Goal: Task Accomplishment & Management: Use online tool/utility

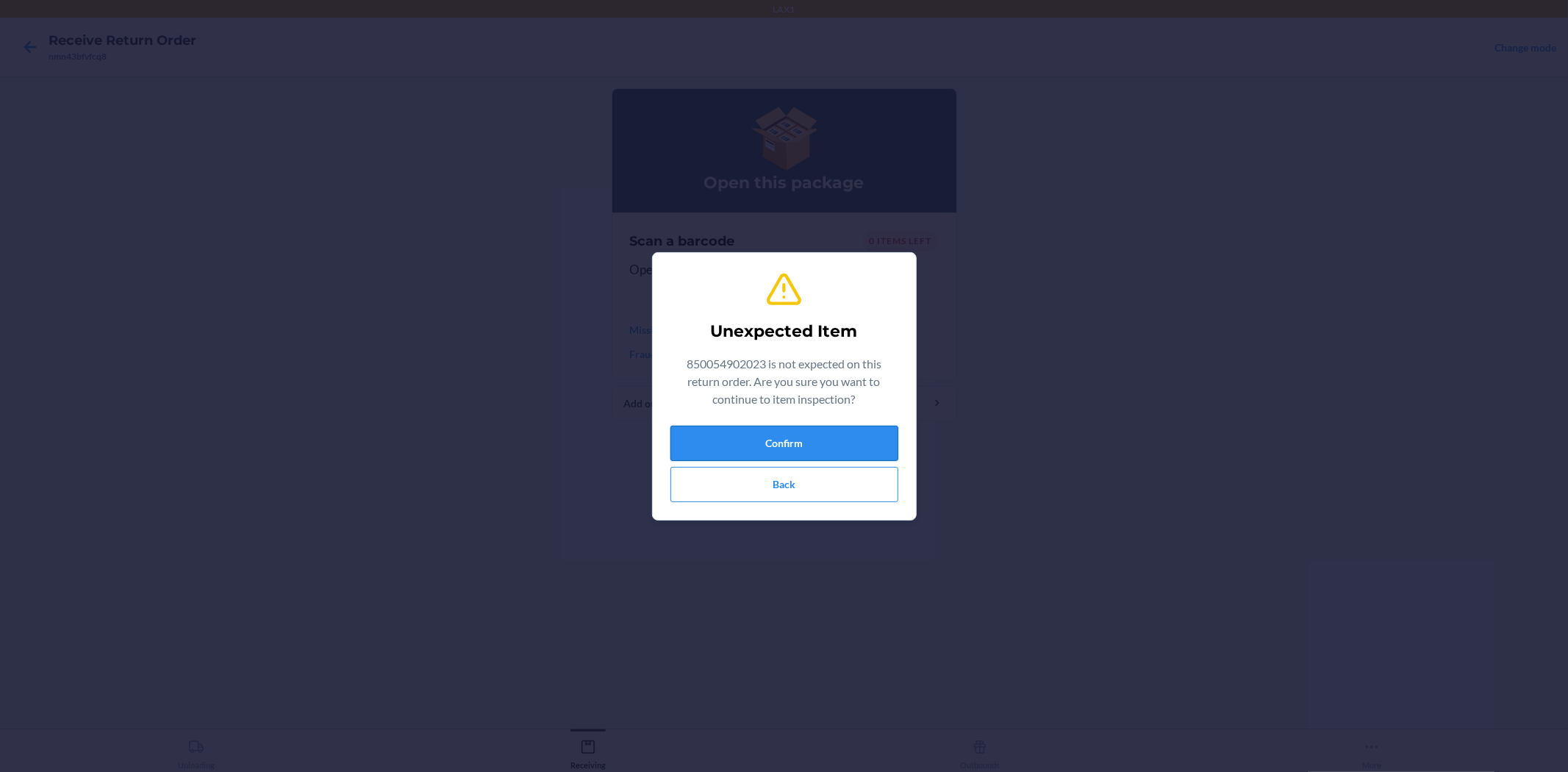
click at [799, 452] on button "Confirm" at bounding box center [784, 443] width 228 height 36
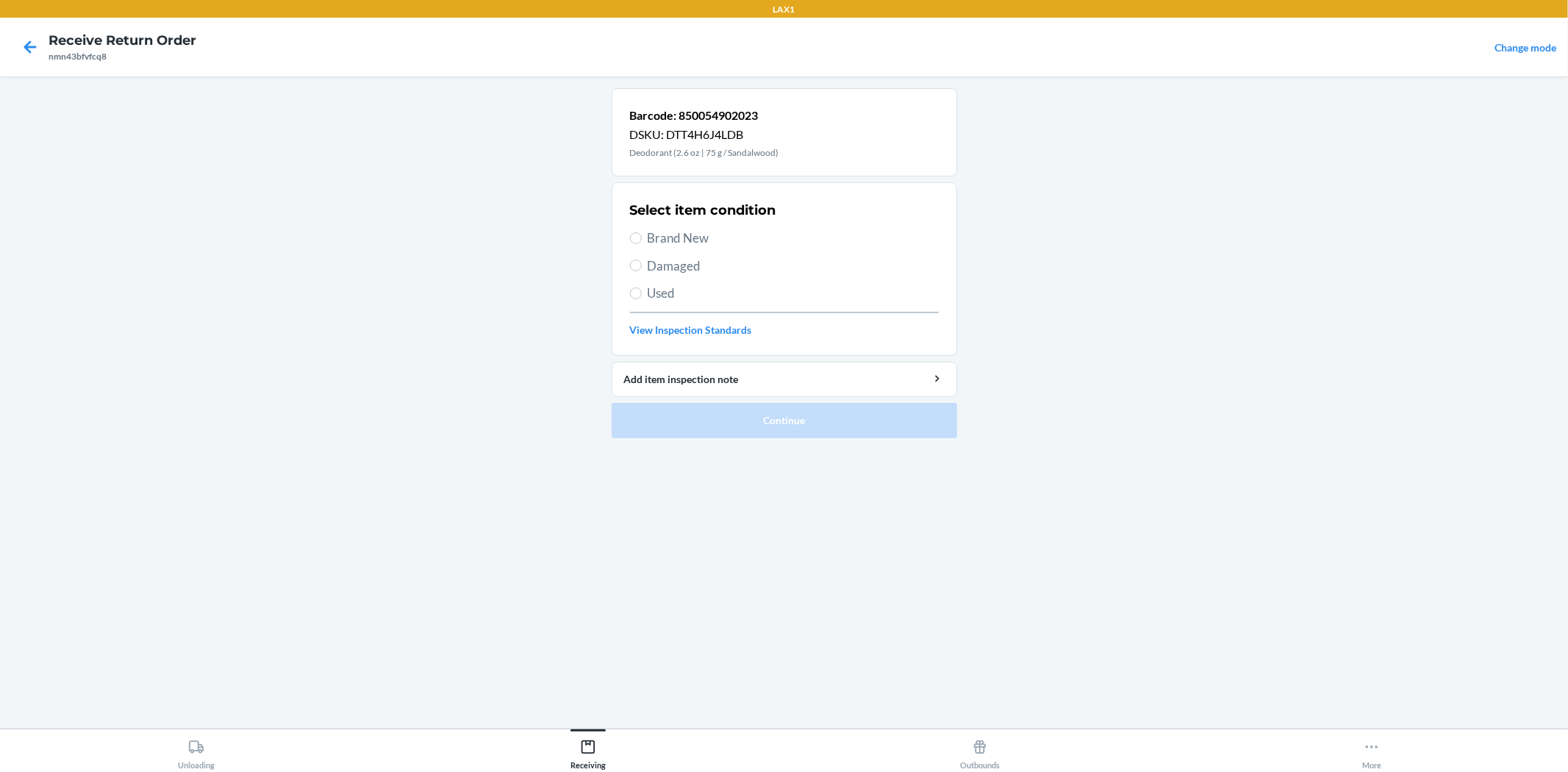
click at [663, 225] on div "Select item condition Brand New Damaged Used View Inspection Standards" at bounding box center [784, 268] width 308 height 146
click at [672, 237] on span "Brand New" at bounding box center [793, 238] width 291 height 19
click at [642, 237] on input "Brand New" at bounding box center [635, 238] width 12 height 12
radio input "true"
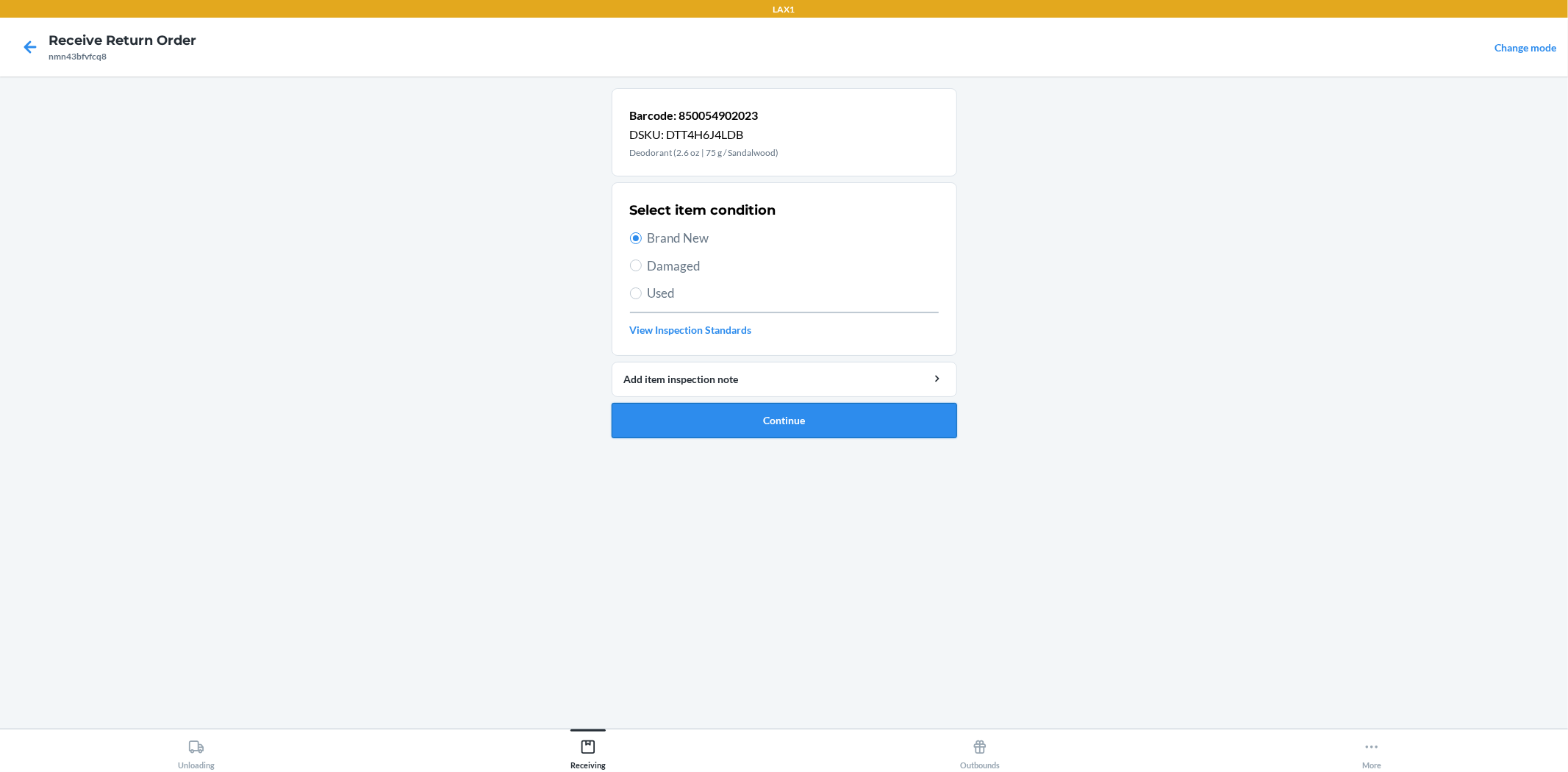
click at [721, 410] on button "Continue" at bounding box center [784, 420] width 345 height 36
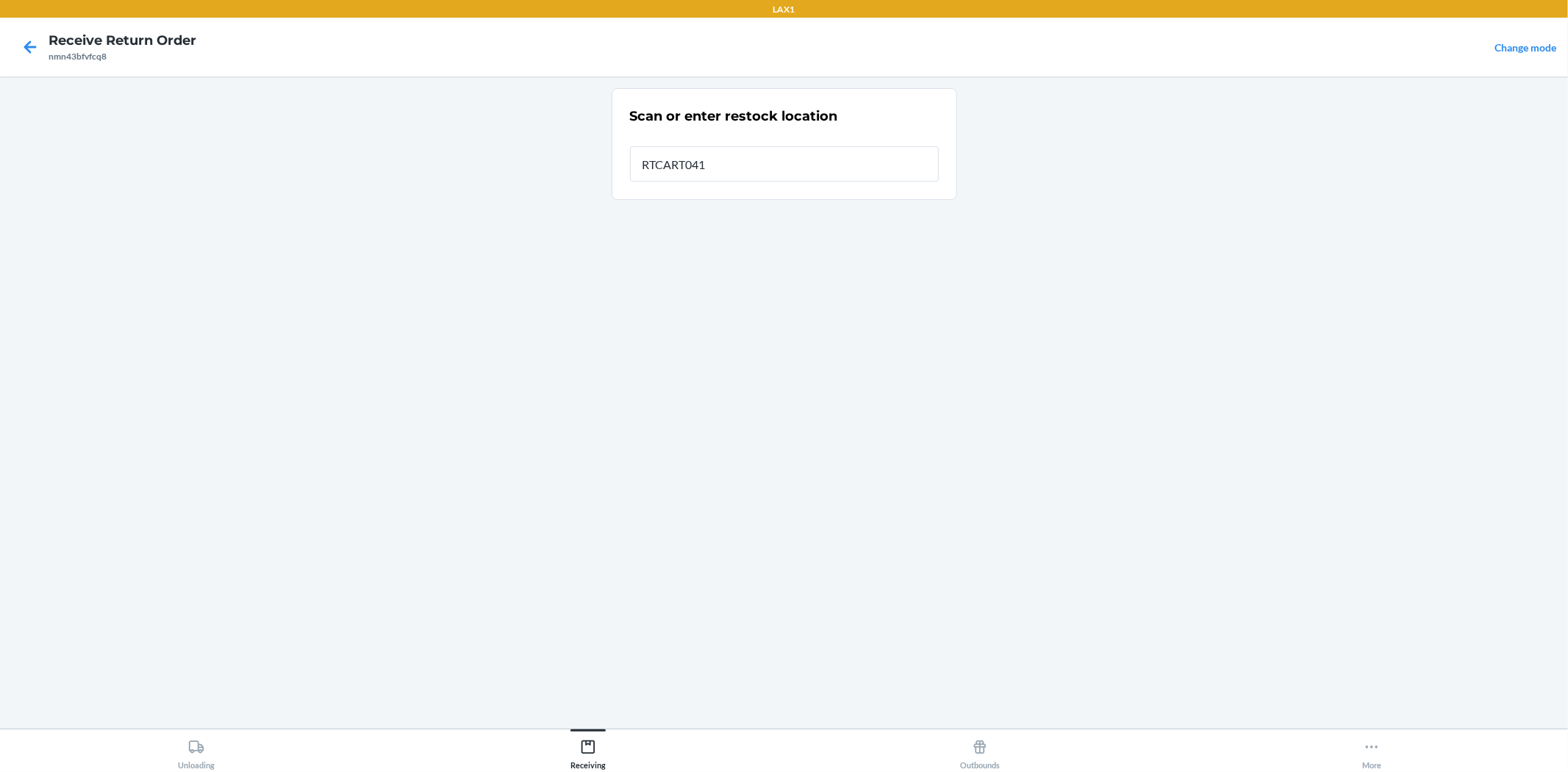
type input "RTCART041"
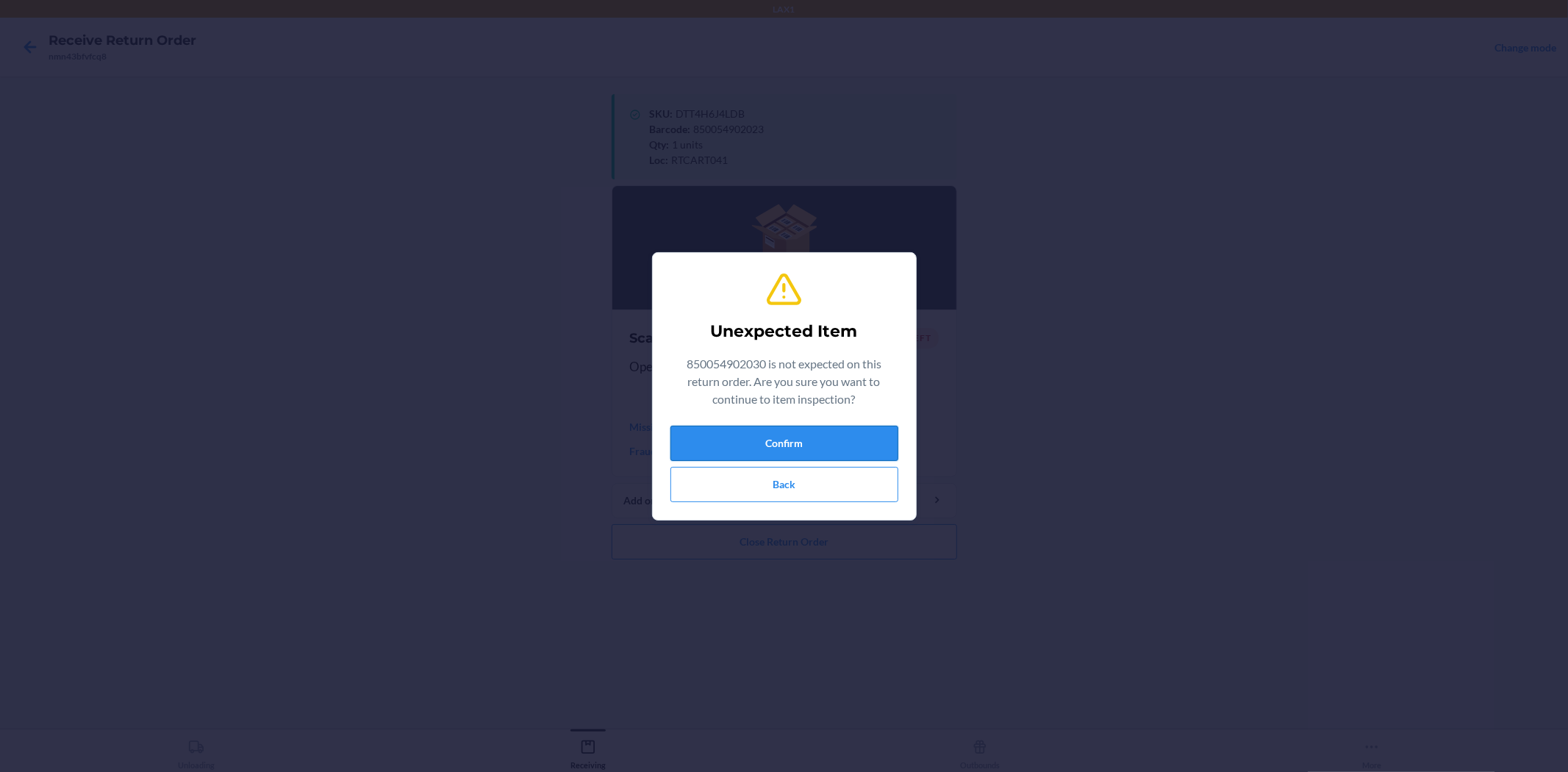
click at [842, 446] on button "Confirm" at bounding box center [784, 443] width 228 height 36
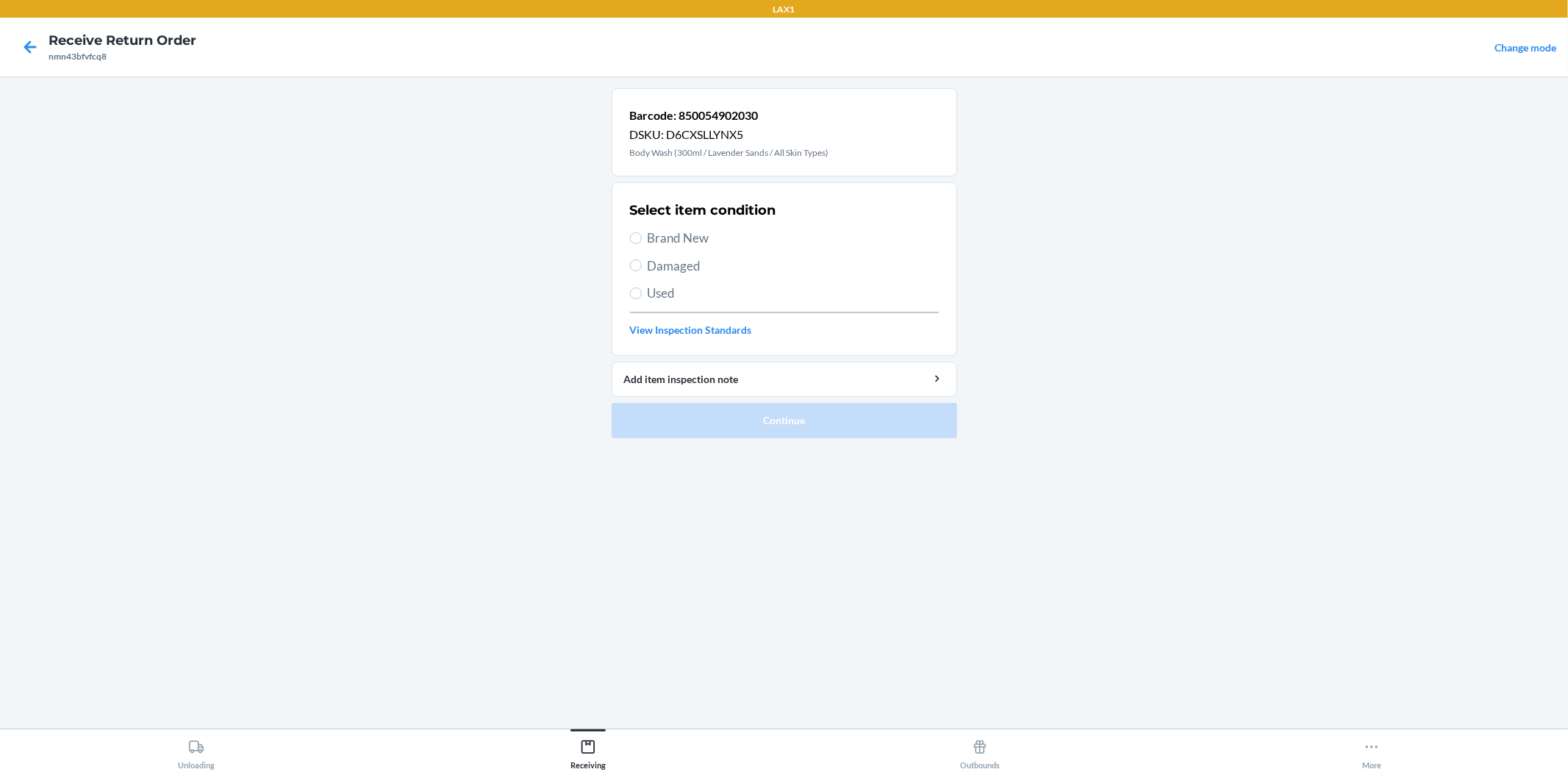
click at [697, 245] on span "Brand New" at bounding box center [793, 238] width 291 height 19
click at [642, 245] on input "Brand New" at bounding box center [635, 238] width 12 height 12
radio input "true"
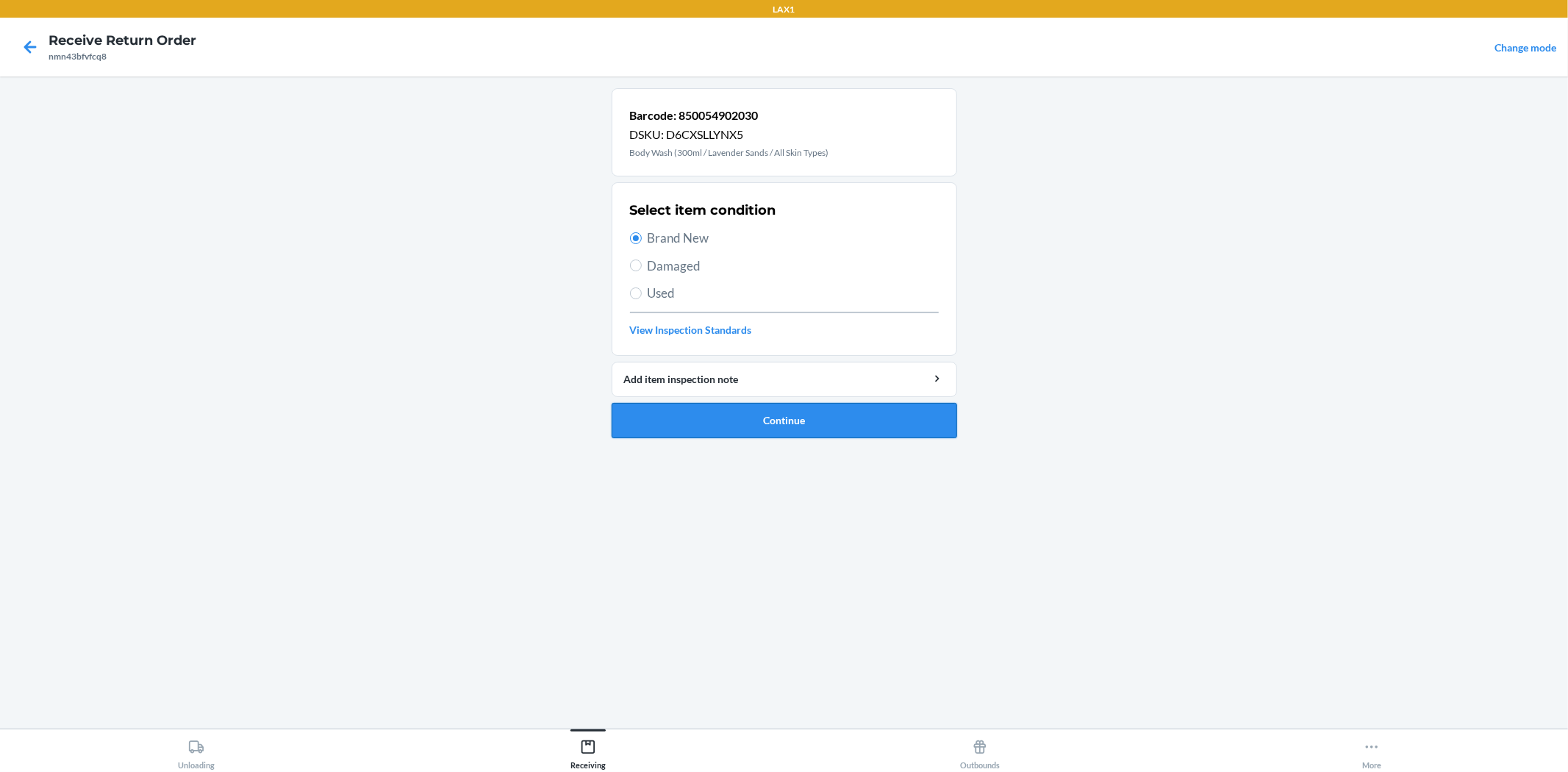
click at [798, 415] on button "Continue" at bounding box center [784, 420] width 345 height 36
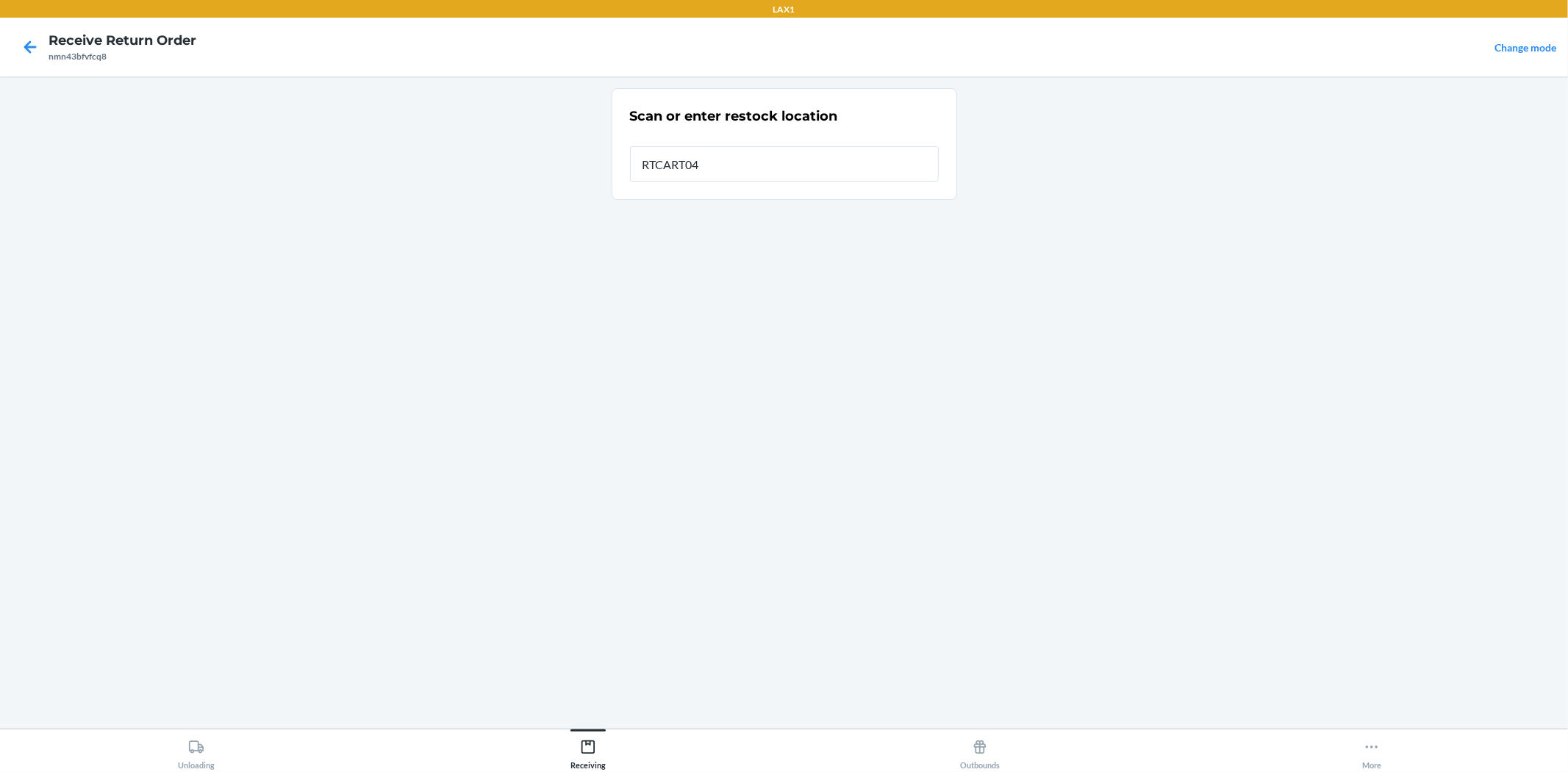
type input "RTCART041"
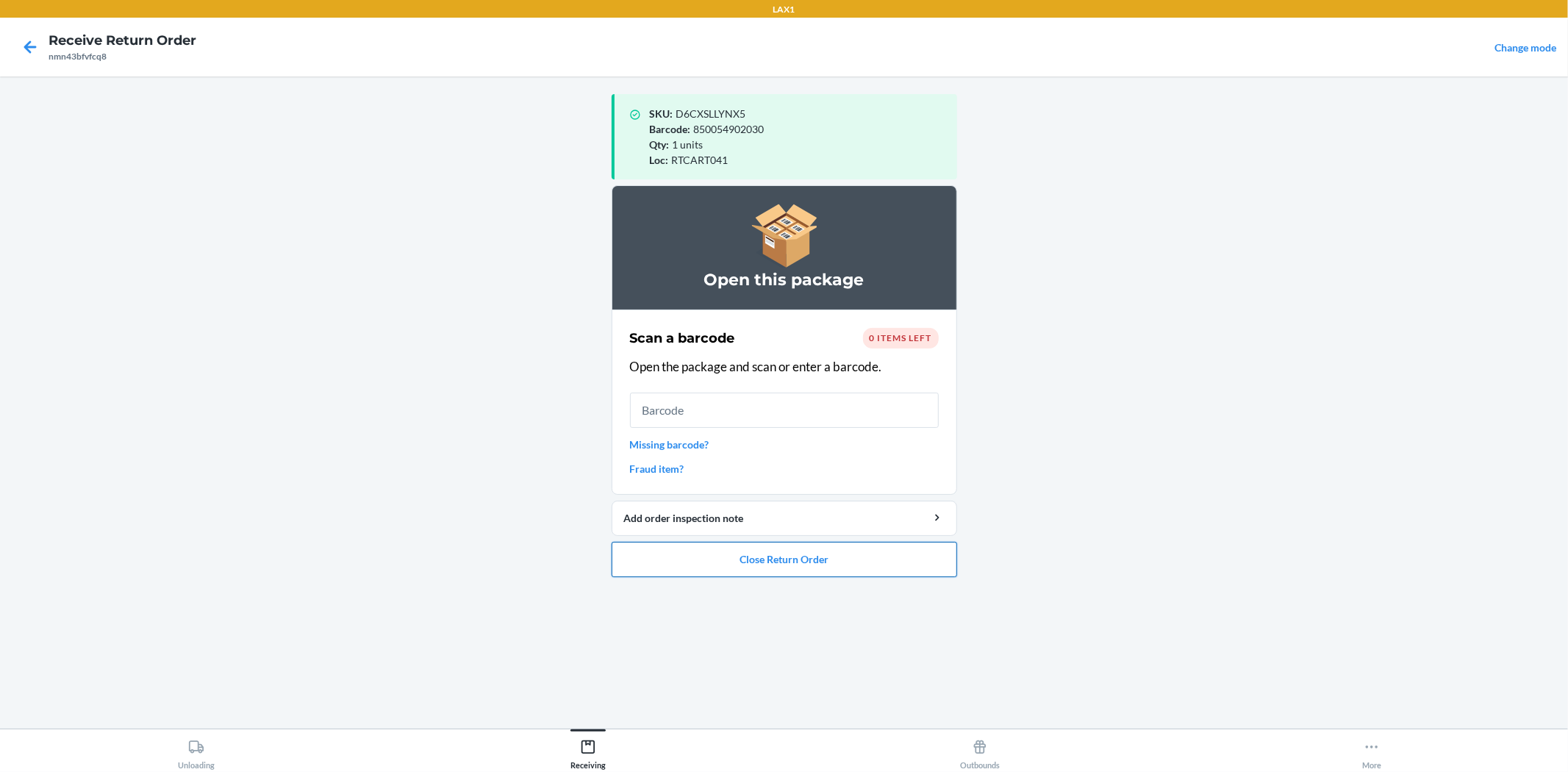
click at [816, 569] on button "Close Return Order" at bounding box center [784, 560] width 345 height 36
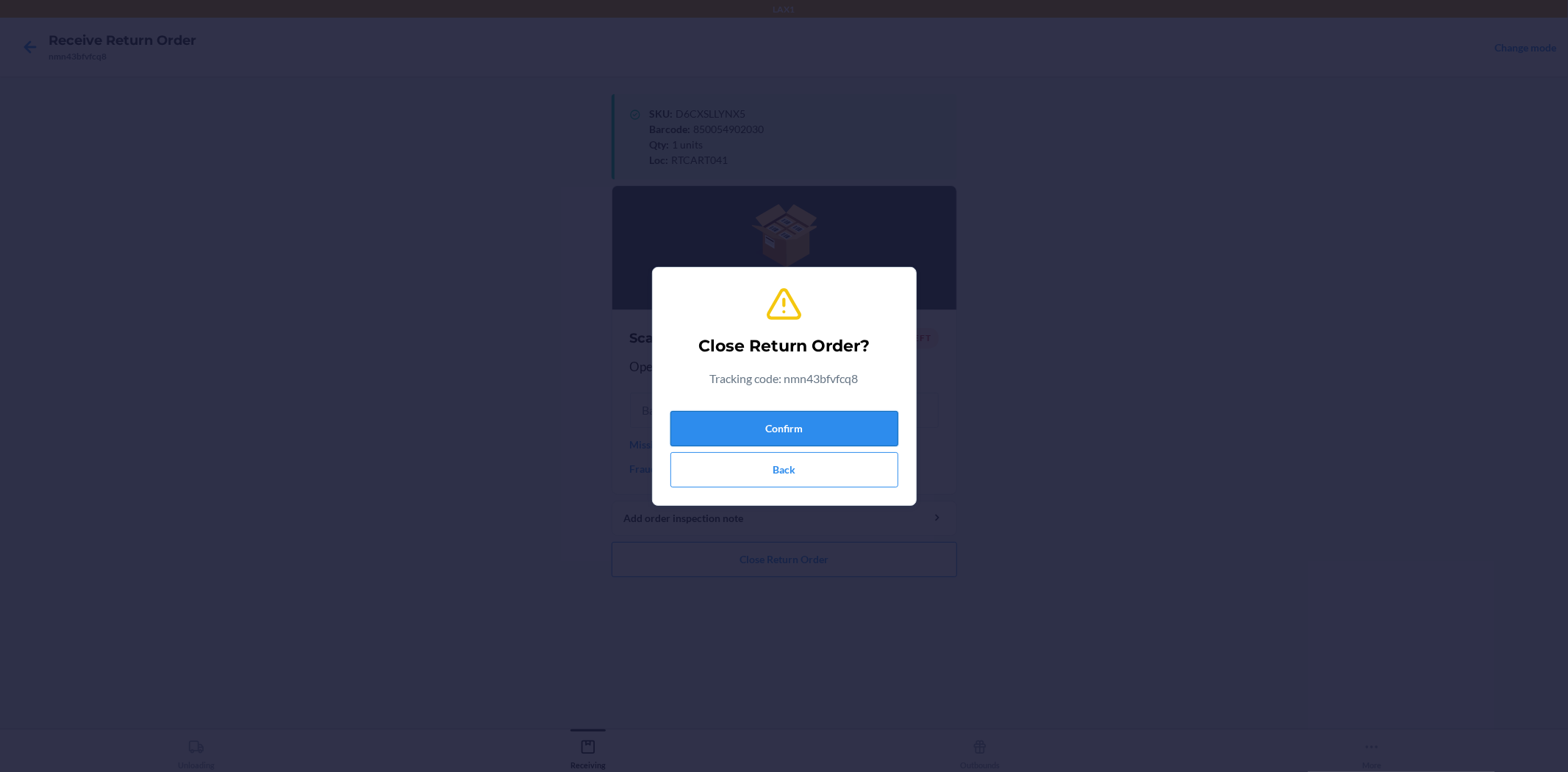
click at [796, 414] on button "Confirm" at bounding box center [784, 429] width 228 height 36
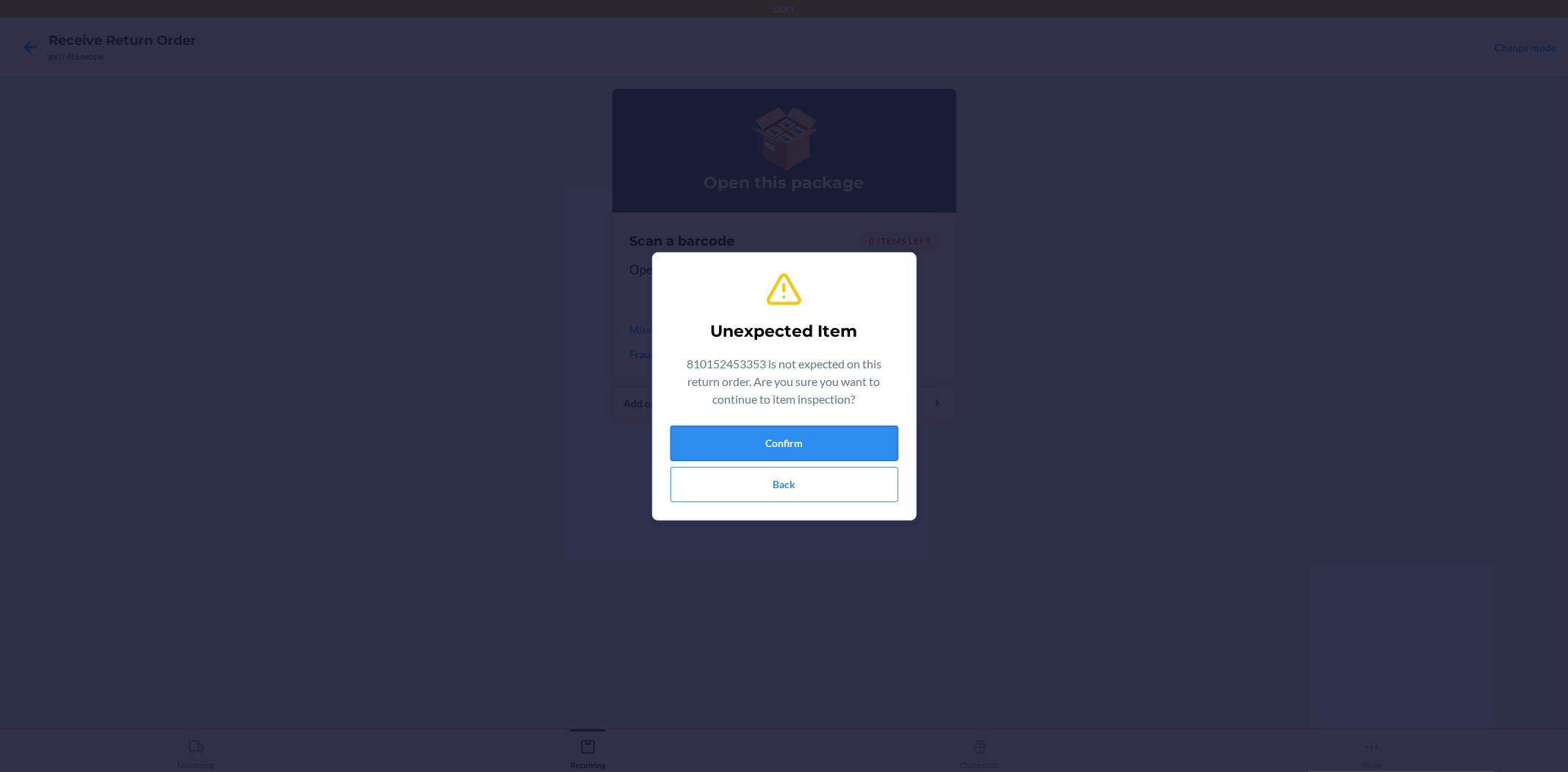
click at [817, 432] on button "Confirm" at bounding box center [784, 443] width 228 height 36
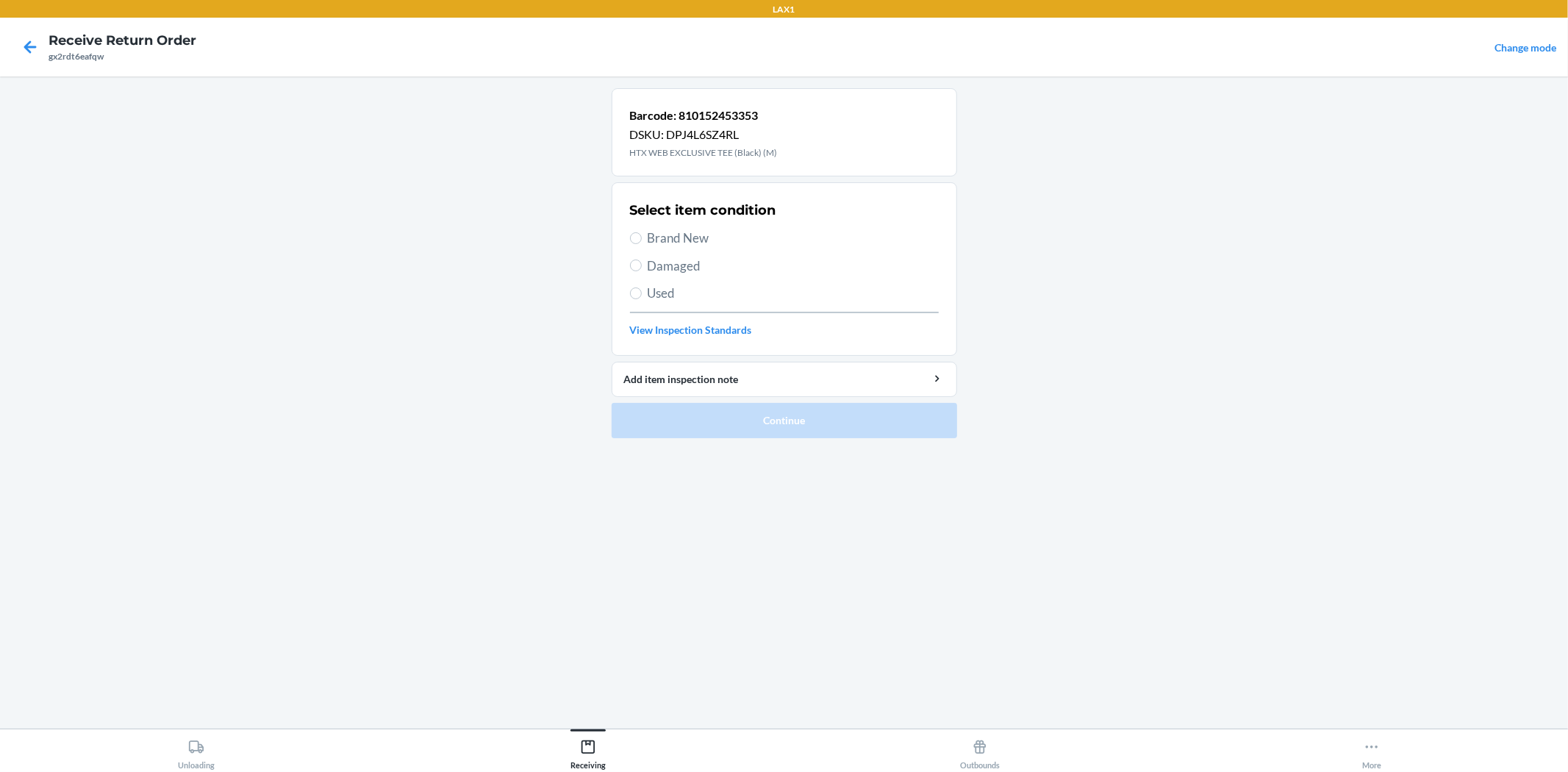
click at [710, 245] on span "Brand New" at bounding box center [793, 238] width 291 height 19
click at [642, 245] on input "Brand New" at bounding box center [635, 238] width 12 height 12
radio input "true"
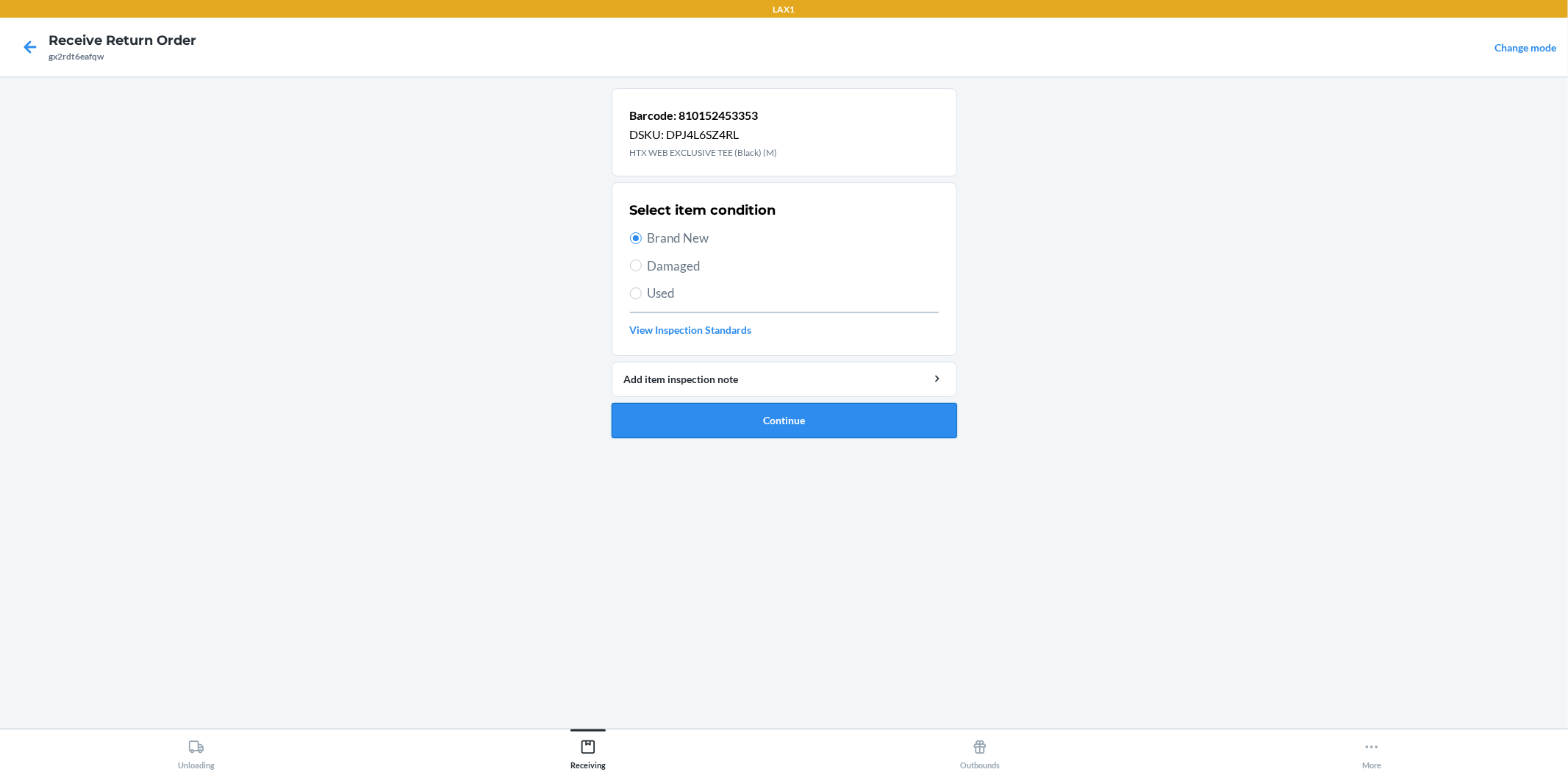
click at [754, 405] on button "Continue" at bounding box center [784, 420] width 345 height 36
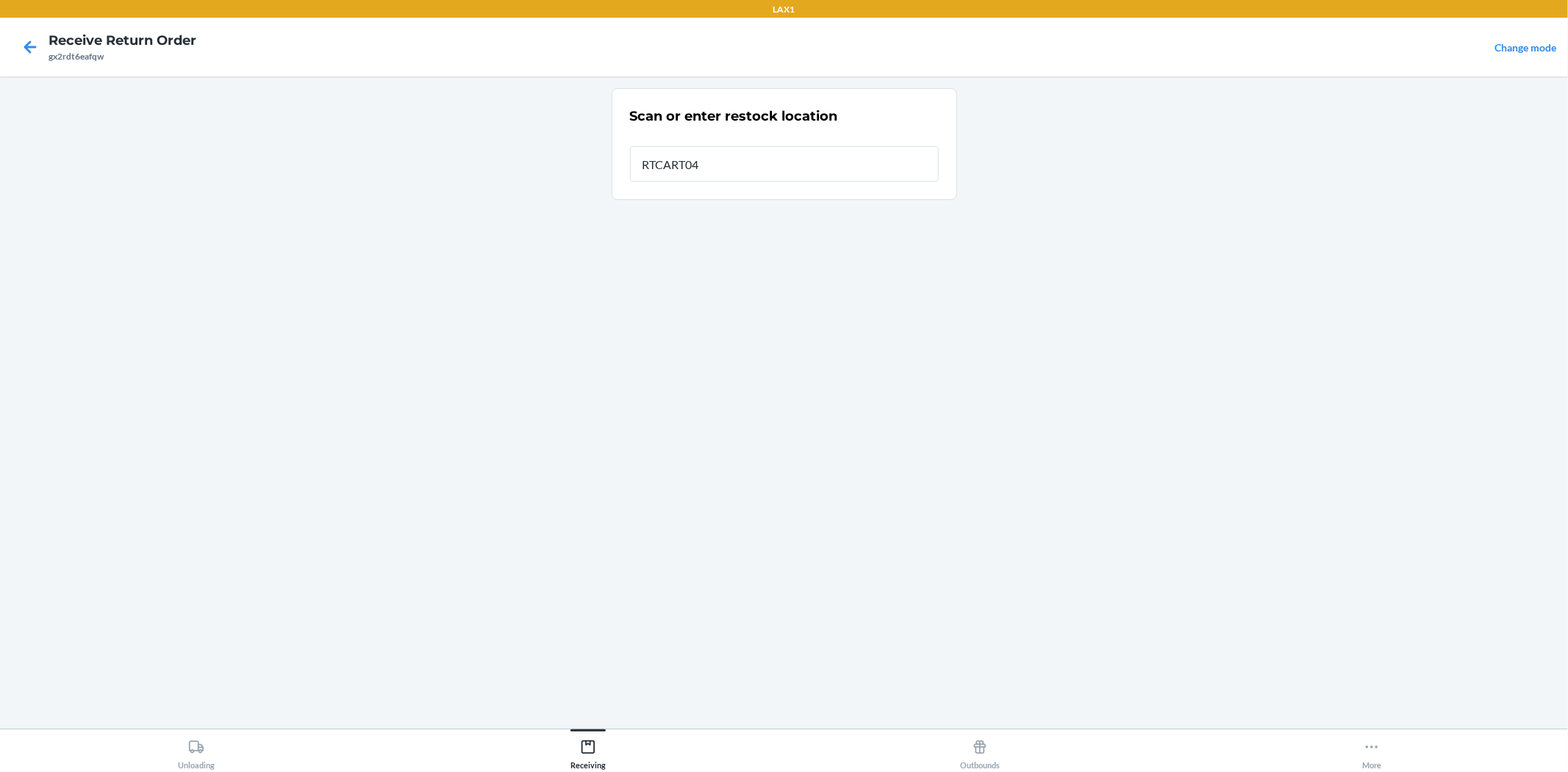
type input "RTCART041"
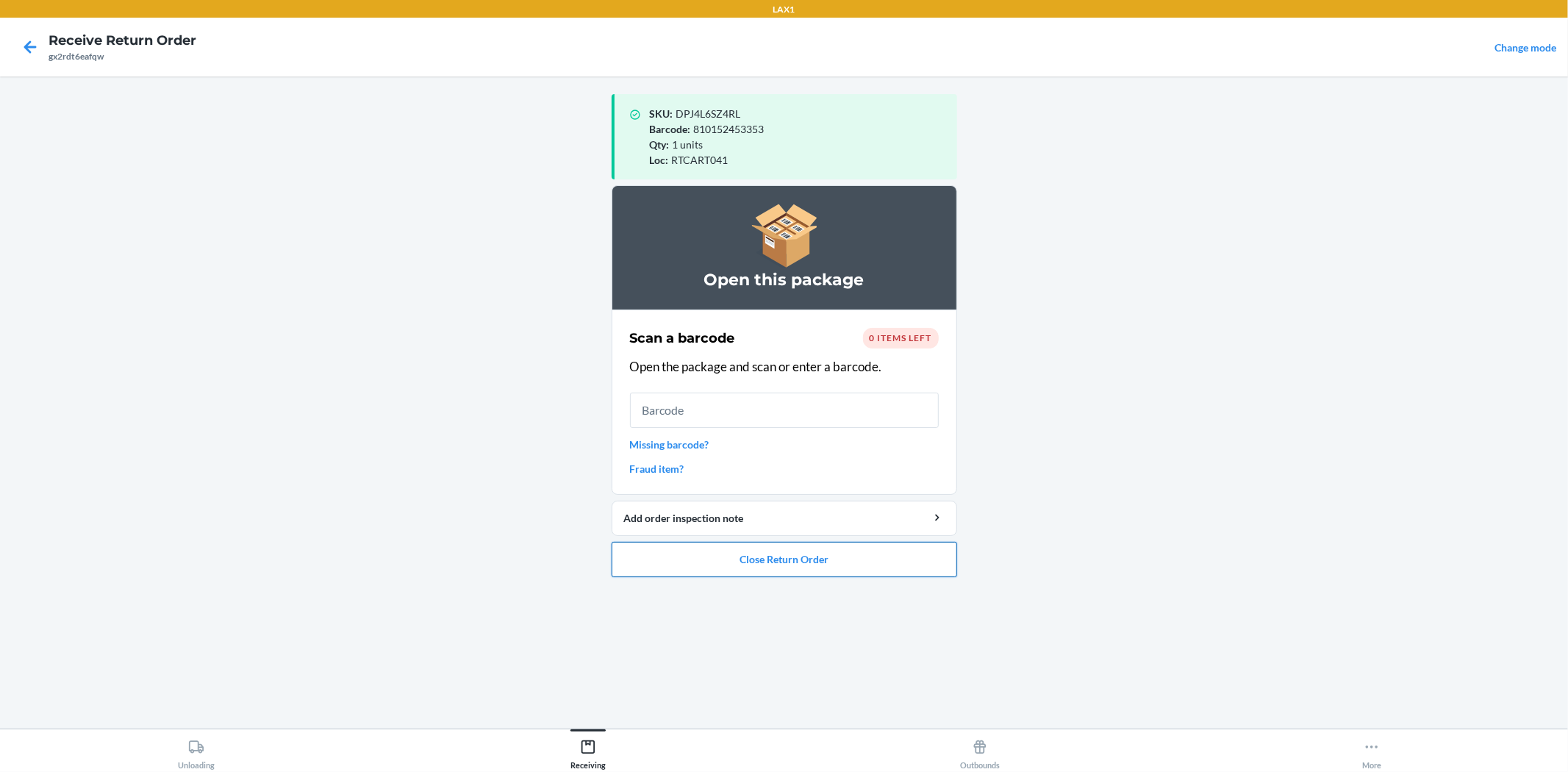
click at [916, 549] on button "Close Return Order" at bounding box center [784, 560] width 345 height 36
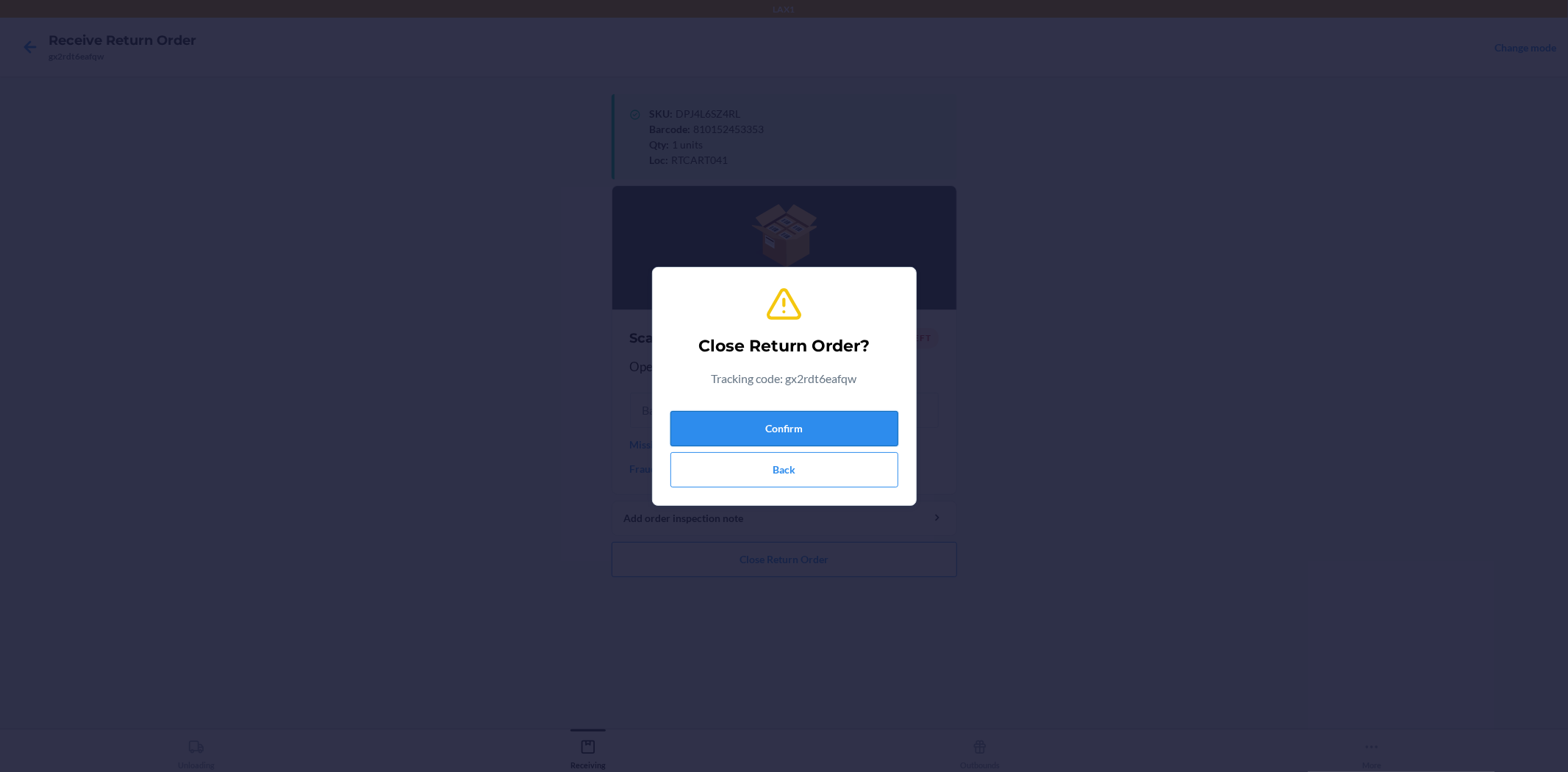
click at [837, 416] on button "Confirm" at bounding box center [784, 429] width 228 height 36
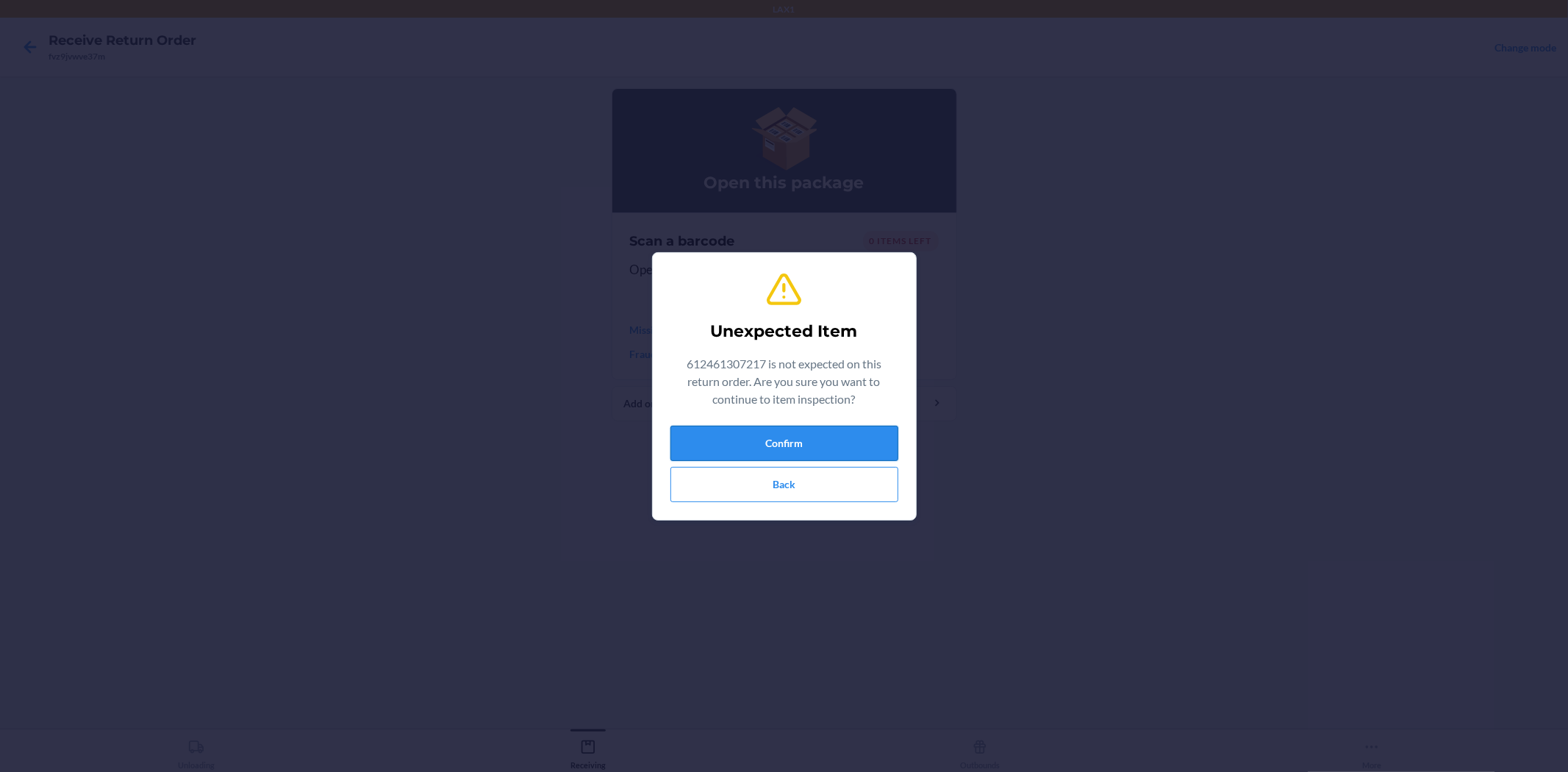
click at [835, 447] on button "Confirm" at bounding box center [784, 443] width 228 height 36
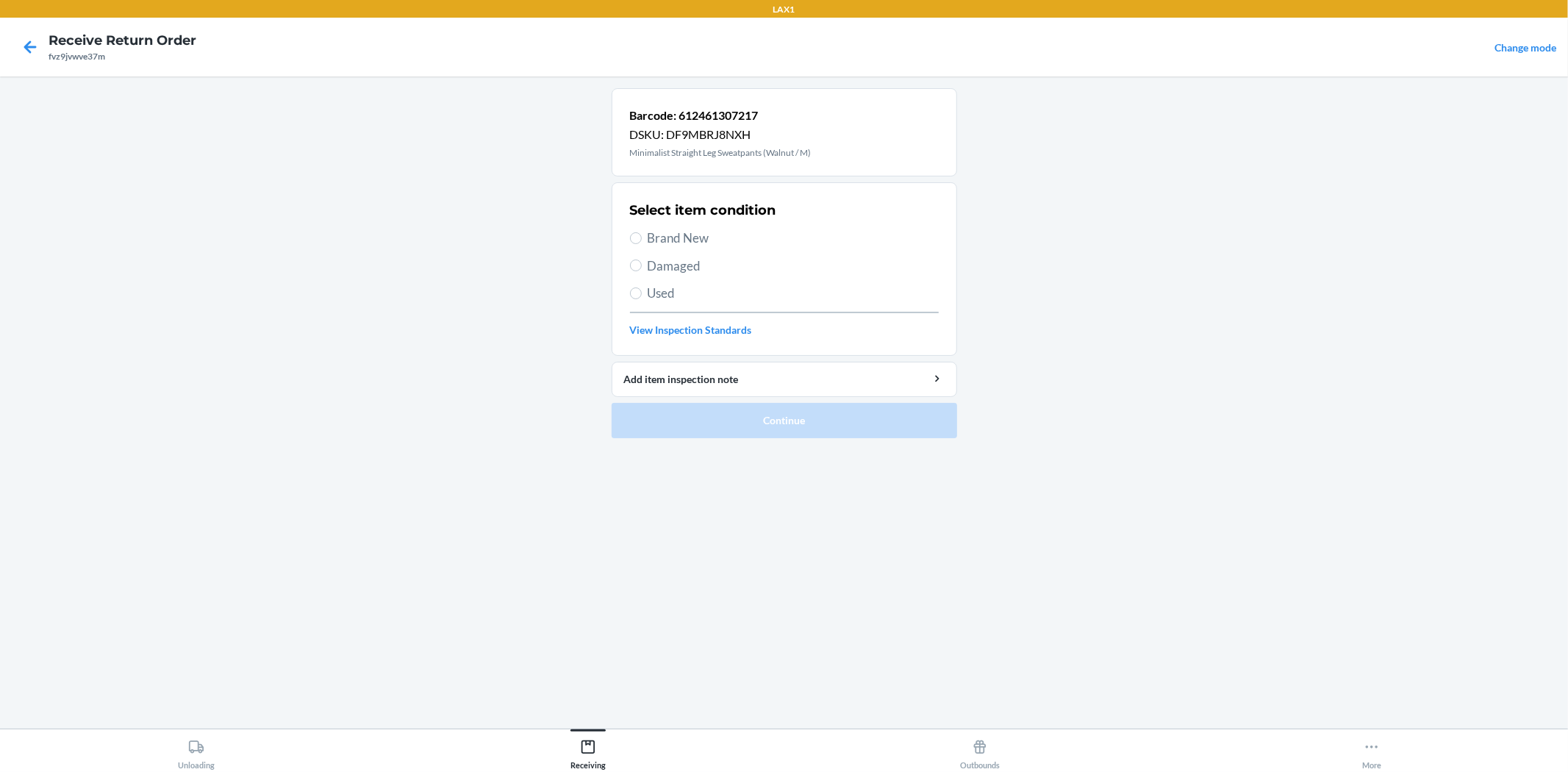
click at [697, 263] on span "Damaged" at bounding box center [793, 266] width 291 height 19
click at [642, 263] on input "Damaged" at bounding box center [635, 265] width 12 height 12
radio input "true"
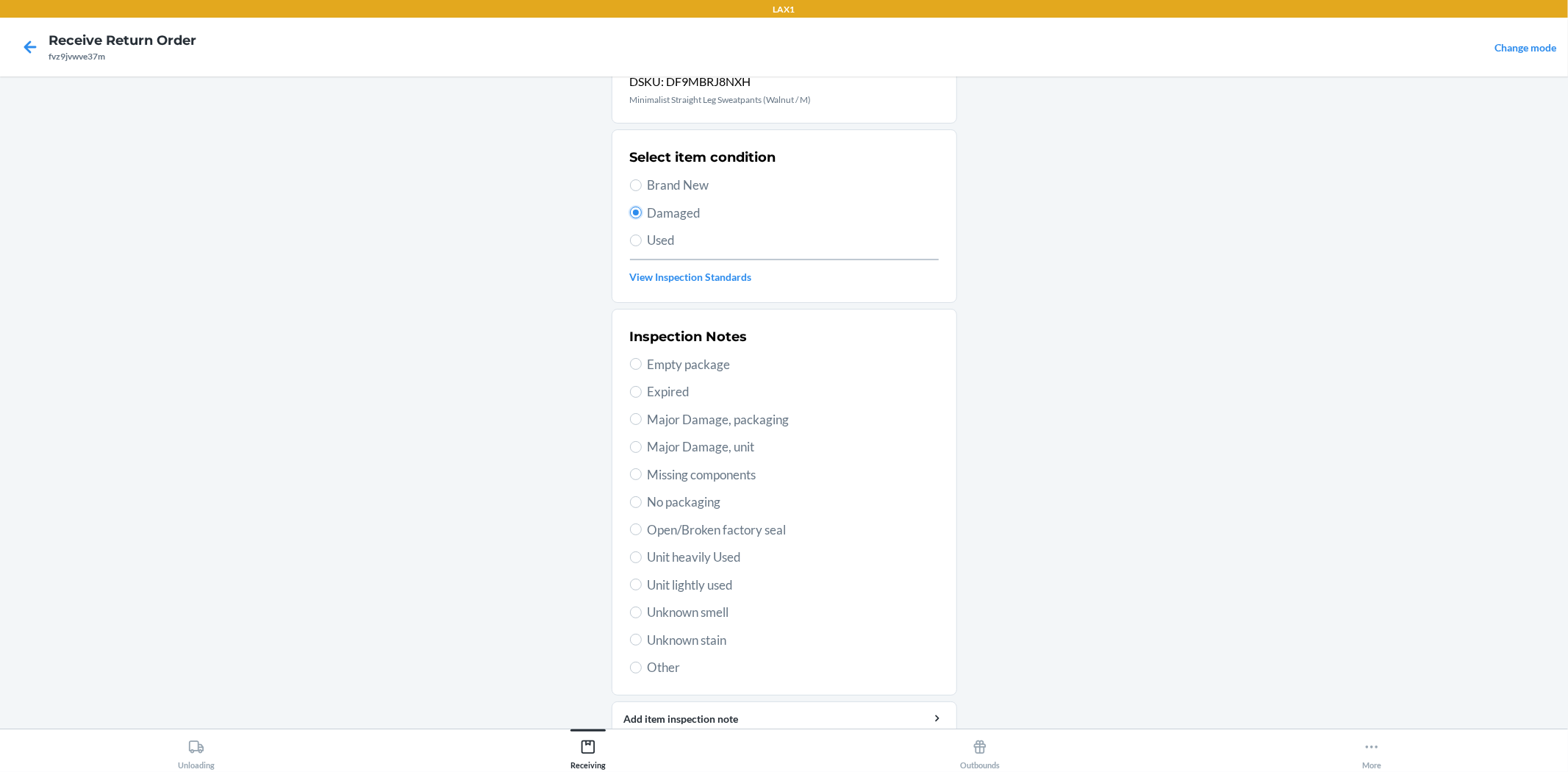
scroll to position [114, 0]
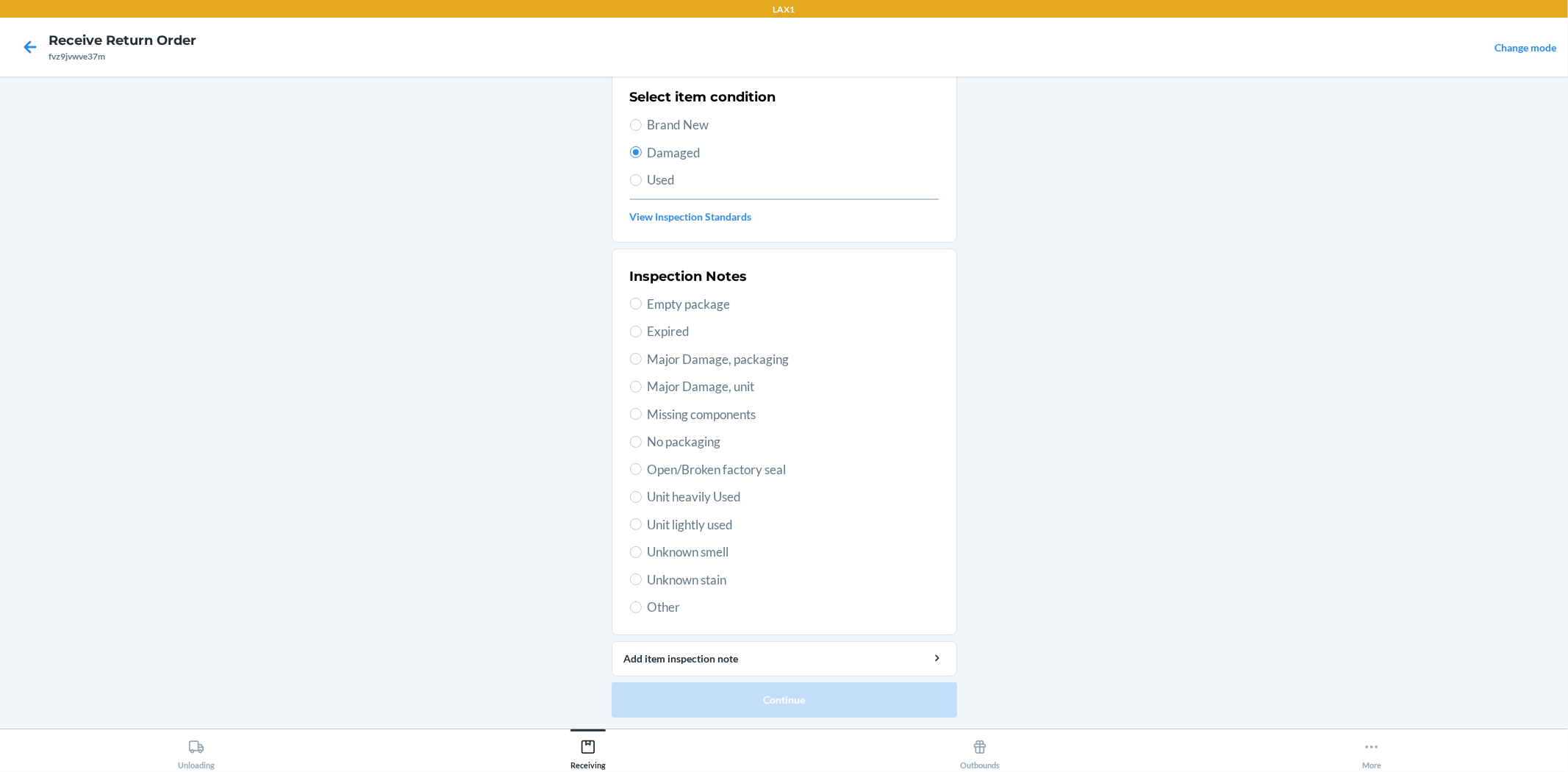
click at [708, 532] on span "Unit lightly used" at bounding box center [793, 525] width 291 height 19
click at [642, 530] on input "Unit lightly used" at bounding box center [635, 524] width 12 height 12
radio input "true"
click at [738, 505] on span "Unit heavily Used" at bounding box center [793, 496] width 291 height 19
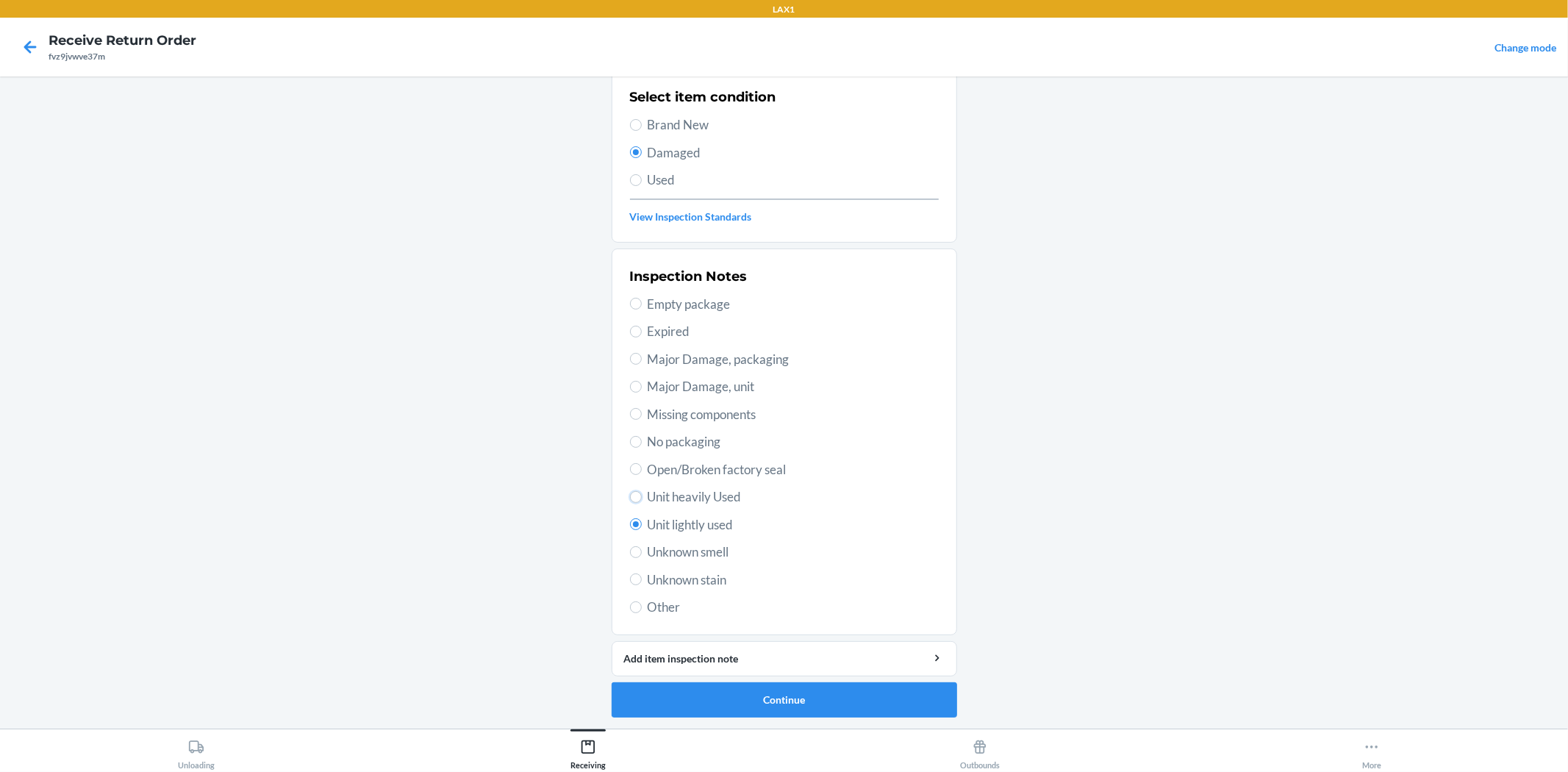
click at [642, 503] on input "Unit heavily Used" at bounding box center [635, 496] width 12 height 12
radio input "true"
radio input "false"
click at [786, 700] on button "Continue" at bounding box center [784, 700] width 345 height 36
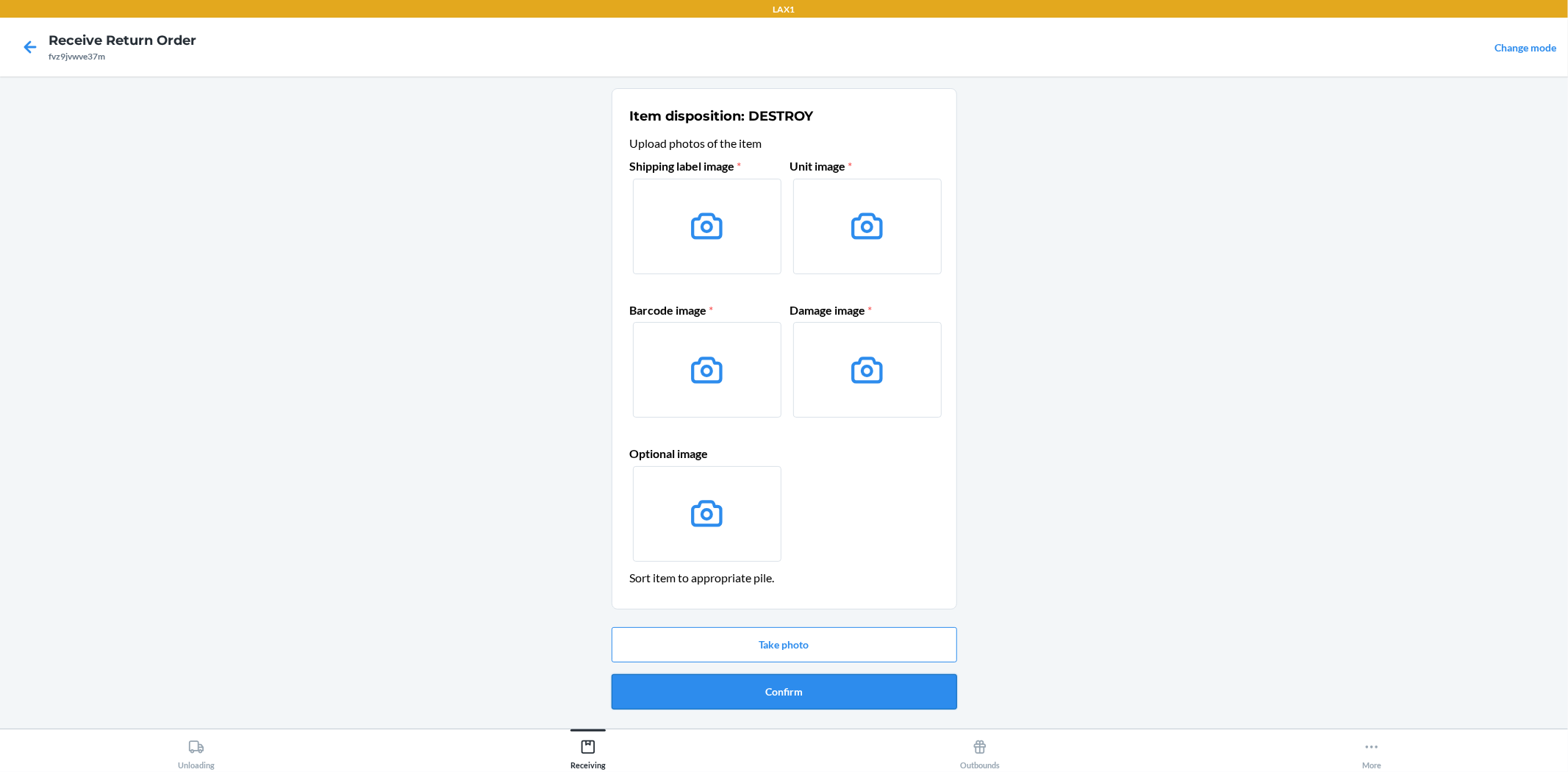
click at [900, 708] on button "Confirm" at bounding box center [784, 691] width 345 height 36
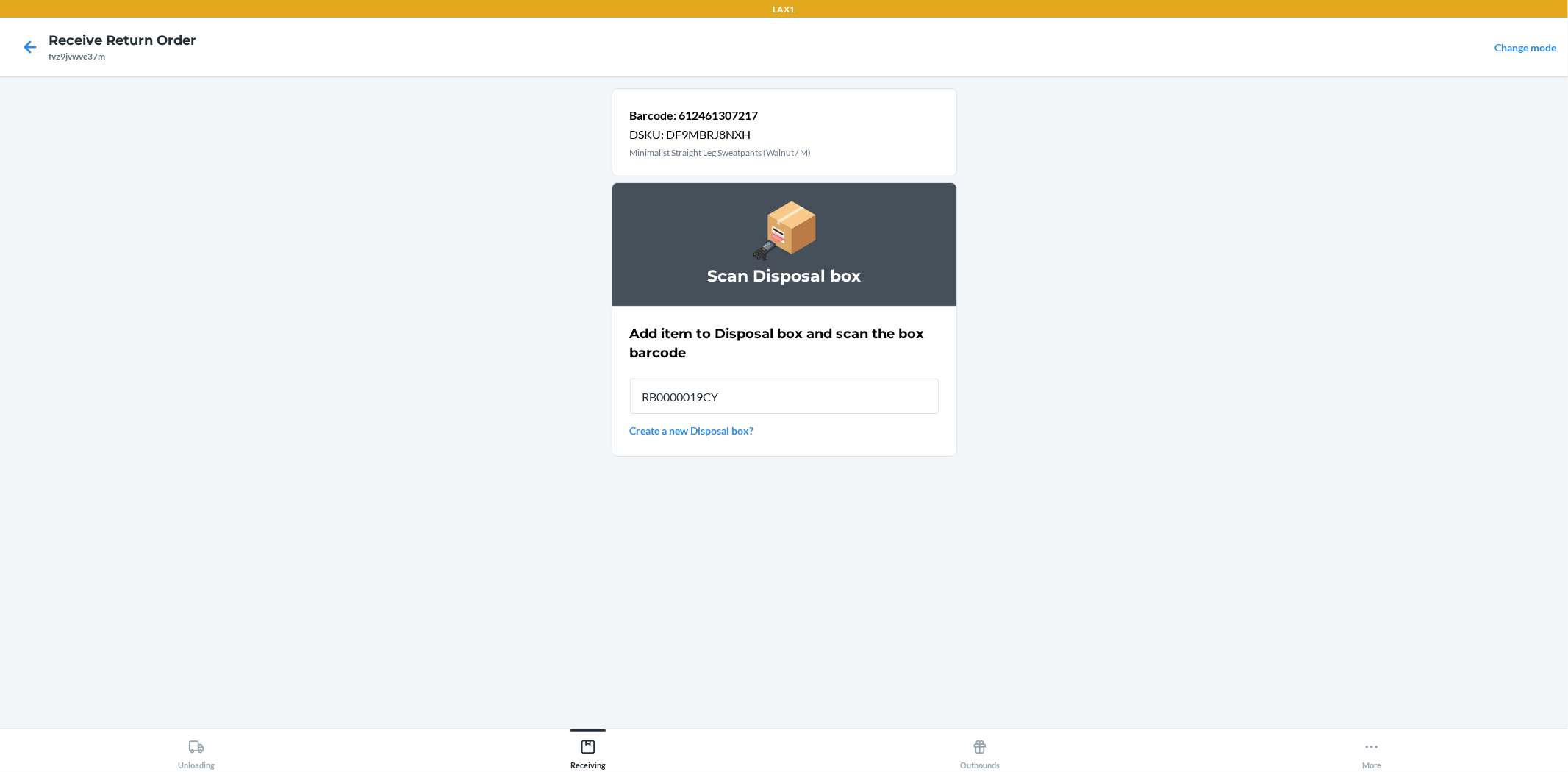
type input "RB0000019CY"
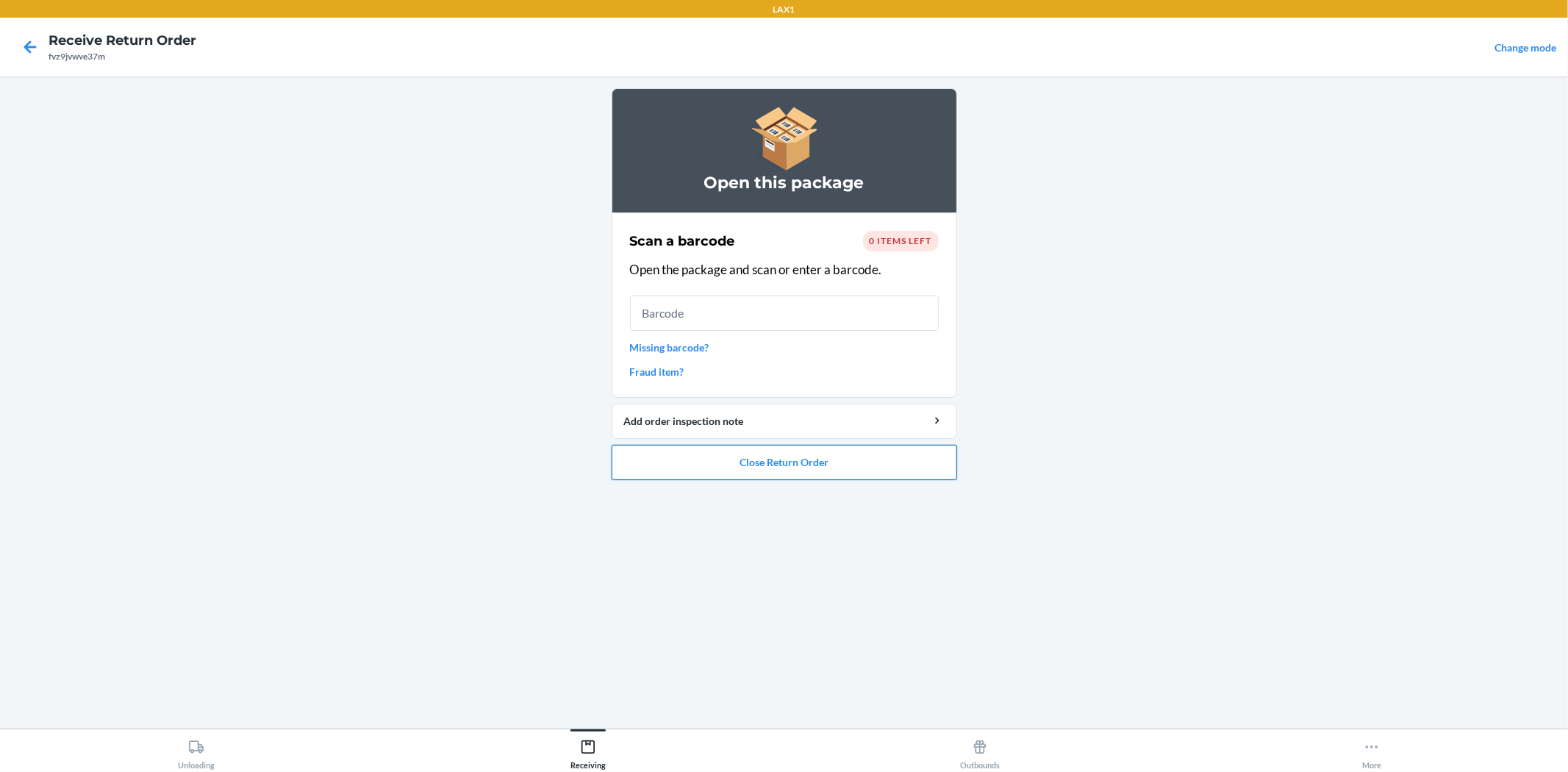
click at [678, 475] on button "Close Return Order" at bounding box center [784, 462] width 345 height 36
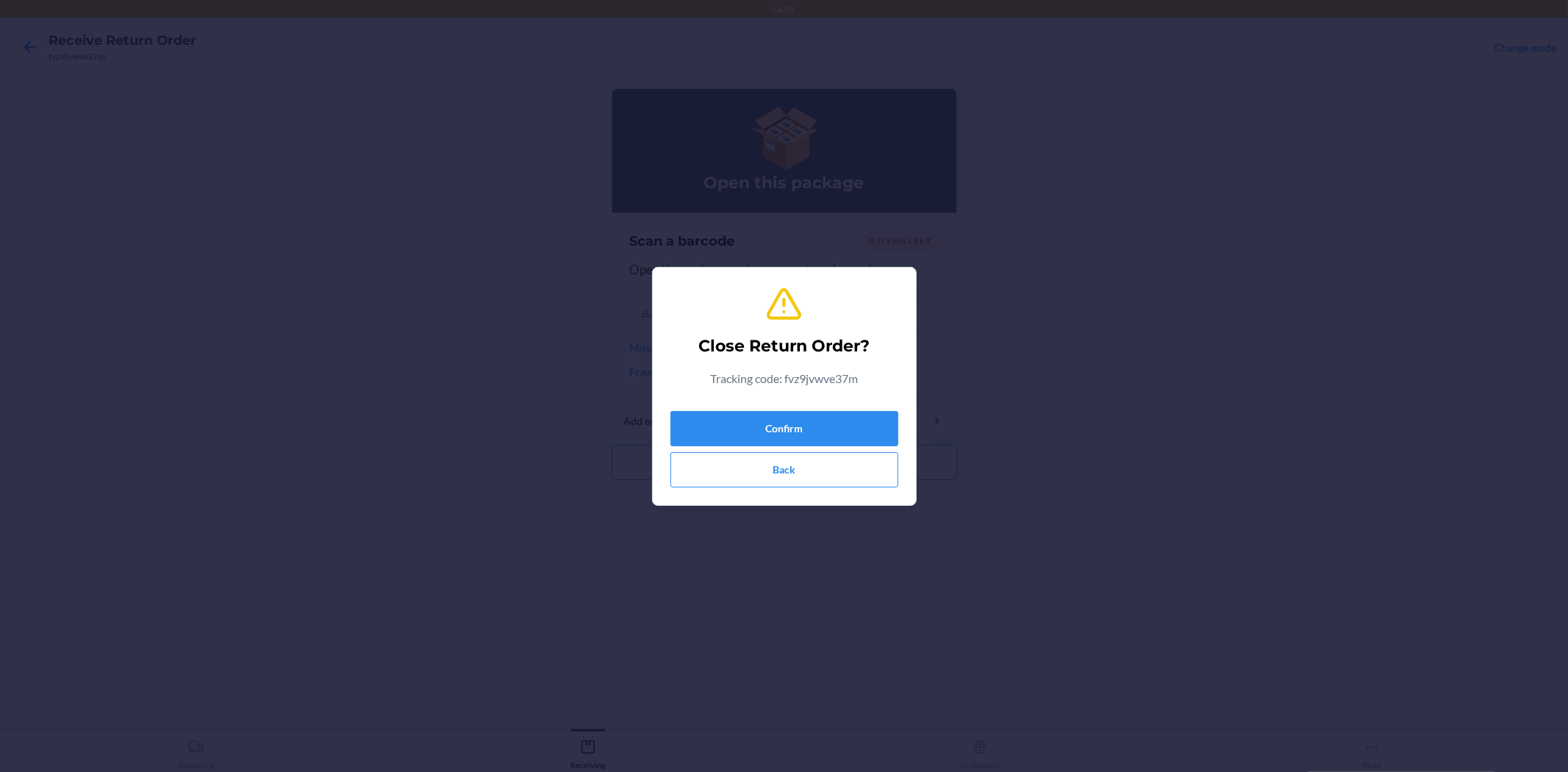
click at [723, 407] on div "Confirm Back" at bounding box center [784, 446] width 228 height 82
click at [730, 417] on button "Confirm" at bounding box center [784, 429] width 228 height 36
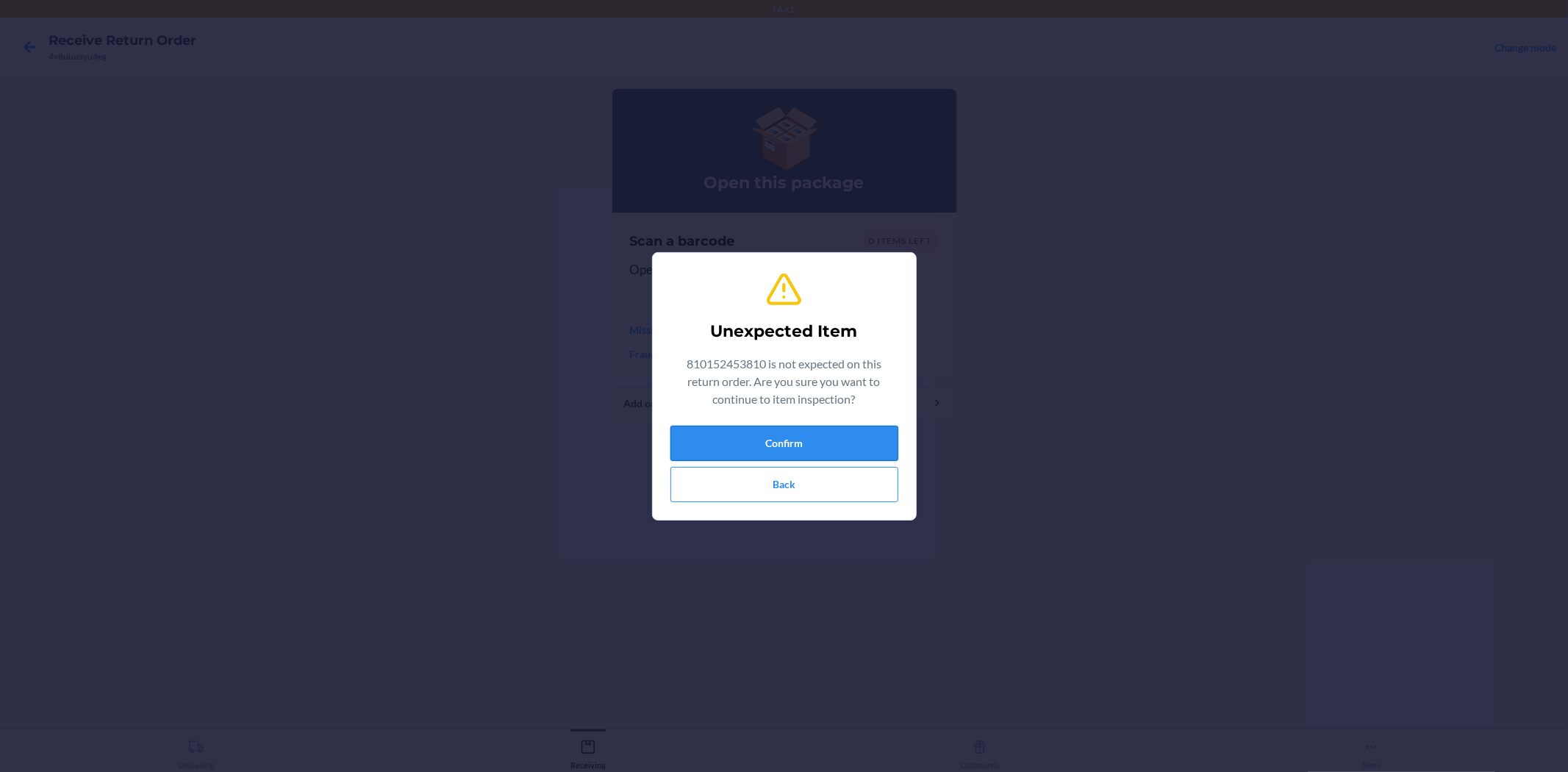
click at [755, 442] on button "Confirm" at bounding box center [784, 443] width 228 height 36
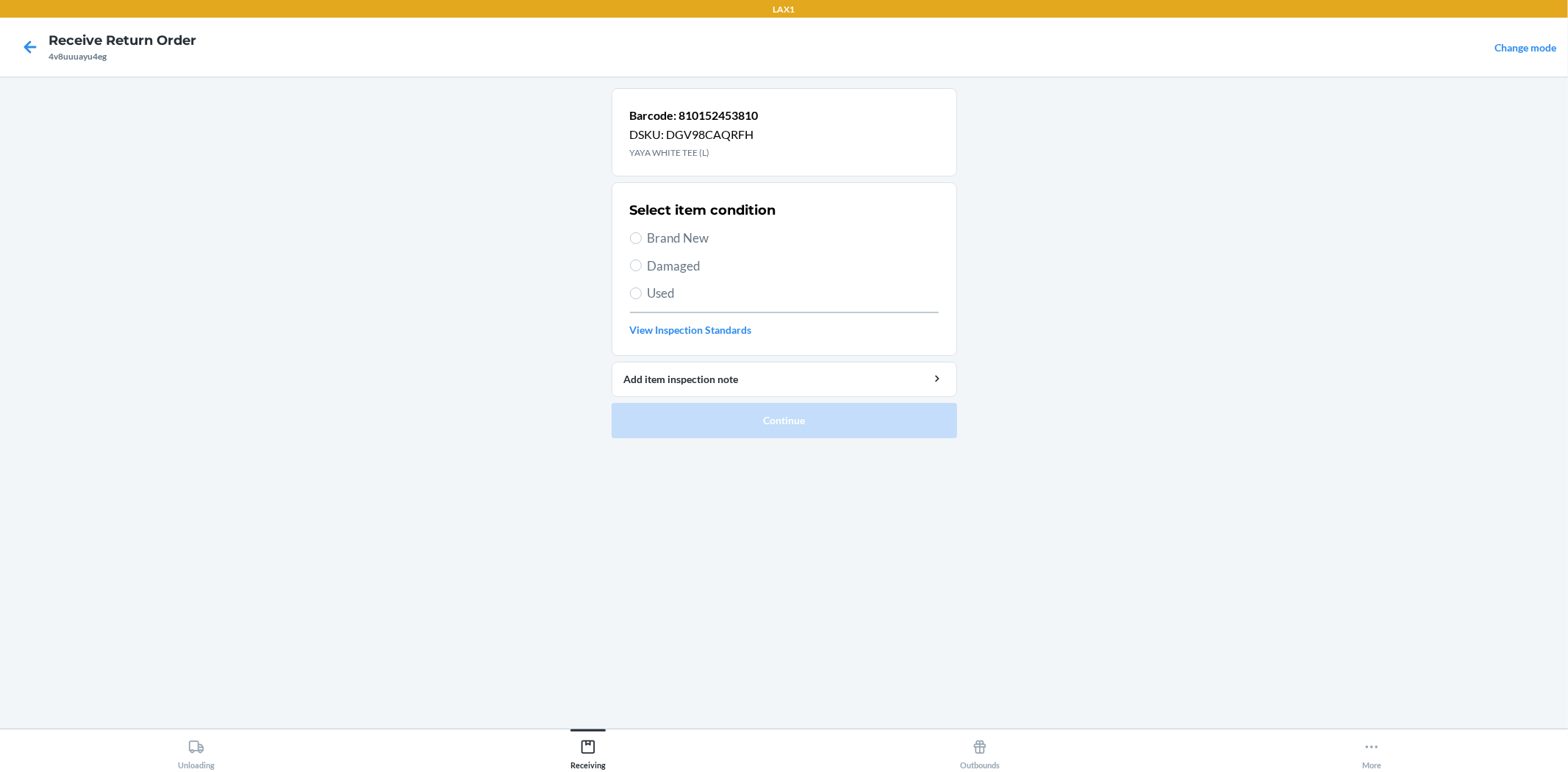
click at [670, 235] on span "Brand New" at bounding box center [793, 238] width 291 height 19
click at [642, 235] on input "Brand New" at bounding box center [635, 238] width 12 height 12
radio input "true"
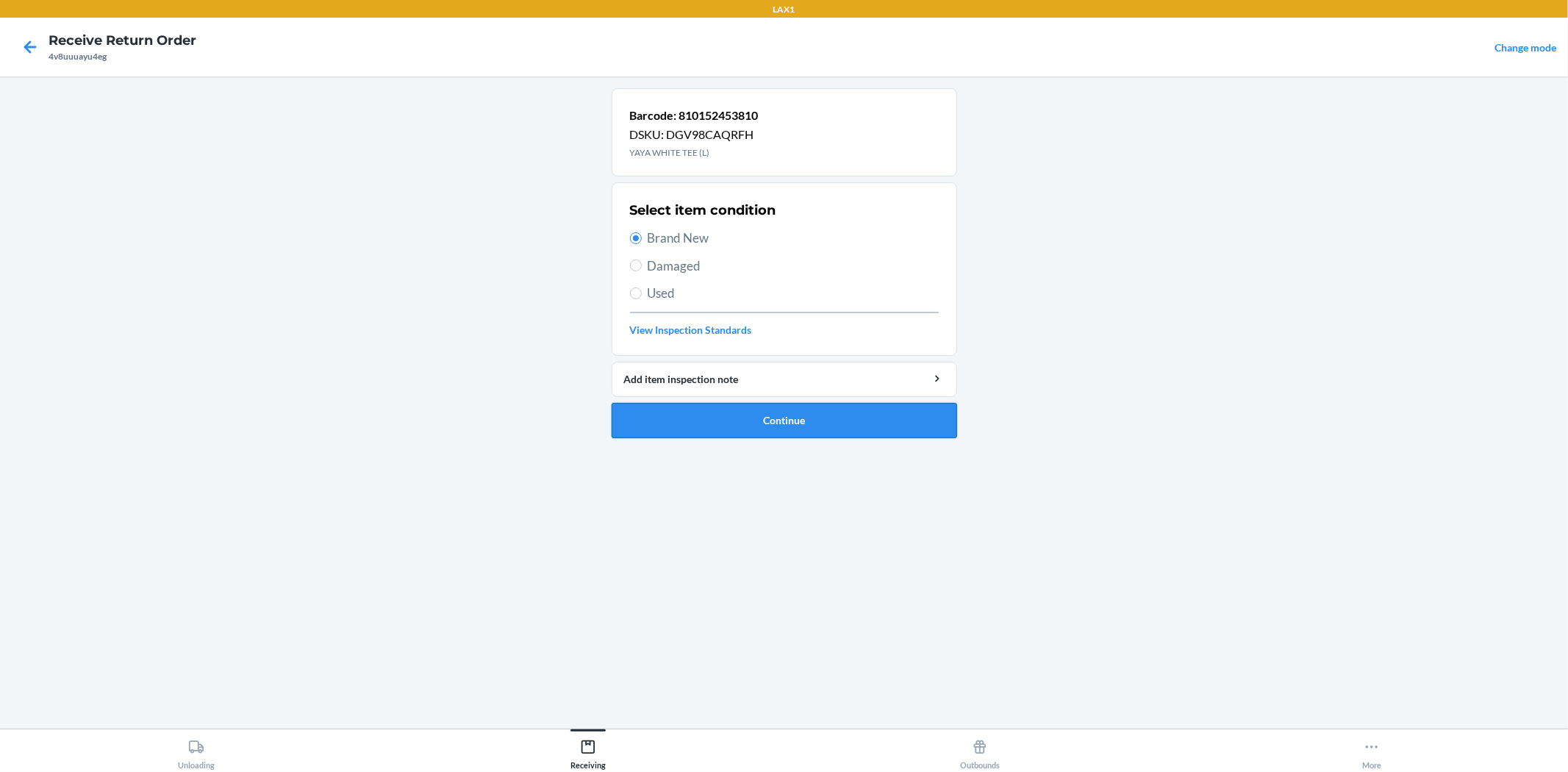
click at [720, 422] on button "Continue" at bounding box center [784, 420] width 345 height 36
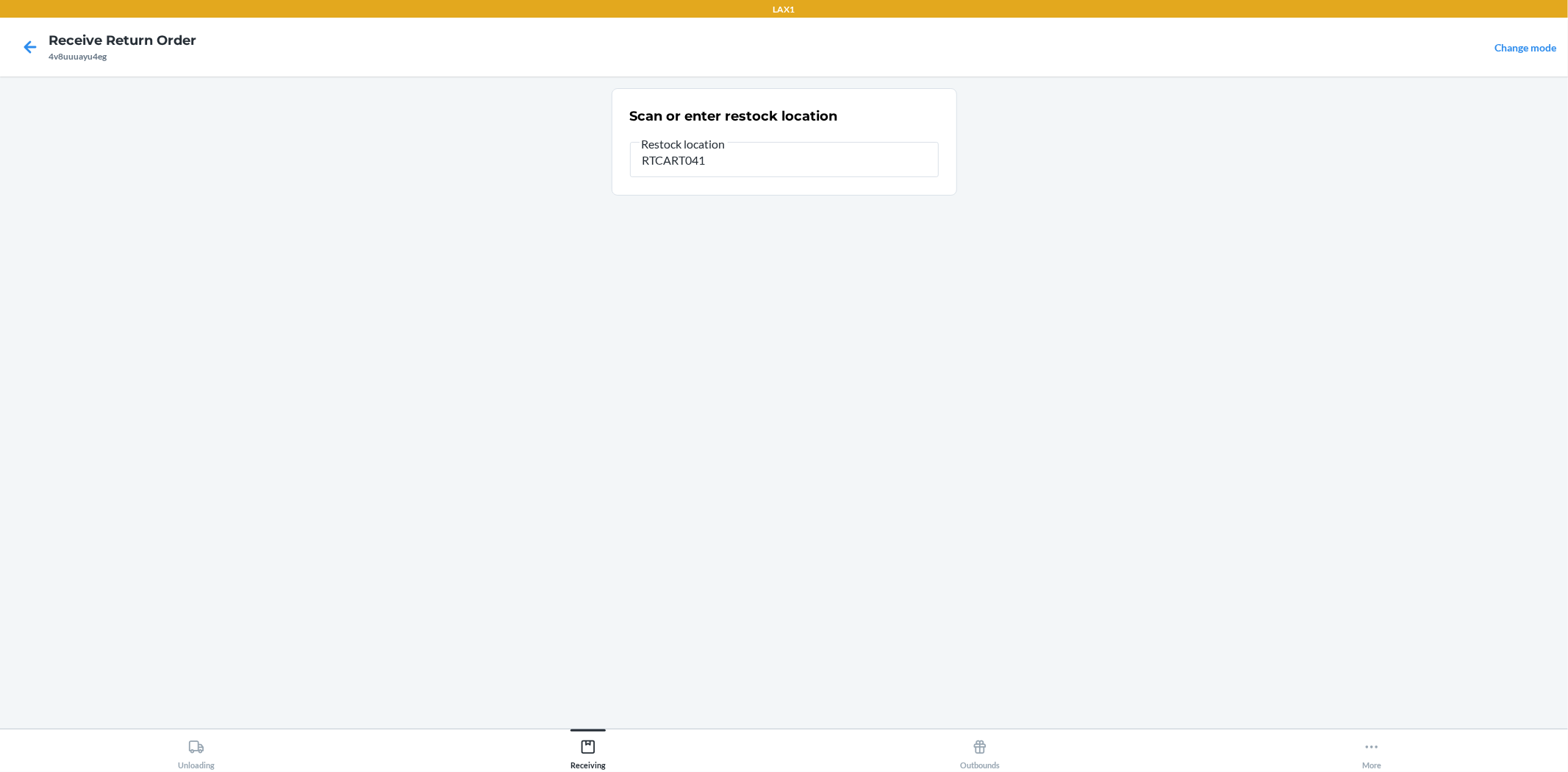
type input "RTCART041"
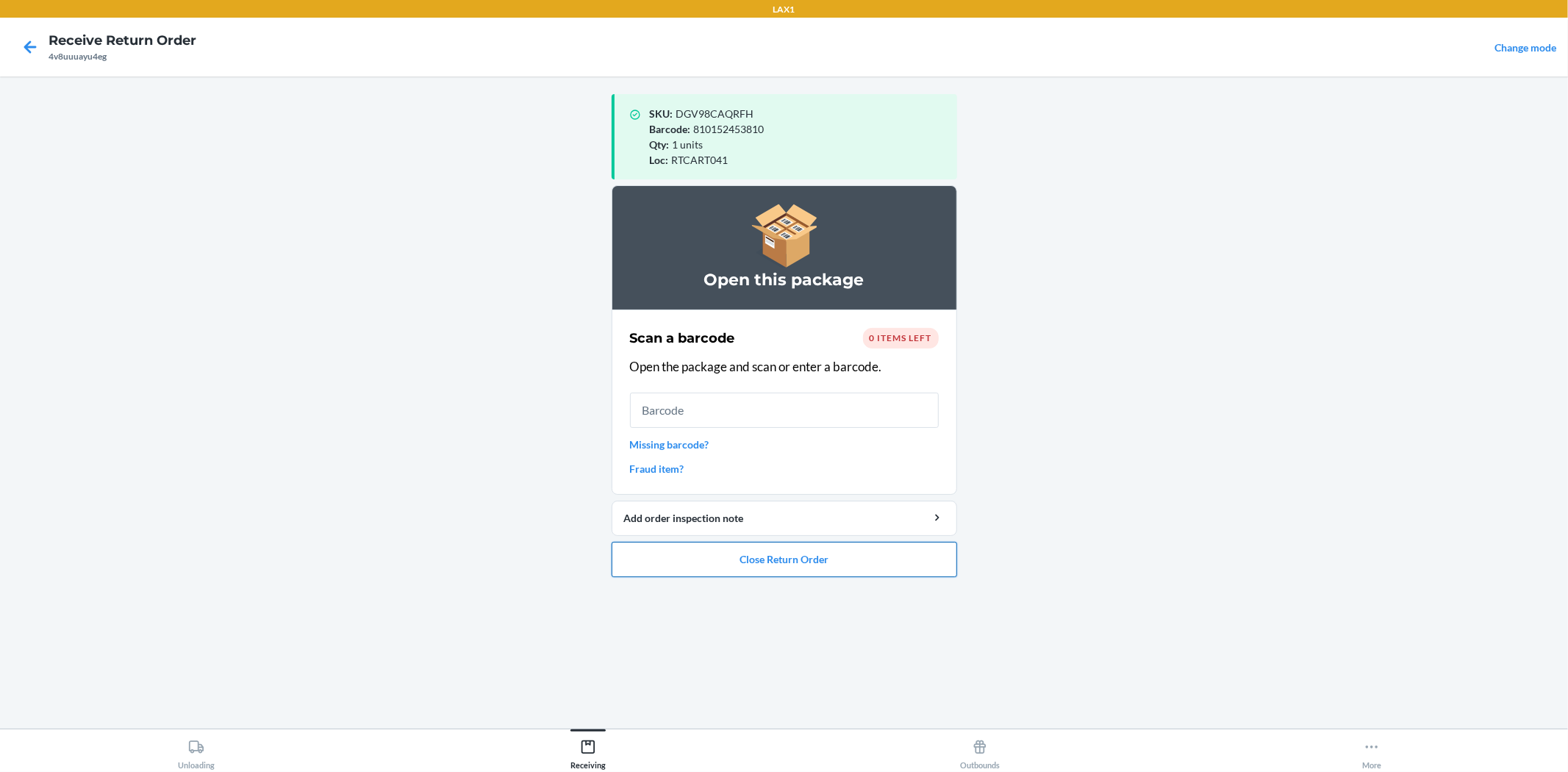
click at [877, 554] on button "Close Return Order" at bounding box center [784, 560] width 345 height 36
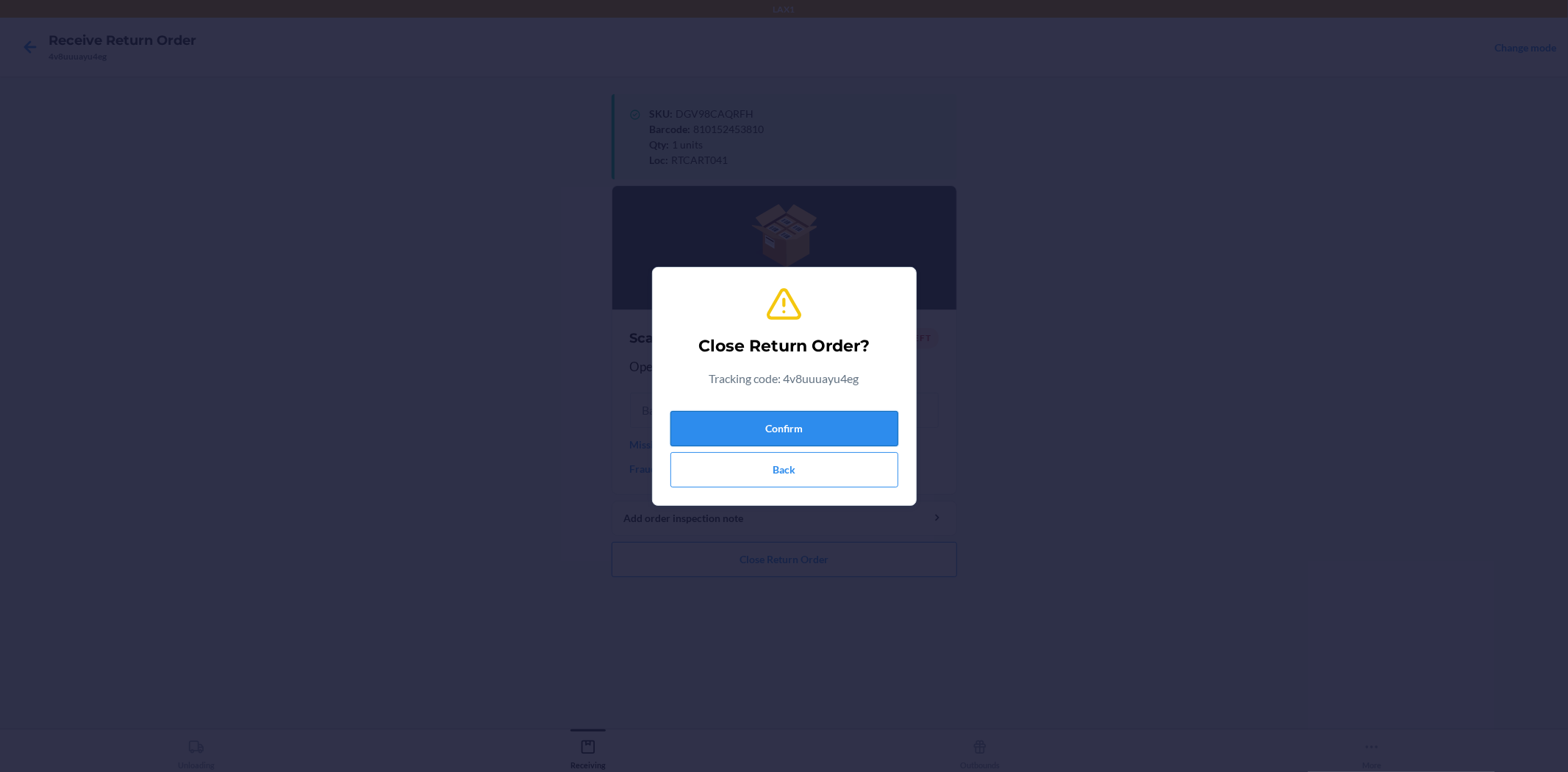
click at [814, 425] on button "Confirm" at bounding box center [784, 429] width 228 height 36
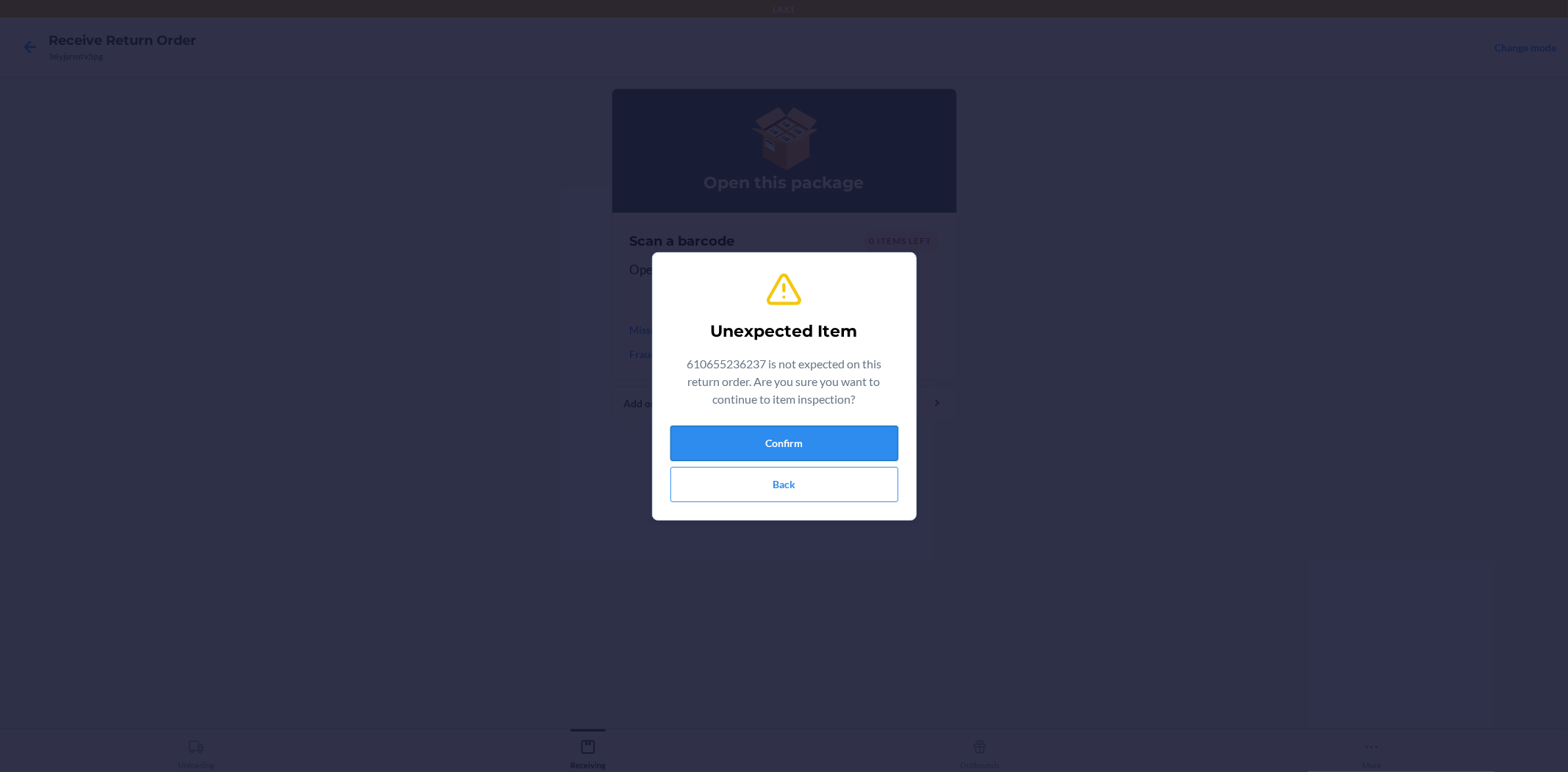
click at [781, 457] on button "Confirm" at bounding box center [784, 443] width 228 height 36
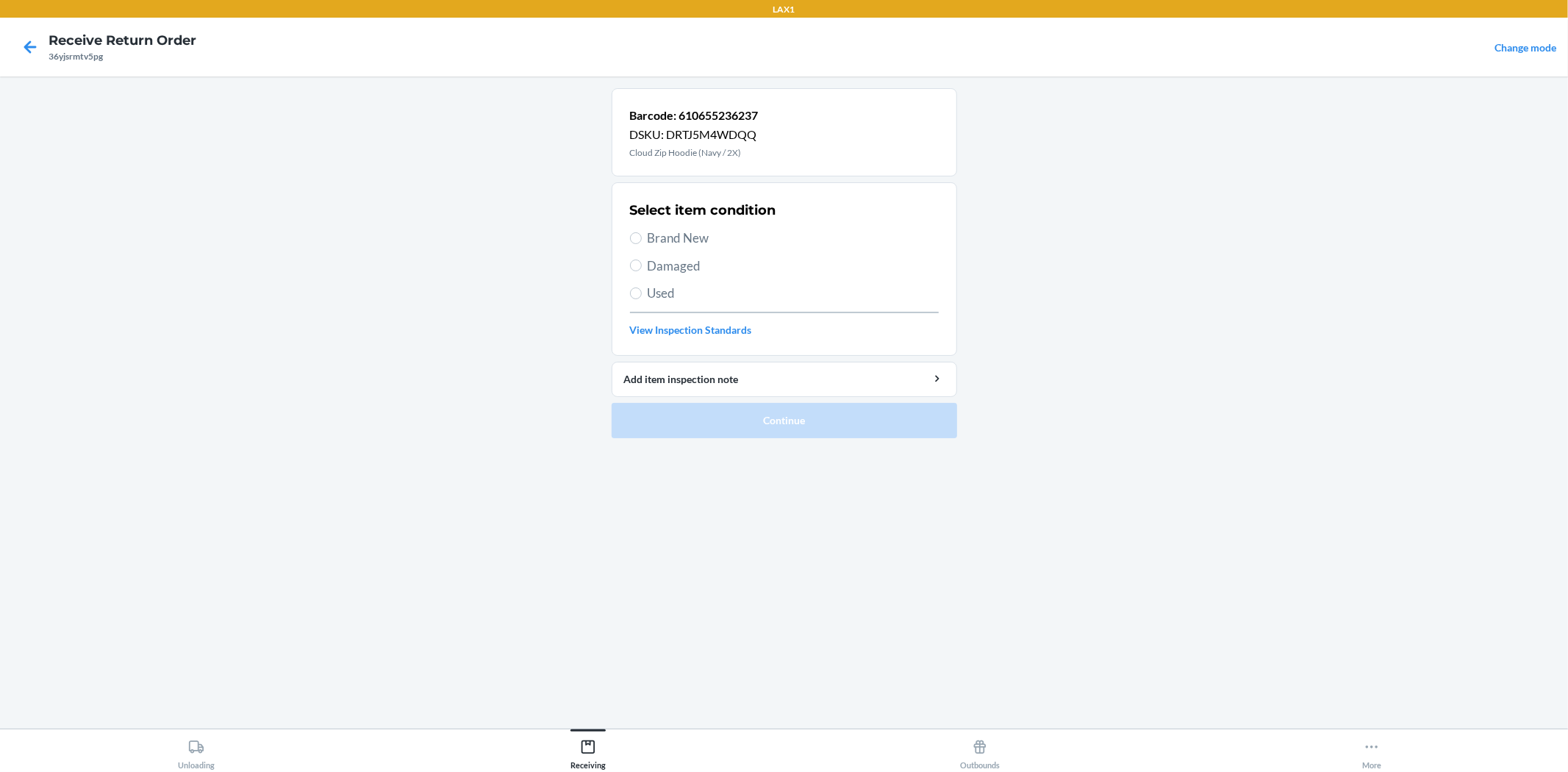
click at [663, 234] on span "Brand New" at bounding box center [793, 238] width 291 height 19
click at [642, 234] on input "Brand New" at bounding box center [635, 238] width 12 height 12
radio input "true"
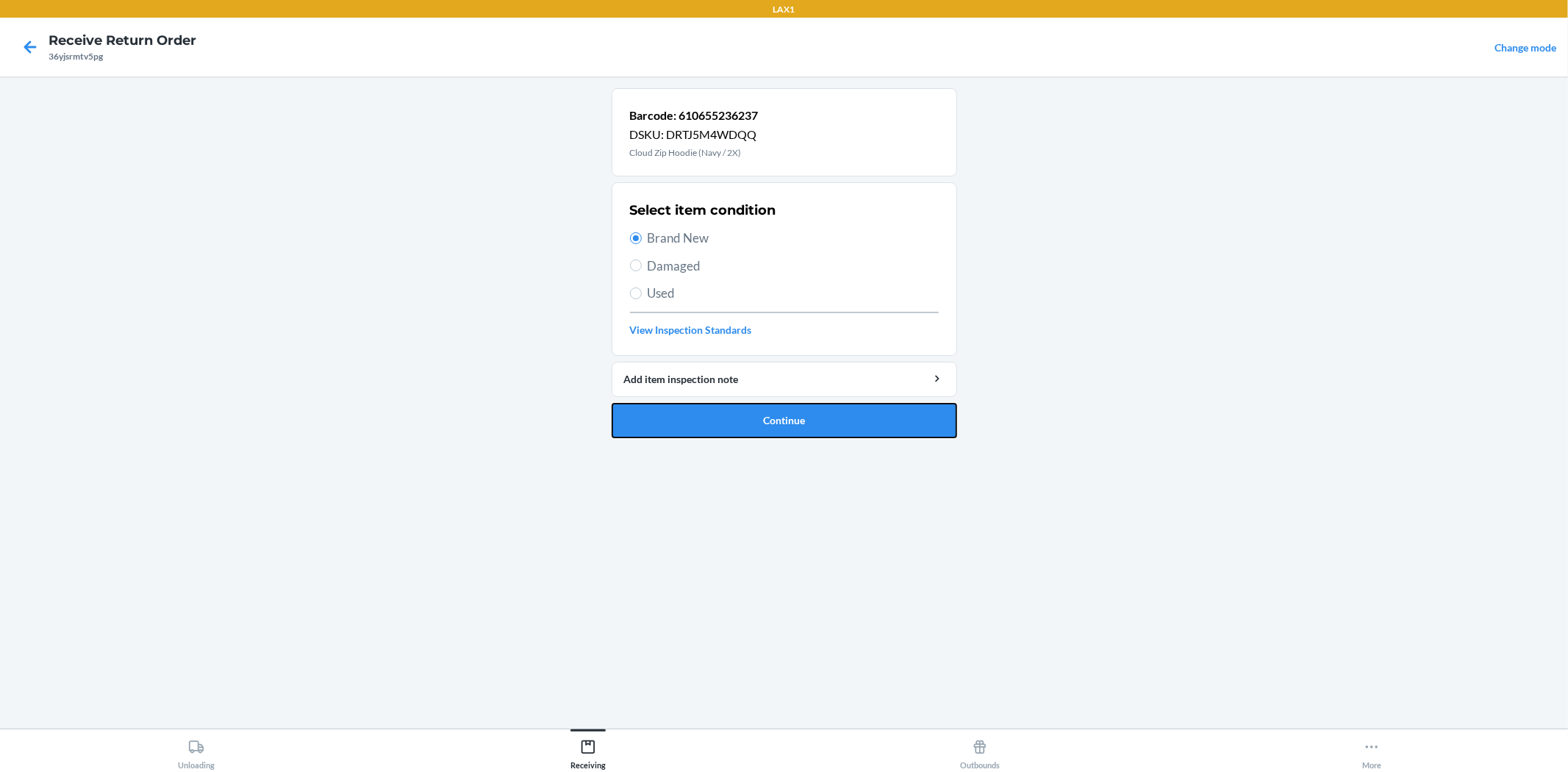
drag, startPoint x: 757, startPoint y: 412, endPoint x: 752, endPoint y: 406, distance: 7.8
click at [754, 409] on button "Continue" at bounding box center [784, 420] width 345 height 36
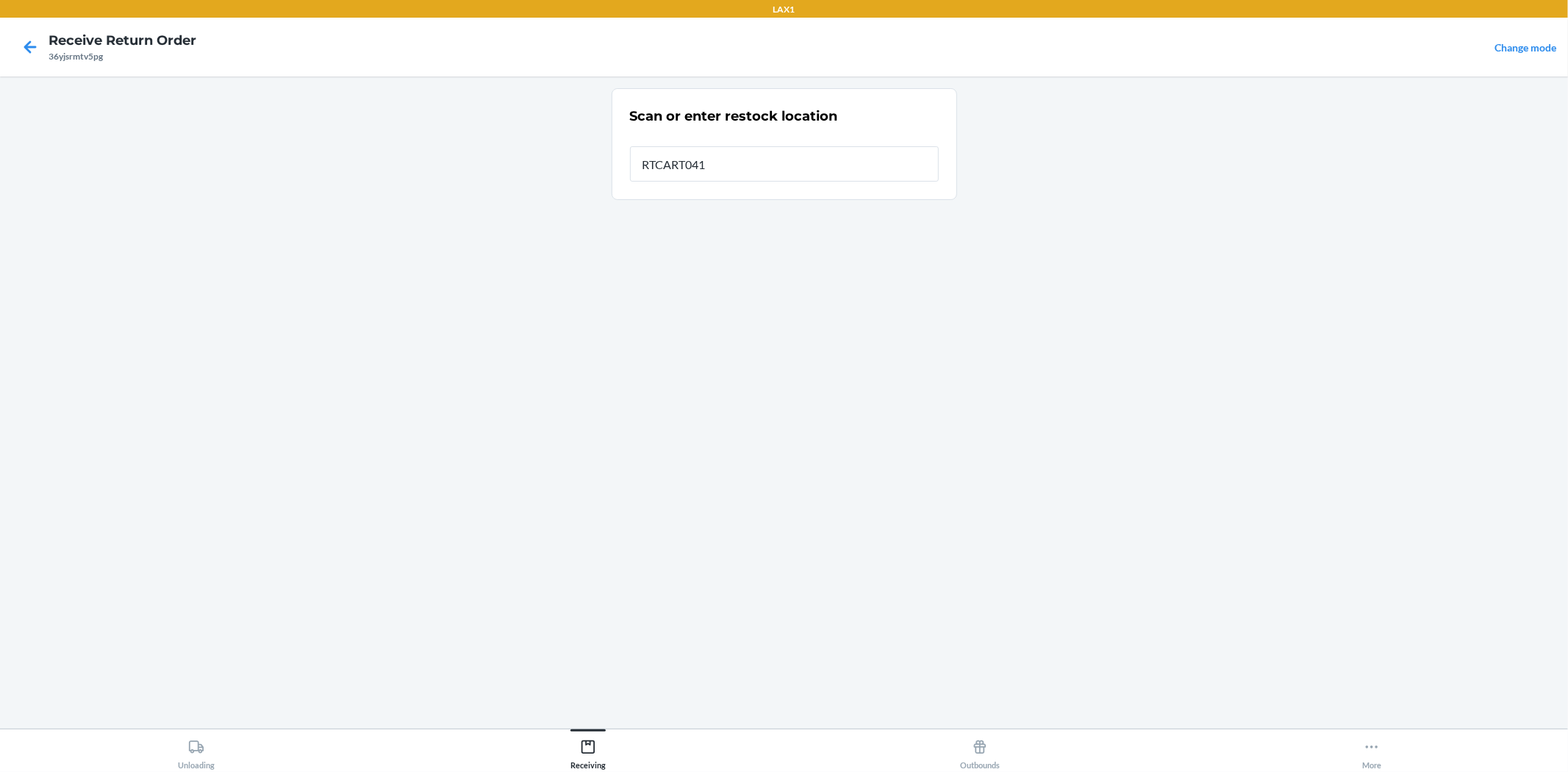
type input "RTCART041"
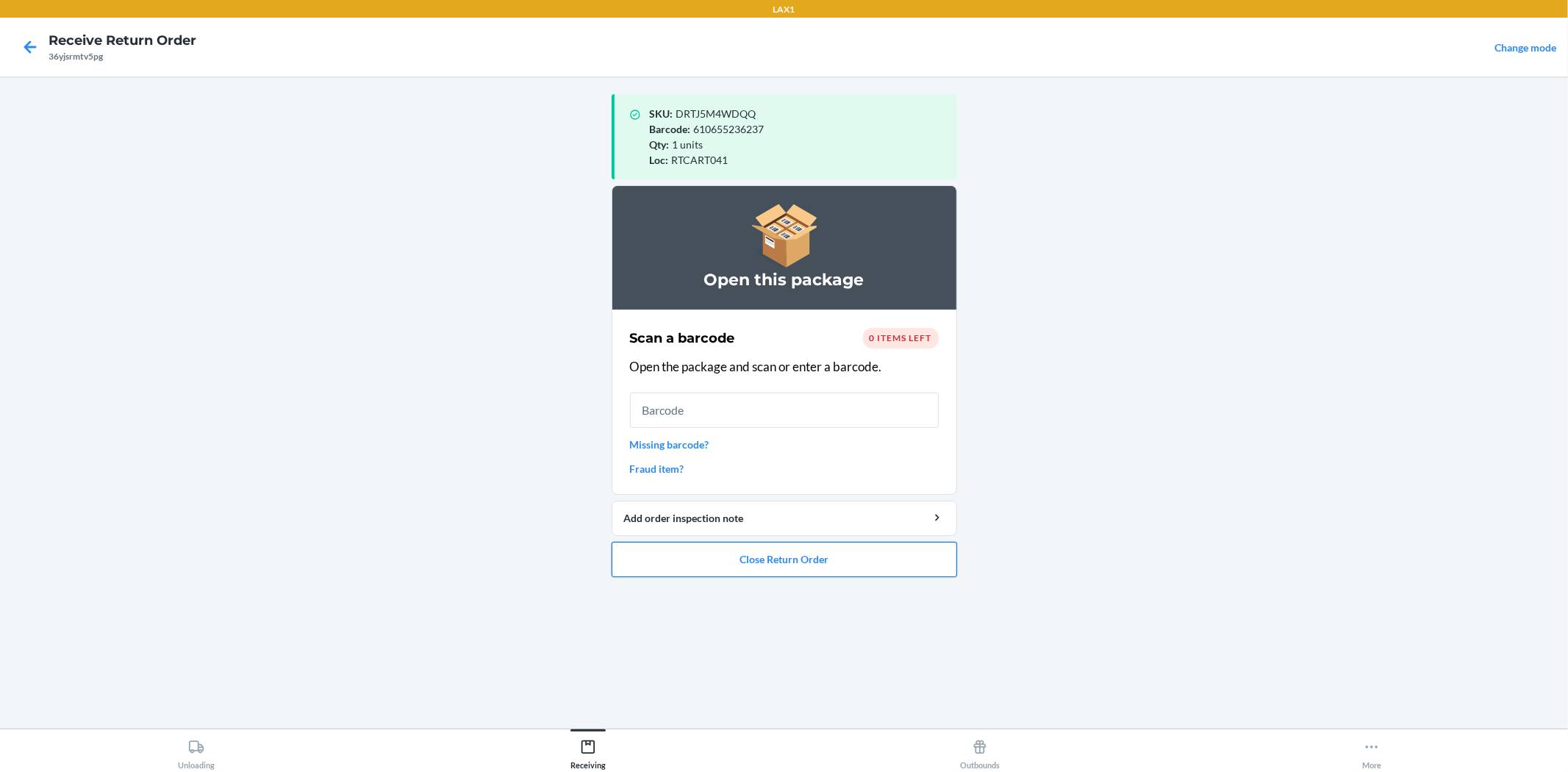
click at [849, 570] on button "Close Return Order" at bounding box center [784, 560] width 345 height 36
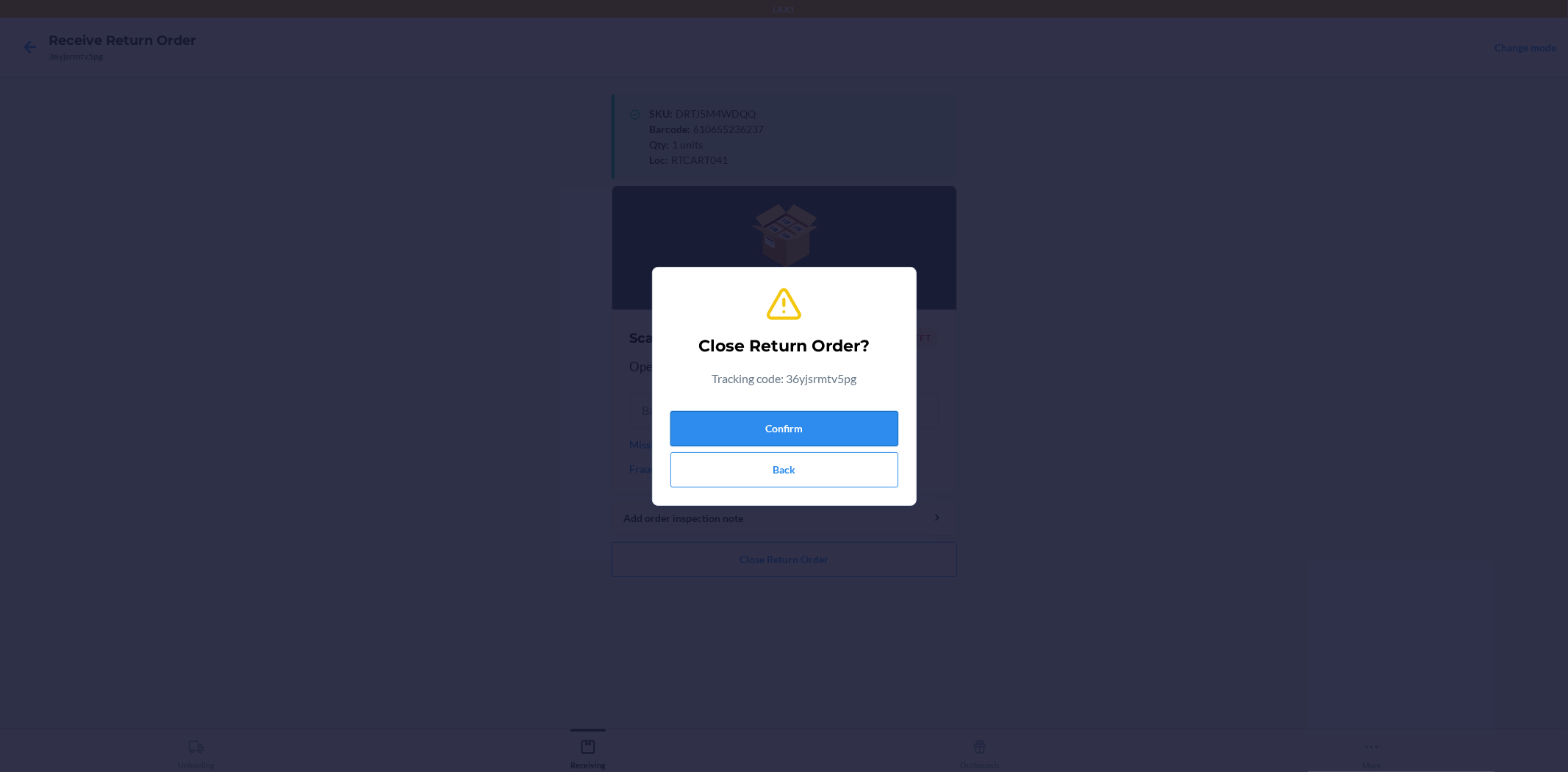
click at [833, 431] on button "Confirm" at bounding box center [784, 429] width 228 height 36
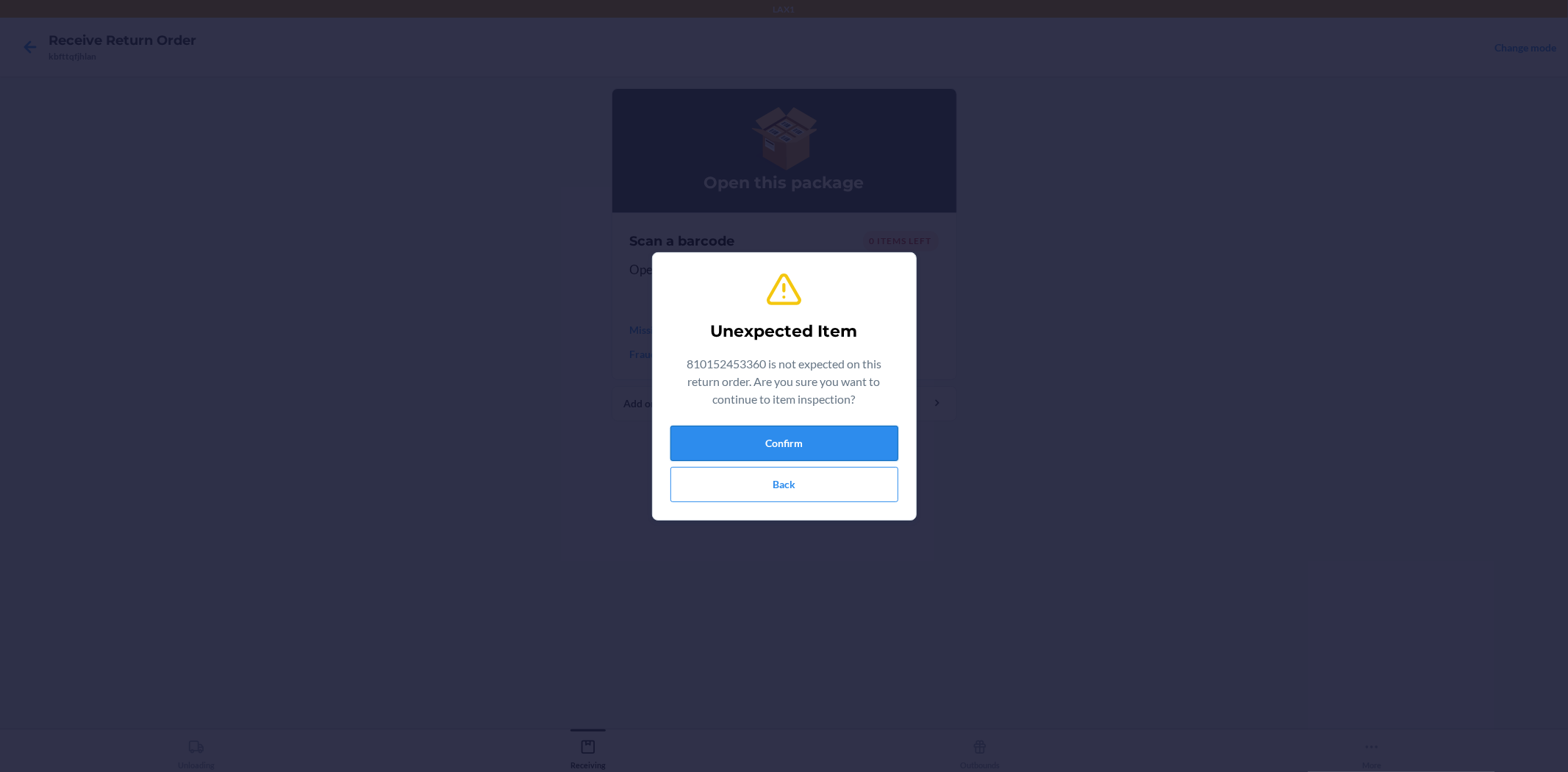
click at [778, 439] on button "Confirm" at bounding box center [784, 443] width 228 height 36
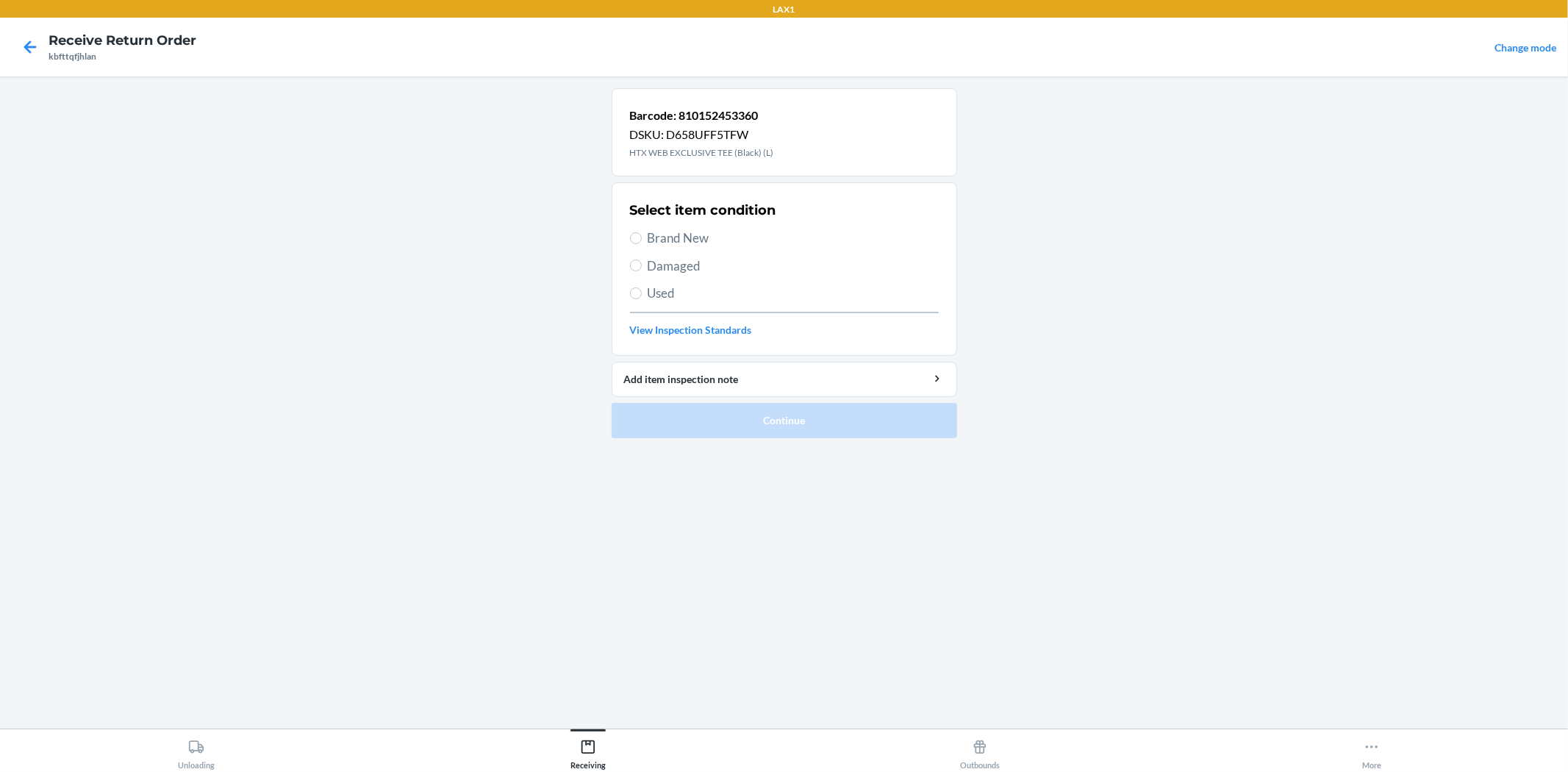
click at [708, 237] on span "Brand New" at bounding box center [793, 238] width 291 height 19
click at [642, 237] on input "Brand New" at bounding box center [635, 238] width 12 height 12
radio input "true"
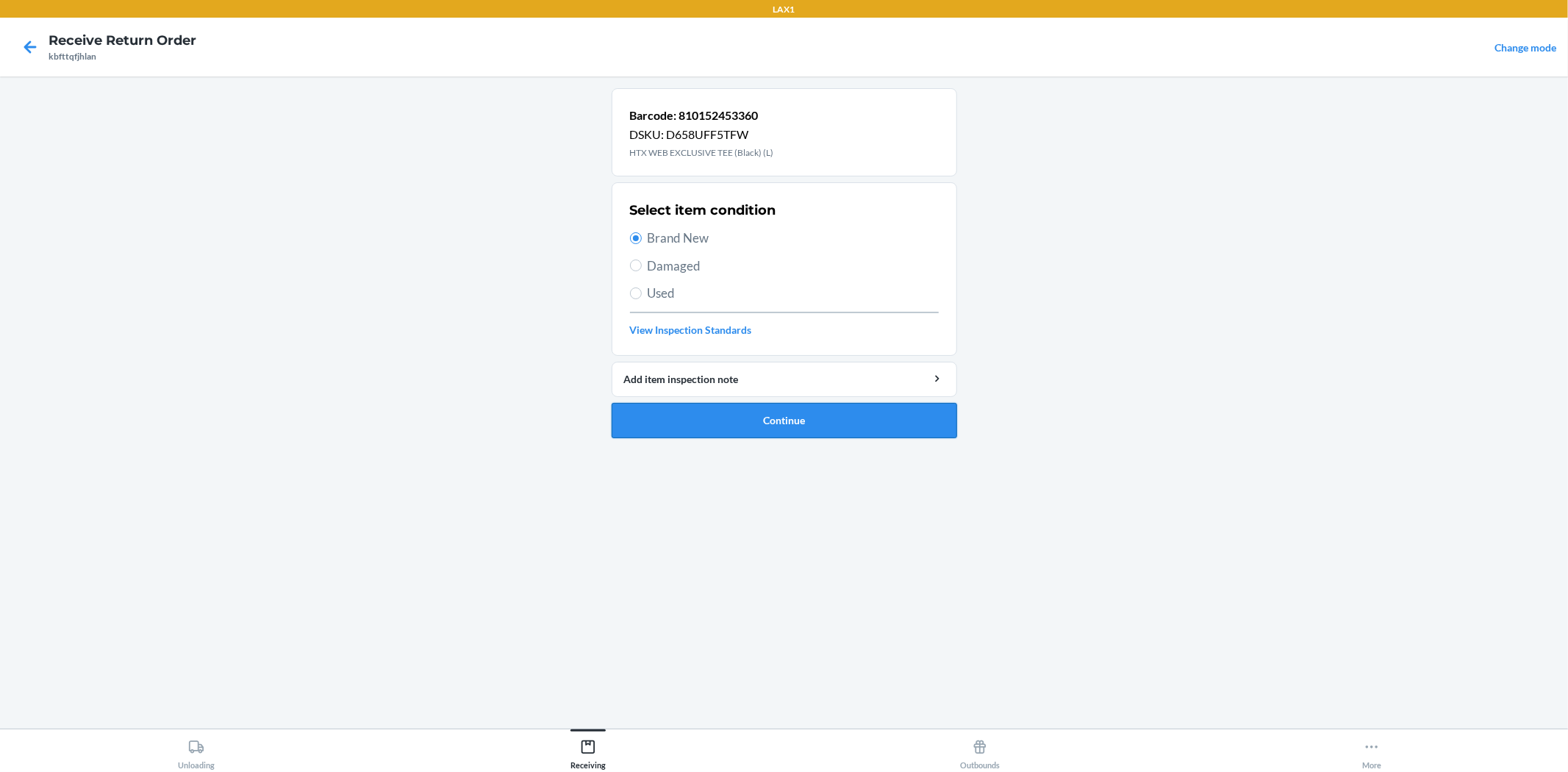
click at [766, 428] on button "Continue" at bounding box center [784, 420] width 345 height 36
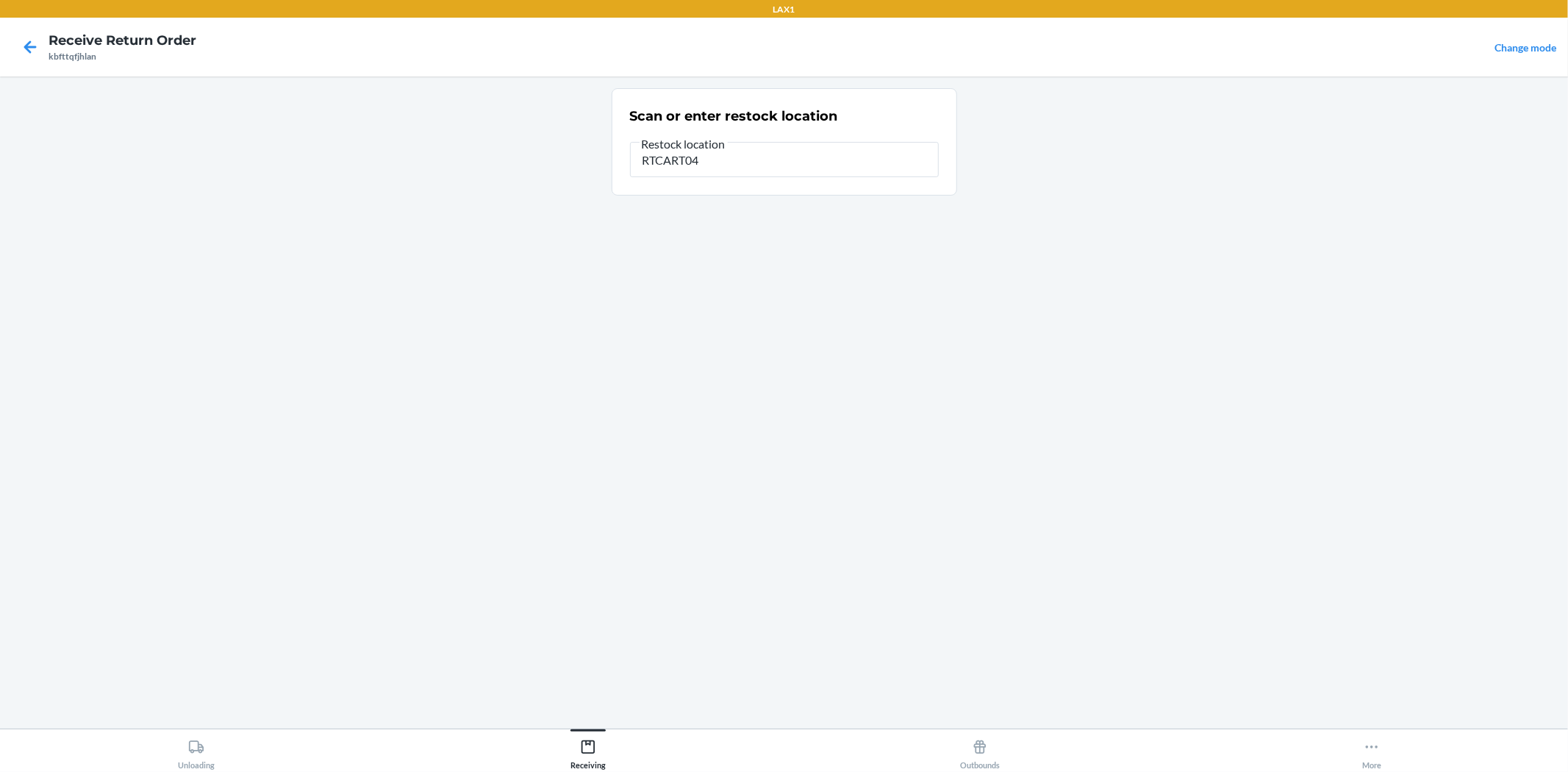
type input "RTCART041"
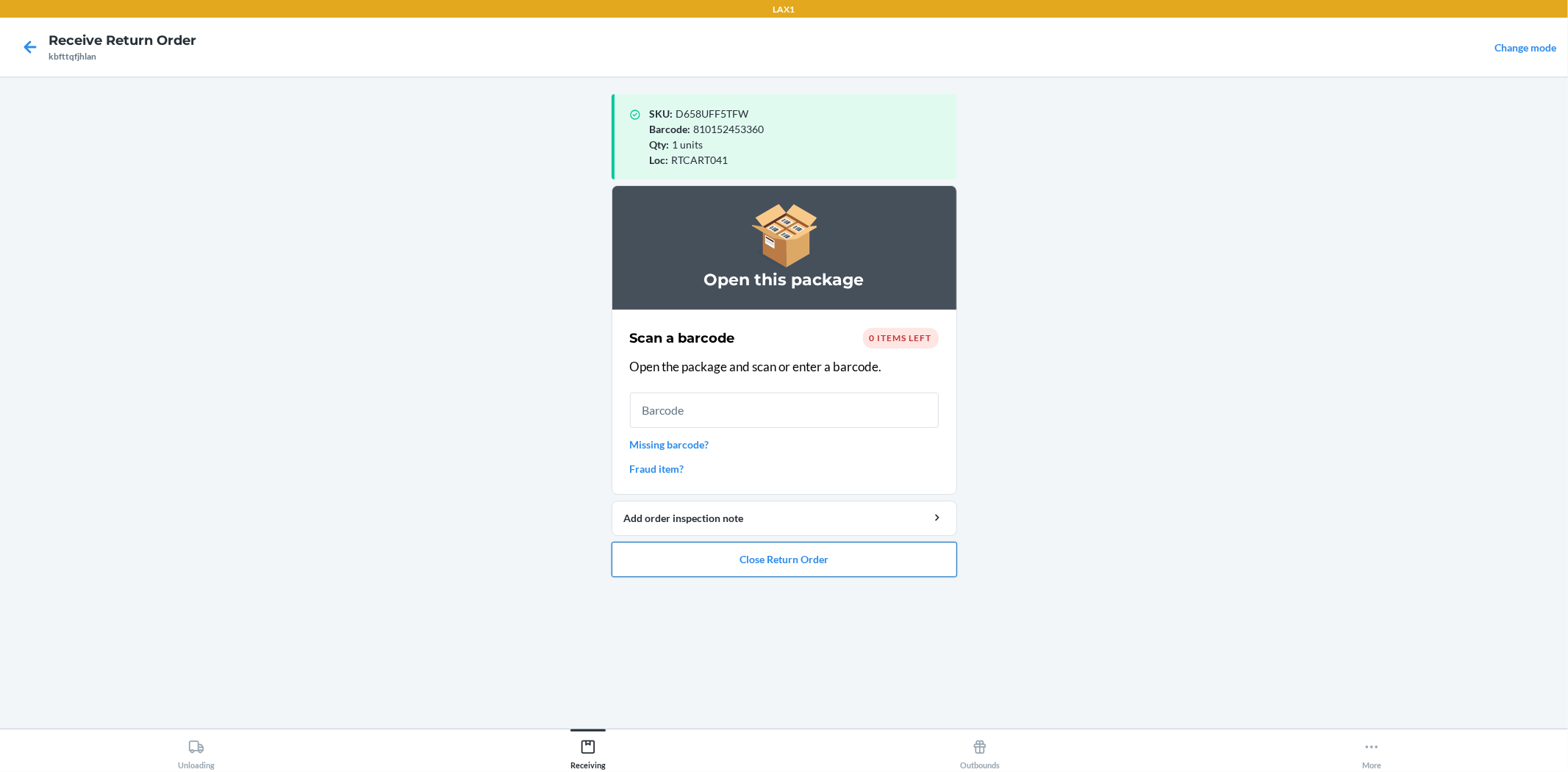
click at [824, 565] on button "Close Return Order" at bounding box center [784, 560] width 345 height 36
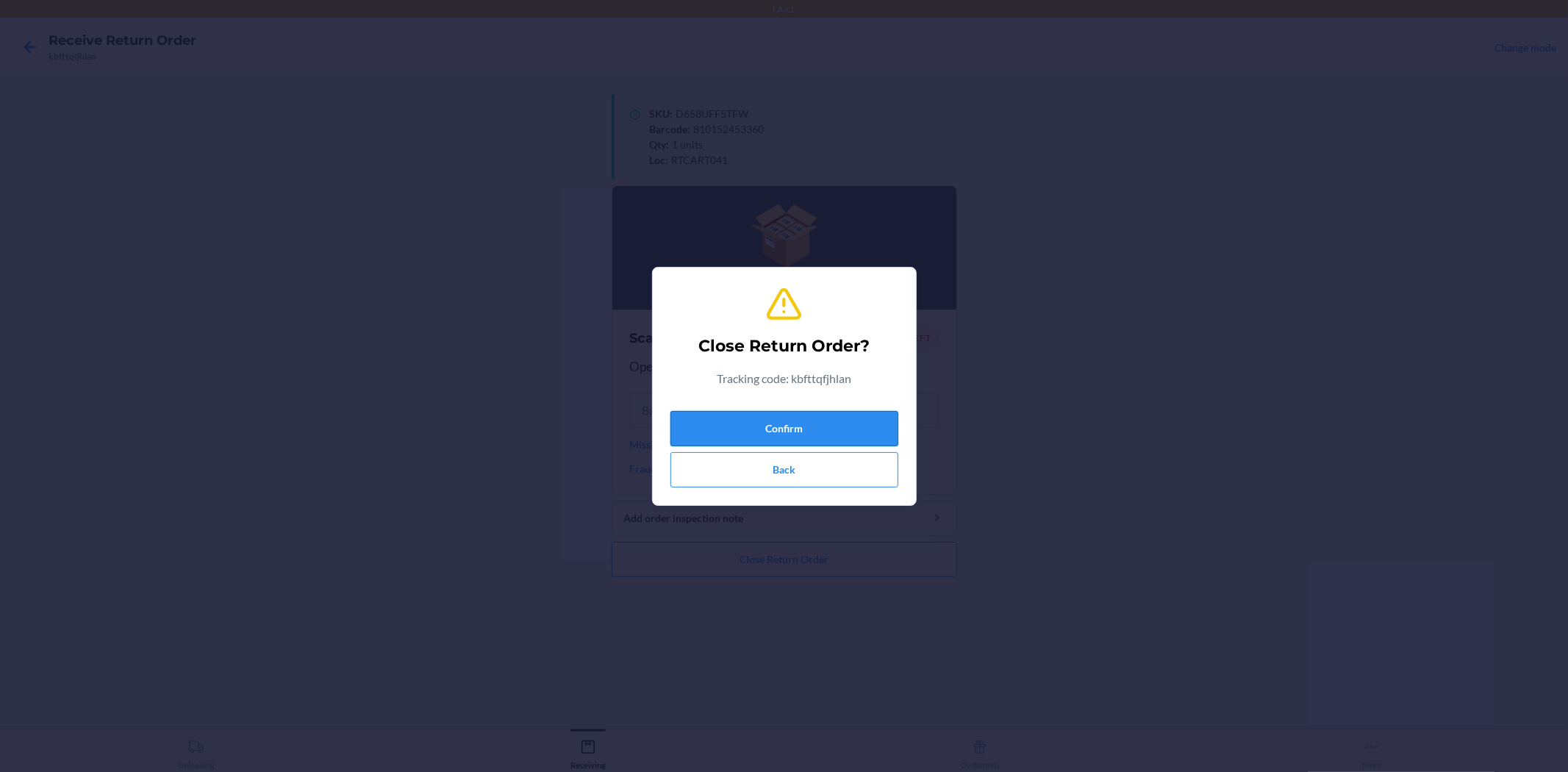
click at [870, 429] on button "Confirm" at bounding box center [784, 429] width 228 height 36
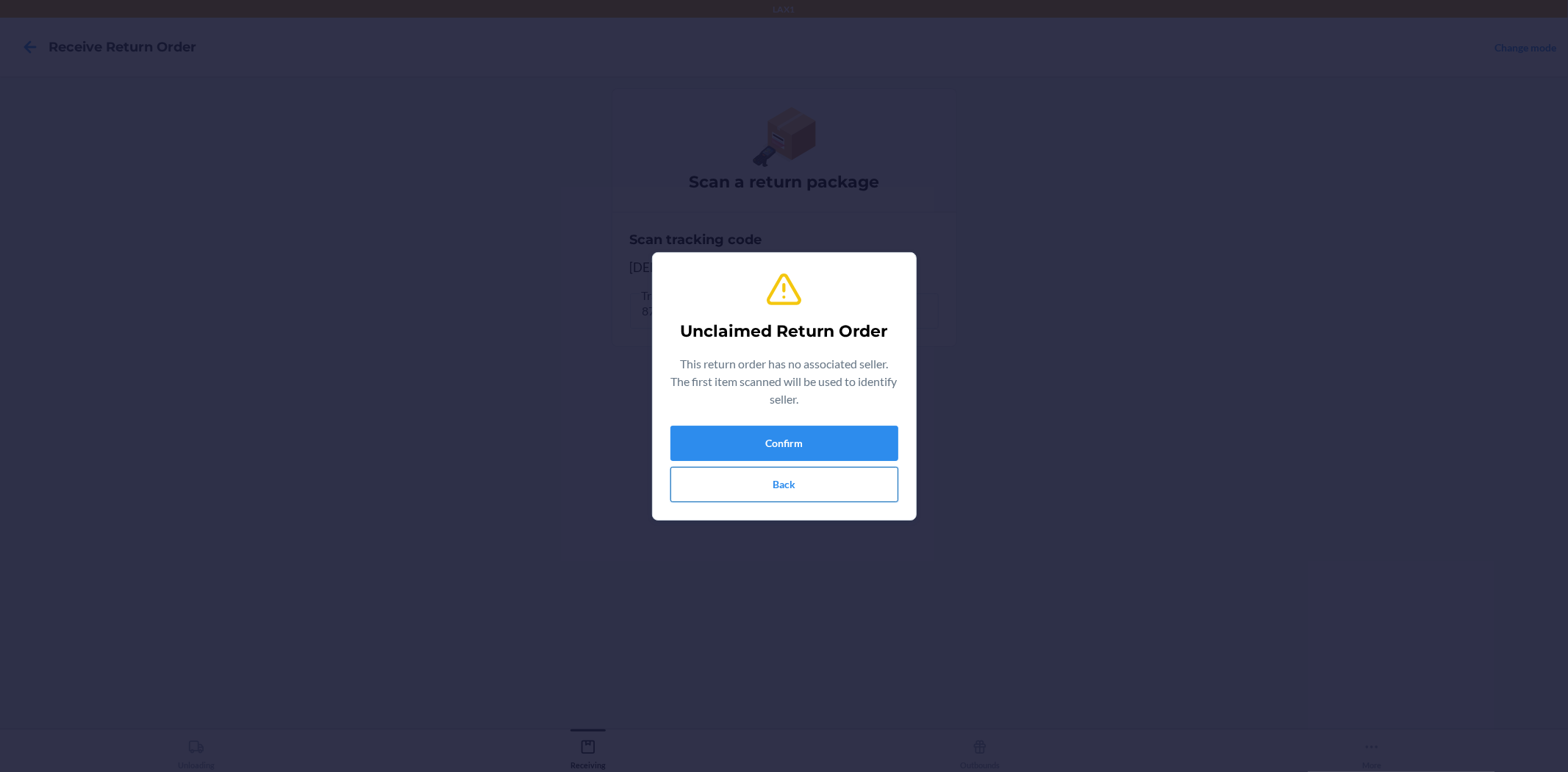
click at [834, 498] on button "Back" at bounding box center [784, 484] width 228 height 36
click at [843, 427] on button "Confirm" at bounding box center [784, 443] width 228 height 36
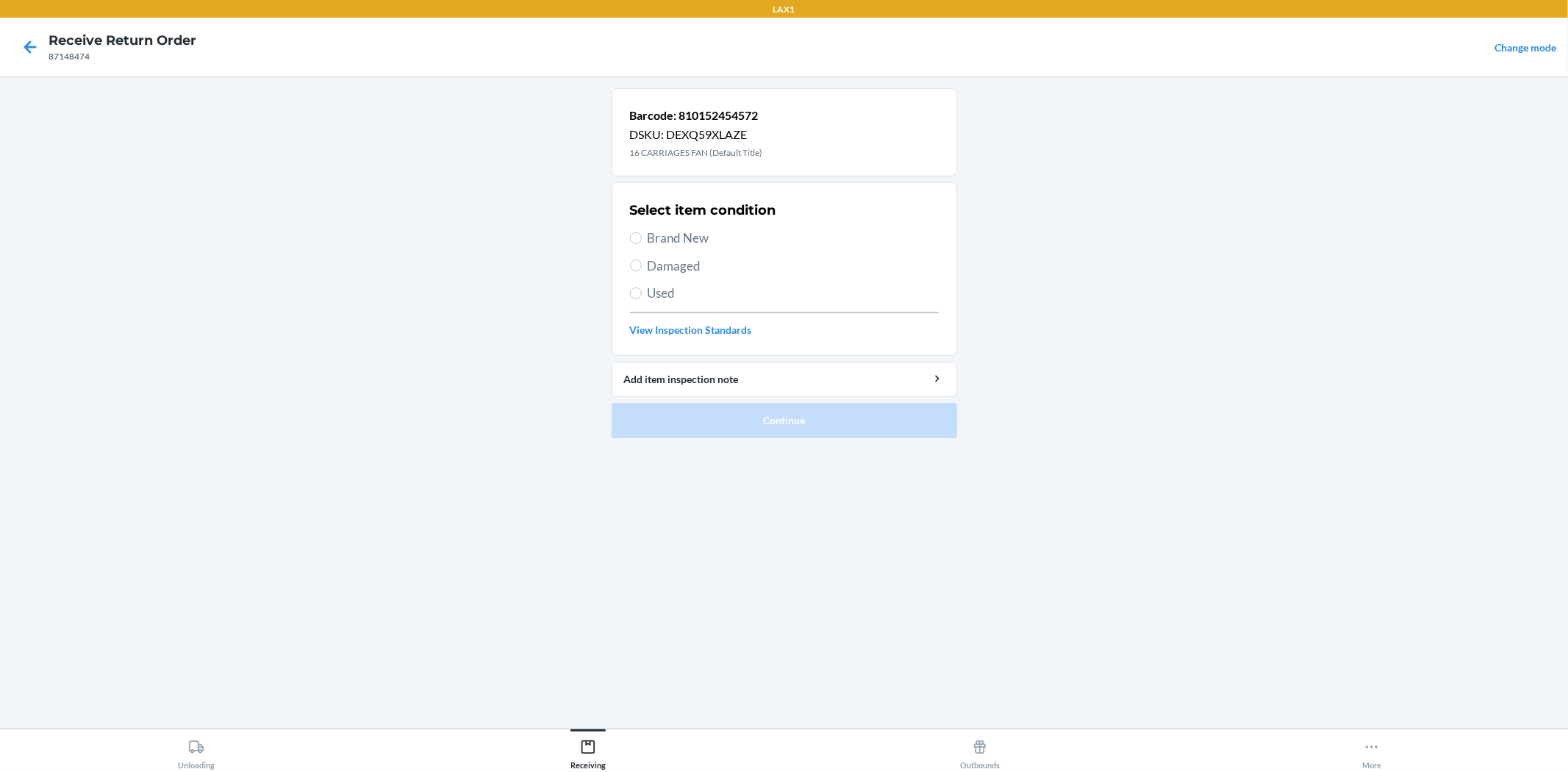
click at [645, 258] on label "Damaged" at bounding box center [784, 266] width 308 height 19
click at [642, 259] on input "Damaged" at bounding box center [635, 265] width 12 height 12
radio input "true"
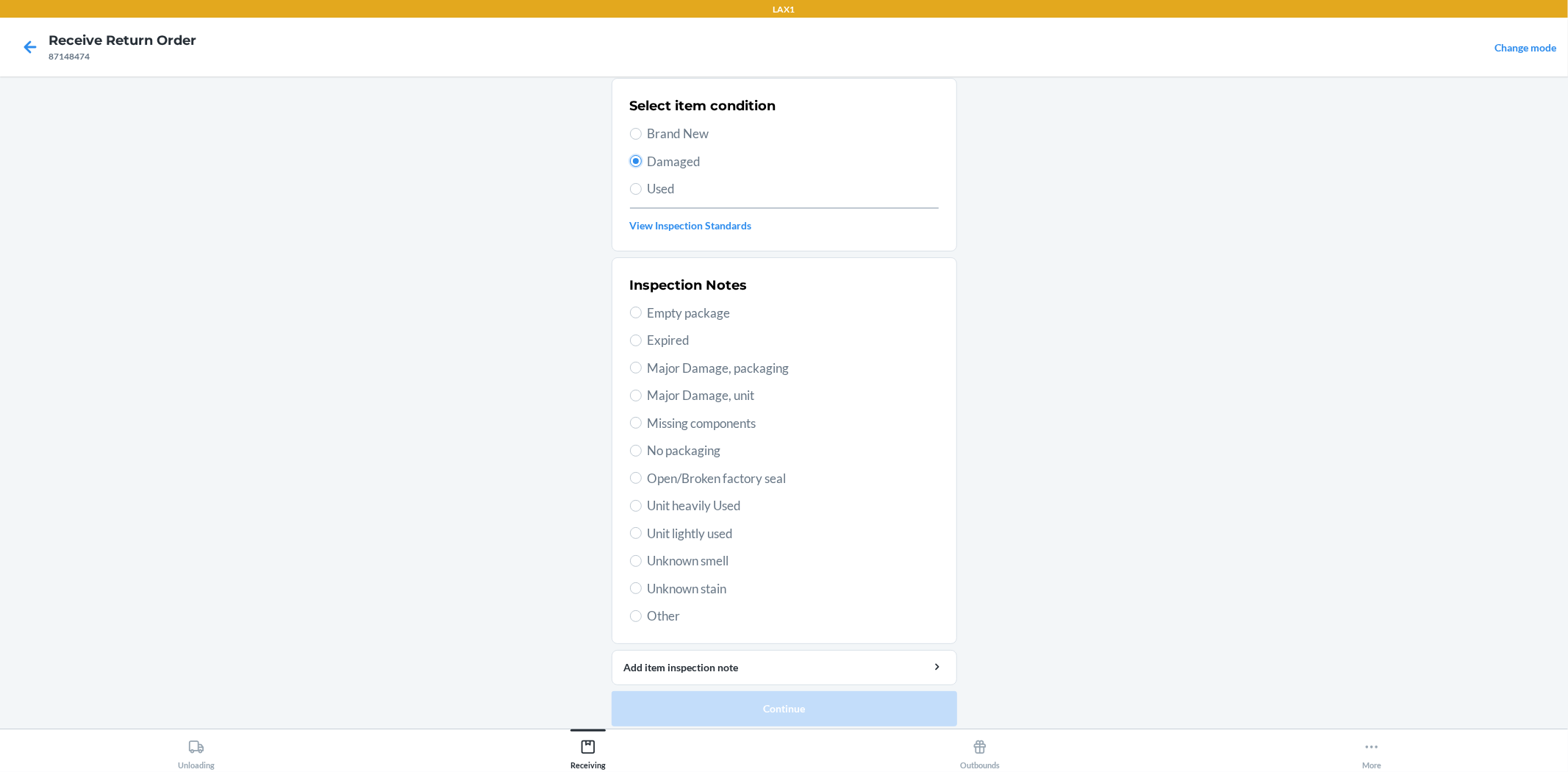
scroll to position [114, 0]
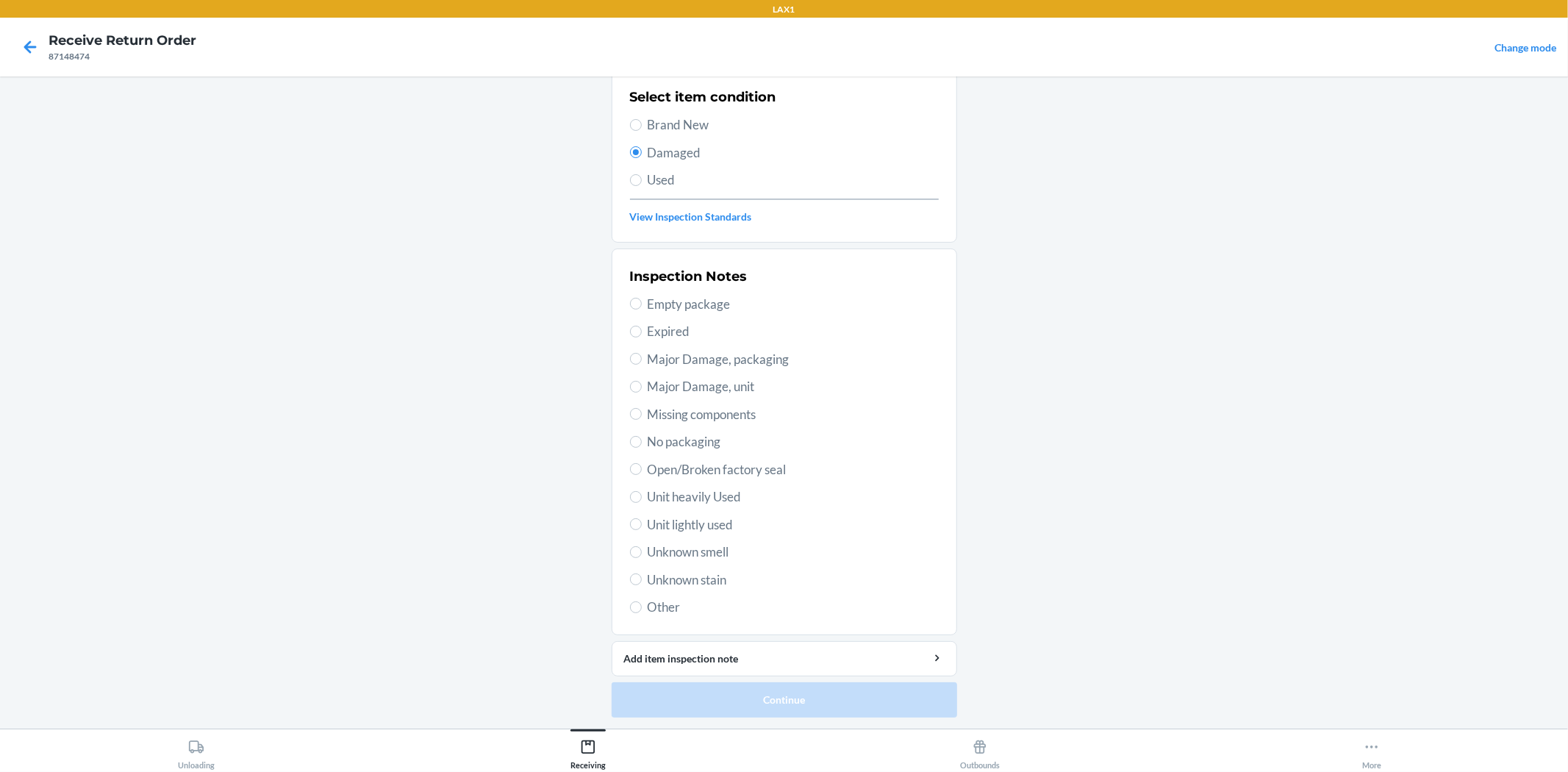
click at [685, 547] on span "Unknown smell" at bounding box center [793, 552] width 291 height 19
click at [642, 547] on input "Unknown smell" at bounding box center [635, 552] width 12 height 12
radio input "true"
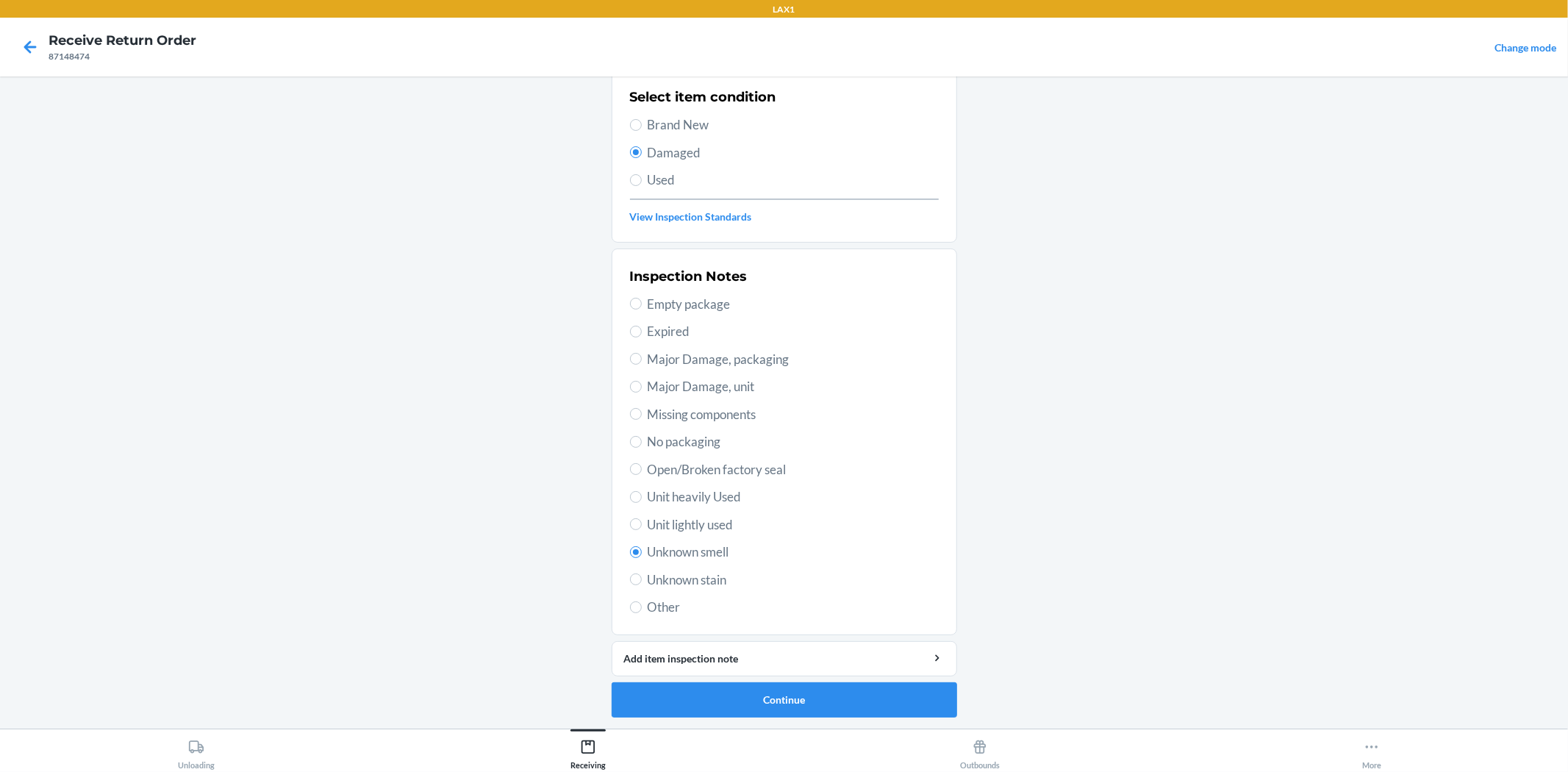
click at [685, 519] on span "Unit lightly used" at bounding box center [793, 525] width 291 height 19
click at [642, 519] on input "Unit lightly used" at bounding box center [635, 524] width 12 height 12
radio input "true"
radio input "false"
click at [717, 692] on button "Continue" at bounding box center [784, 700] width 345 height 36
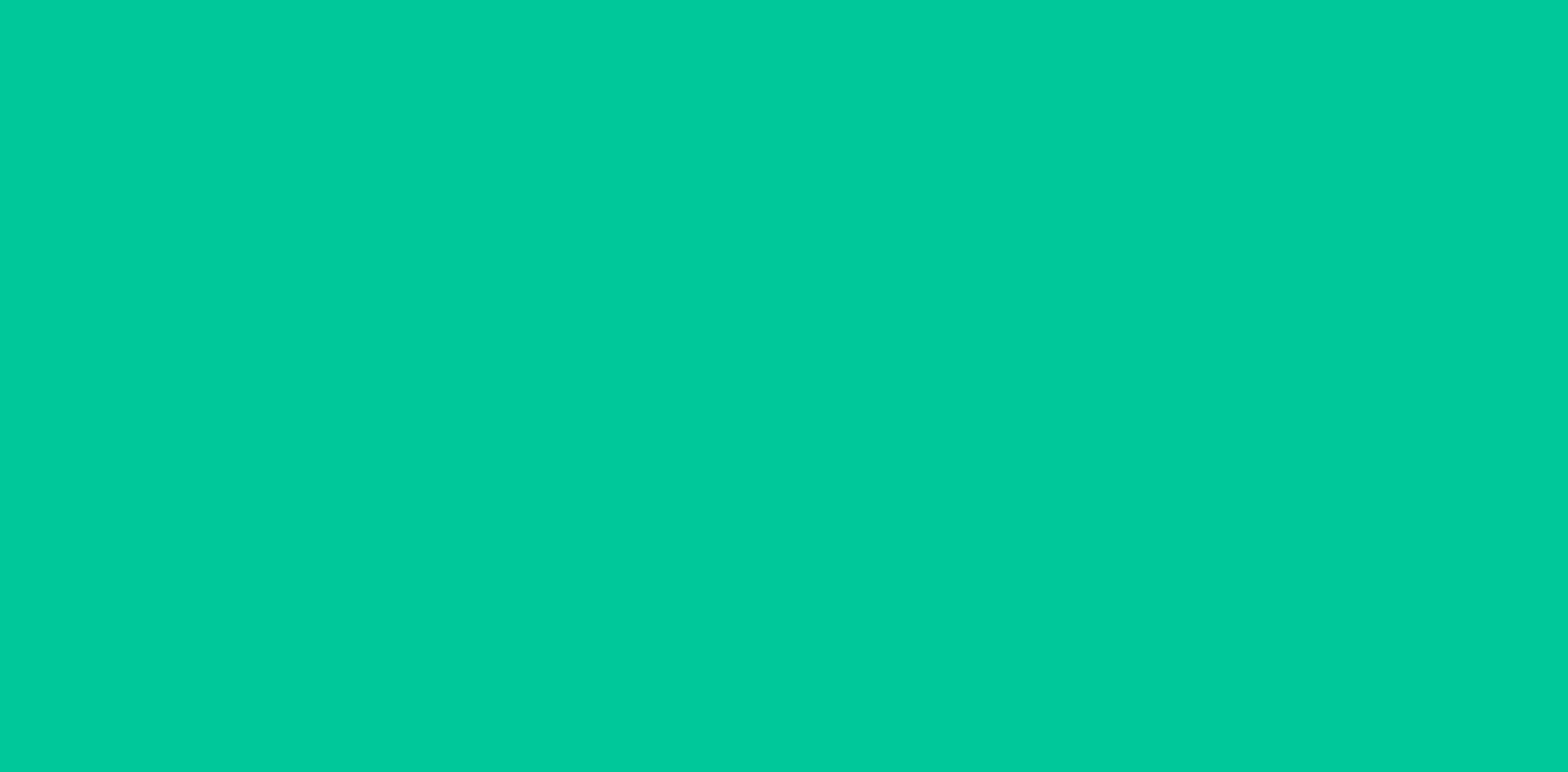
scroll to position [0, 0]
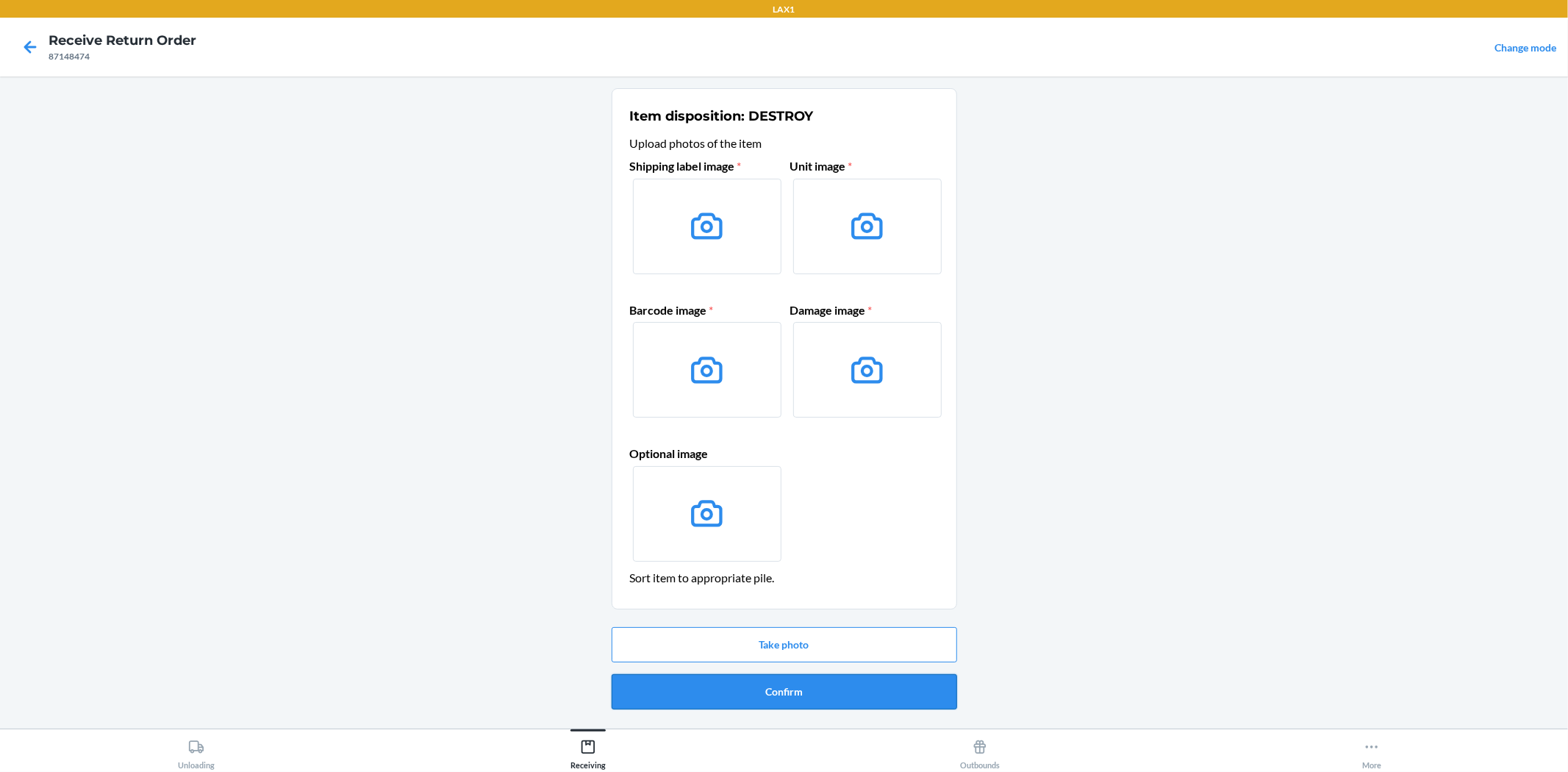
click at [754, 700] on button "Confirm" at bounding box center [784, 691] width 345 height 36
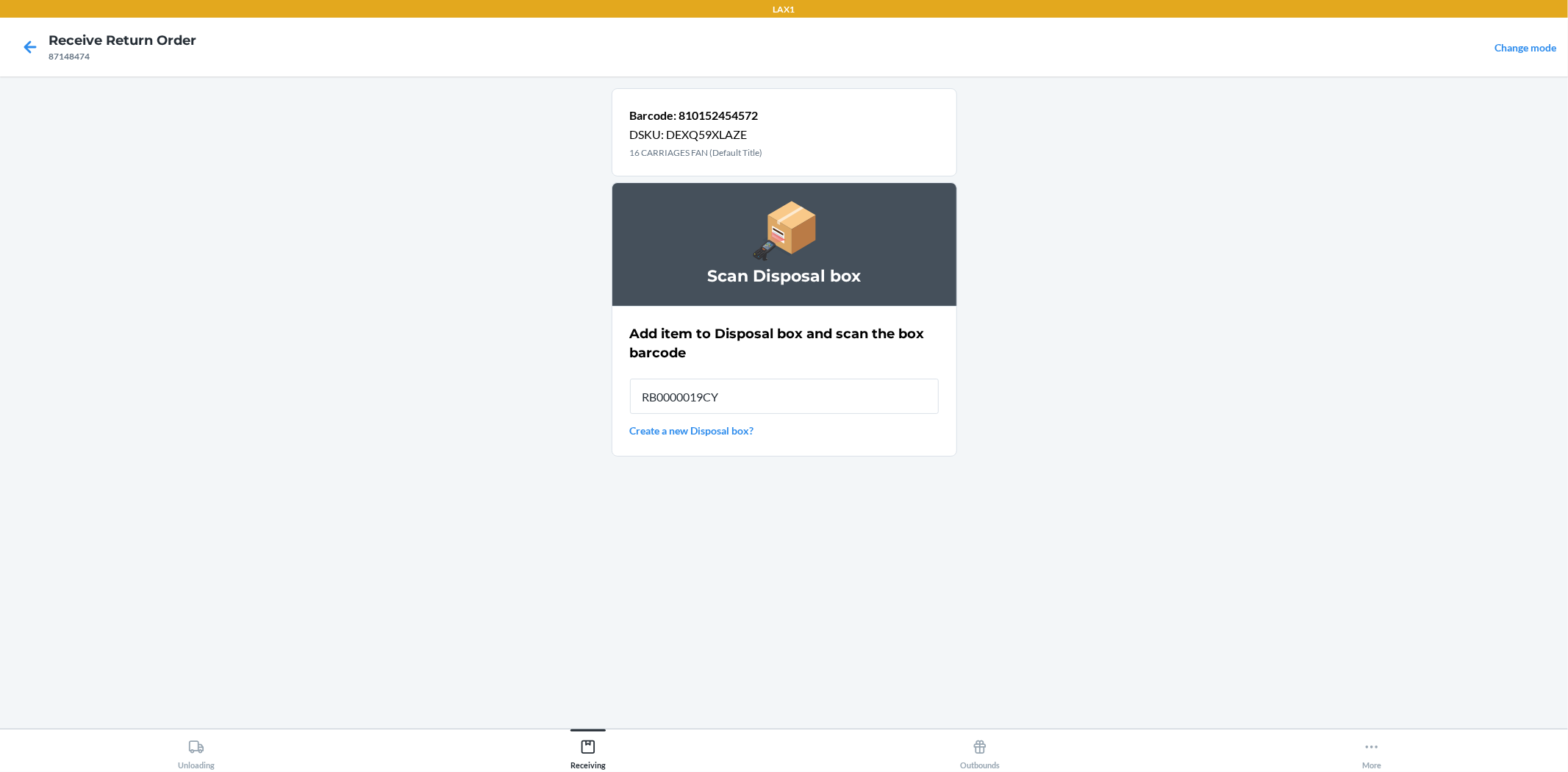
type input "RB0000019CY"
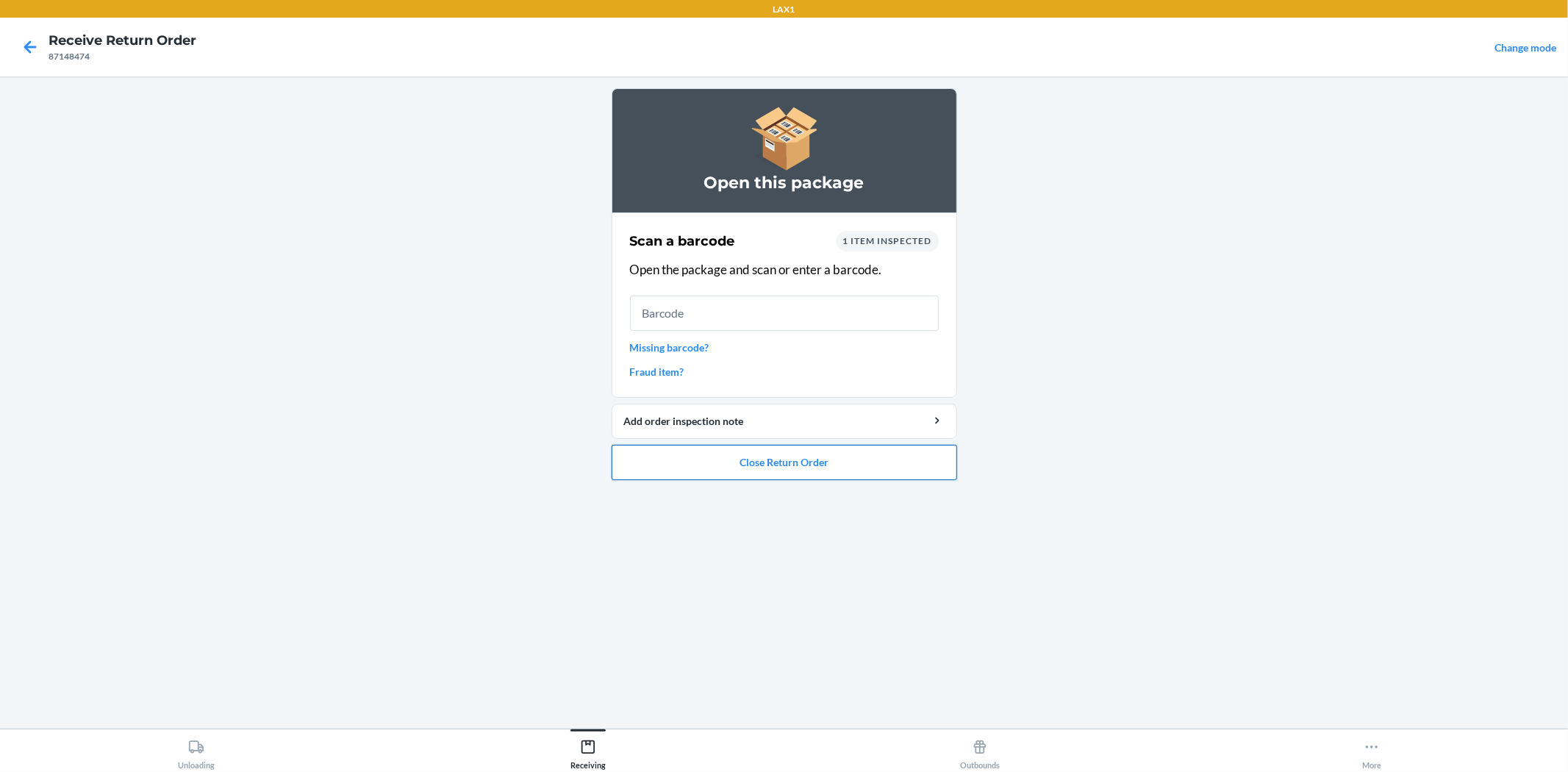
click at [774, 465] on button "Close Return Order" at bounding box center [784, 462] width 345 height 36
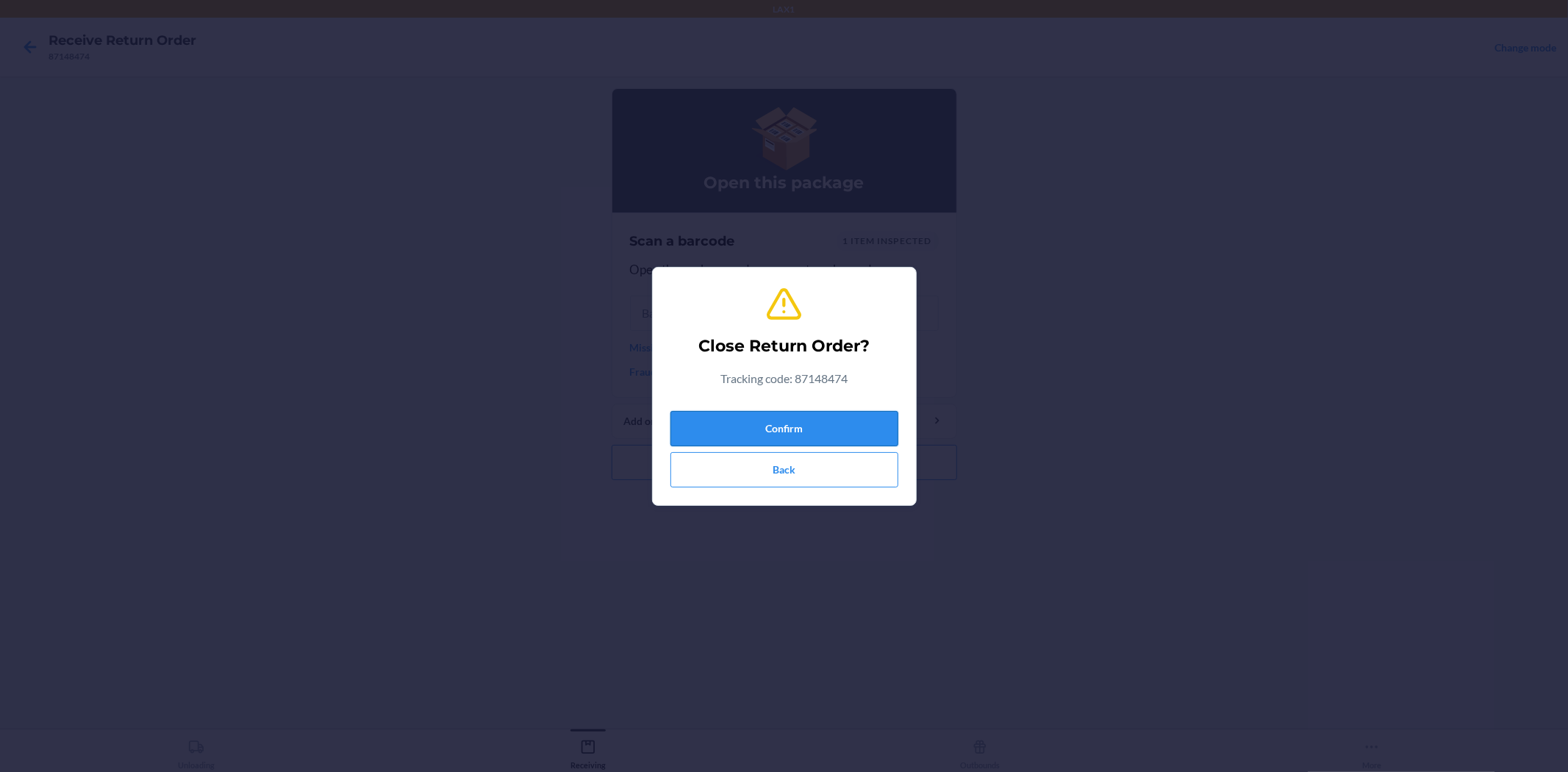
click at [771, 423] on button "Confirm" at bounding box center [784, 429] width 228 height 36
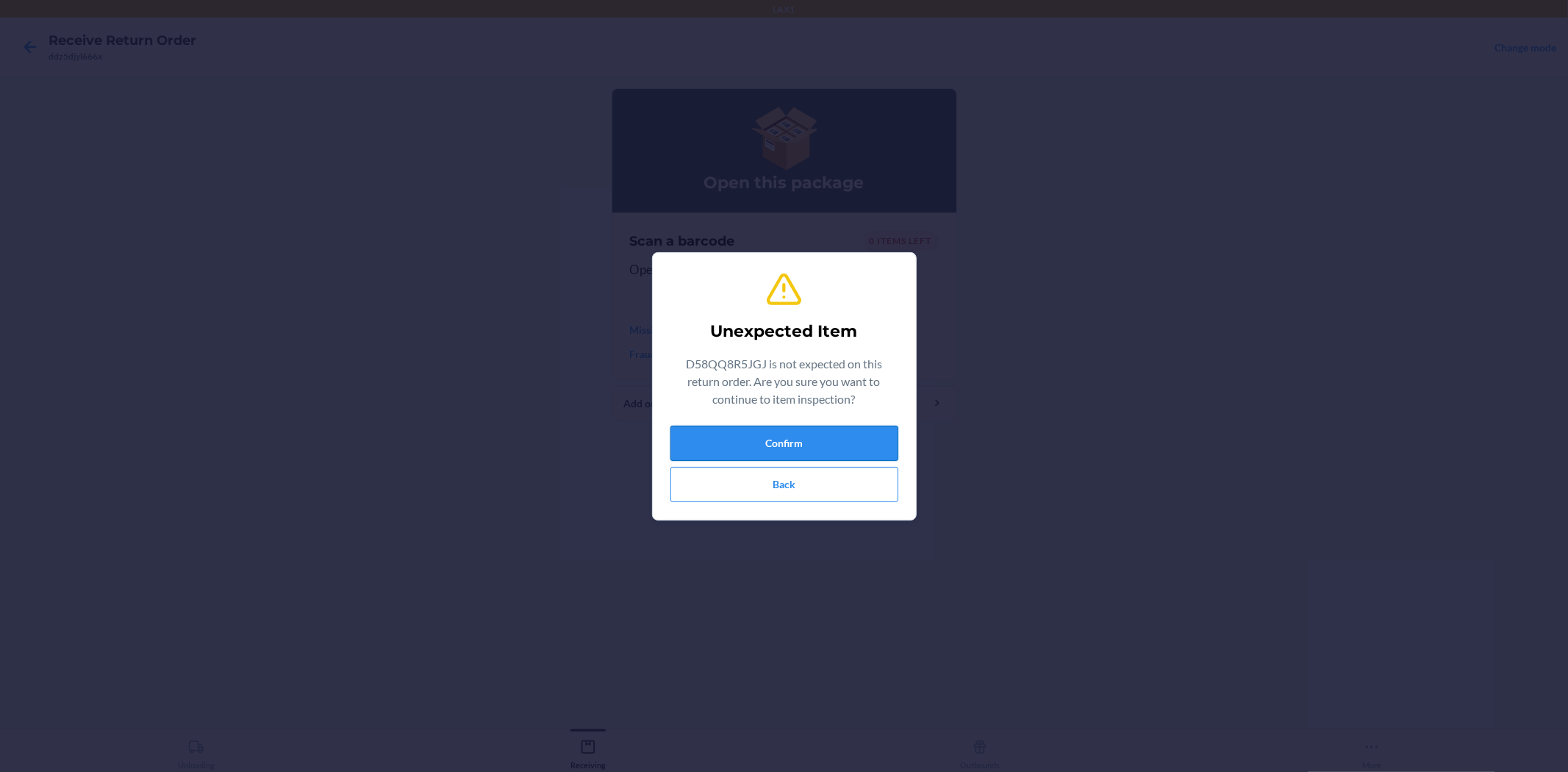
drag, startPoint x: 748, startPoint y: 418, endPoint x: 751, endPoint y: 428, distance: 10.4
click at [751, 427] on div "Unexpected Item D58QQ8R5JGJ is not expected on this return order. Are you sure …" at bounding box center [784, 386] width 228 height 244
click at [751, 428] on button "Confirm" at bounding box center [784, 443] width 228 height 36
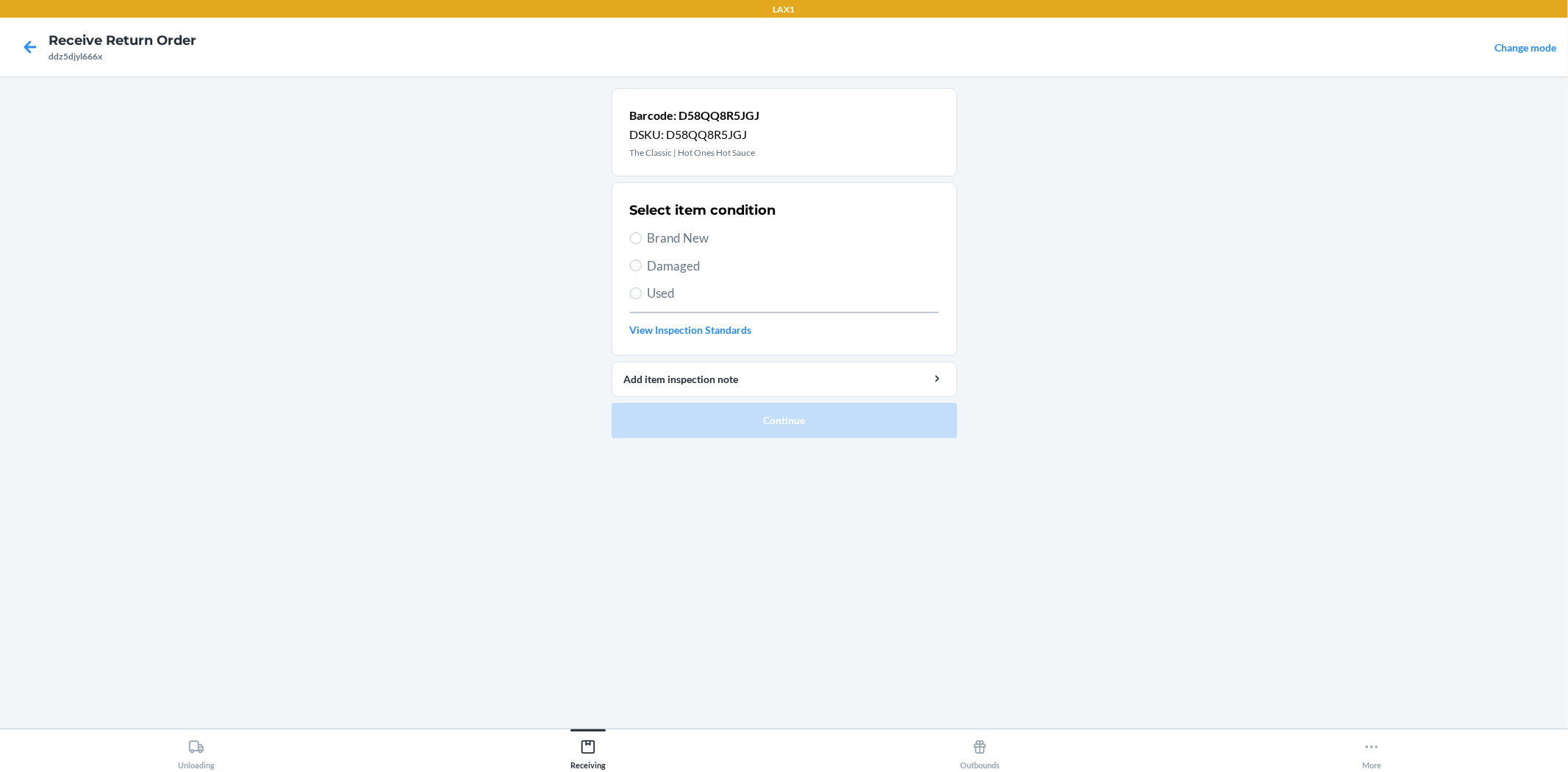
click at [693, 245] on span "Brand New" at bounding box center [793, 238] width 291 height 19
click at [642, 245] on input "Brand New" at bounding box center [635, 238] width 12 height 12
radio input "true"
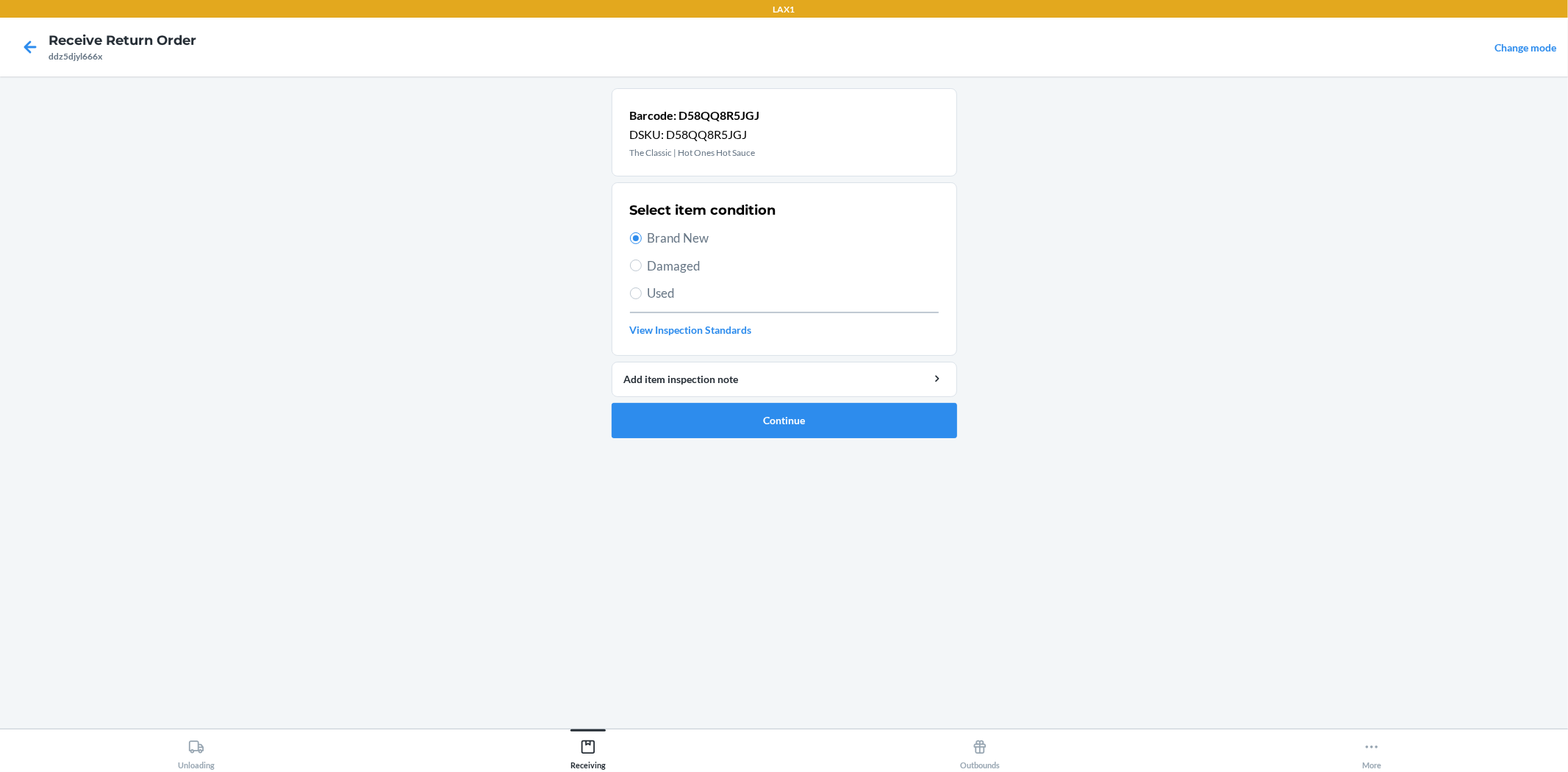
click at [745, 441] on ol "Barcode: D58QQ8R5JGJ DSKU: D58QQ8R5JGJ The Classic | Hot Ones Hot Sauce Select …" at bounding box center [784, 268] width 345 height 362
click at [739, 427] on button "Continue" at bounding box center [784, 420] width 345 height 36
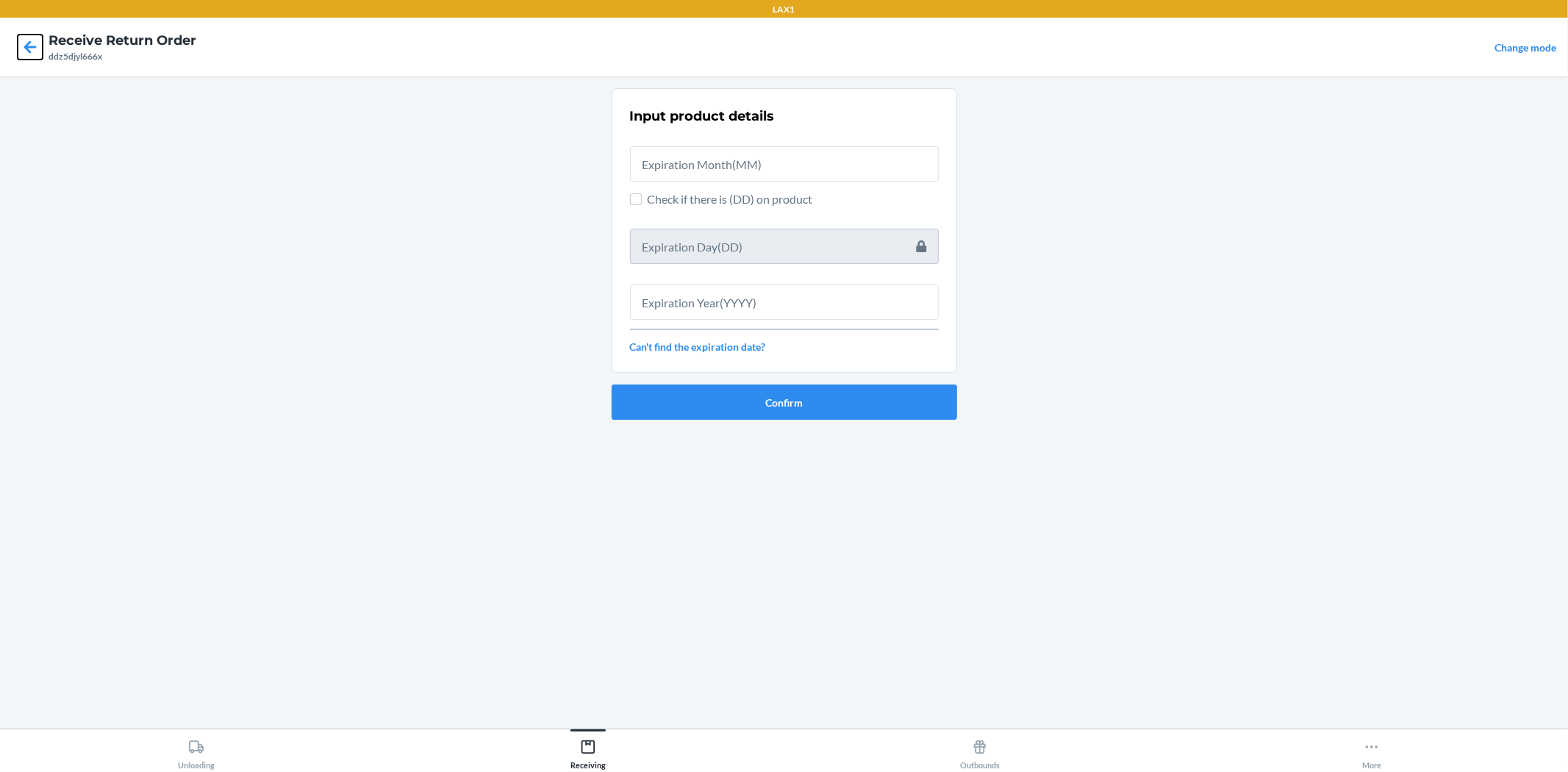
click at [22, 47] on icon at bounding box center [29, 47] width 25 height 25
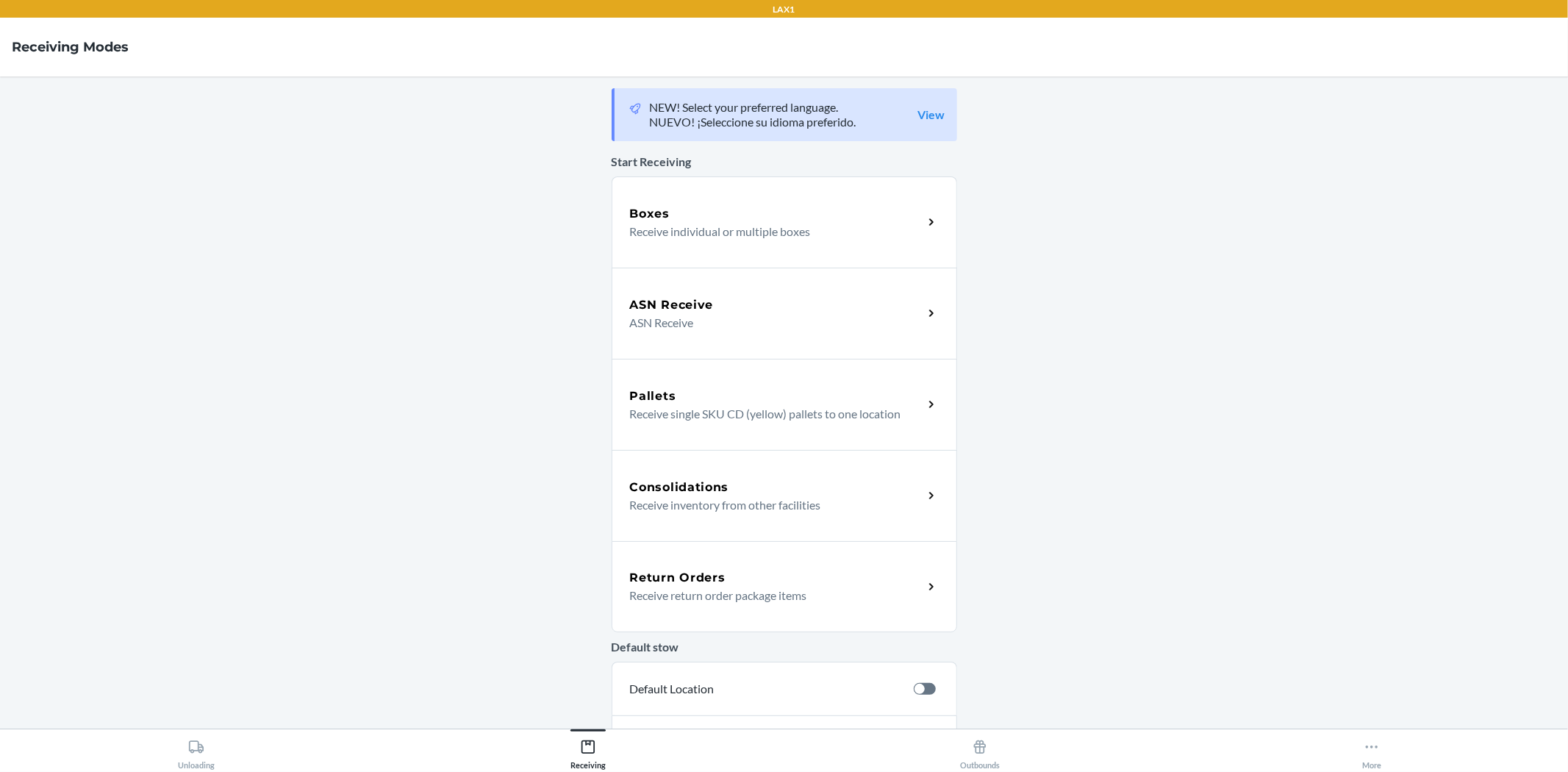
click at [796, 613] on div "Return Orders Receive return order package items" at bounding box center [784, 587] width 345 height 92
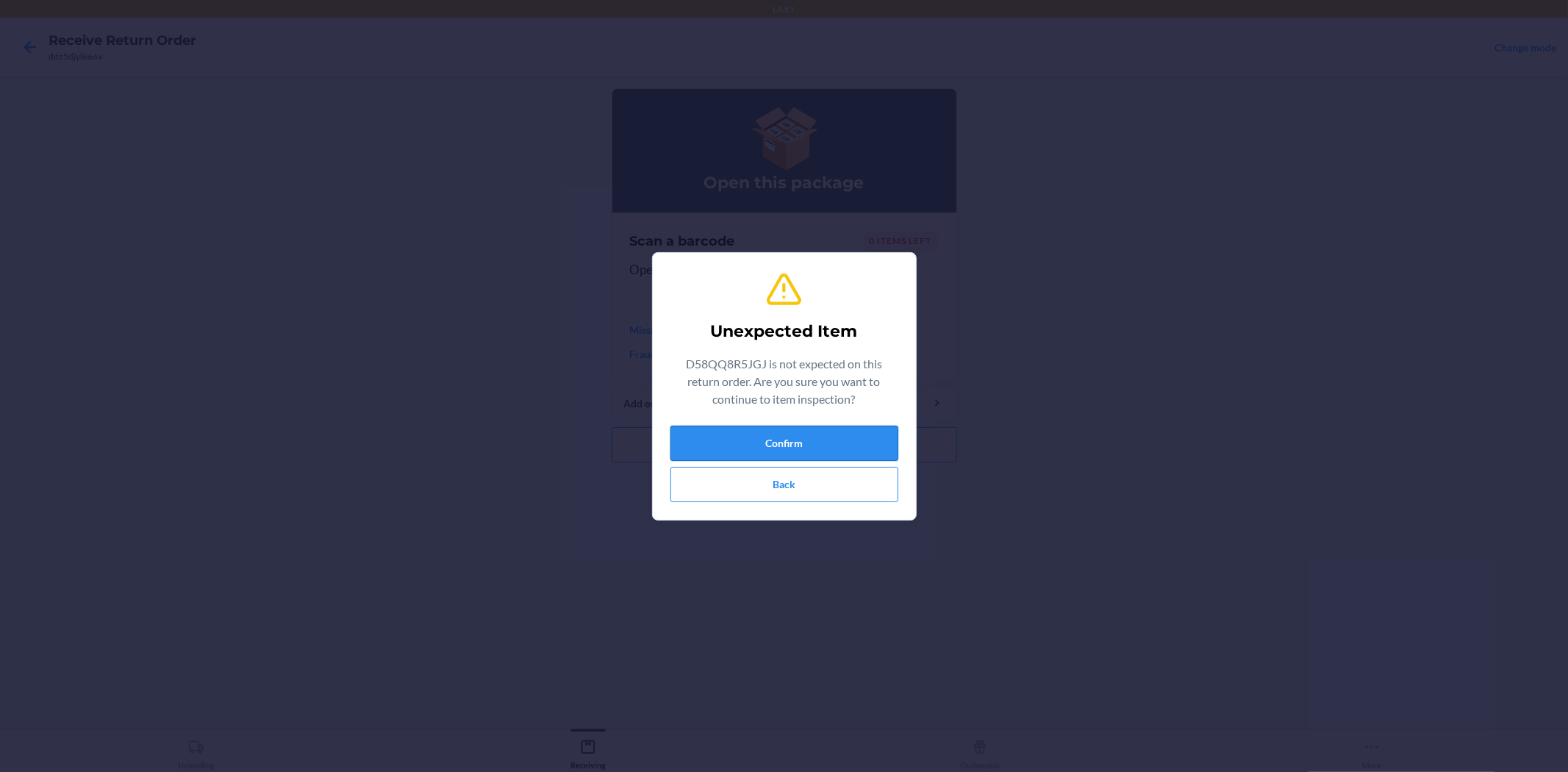
click at [722, 429] on button "Confirm" at bounding box center [784, 443] width 228 height 36
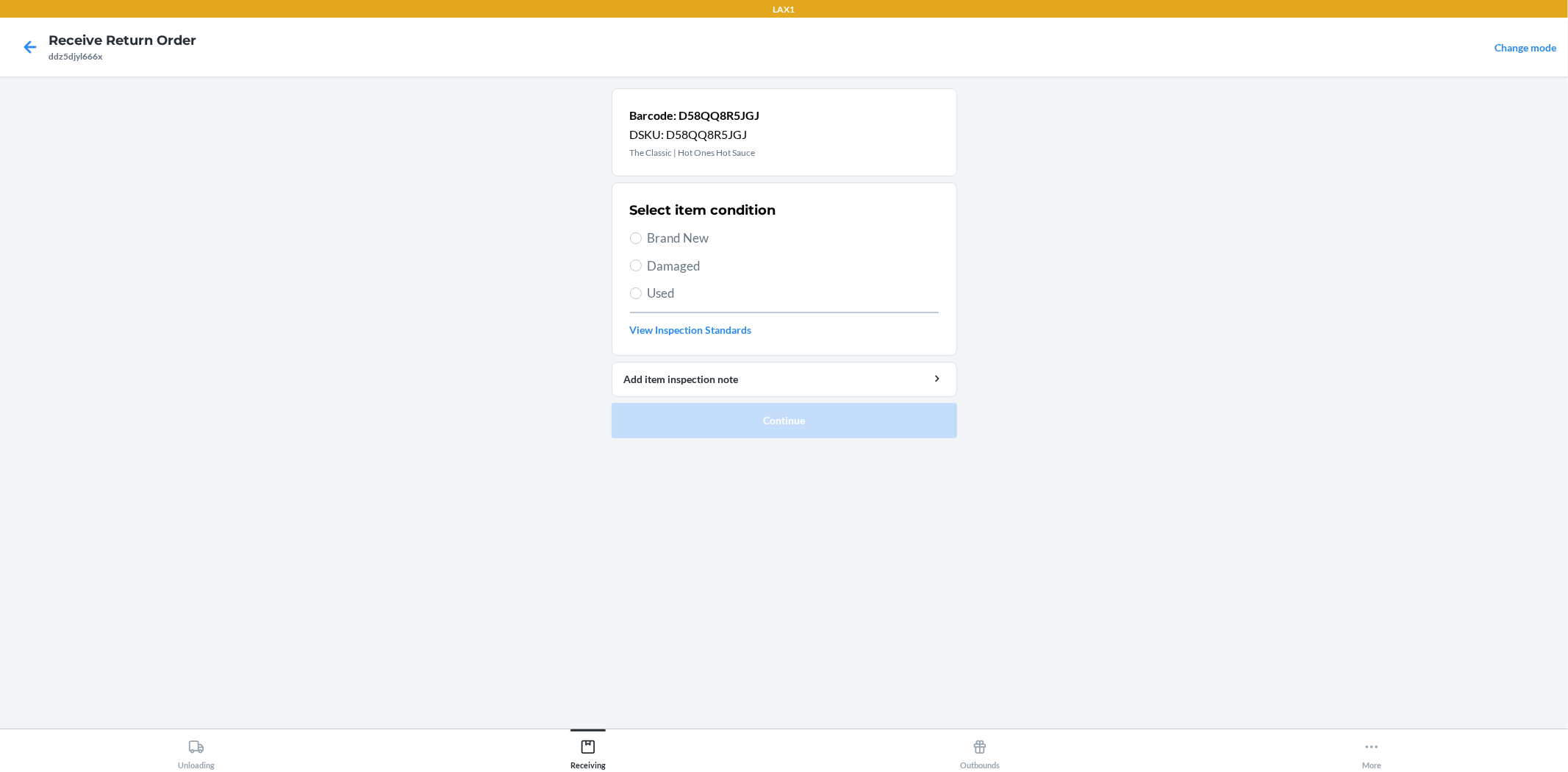
click at [651, 275] on span "Damaged" at bounding box center [793, 266] width 291 height 19
click at [642, 271] on input "Damaged" at bounding box center [635, 265] width 12 height 12
radio input "true"
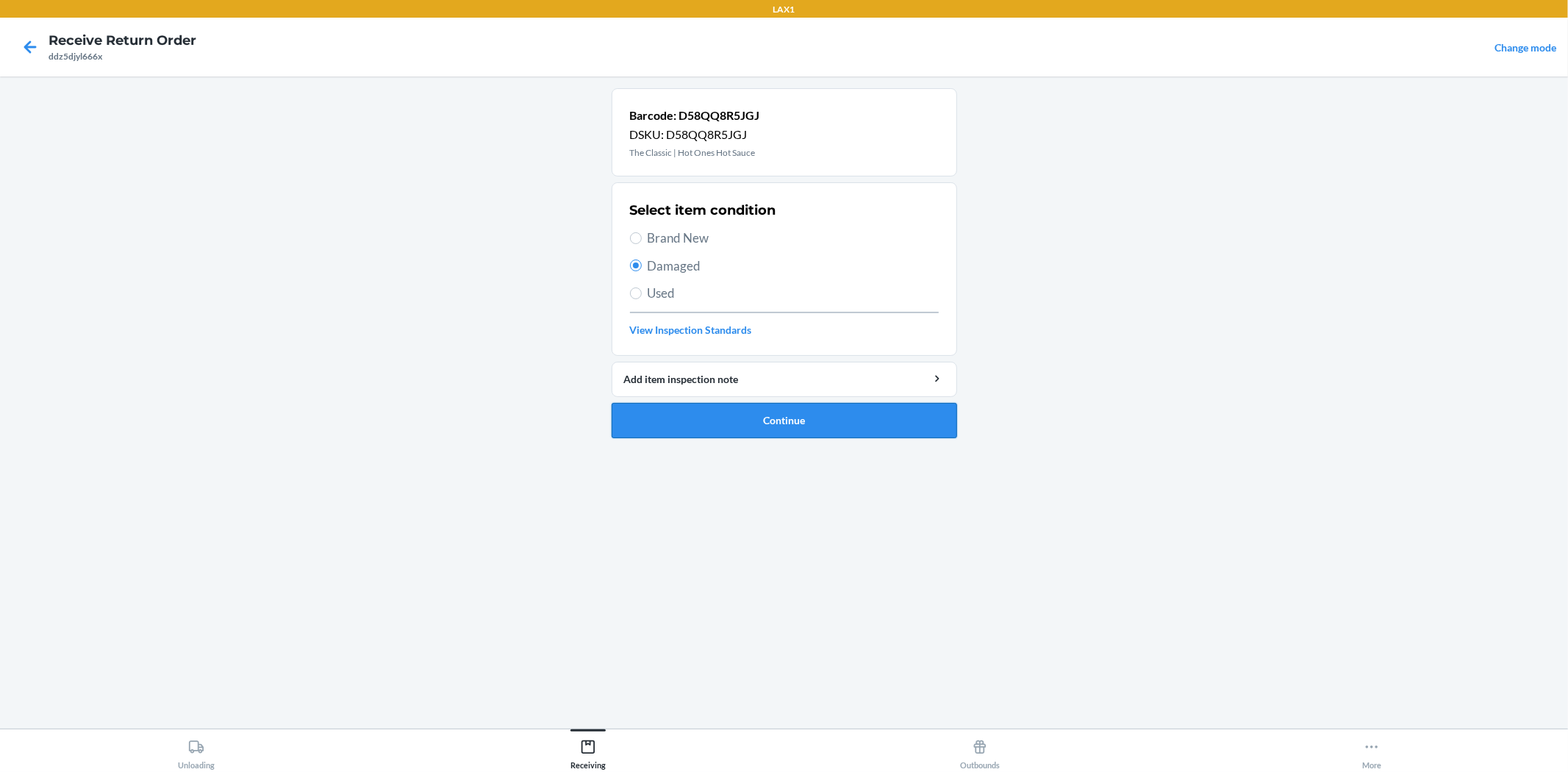
click at [730, 417] on button "Continue" at bounding box center [784, 420] width 345 height 36
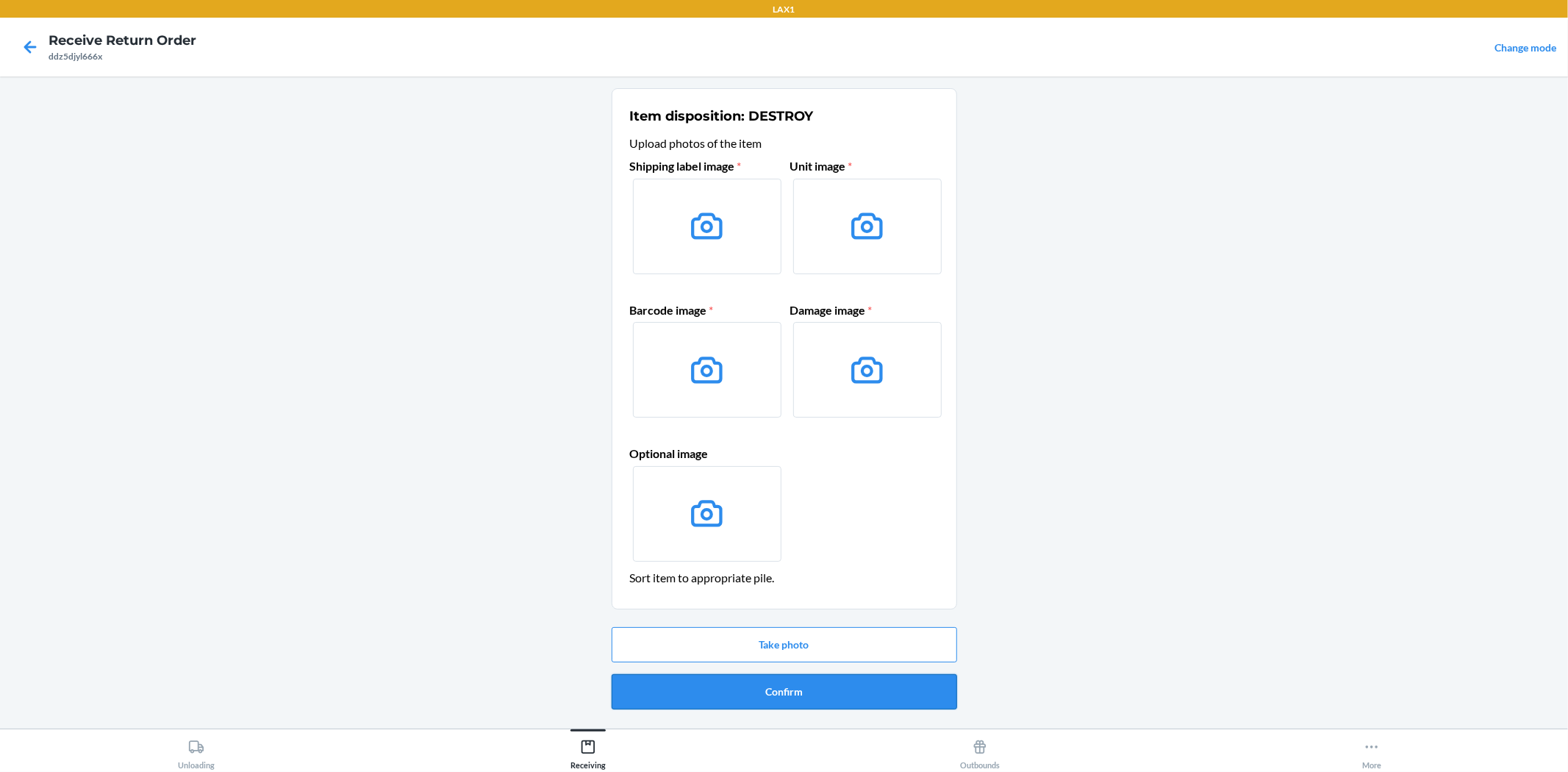
click at [765, 680] on button "Confirm" at bounding box center [784, 691] width 345 height 36
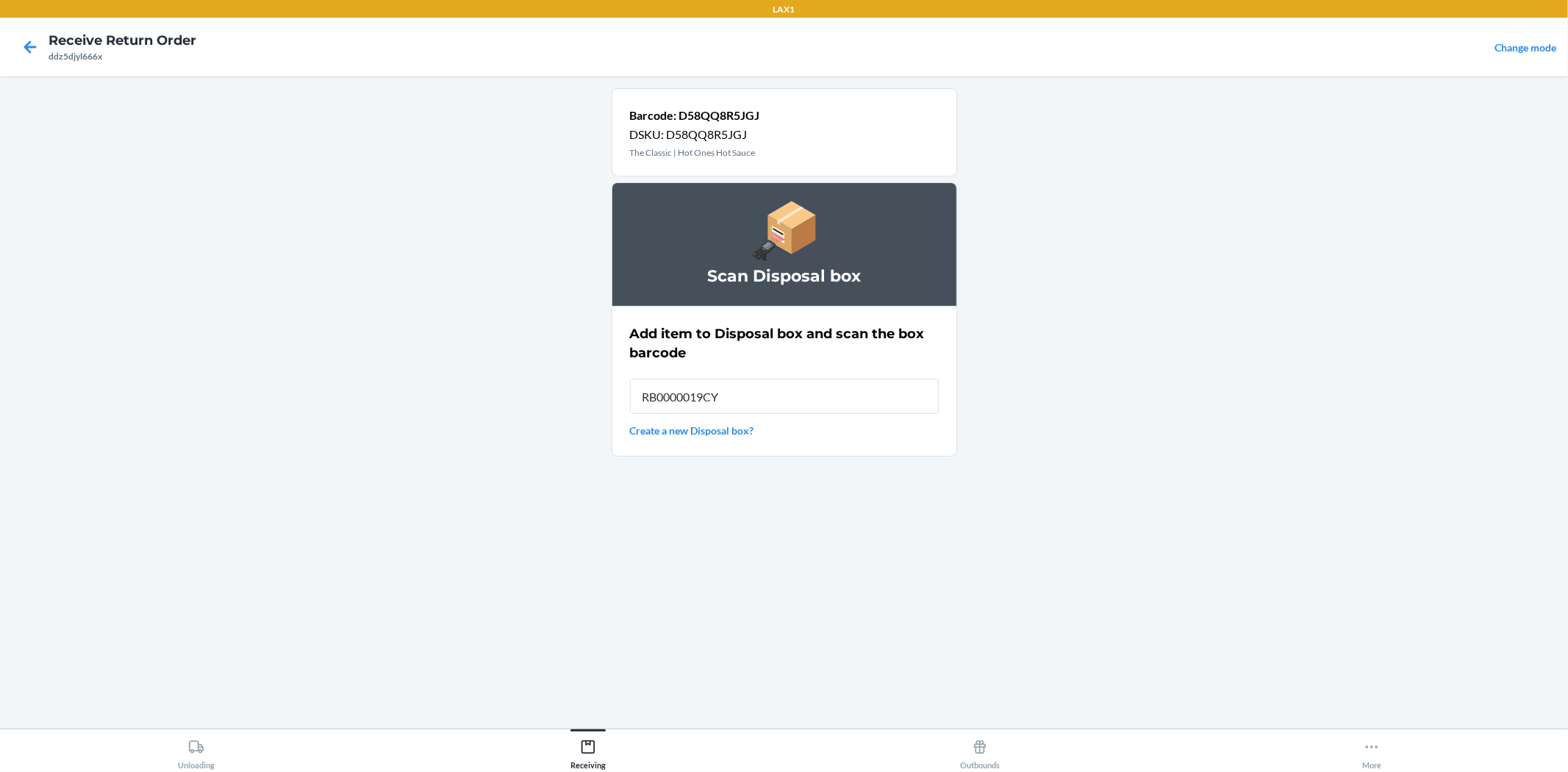
type input "RB0000019CY"
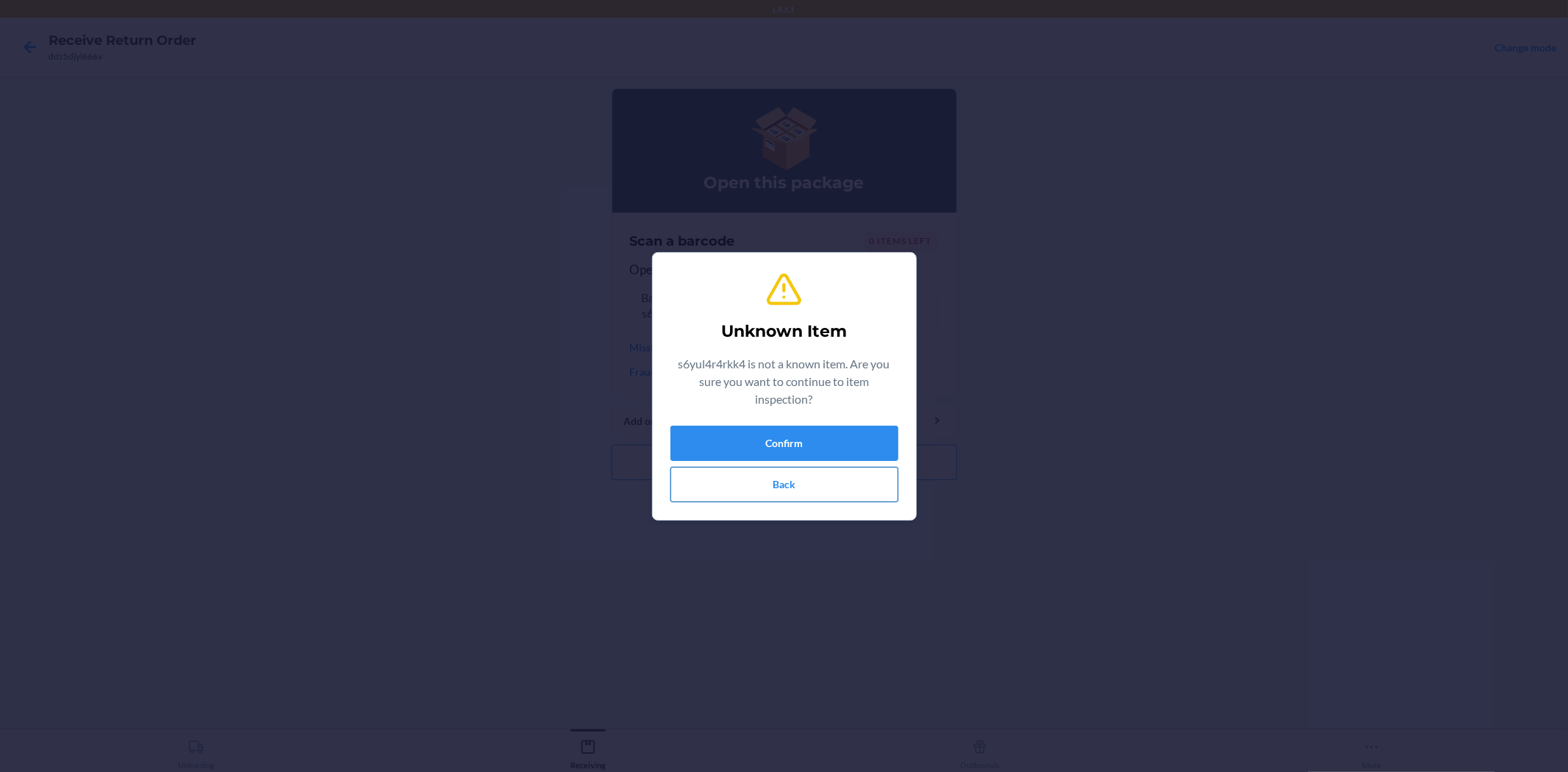
click at [890, 485] on button "Back" at bounding box center [784, 484] width 228 height 36
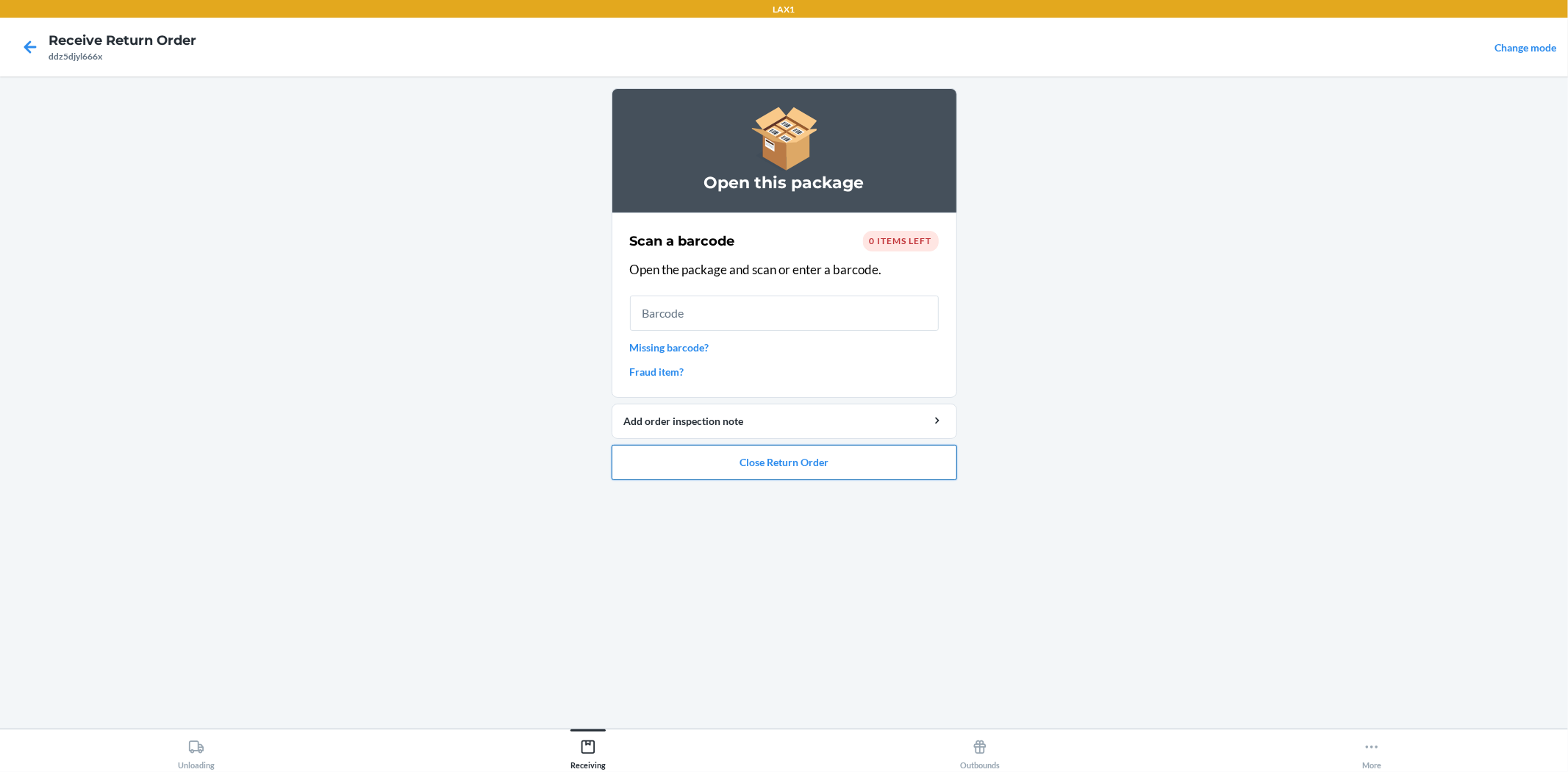
click at [823, 457] on button "Close Return Order" at bounding box center [784, 462] width 345 height 36
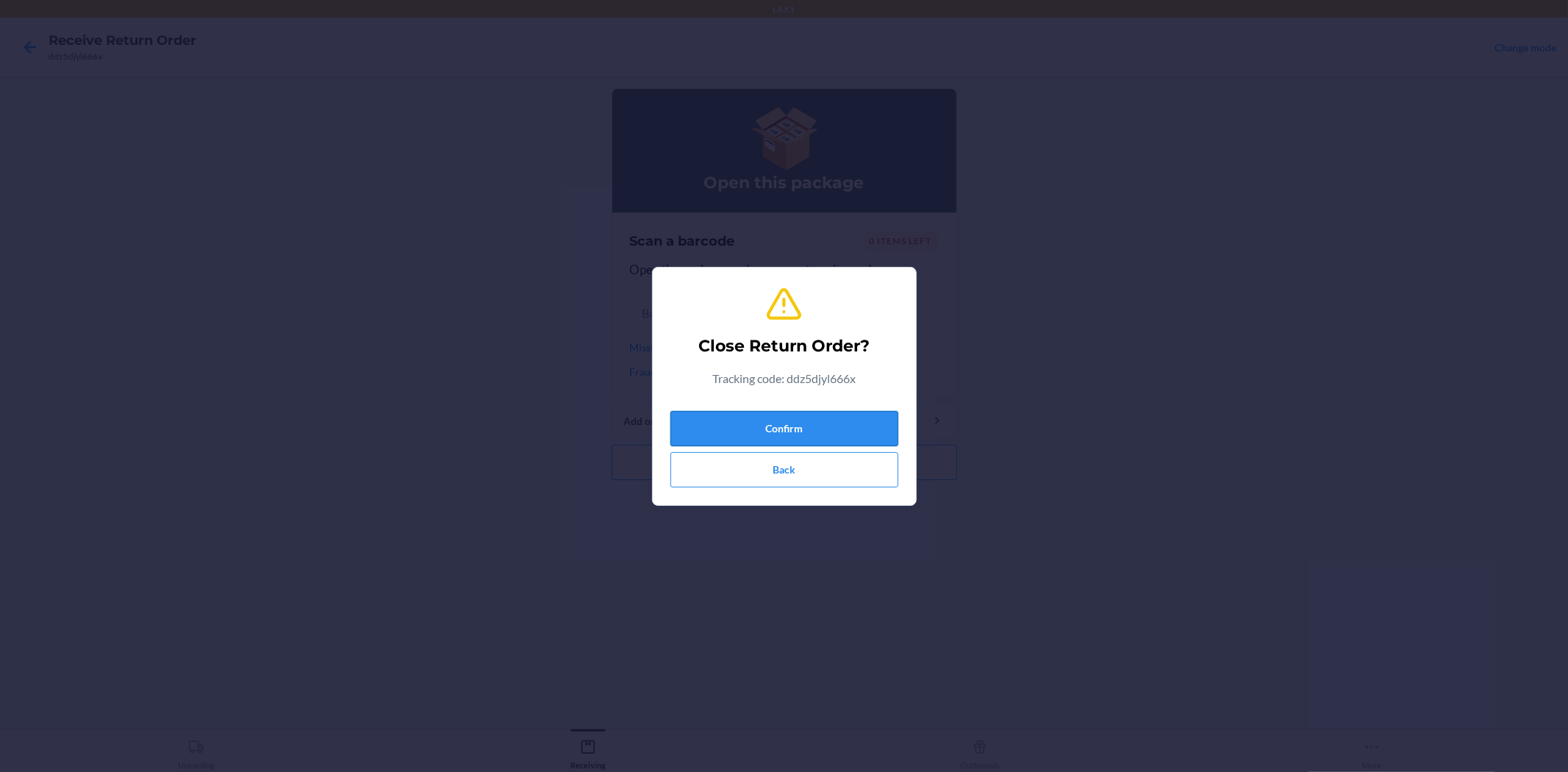
click at [815, 428] on button "Confirm" at bounding box center [784, 429] width 228 height 36
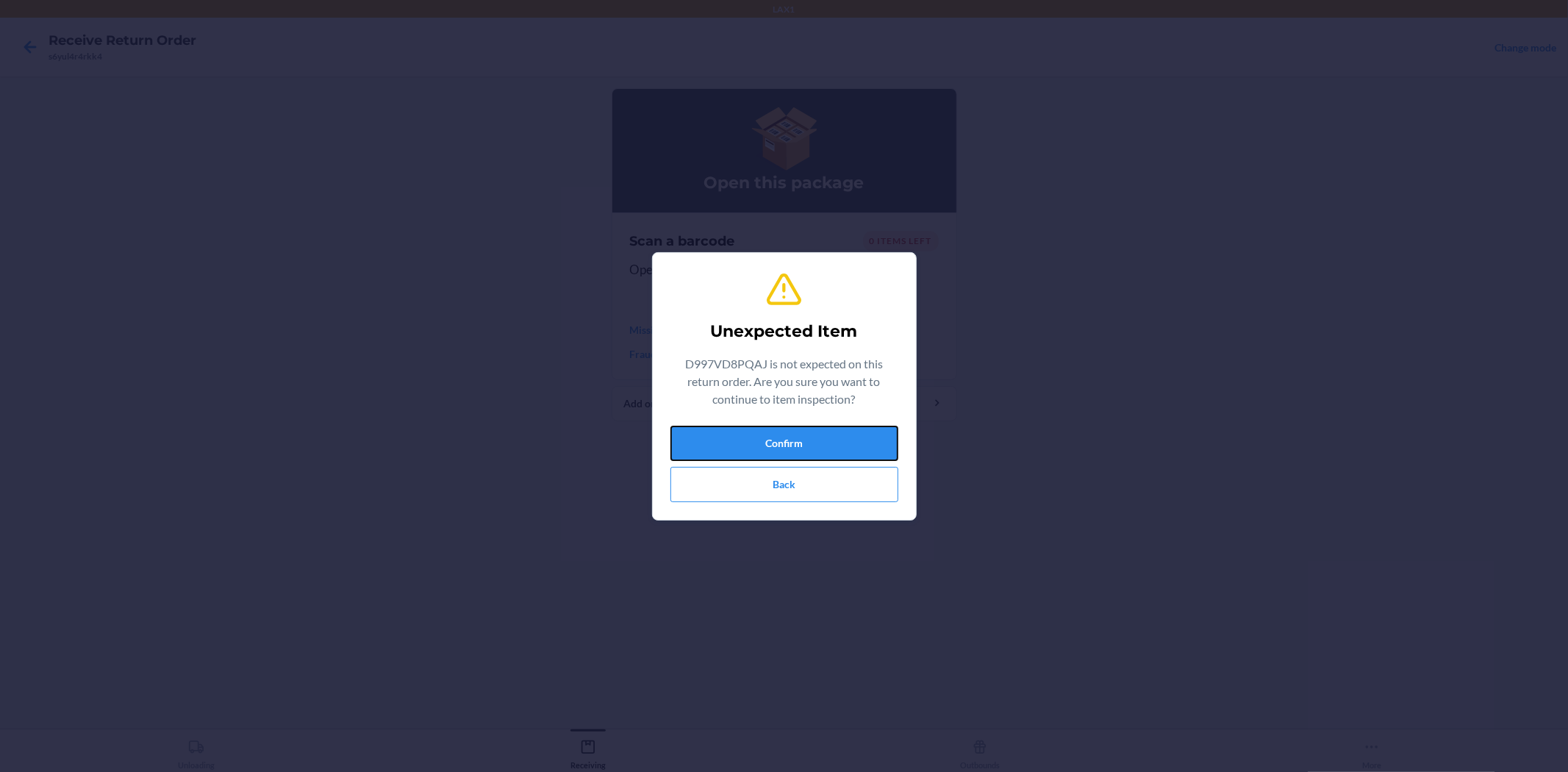
click at [795, 444] on button "Confirm" at bounding box center [784, 443] width 228 height 36
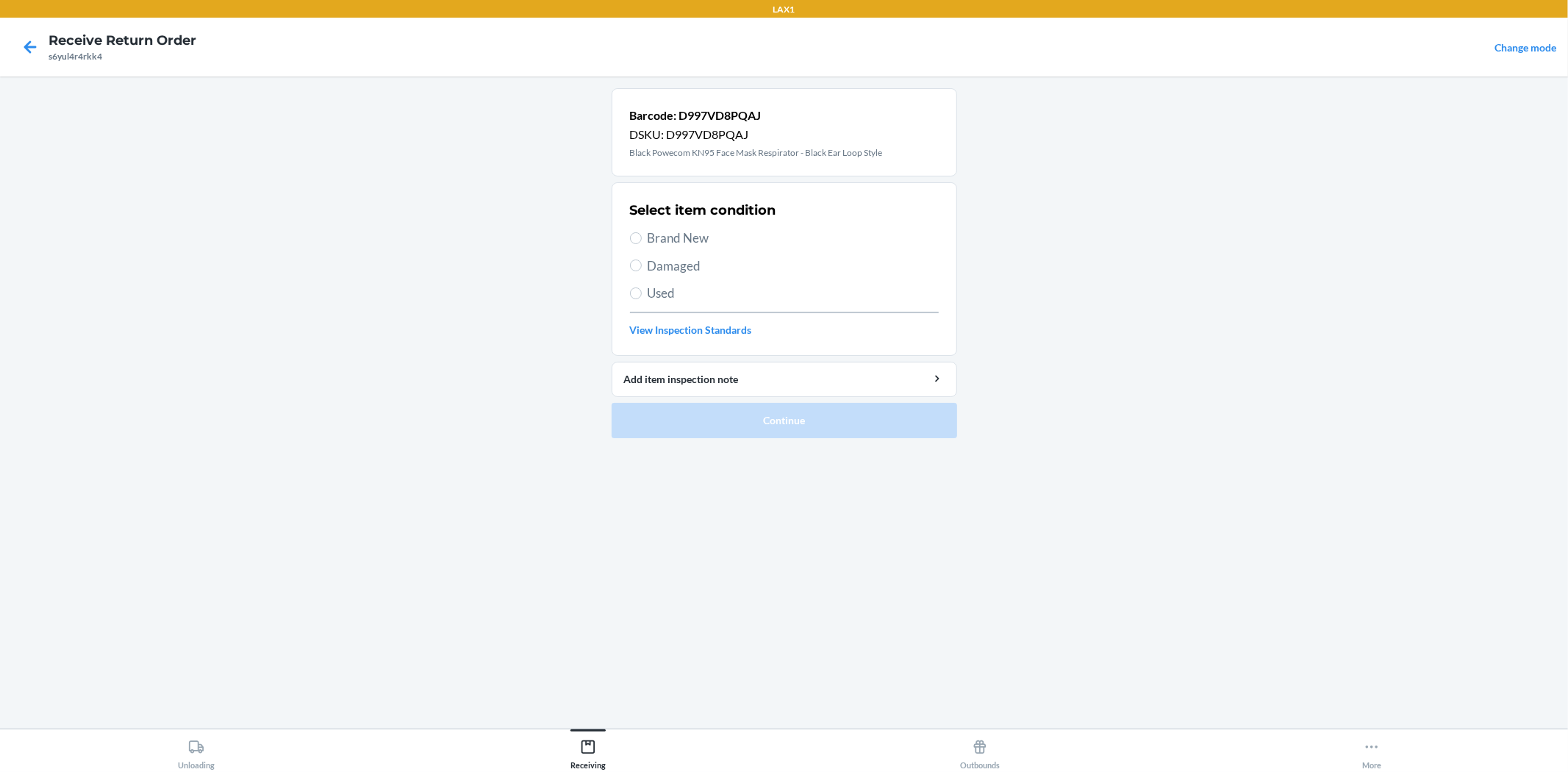
click at [693, 233] on span "Brand New" at bounding box center [793, 238] width 291 height 19
click at [642, 233] on input "Brand New" at bounding box center [635, 238] width 12 height 12
radio input "true"
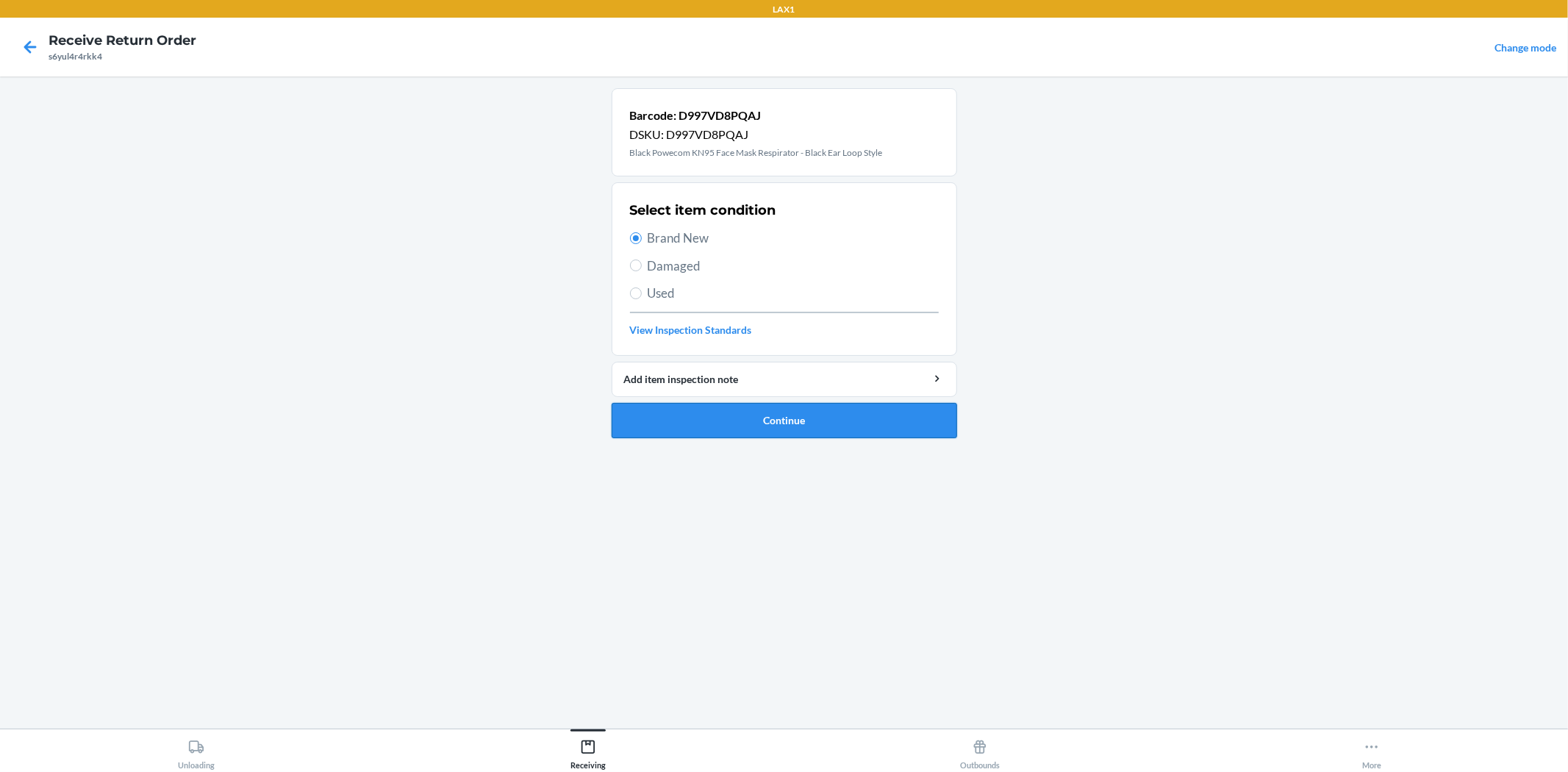
click at [777, 428] on button "Continue" at bounding box center [784, 420] width 345 height 36
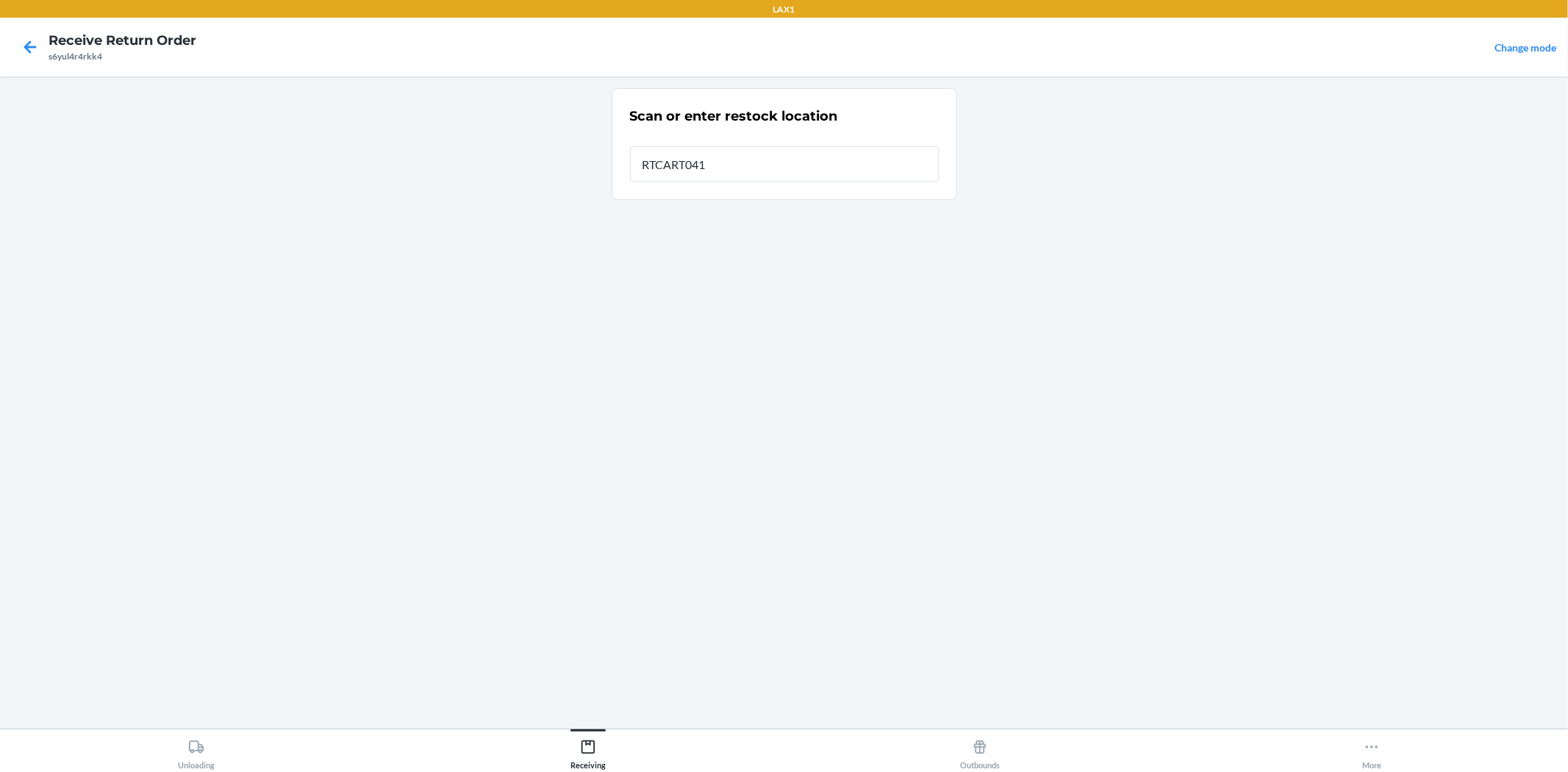
type input "RTCART041"
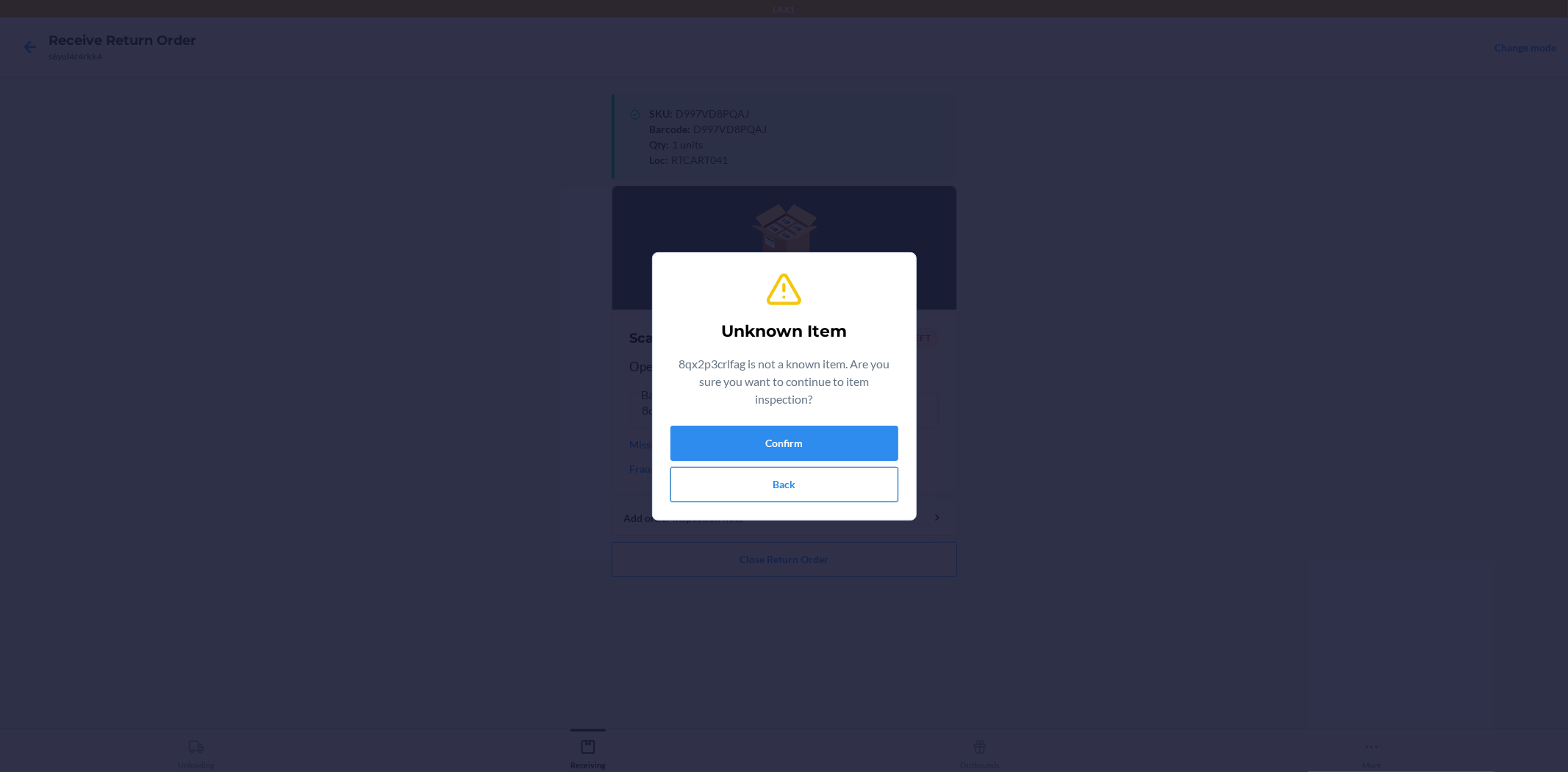
click at [847, 484] on button "Back" at bounding box center [784, 484] width 228 height 36
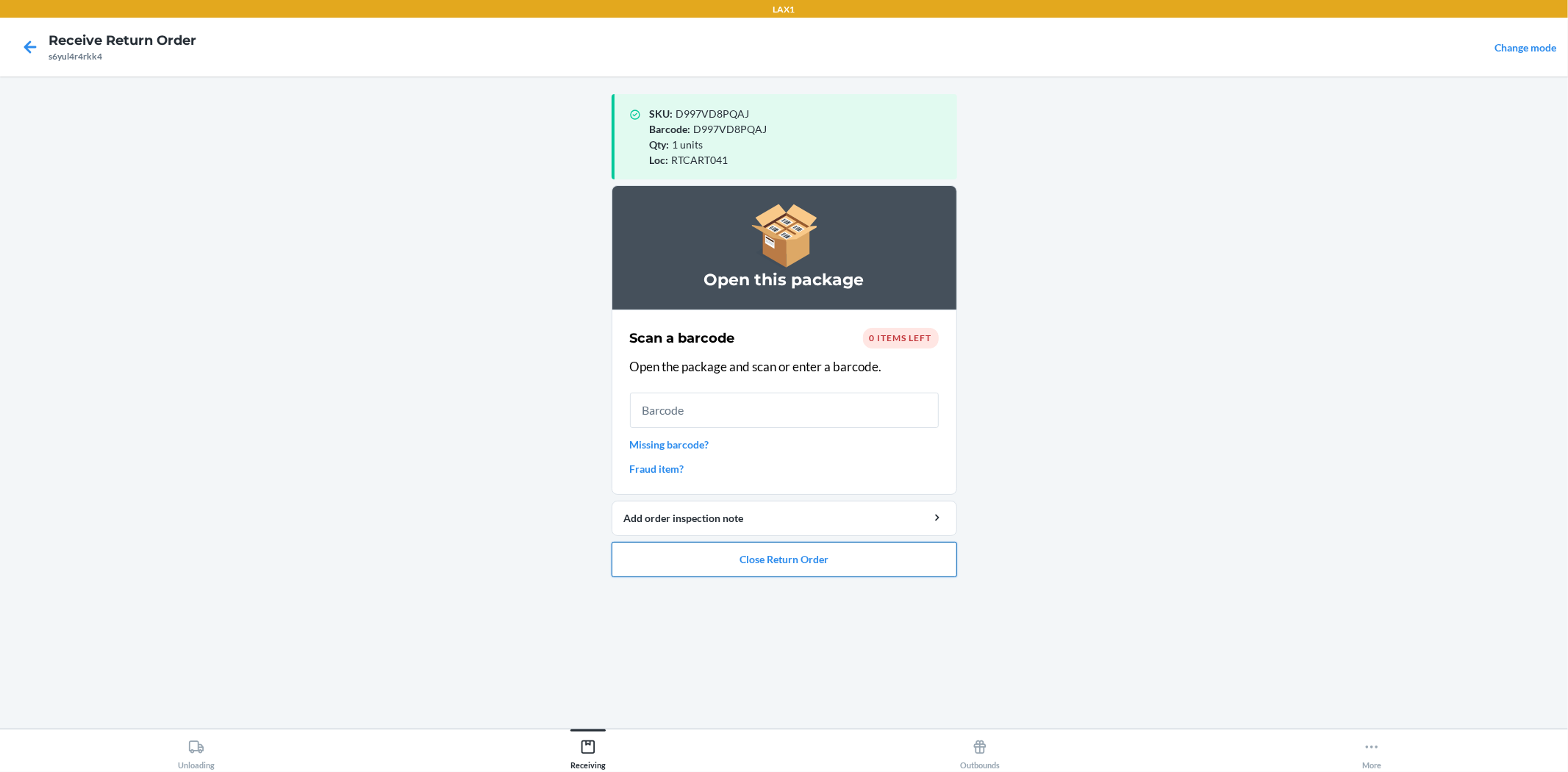
click at [846, 553] on button "Close Return Order" at bounding box center [784, 560] width 345 height 36
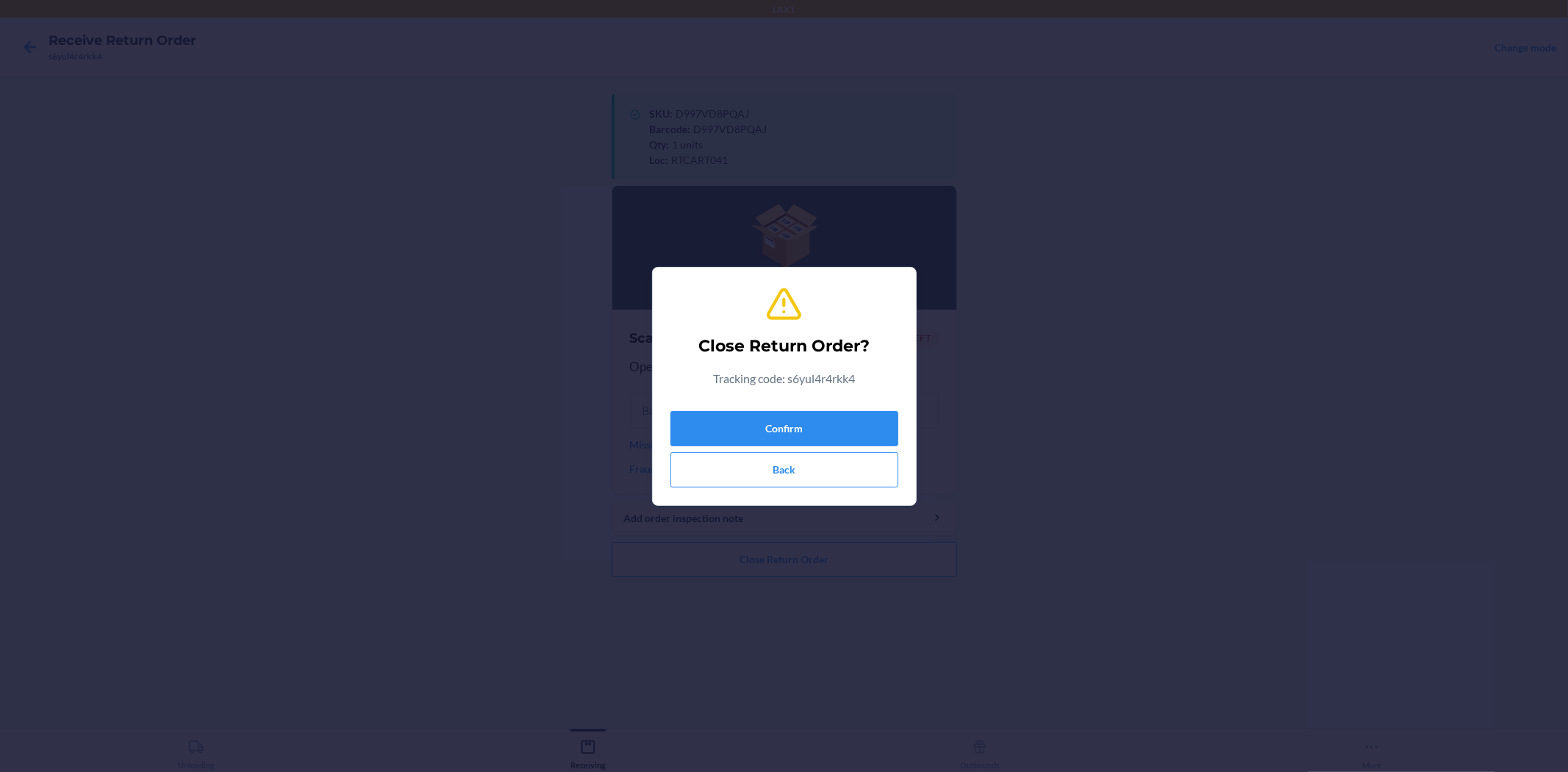
click at [849, 450] on div "Confirm Back" at bounding box center [784, 446] width 228 height 82
click at [849, 446] on div "Confirm Back" at bounding box center [784, 446] width 228 height 82
click at [843, 437] on button "Confirm" at bounding box center [784, 429] width 228 height 36
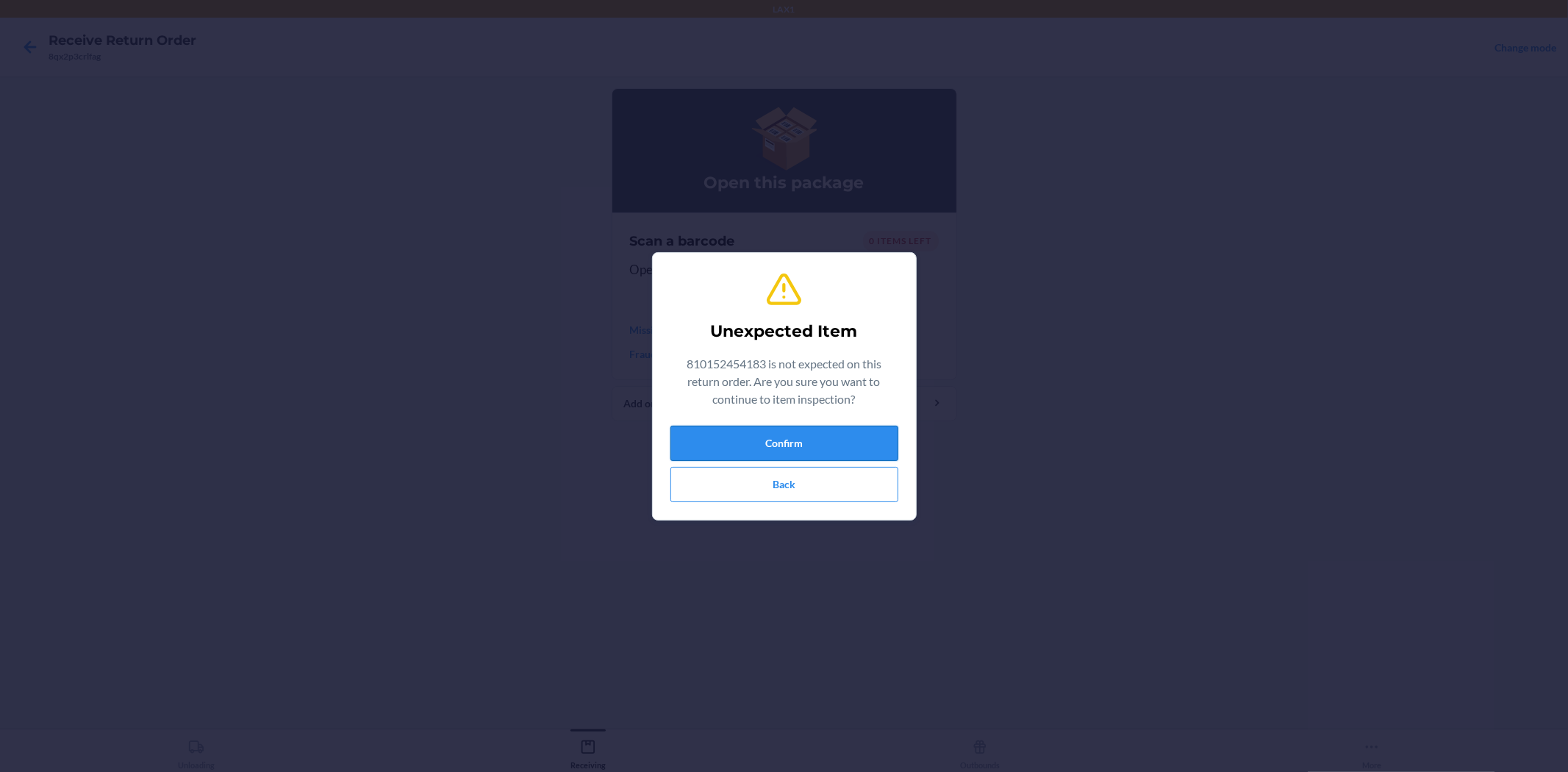
click at [795, 430] on button "Confirm" at bounding box center [784, 443] width 228 height 36
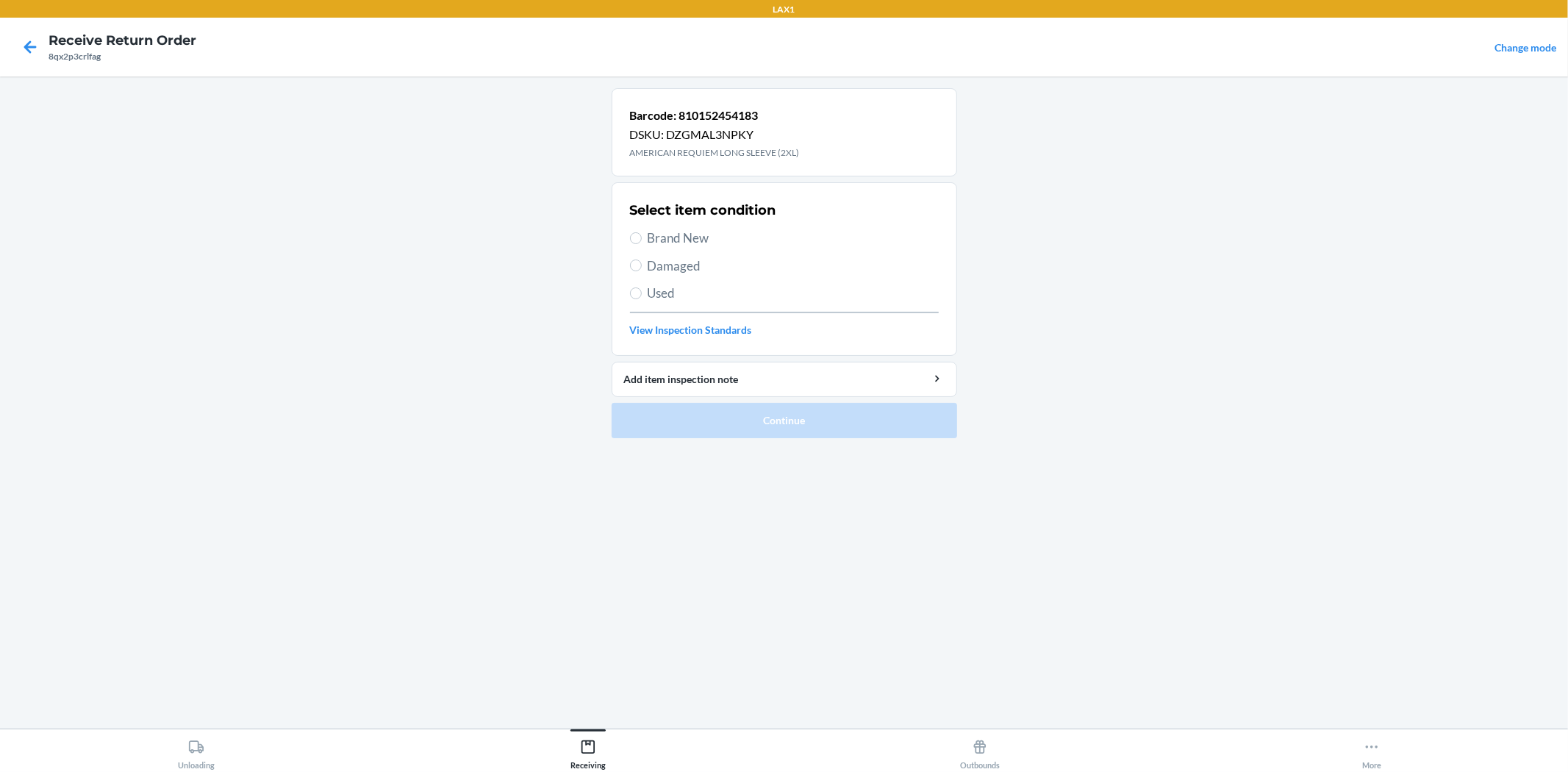
click at [675, 259] on span "Damaged" at bounding box center [793, 266] width 291 height 19
click at [642, 259] on input "Damaged" at bounding box center [635, 265] width 12 height 12
radio input "true"
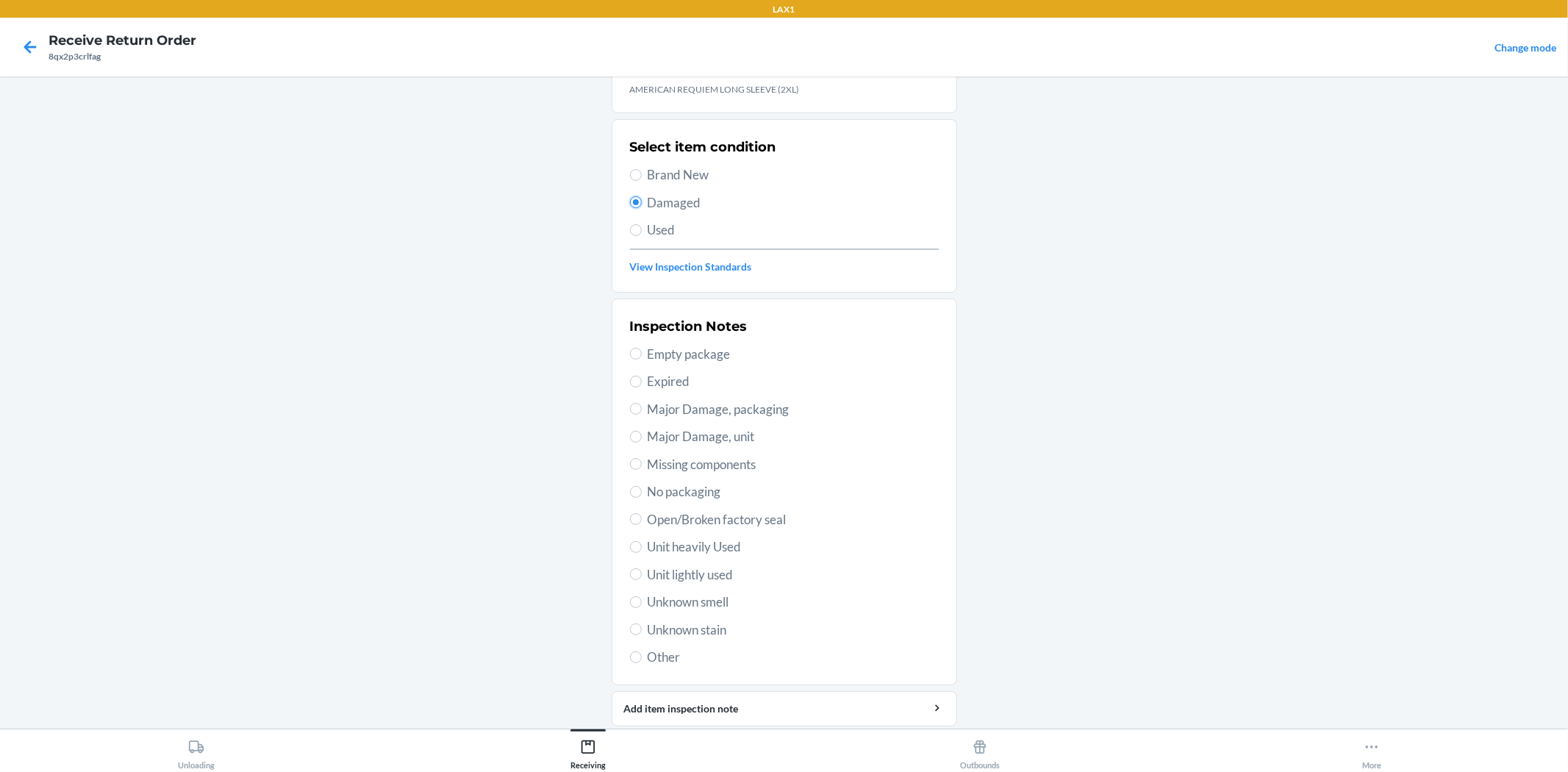
scroll to position [114, 0]
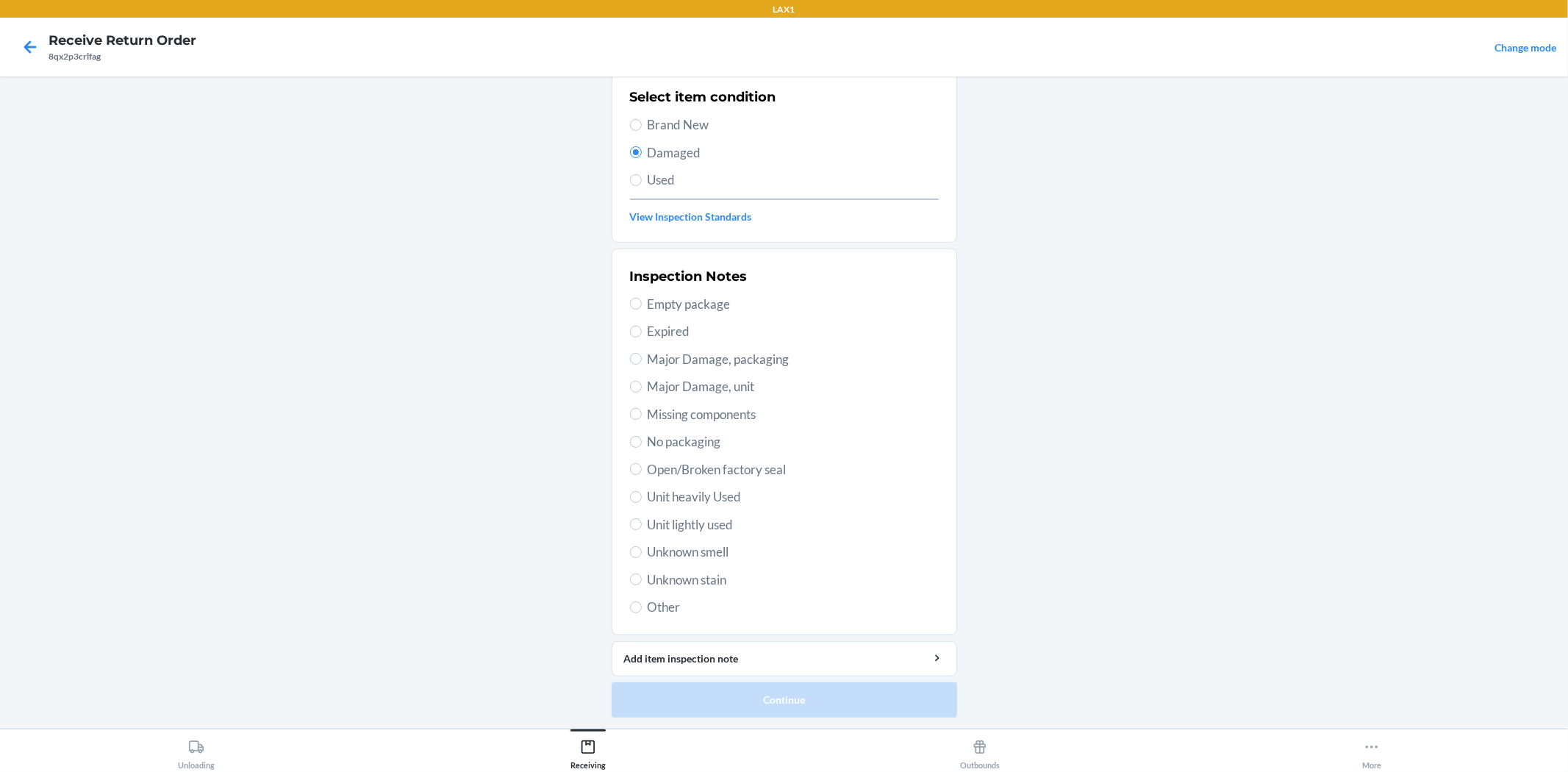
click at [718, 497] on span "Unit heavily Used" at bounding box center [793, 496] width 291 height 19
click at [642, 497] on input "Unit heavily Used" at bounding box center [635, 496] width 12 height 12
radio input "true"
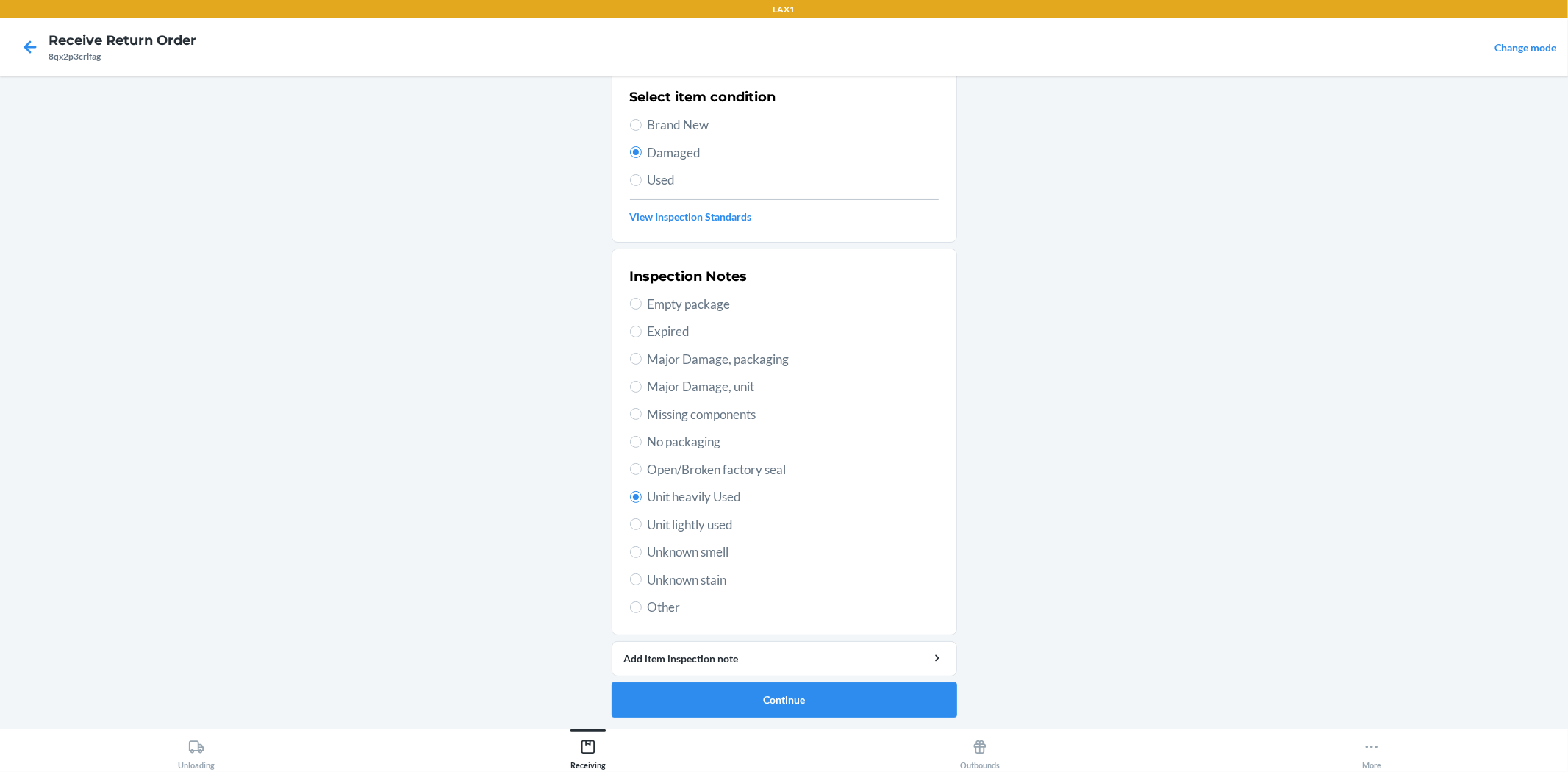
click at [710, 513] on div "Inspection Notes Empty package Expired Major Damage, packaging Major Damage, un…" at bounding box center [784, 442] width 308 height 359
click at [715, 526] on span "Unit lightly used" at bounding box center [793, 525] width 291 height 19
click at [642, 526] on input "Unit lightly used" at bounding box center [635, 524] width 12 height 12
radio input "true"
radio input "false"
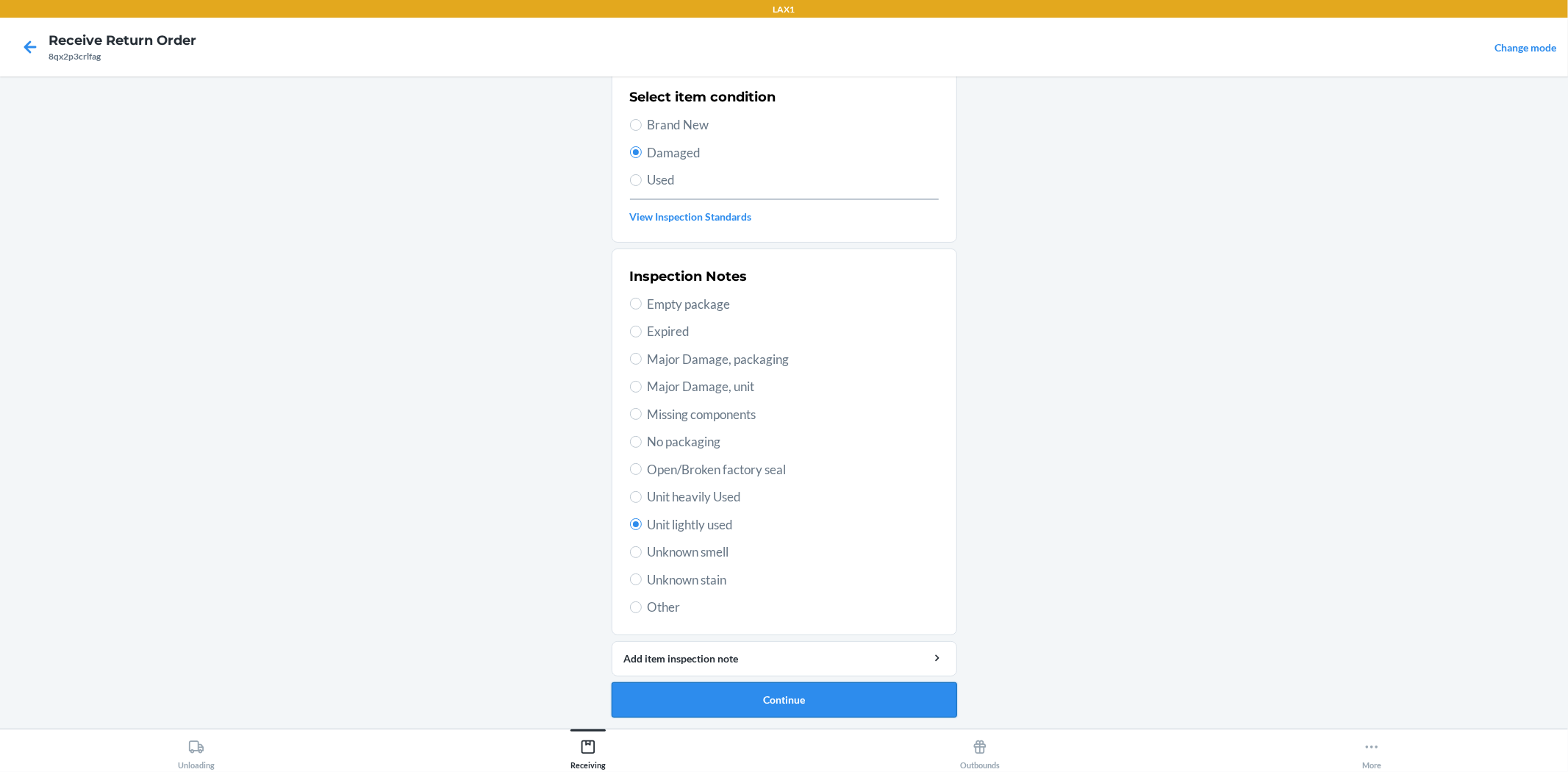
click at [778, 709] on button "Continue" at bounding box center [784, 700] width 345 height 36
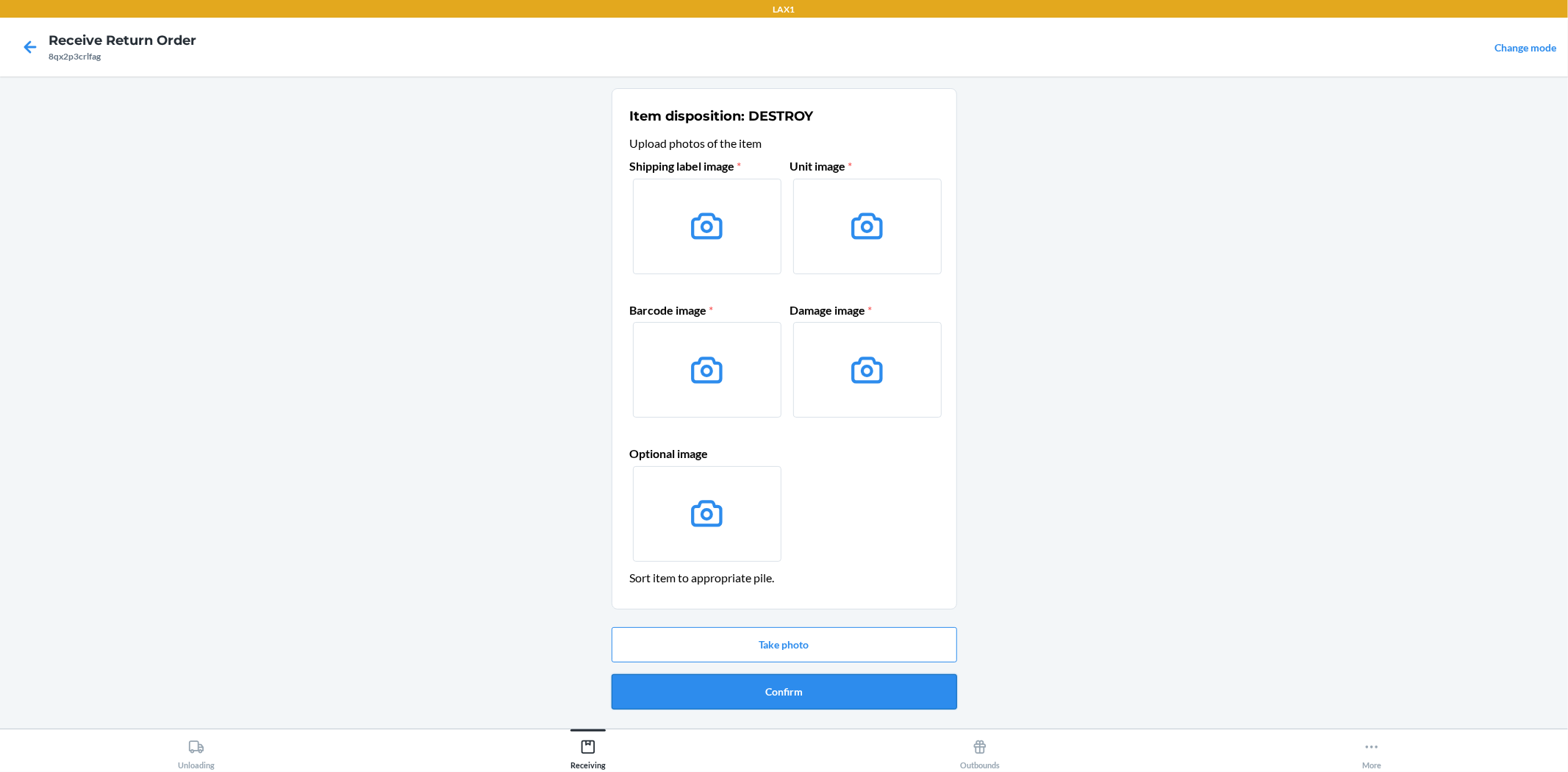
click at [773, 686] on button "Confirm" at bounding box center [784, 691] width 345 height 36
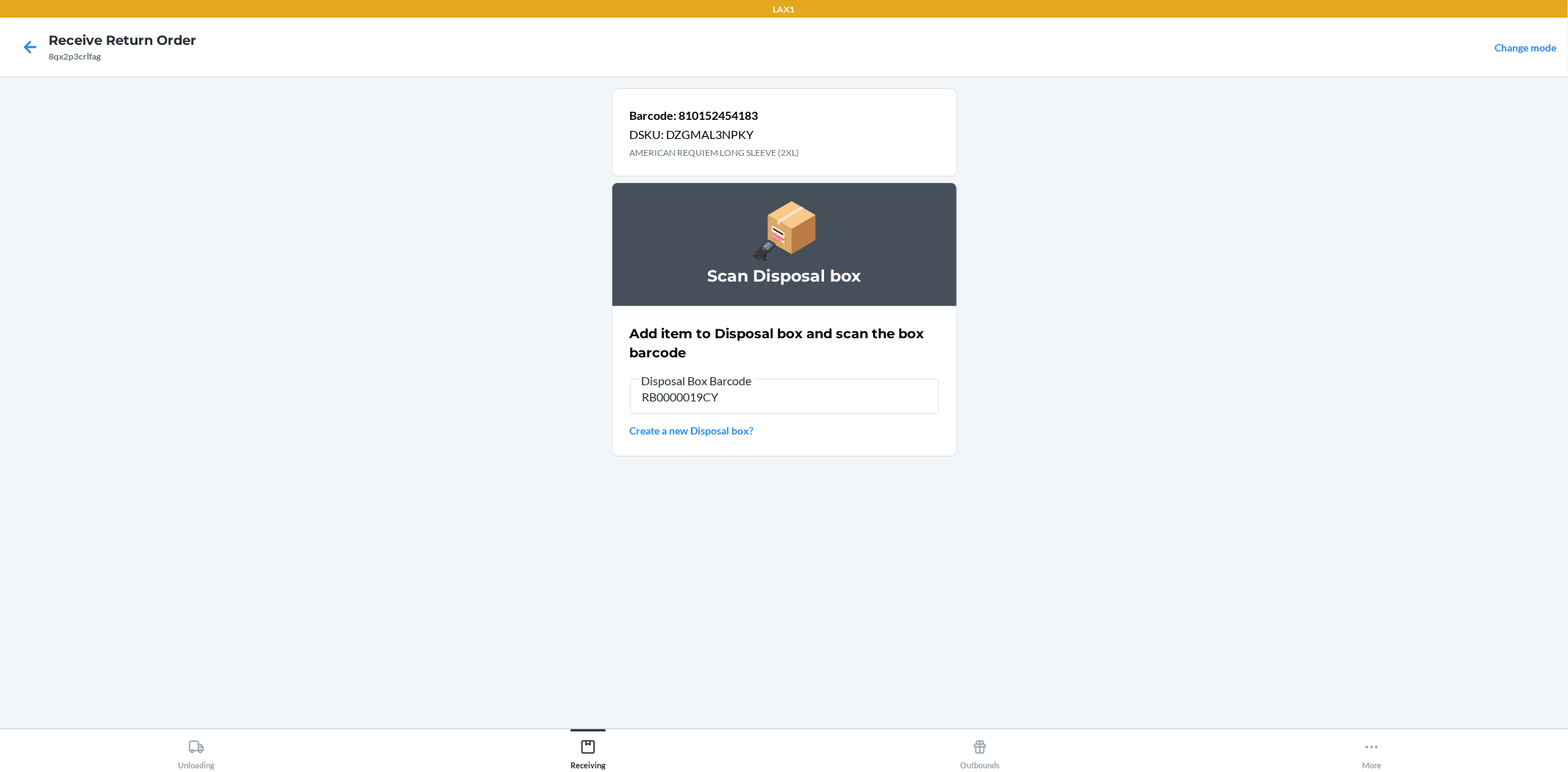
type input "RB0000019CY"
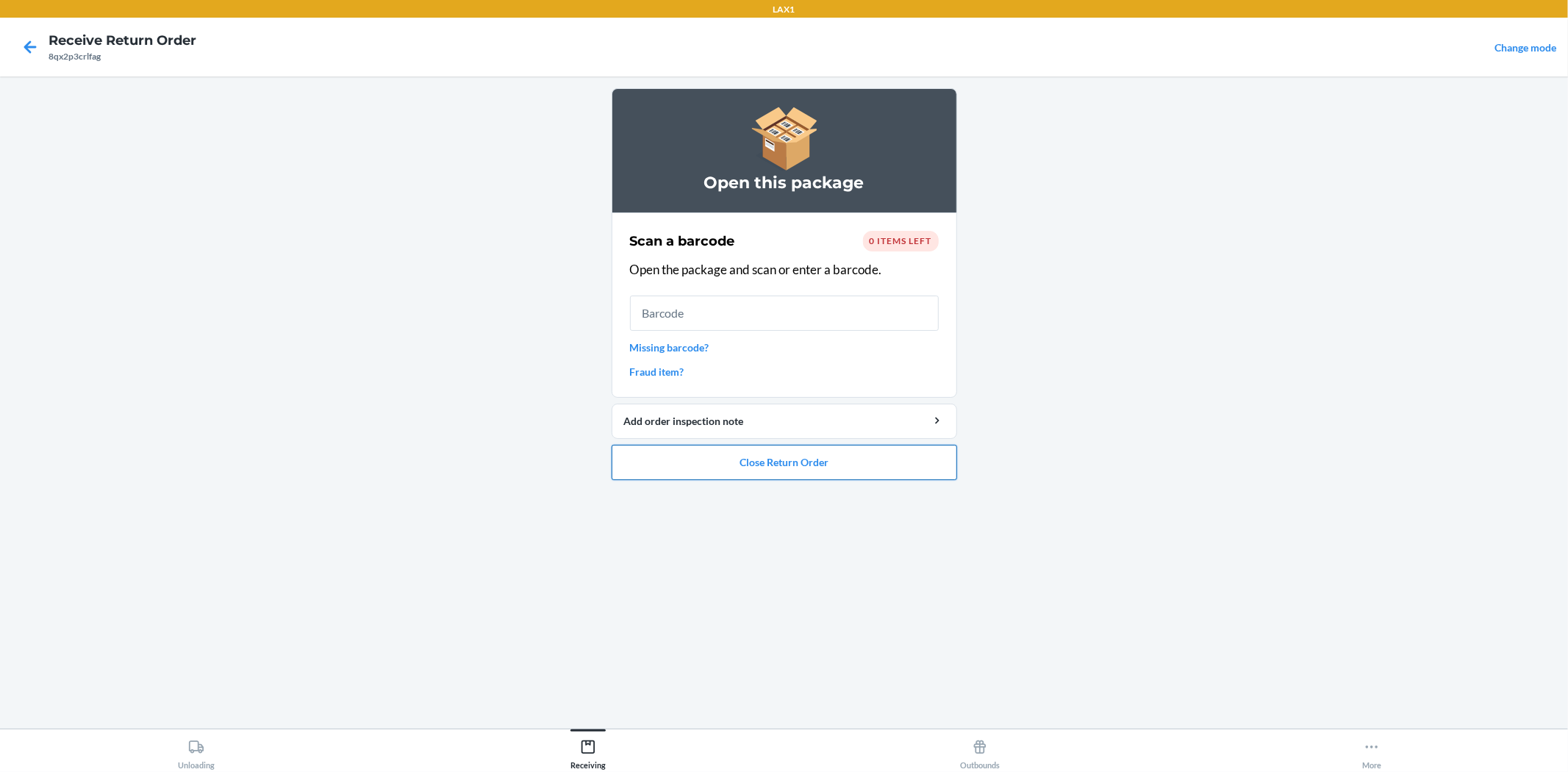
click at [765, 463] on button "Close Return Order" at bounding box center [784, 462] width 345 height 36
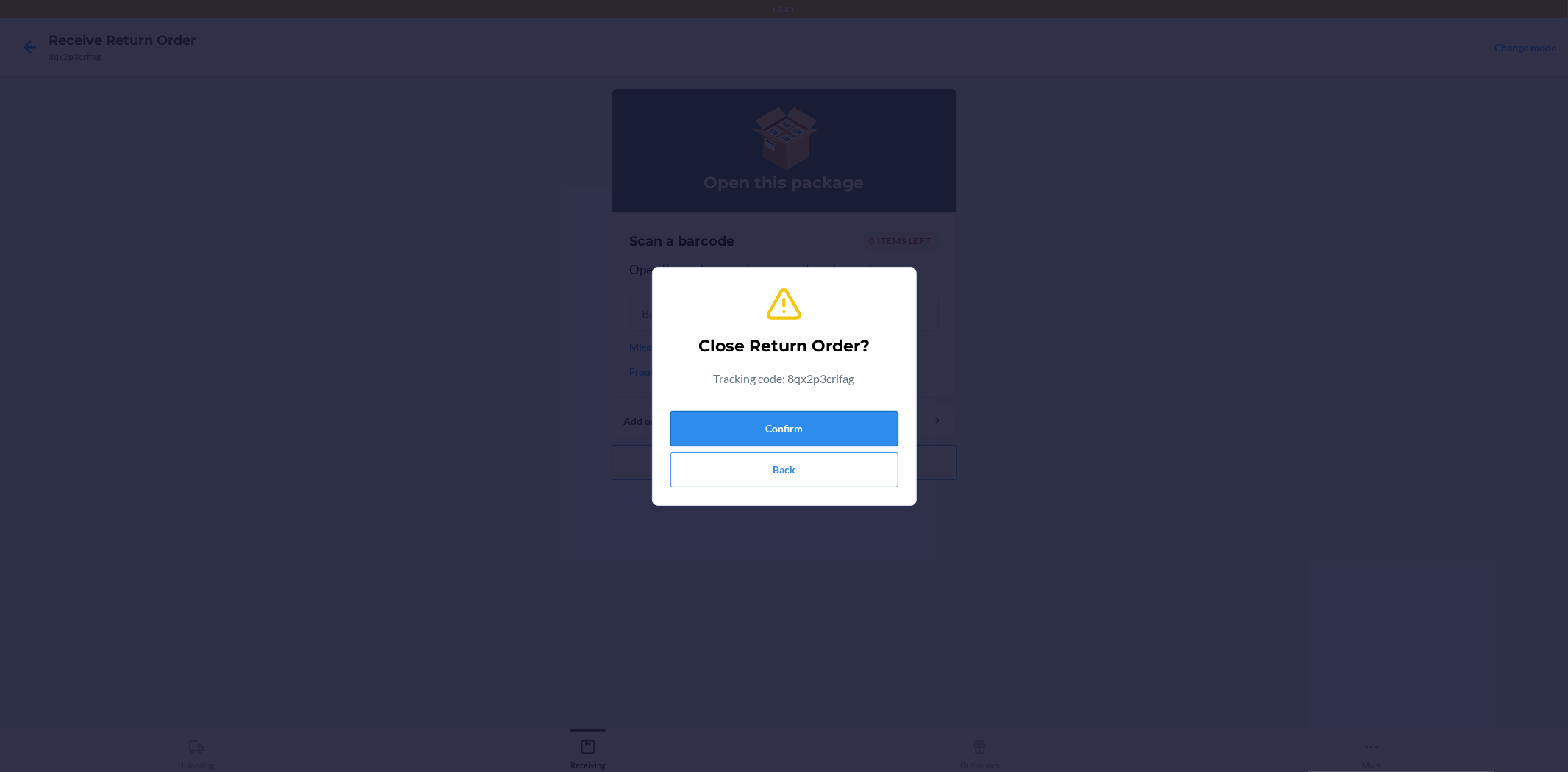
click at [826, 422] on button "Confirm" at bounding box center [784, 429] width 228 height 36
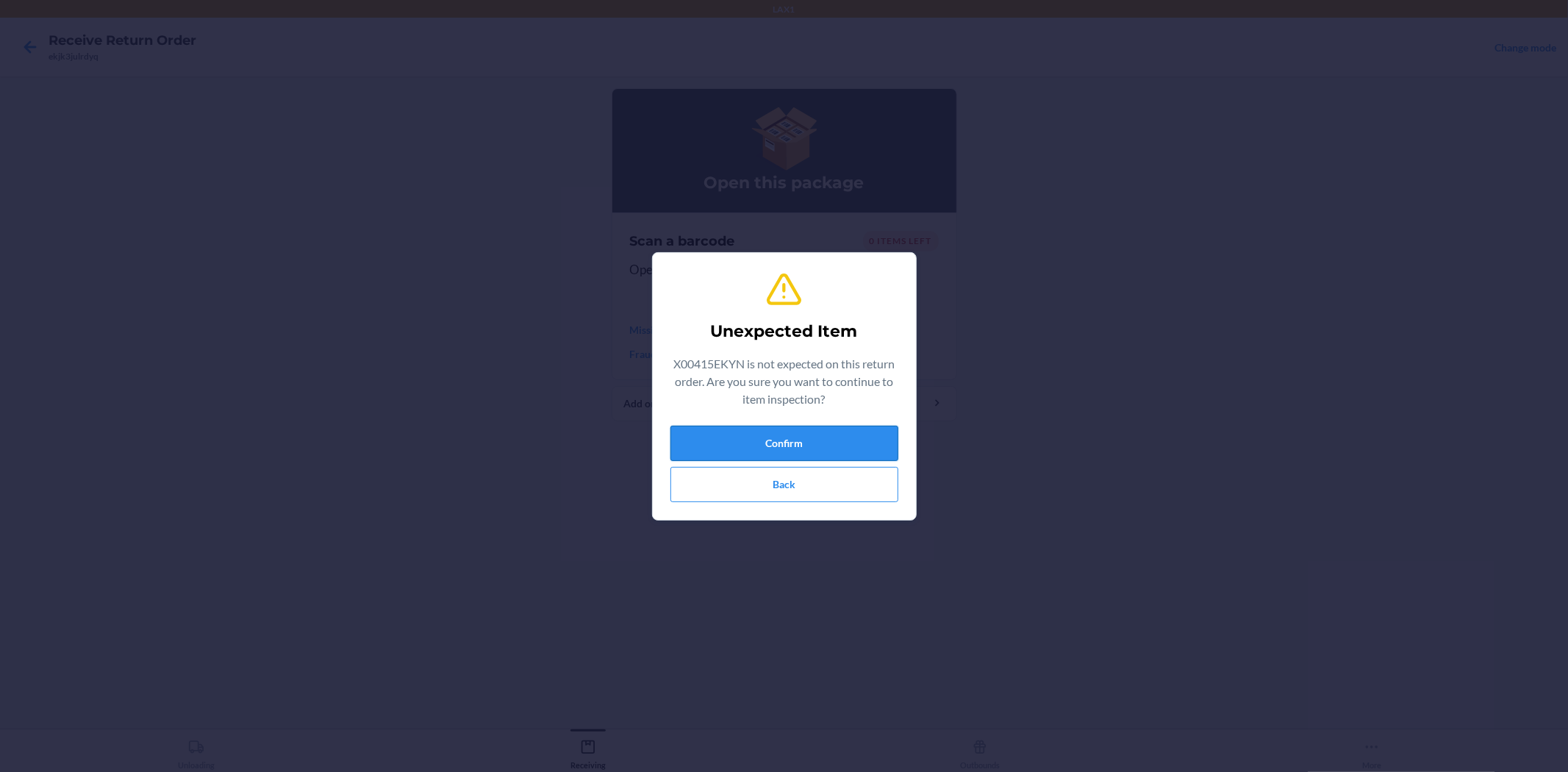
click at [861, 451] on button "Confirm" at bounding box center [784, 443] width 228 height 36
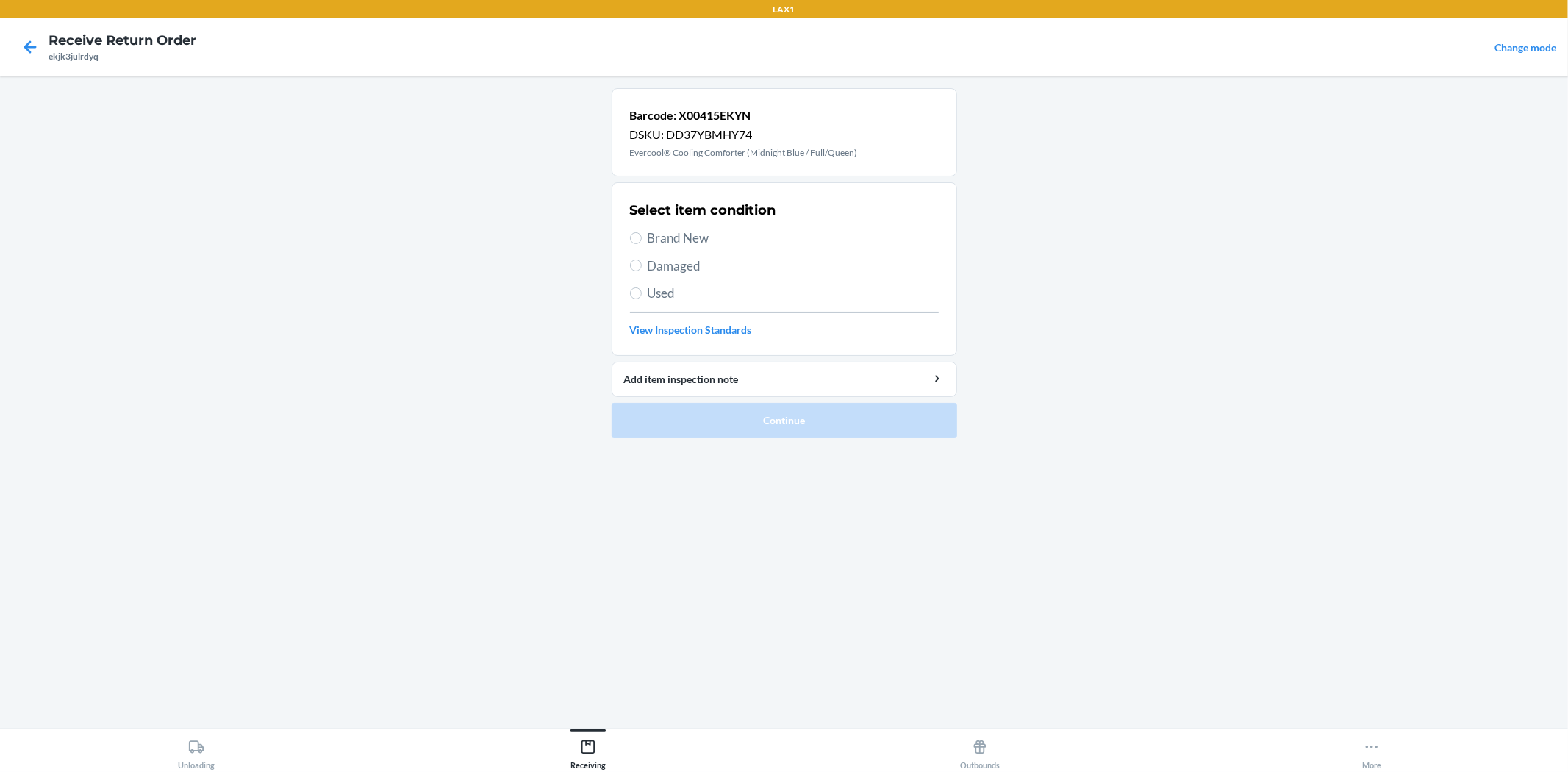
click at [681, 241] on span "Brand New" at bounding box center [793, 238] width 291 height 19
click at [642, 241] on input "Brand New" at bounding box center [635, 238] width 12 height 12
radio input "true"
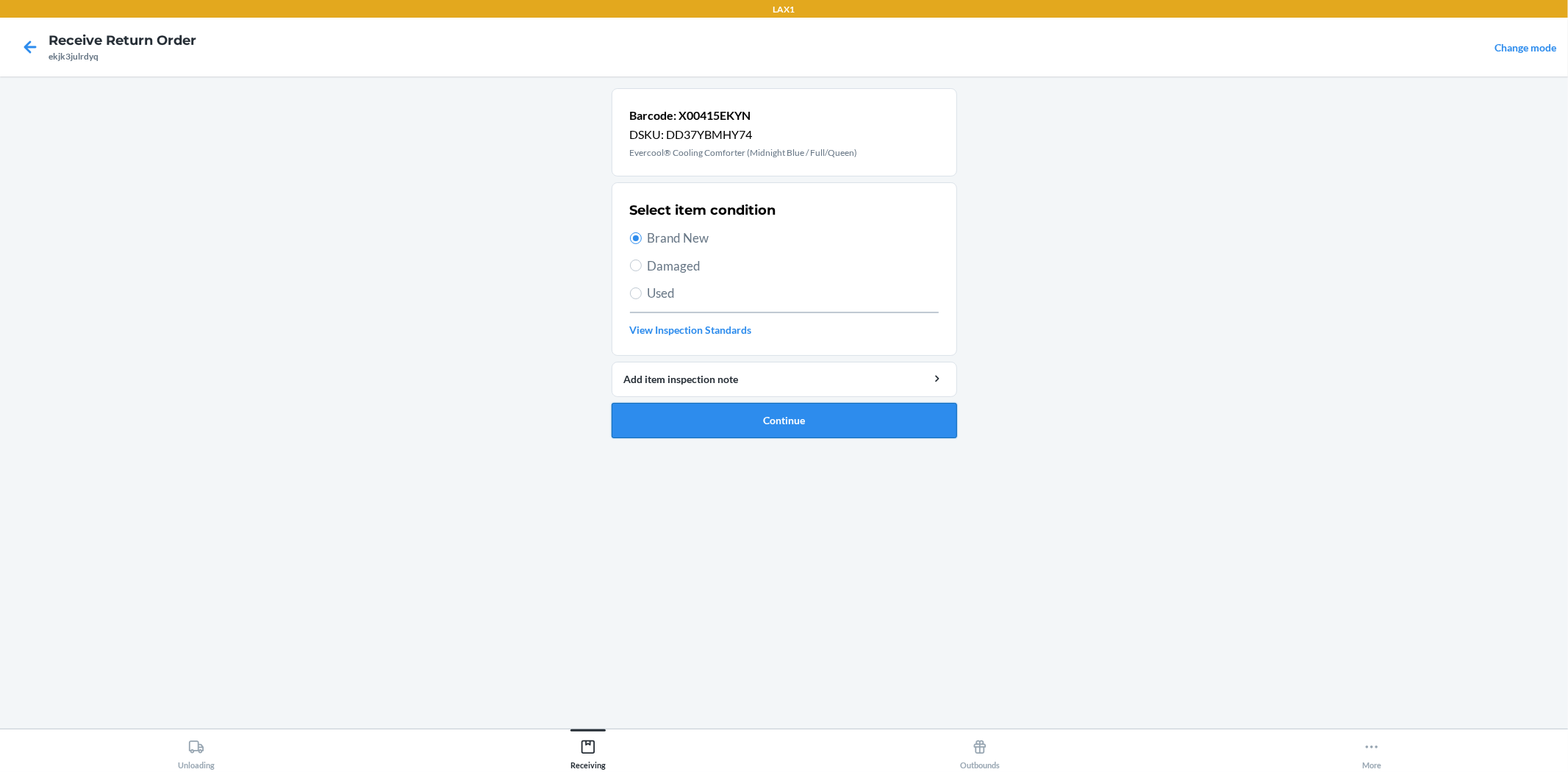
click at [828, 429] on button "Continue" at bounding box center [784, 420] width 345 height 36
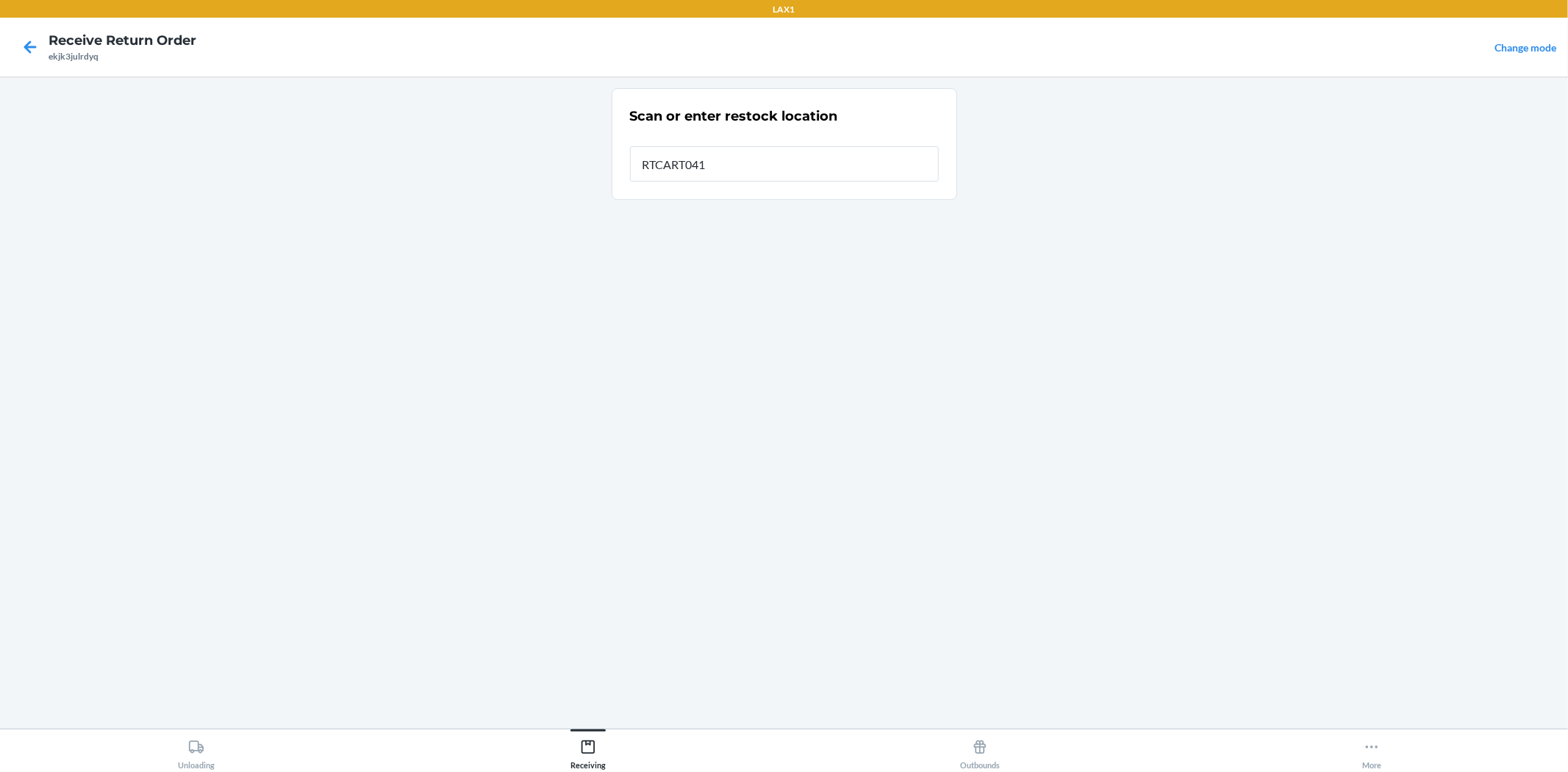
type input "RTCART041"
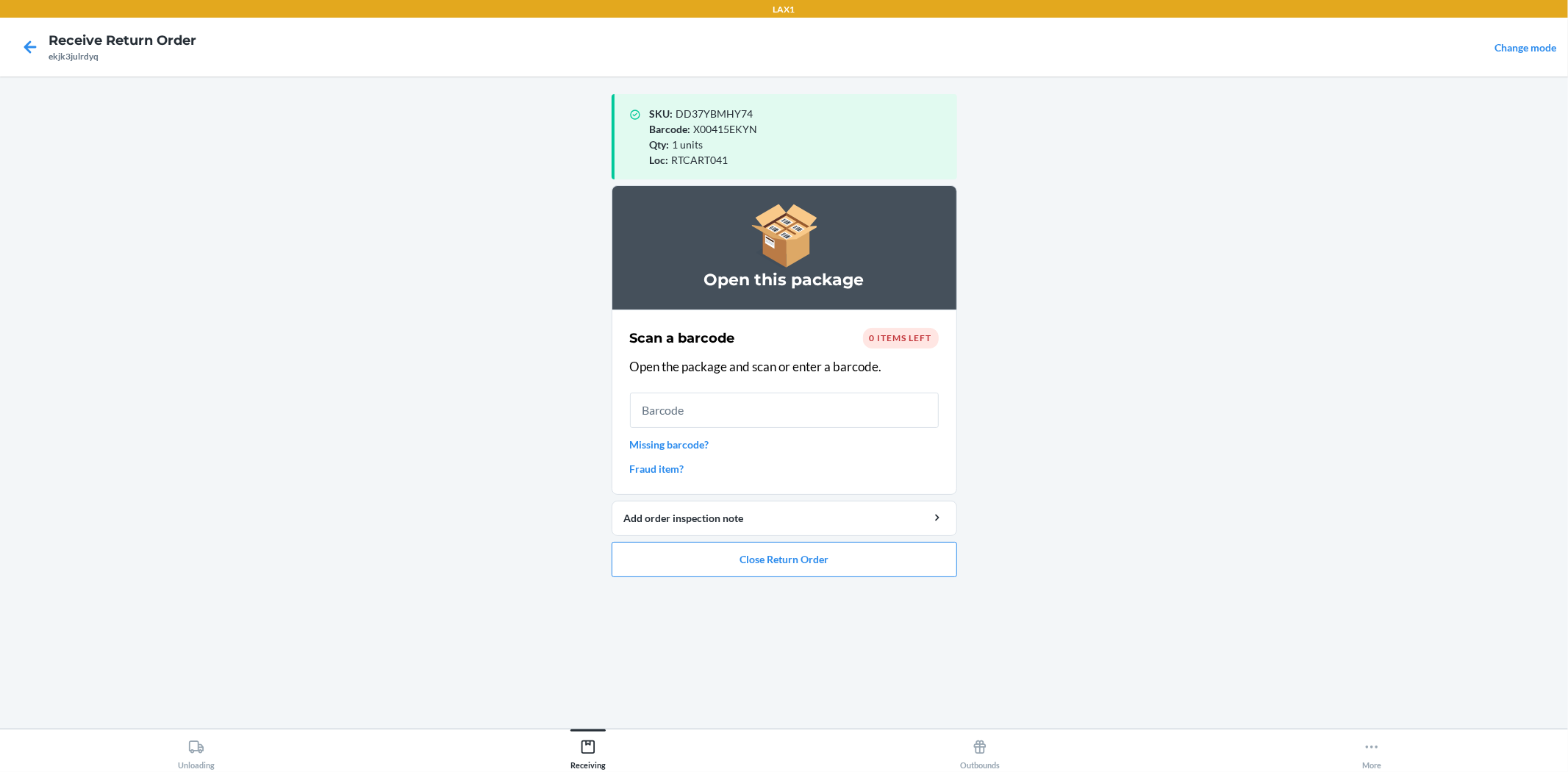
click at [909, 583] on ol "Open this package Scan a barcode 0 items left Open the package and scan or ente…" at bounding box center [784, 386] width 345 height 404
click at [902, 563] on button "Close Return Order" at bounding box center [784, 560] width 345 height 36
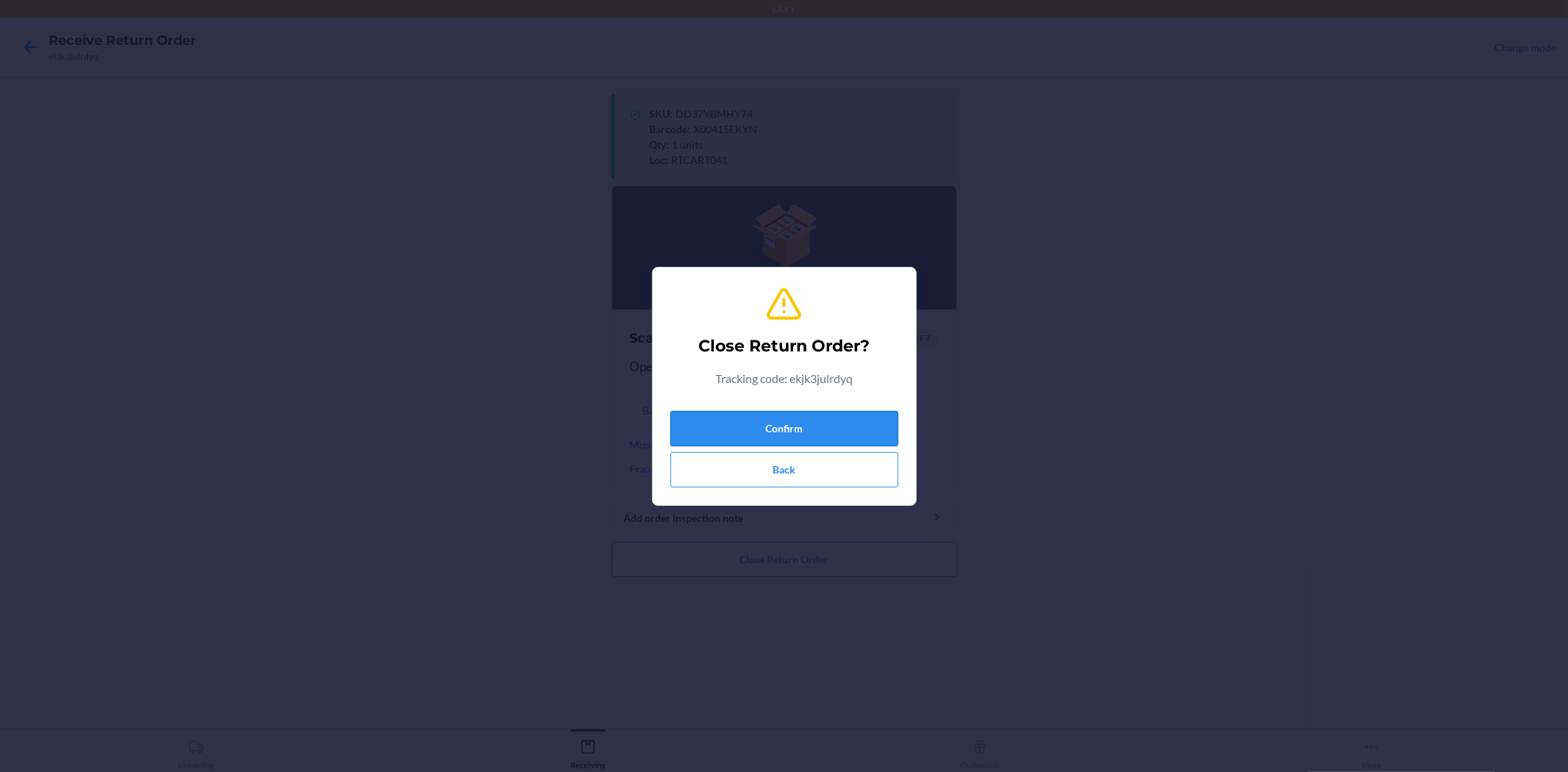
click at [752, 419] on button "Confirm" at bounding box center [784, 429] width 228 height 36
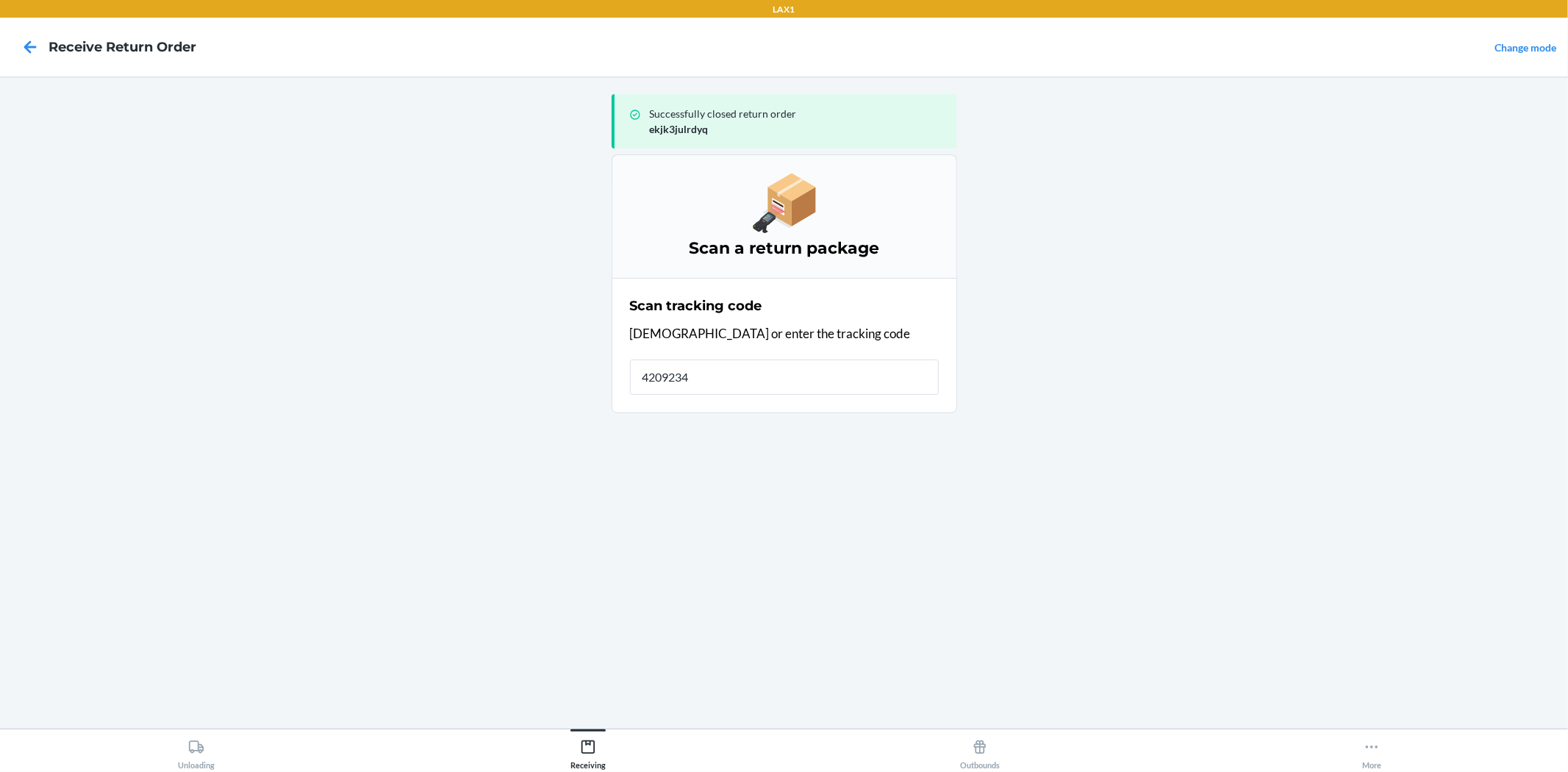
type input "42092346"
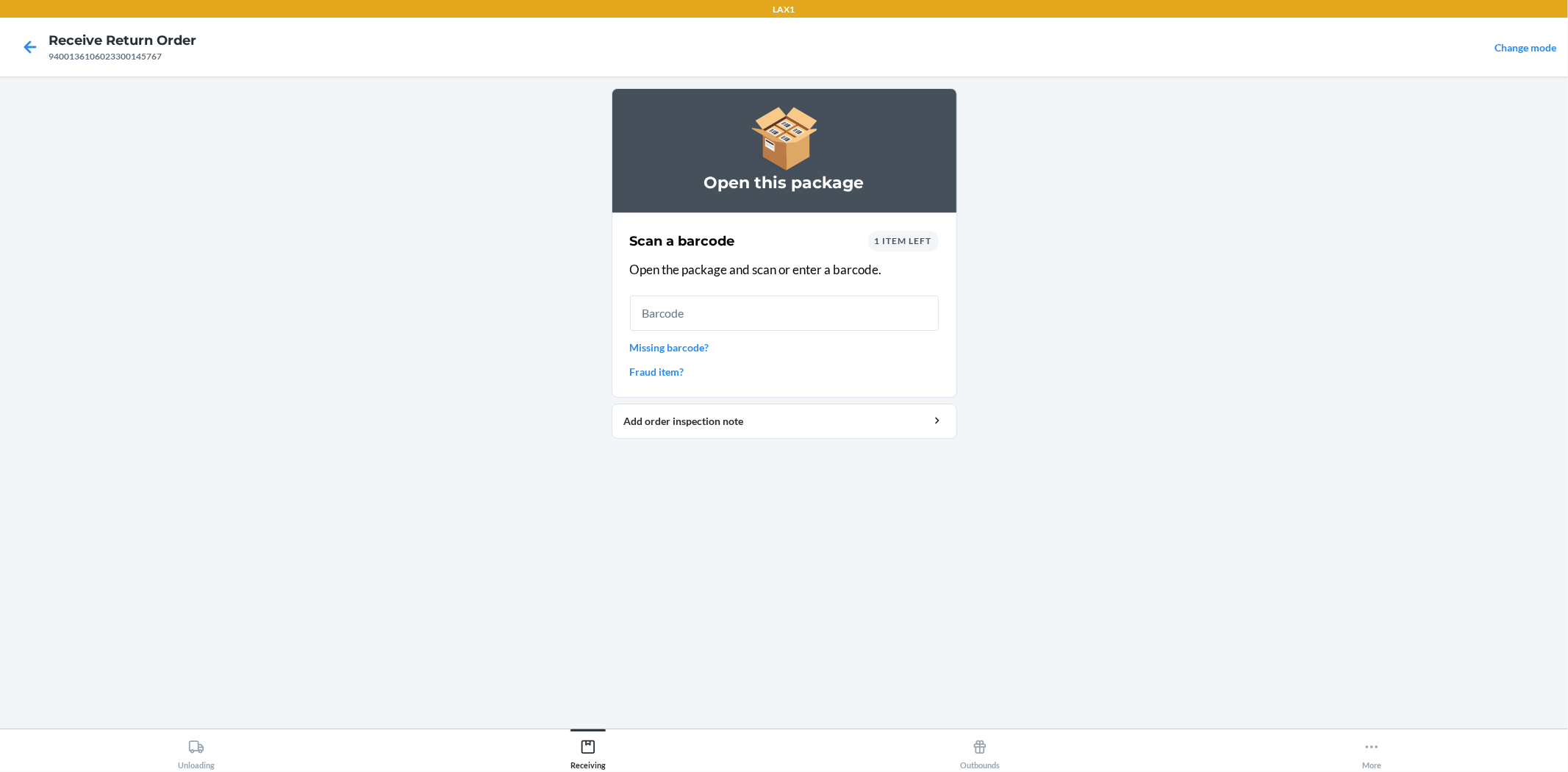
click at [913, 234] on div "1 item left" at bounding box center [903, 241] width 70 height 20
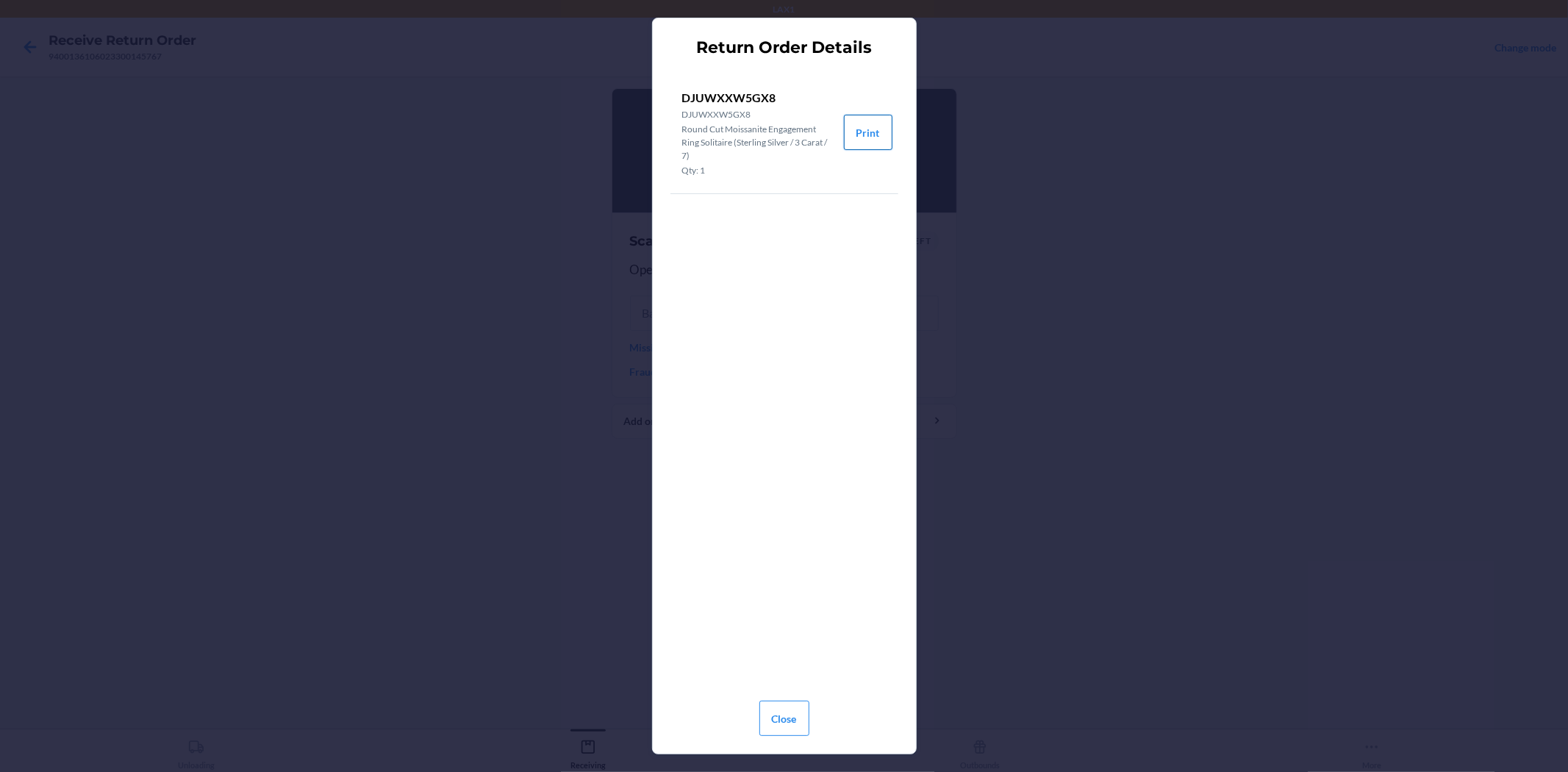
click at [870, 135] on button "Print" at bounding box center [868, 132] width 49 height 36
click at [1015, 158] on div "Return Order Details DJUWXXW5GX8 DJUWXXW5GX8 Round Cut Moissanite Engagement Ri…" at bounding box center [784, 386] width 1568 height 772
click at [767, 708] on button "Close" at bounding box center [784, 718] width 50 height 36
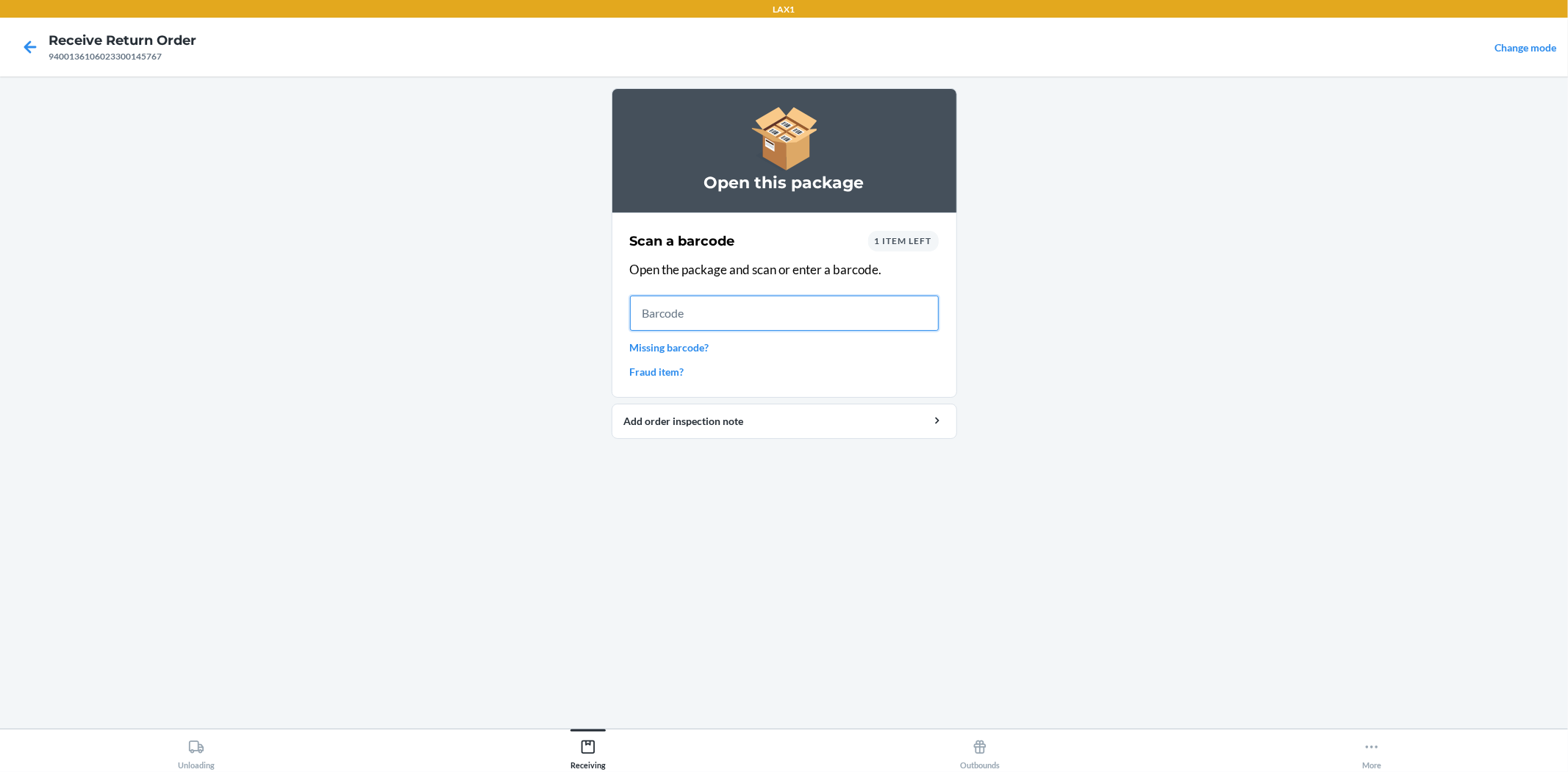
click at [795, 327] on input "text" at bounding box center [784, 313] width 308 height 36
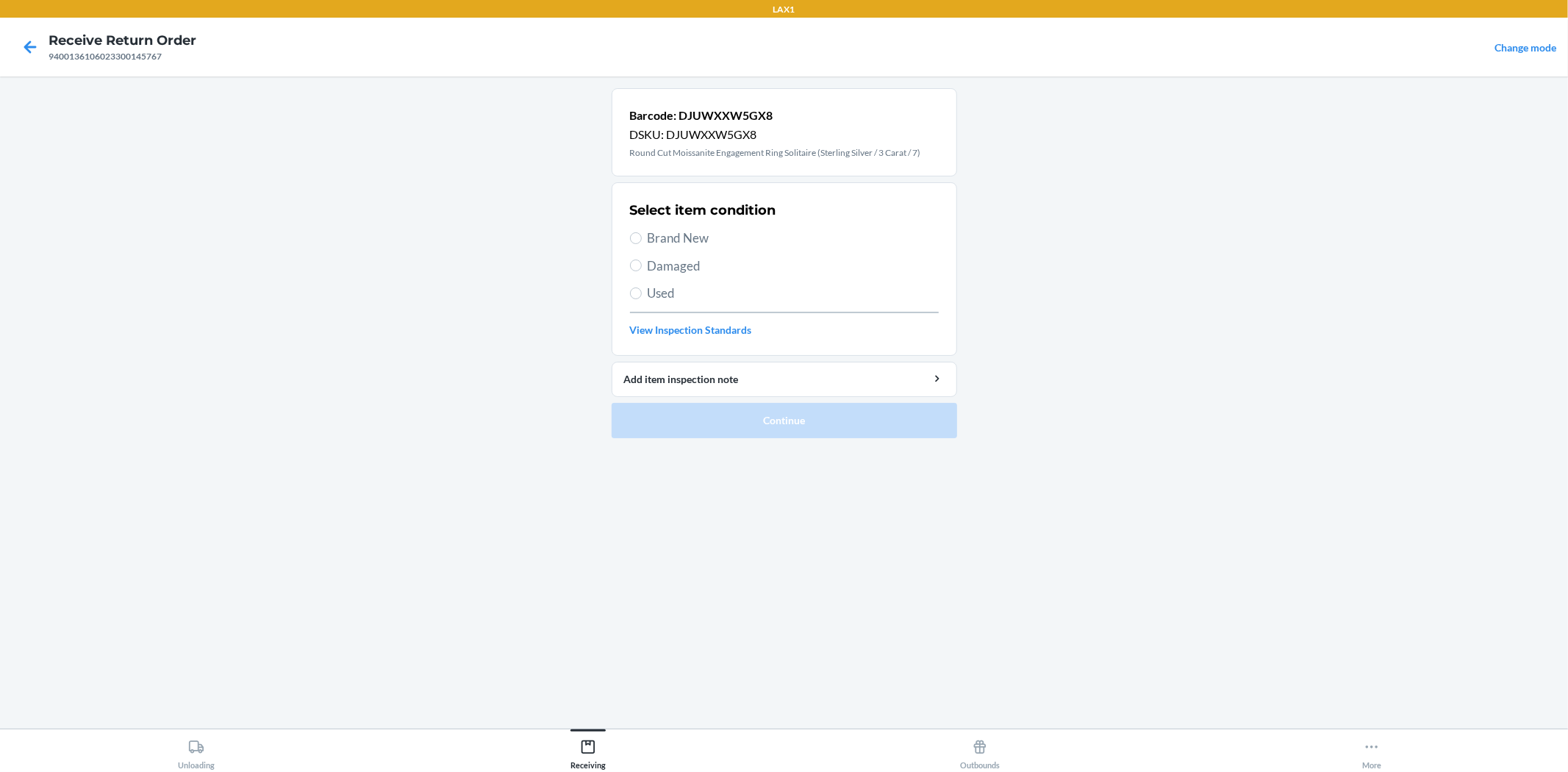
click at [678, 238] on span "Brand New" at bounding box center [793, 238] width 291 height 19
click at [642, 238] on input "Brand New" at bounding box center [635, 238] width 12 height 12
radio input "true"
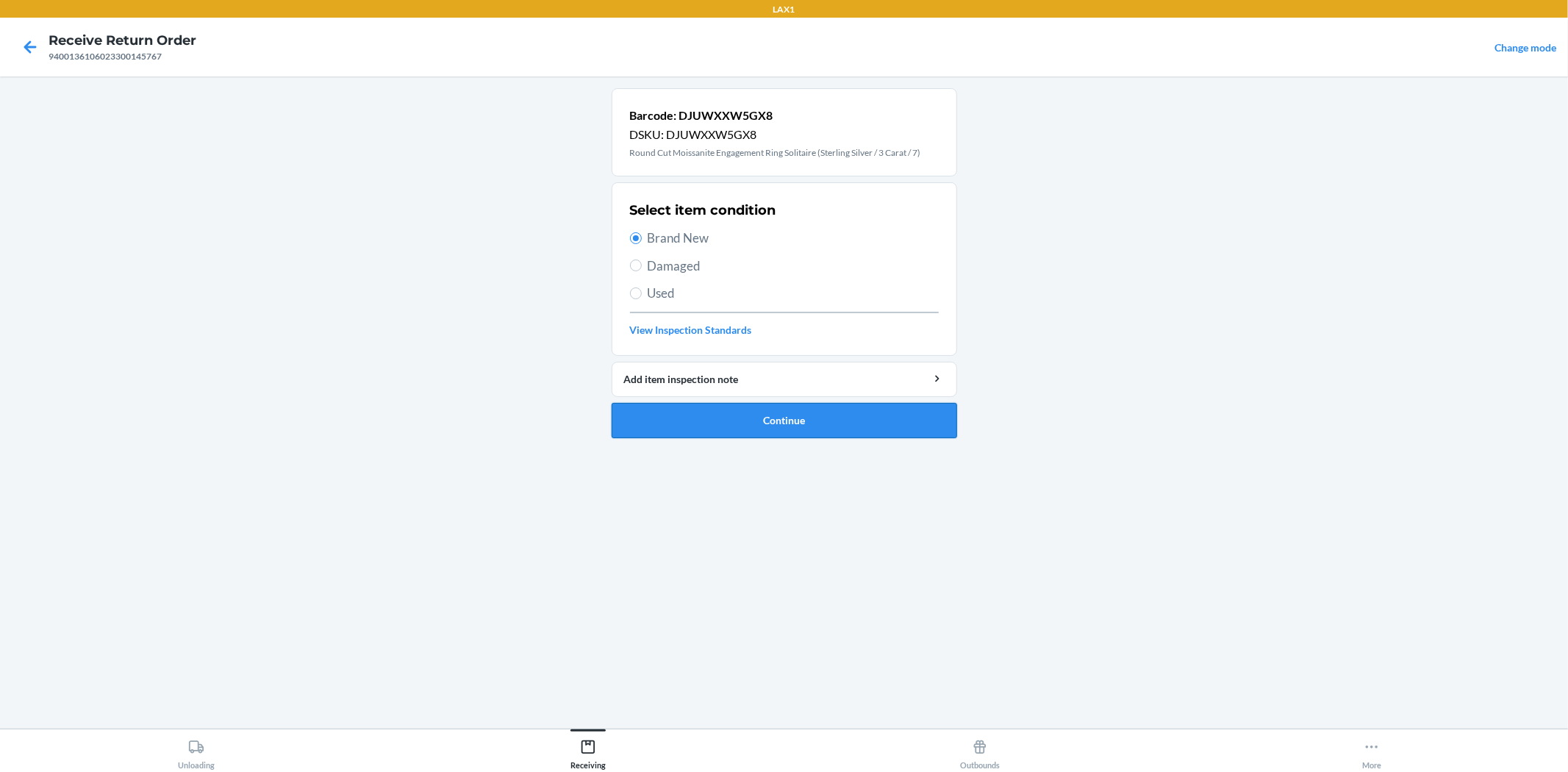
click at [768, 435] on button "Continue" at bounding box center [784, 420] width 345 height 36
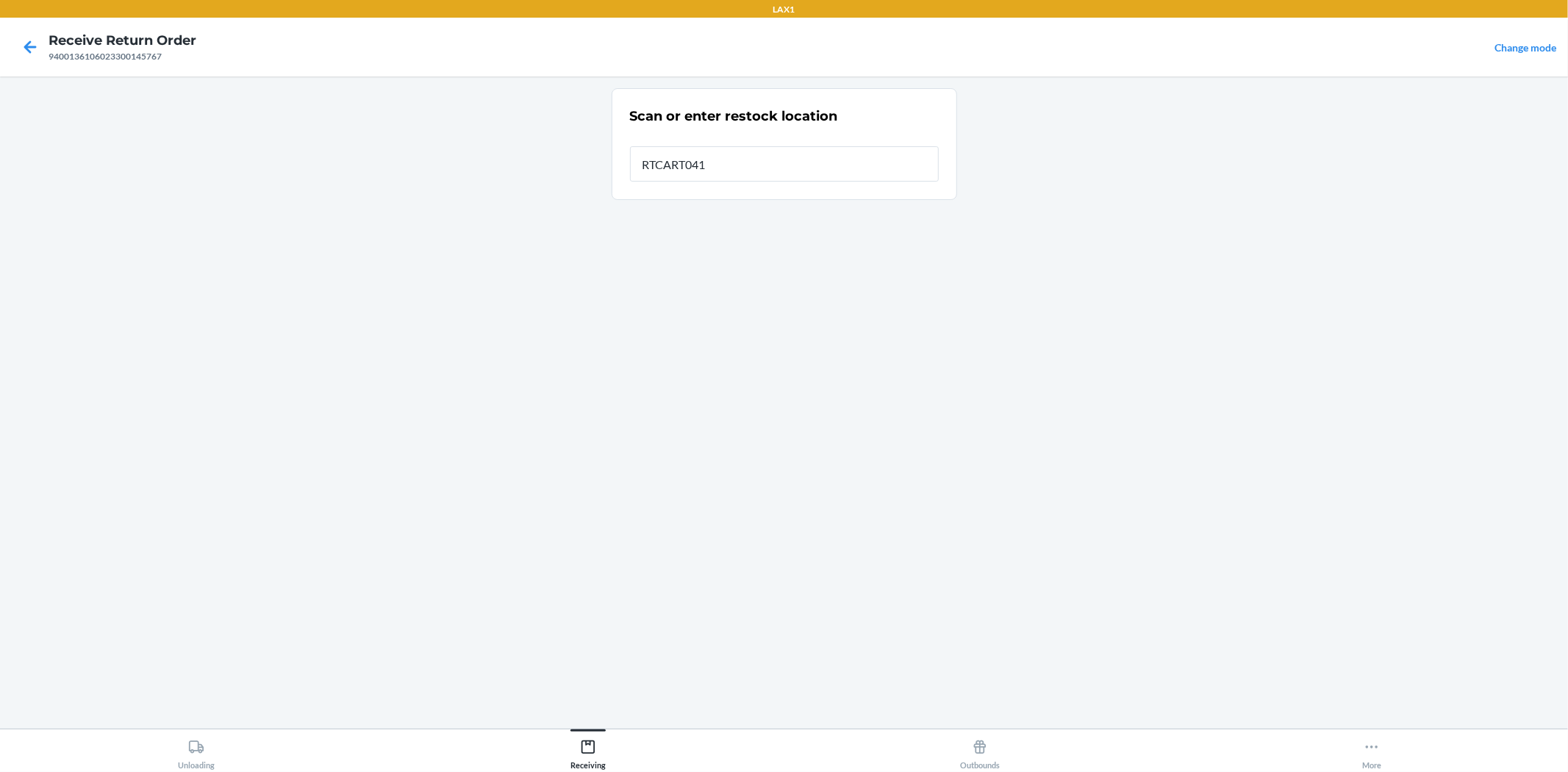
type input "RTCART041"
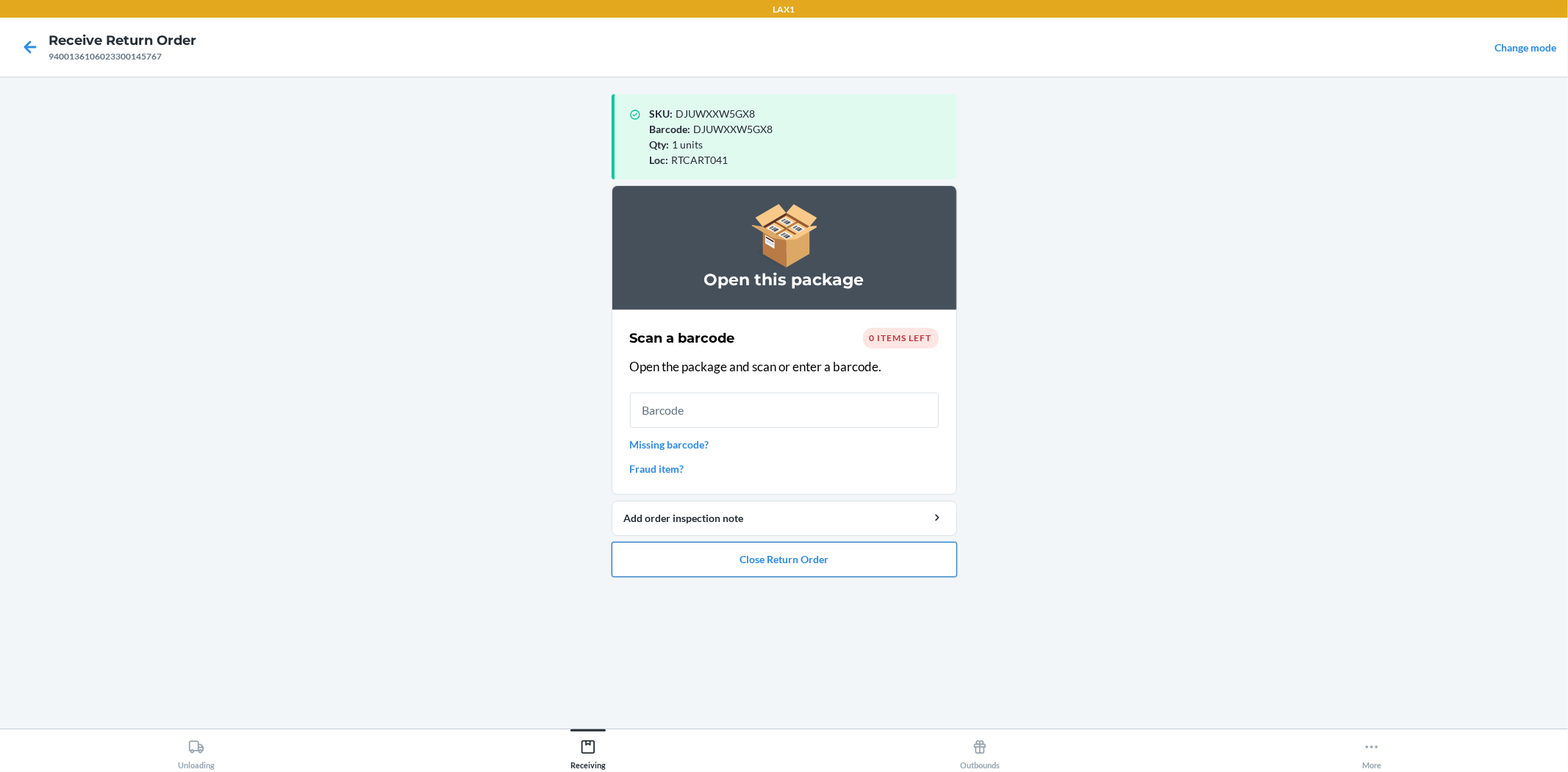
click at [778, 573] on button "Close Return Order" at bounding box center [784, 560] width 345 height 36
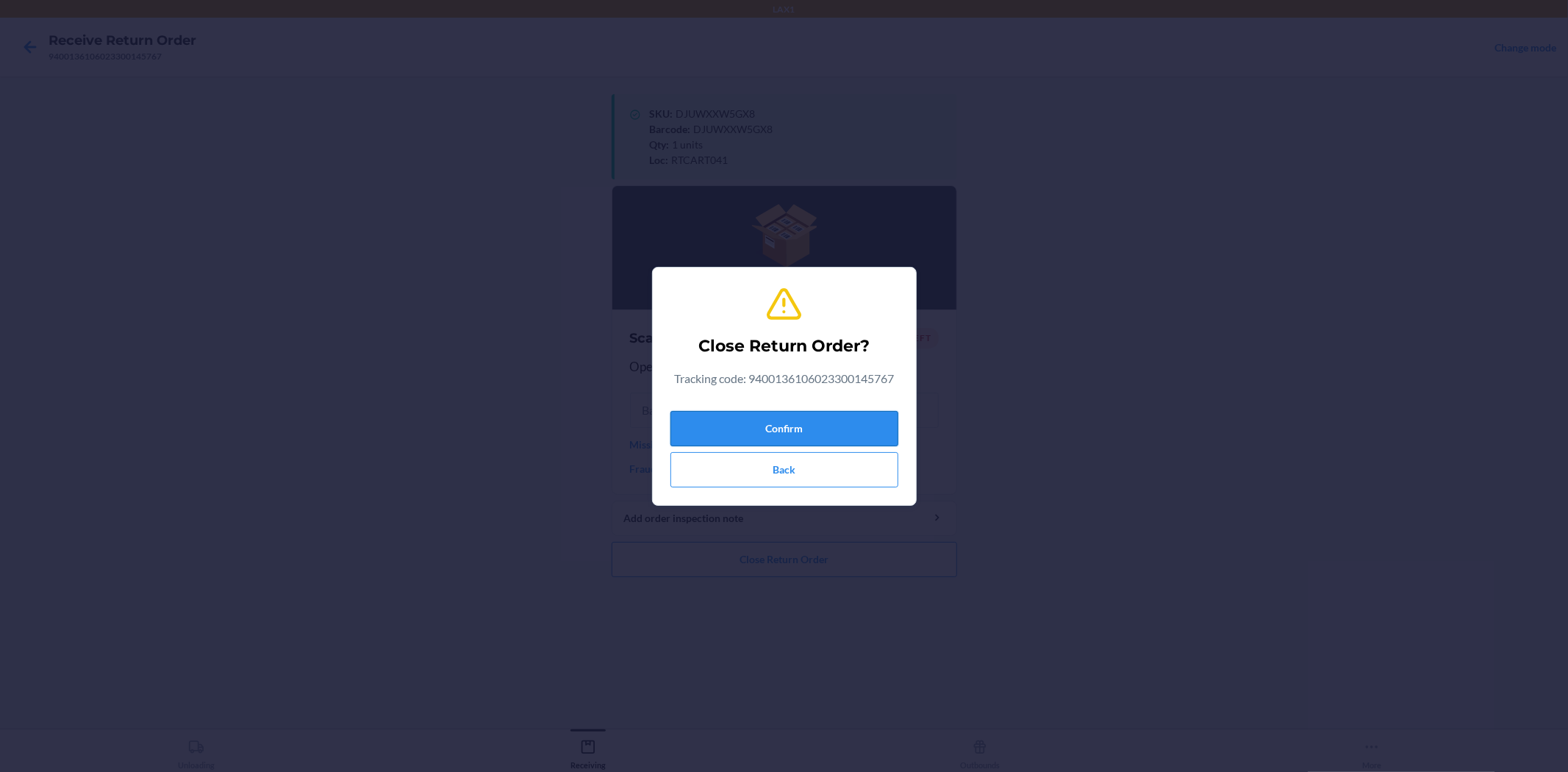
click at [812, 435] on button "Confirm" at bounding box center [784, 429] width 228 height 36
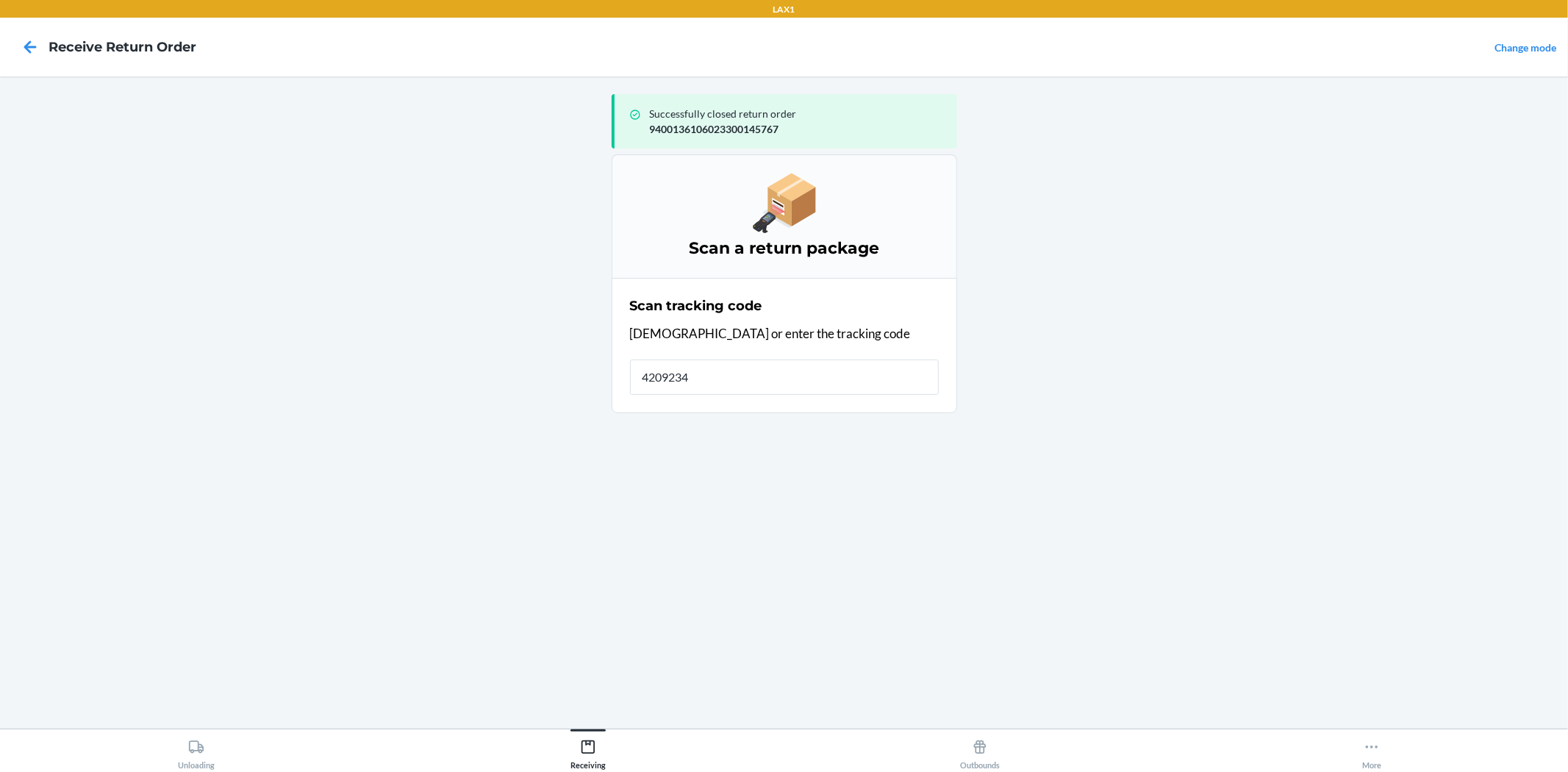
type input "42092346"
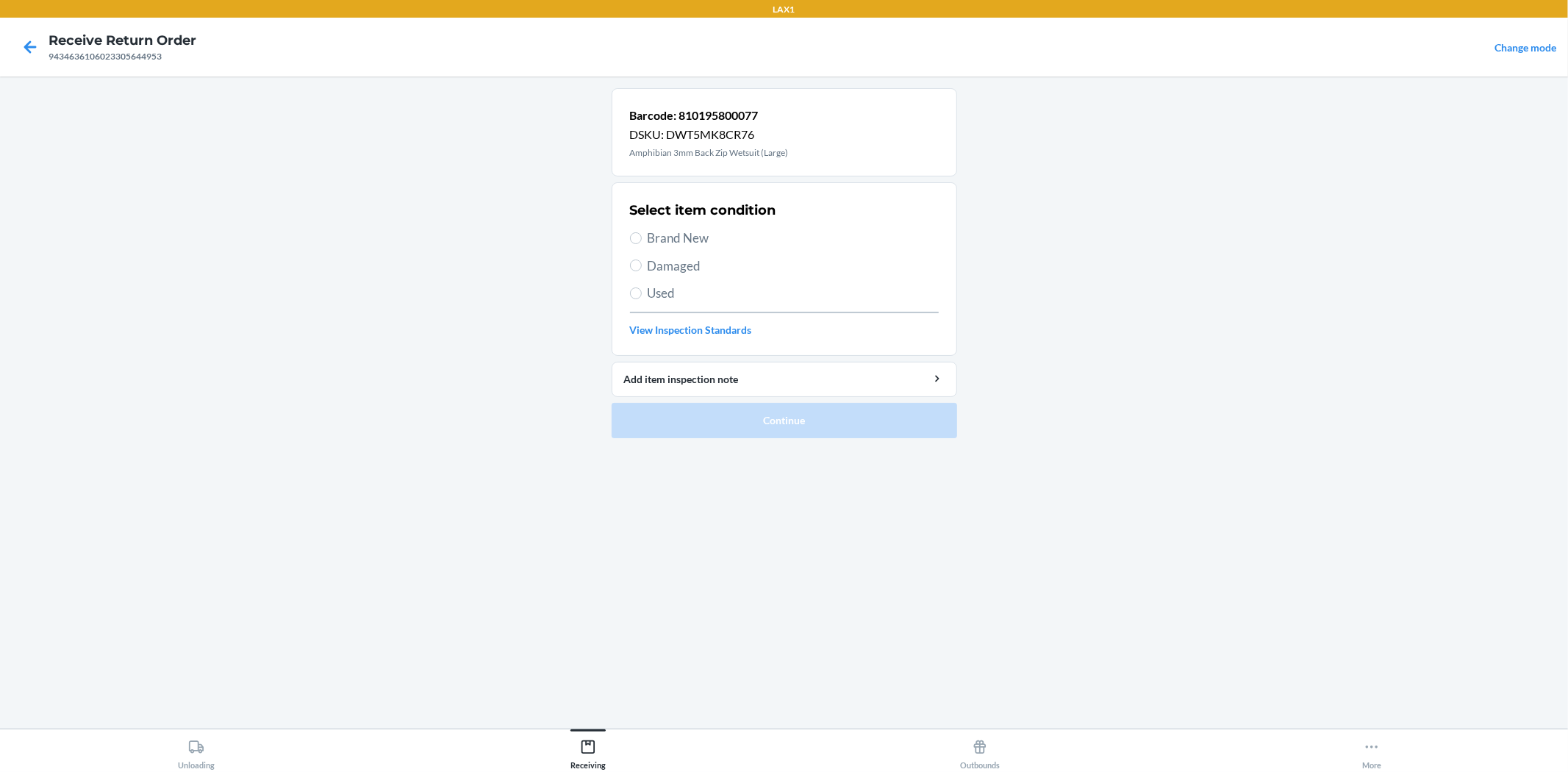
click at [673, 263] on span "Damaged" at bounding box center [793, 266] width 291 height 19
click at [642, 263] on input "Damaged" at bounding box center [635, 265] width 12 height 12
radio input "true"
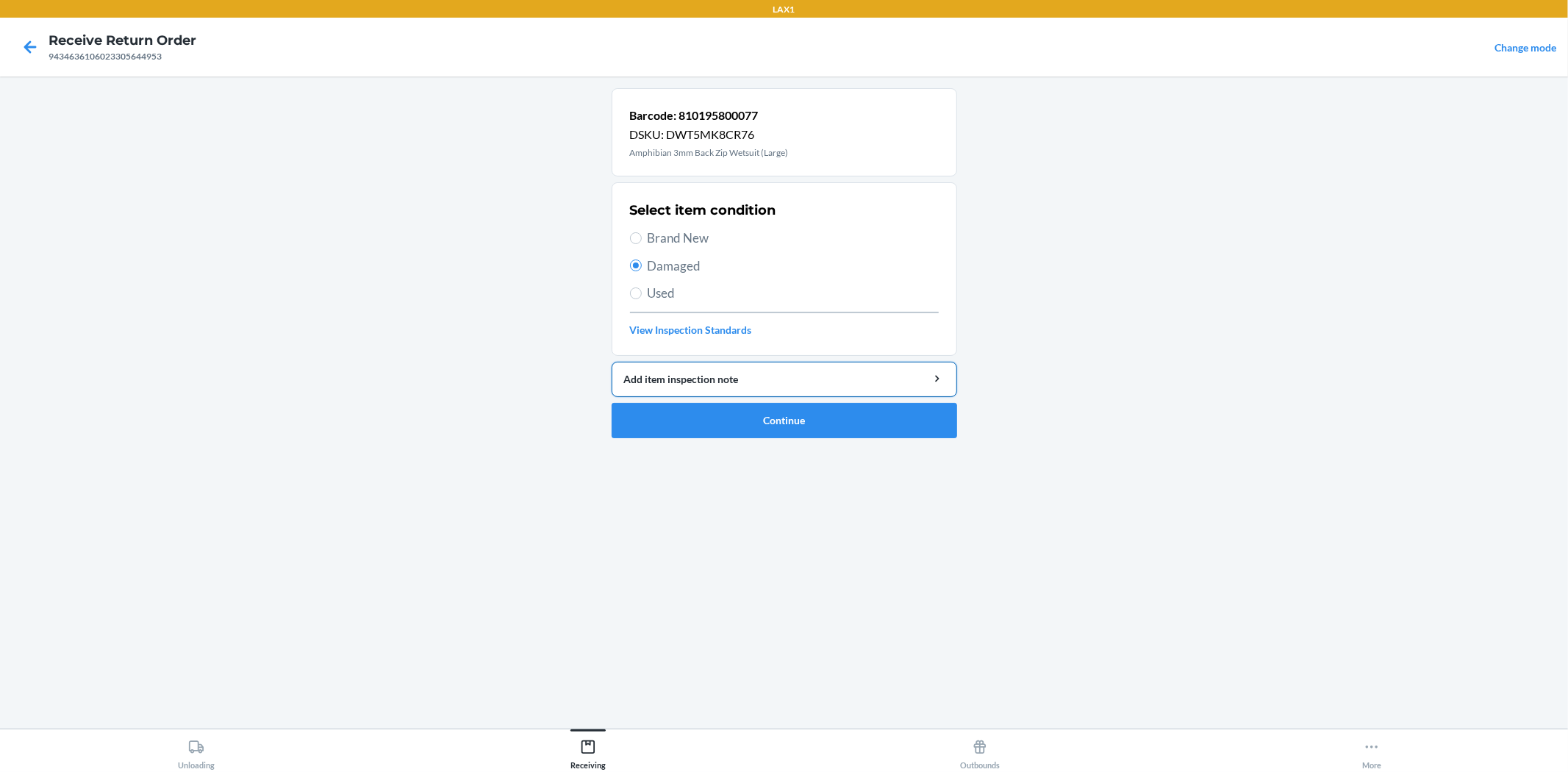
click at [698, 379] on div "Add item inspection note" at bounding box center [784, 379] width 320 height 16
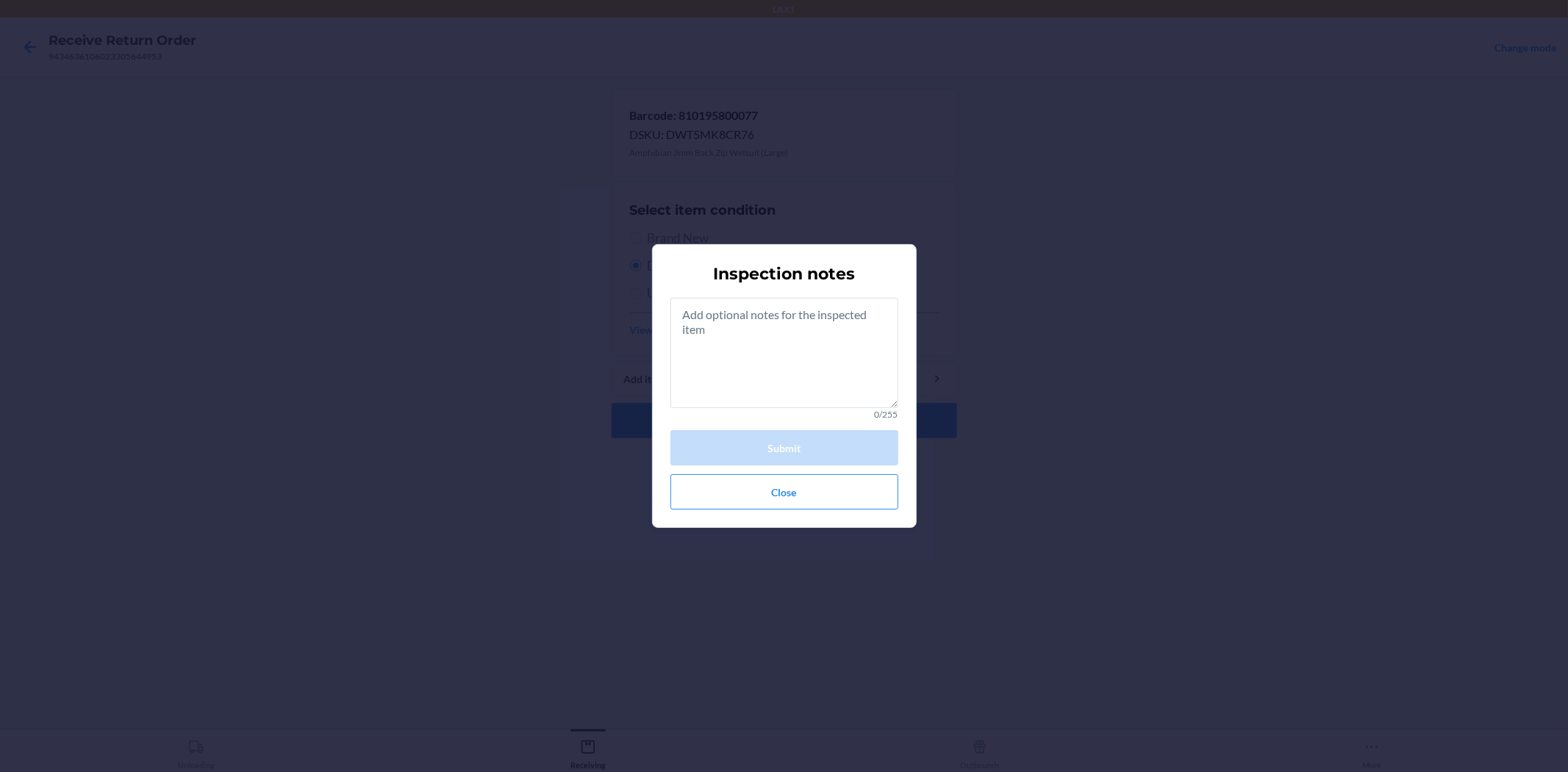
drag, startPoint x: 587, startPoint y: 462, endPoint x: 744, endPoint y: 520, distance: 167.4
click at [592, 462] on div "Inspection notes 0/255 Submit Close" at bounding box center [784, 386] width 1568 height 772
click at [760, 518] on section "Inspection notes 0/255 Submit Close" at bounding box center [784, 386] width 265 height 284
click at [761, 494] on button "Close" at bounding box center [784, 492] width 228 height 36
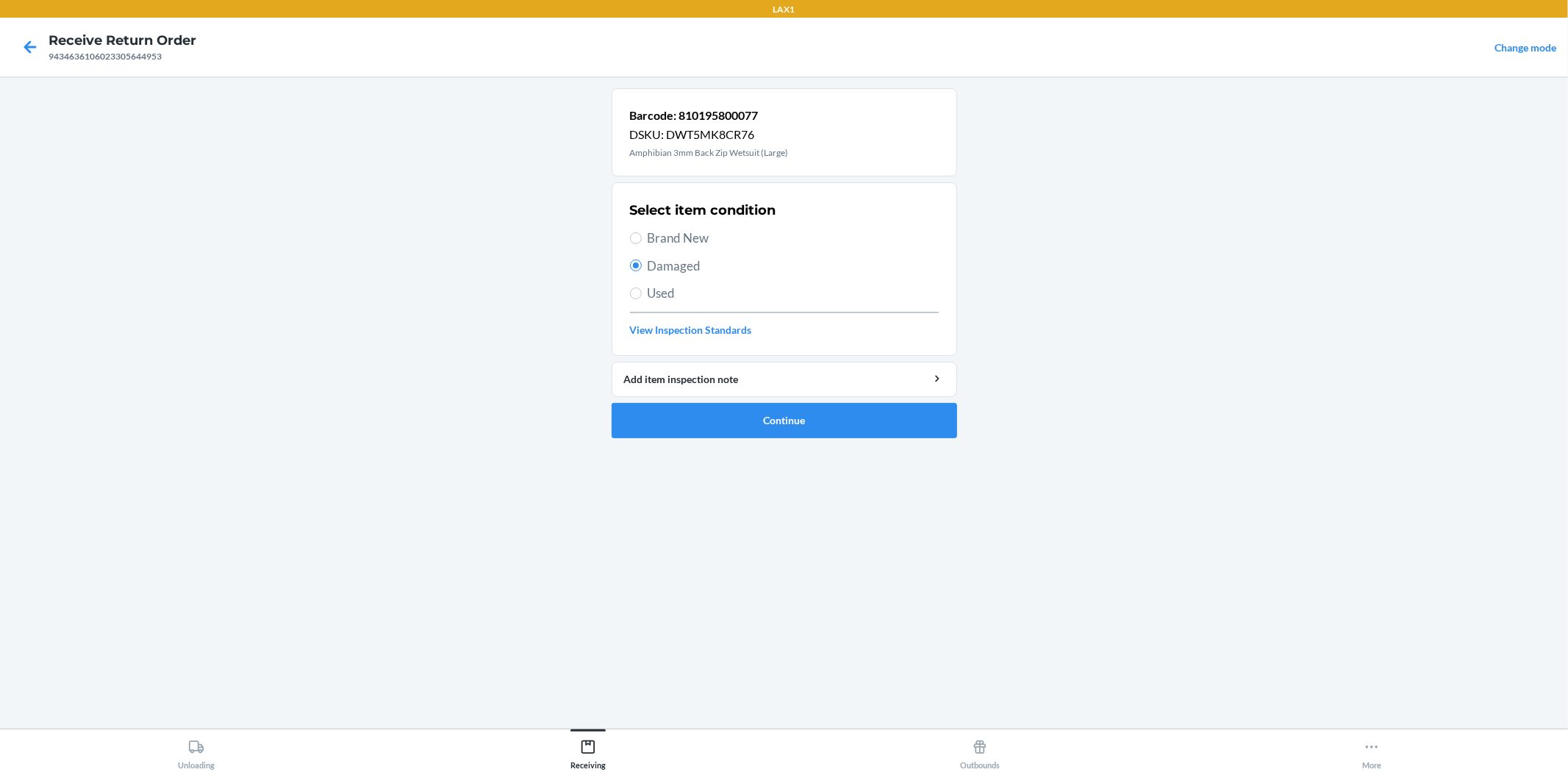
click at [694, 442] on ol "Barcode: 810195800077 DSKU: DWT5MK8CR76 Amphibian 3mm Back Zip Wetsuit (Large) …" at bounding box center [784, 268] width 345 height 362
click at [707, 438] on button "Continue" at bounding box center [784, 420] width 345 height 36
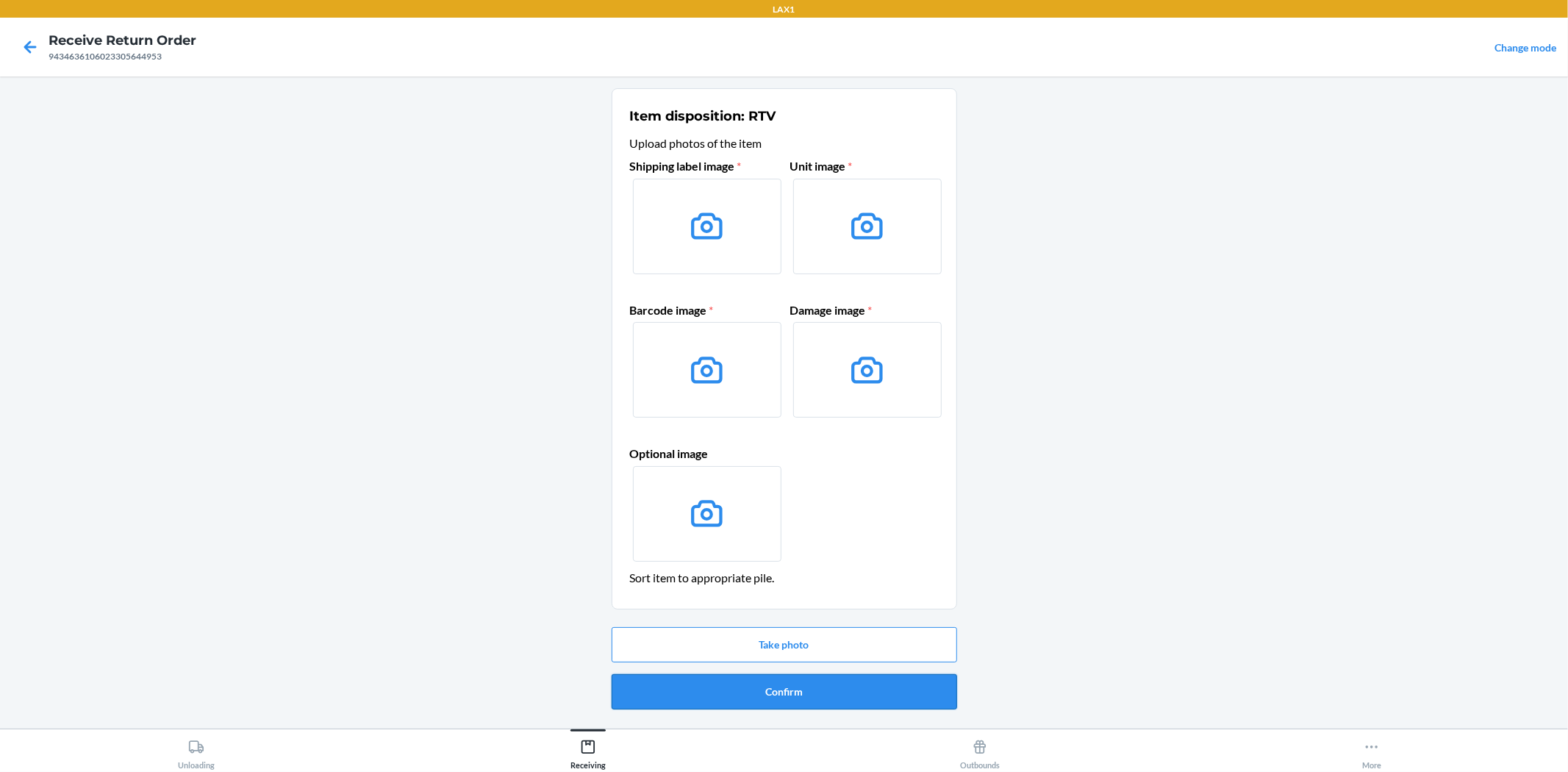
click at [810, 689] on button "Confirm" at bounding box center [784, 691] width 345 height 36
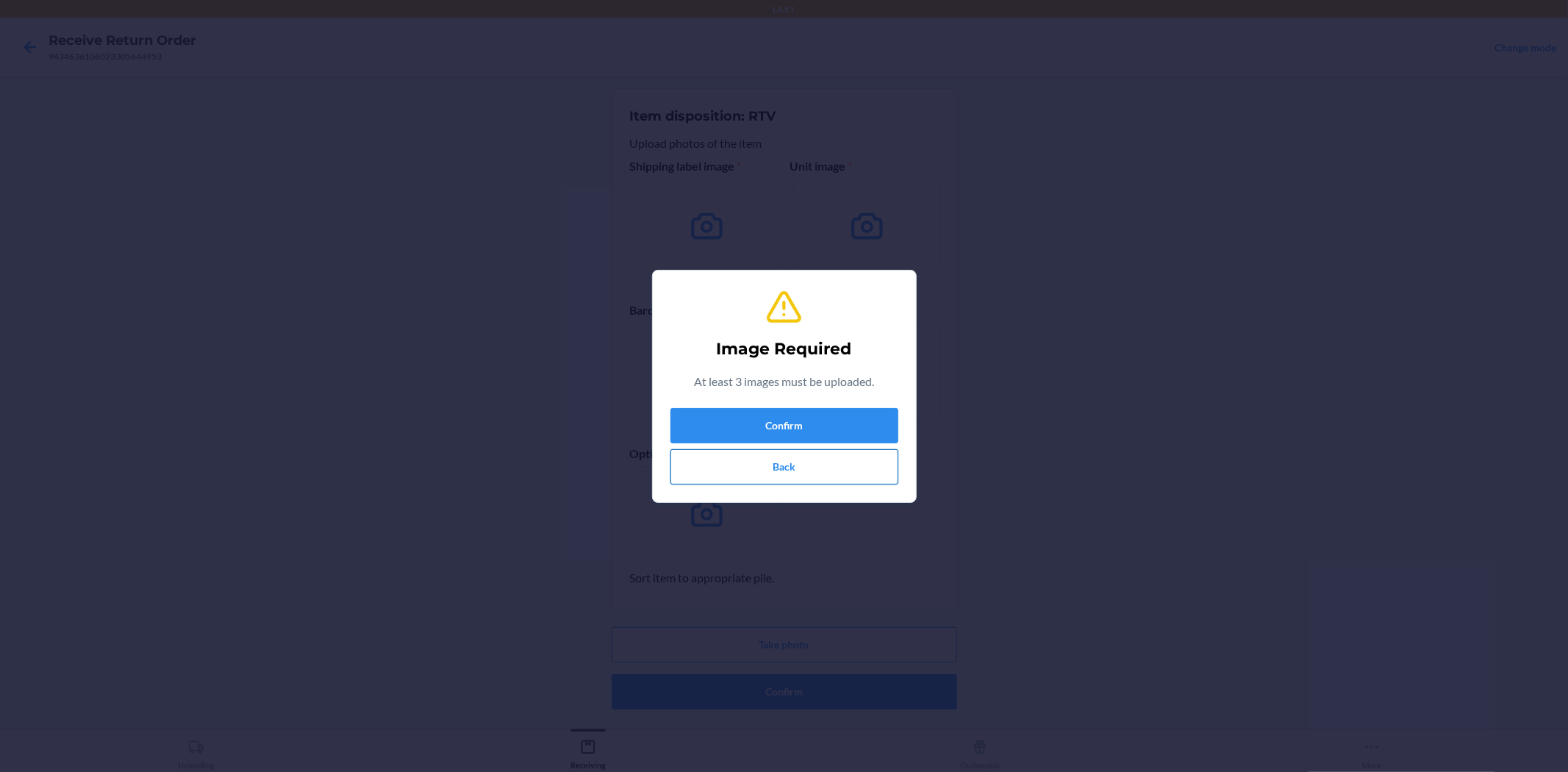
click at [808, 467] on button "Back" at bounding box center [784, 467] width 228 height 36
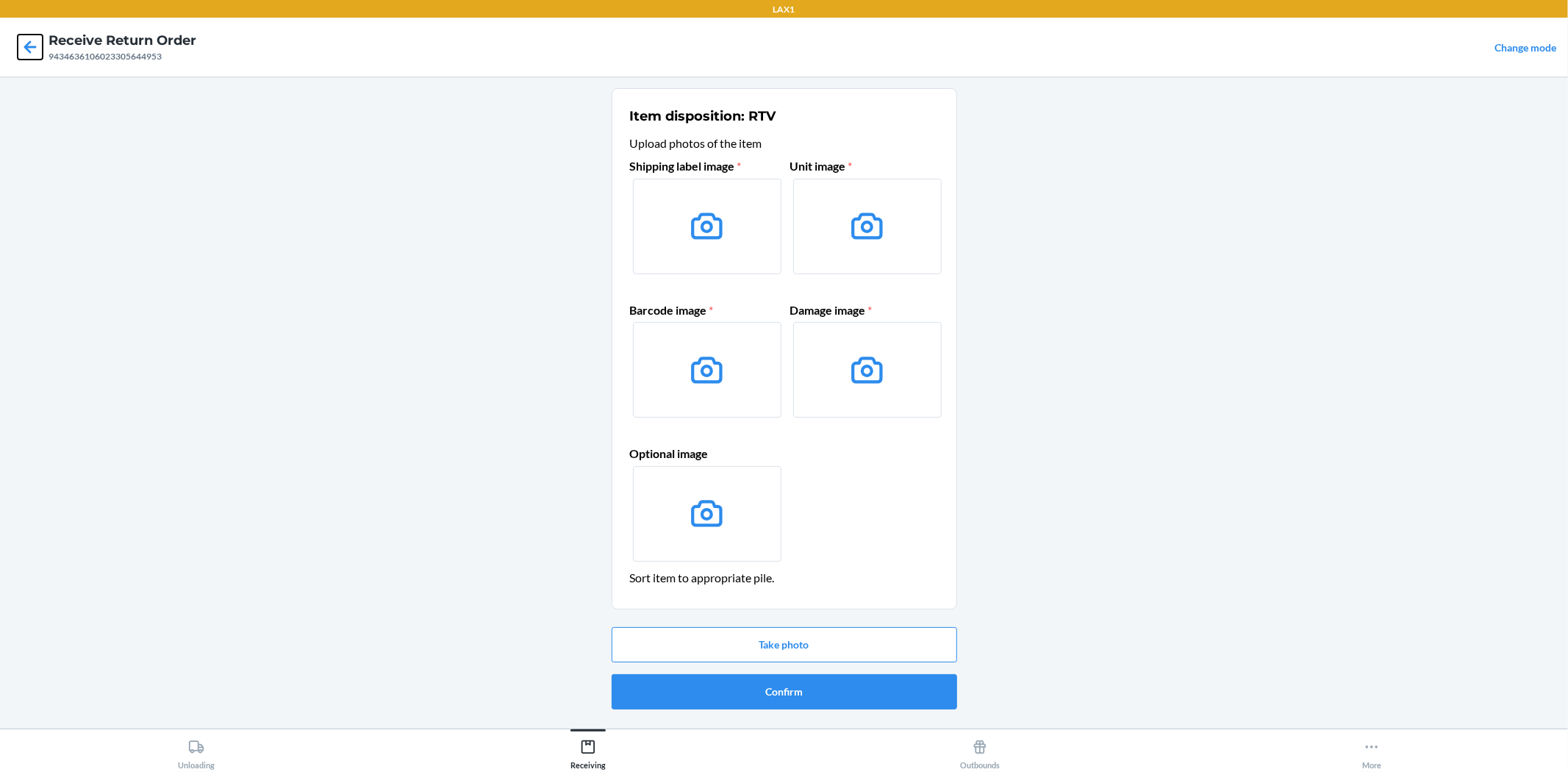
click at [27, 57] on icon at bounding box center [29, 47] width 25 height 25
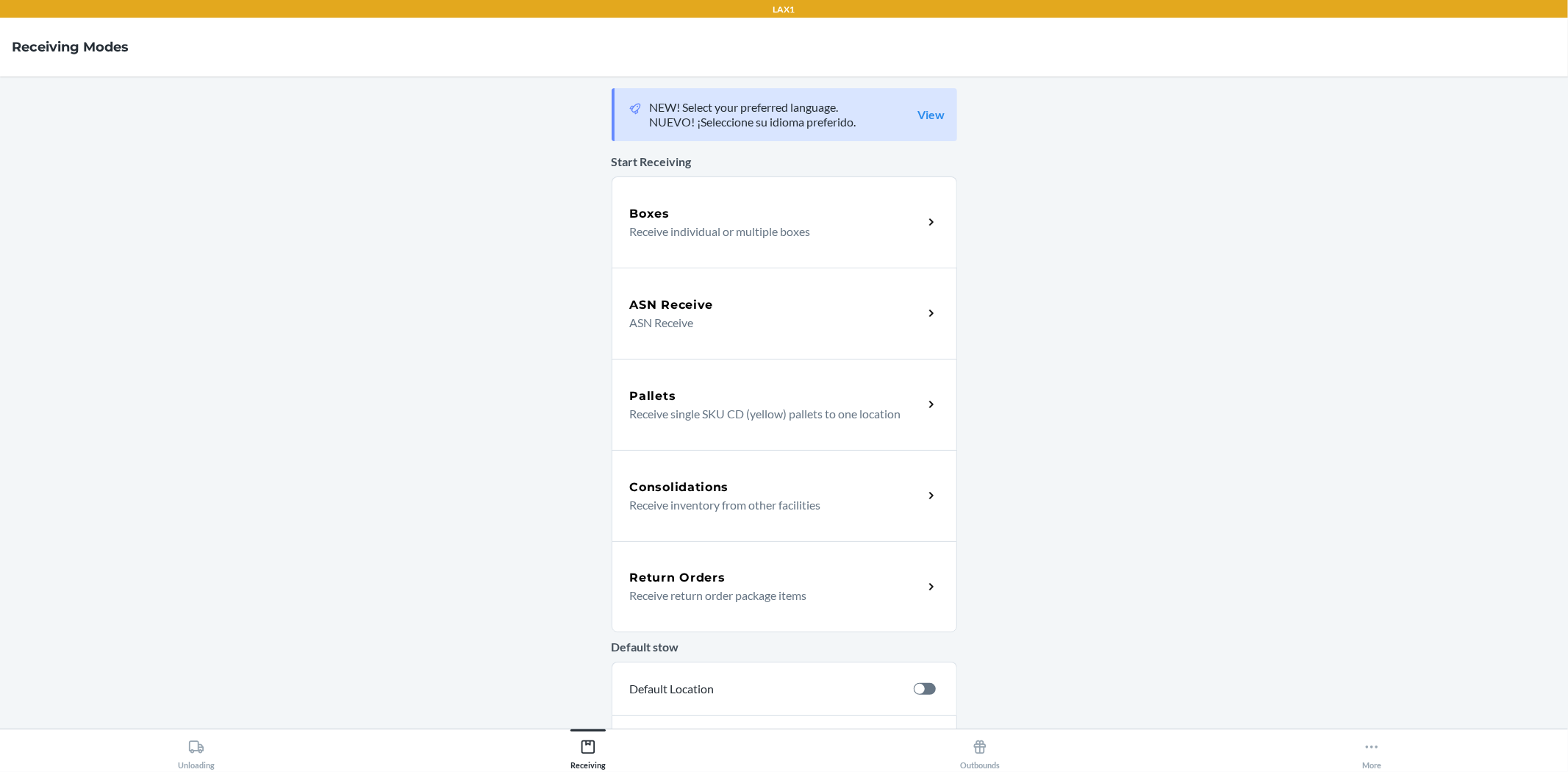
click at [784, 577] on div "Return Orders" at bounding box center [776, 578] width 293 height 17
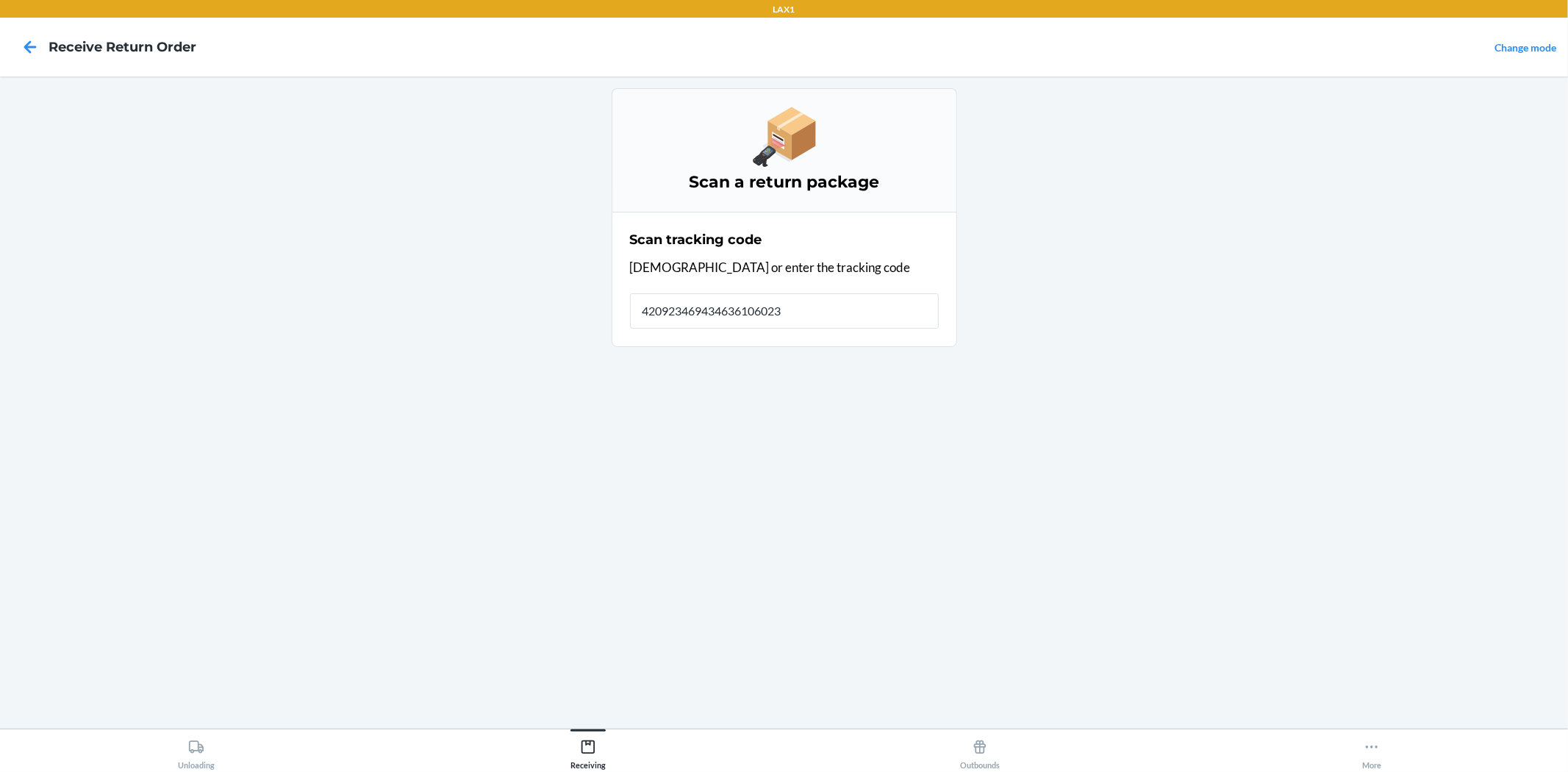
type input "4209234694346361060233"
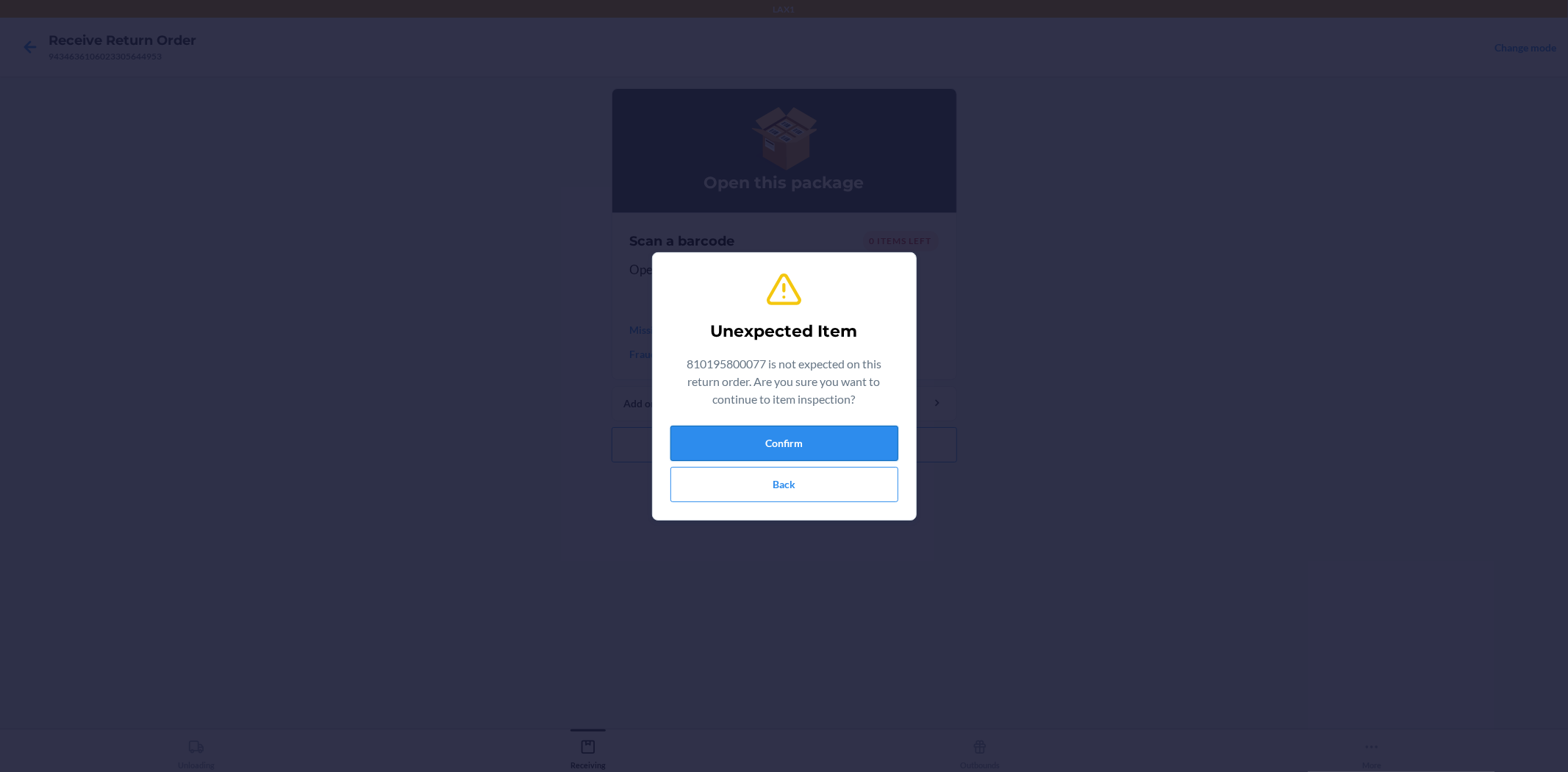
click at [841, 440] on button "Confirm" at bounding box center [784, 443] width 228 height 36
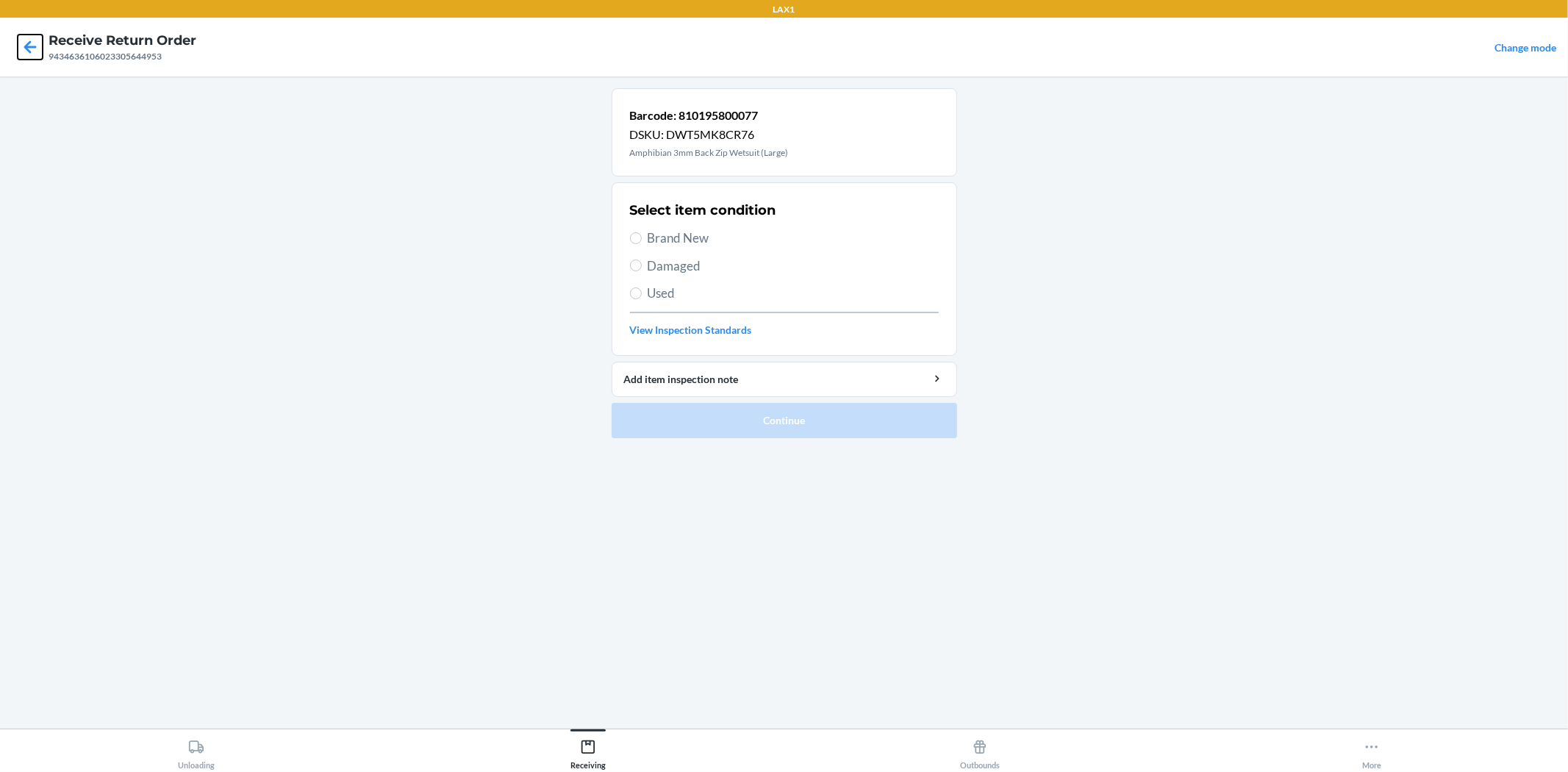
click at [34, 41] on icon at bounding box center [29, 47] width 25 height 25
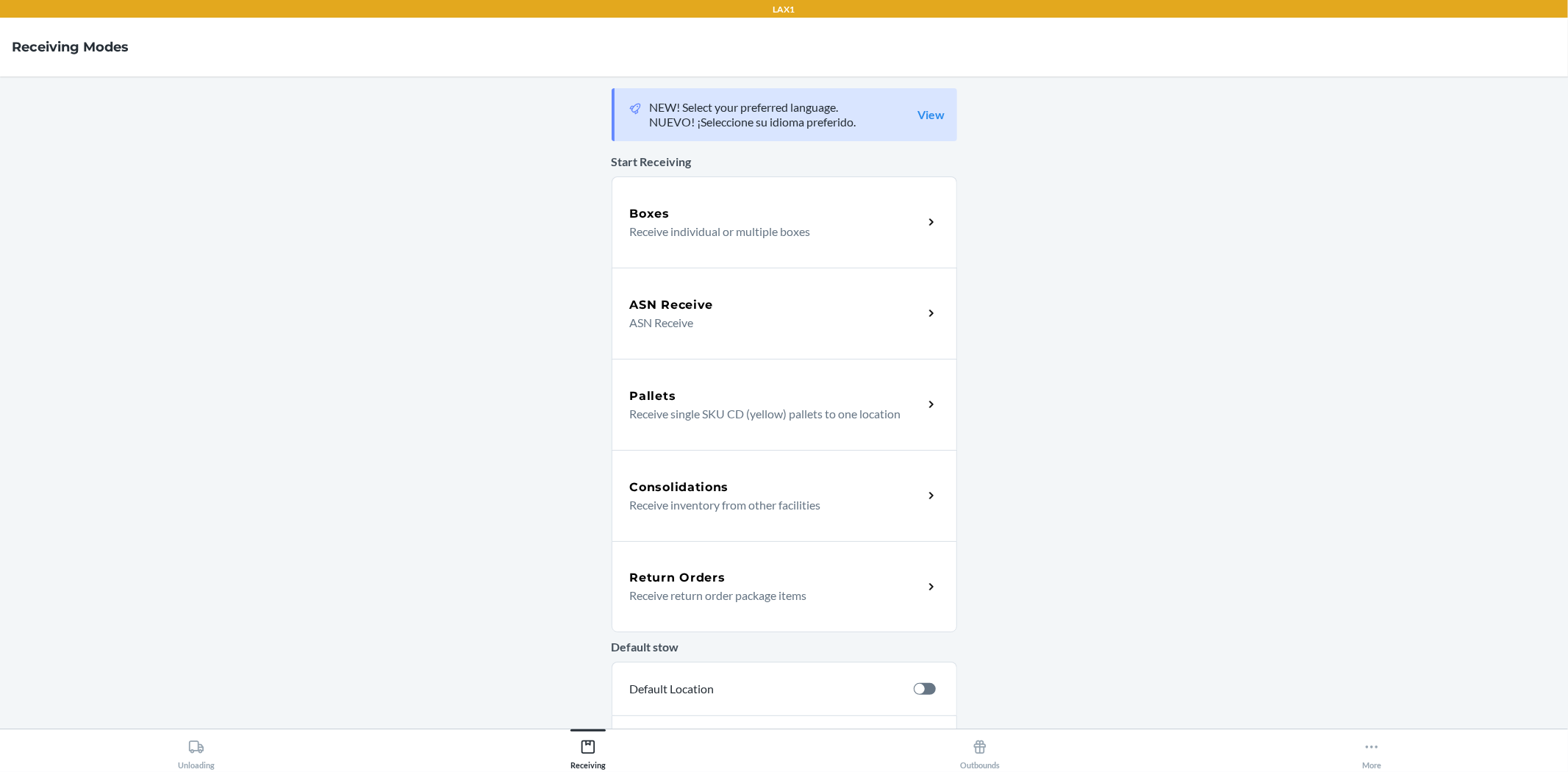
click at [663, 572] on h5 "Return Orders" at bounding box center [677, 578] width 95 height 17
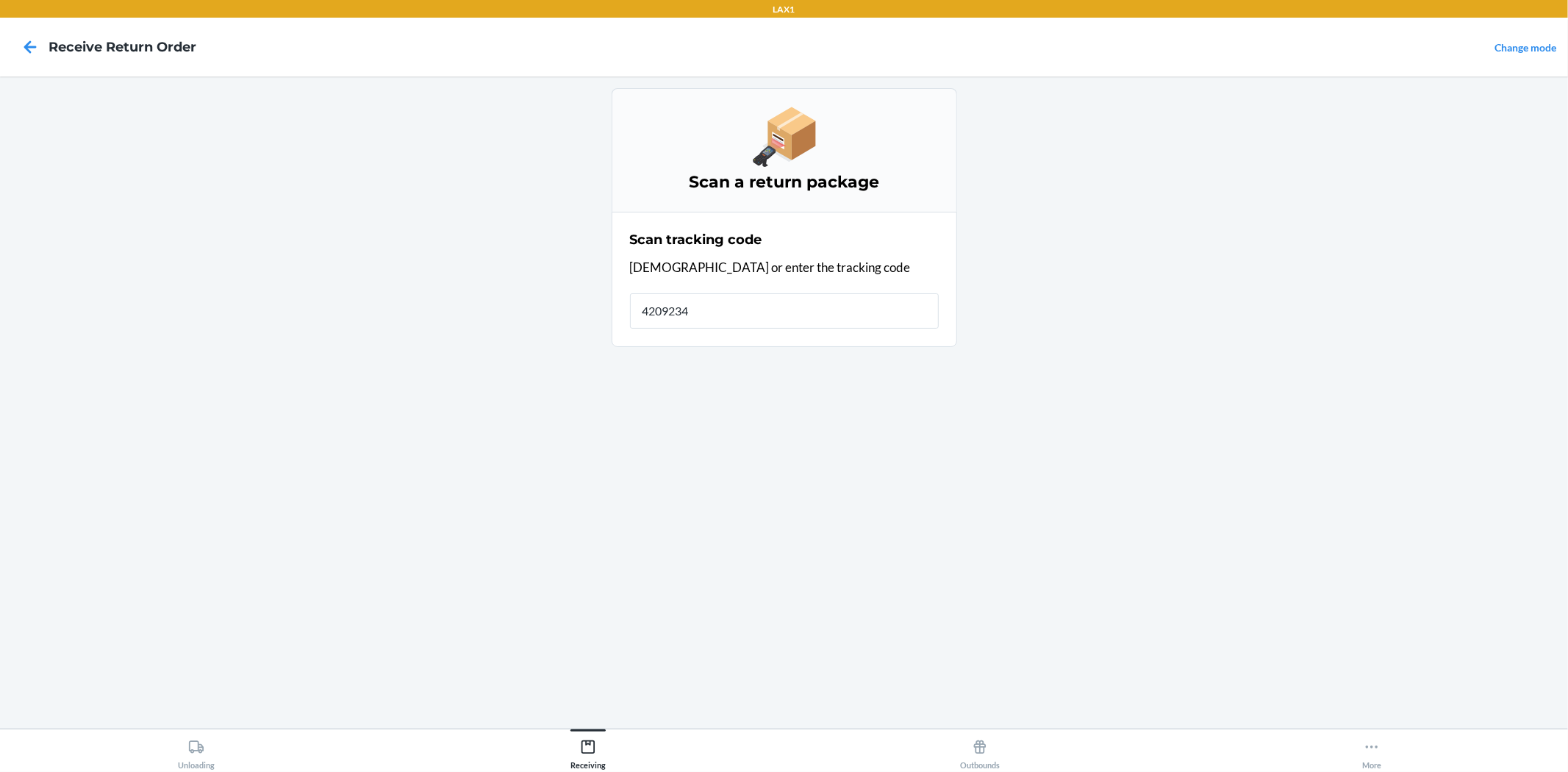
type input "42092346"
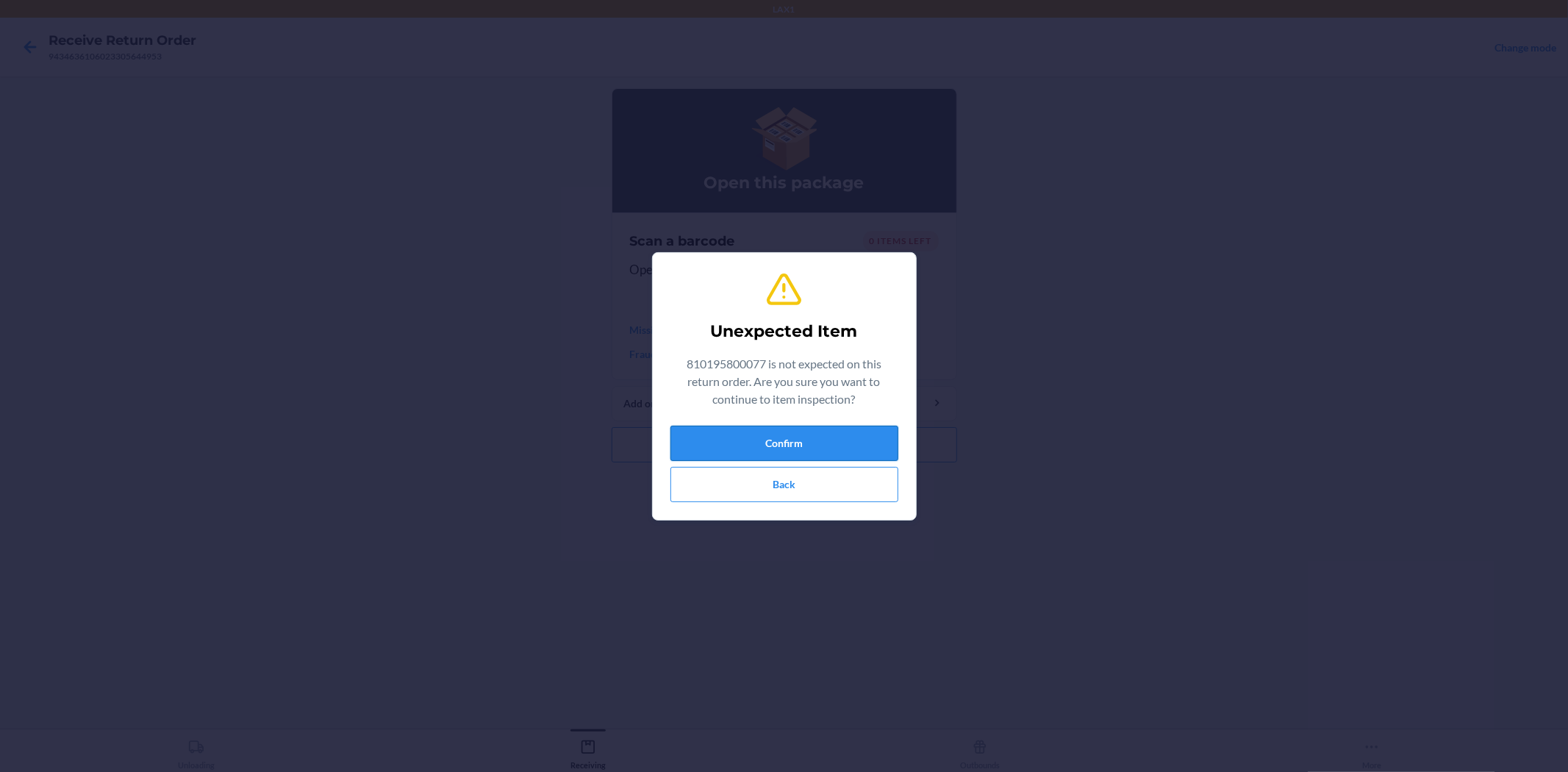
click at [849, 435] on button "Confirm" at bounding box center [784, 443] width 228 height 36
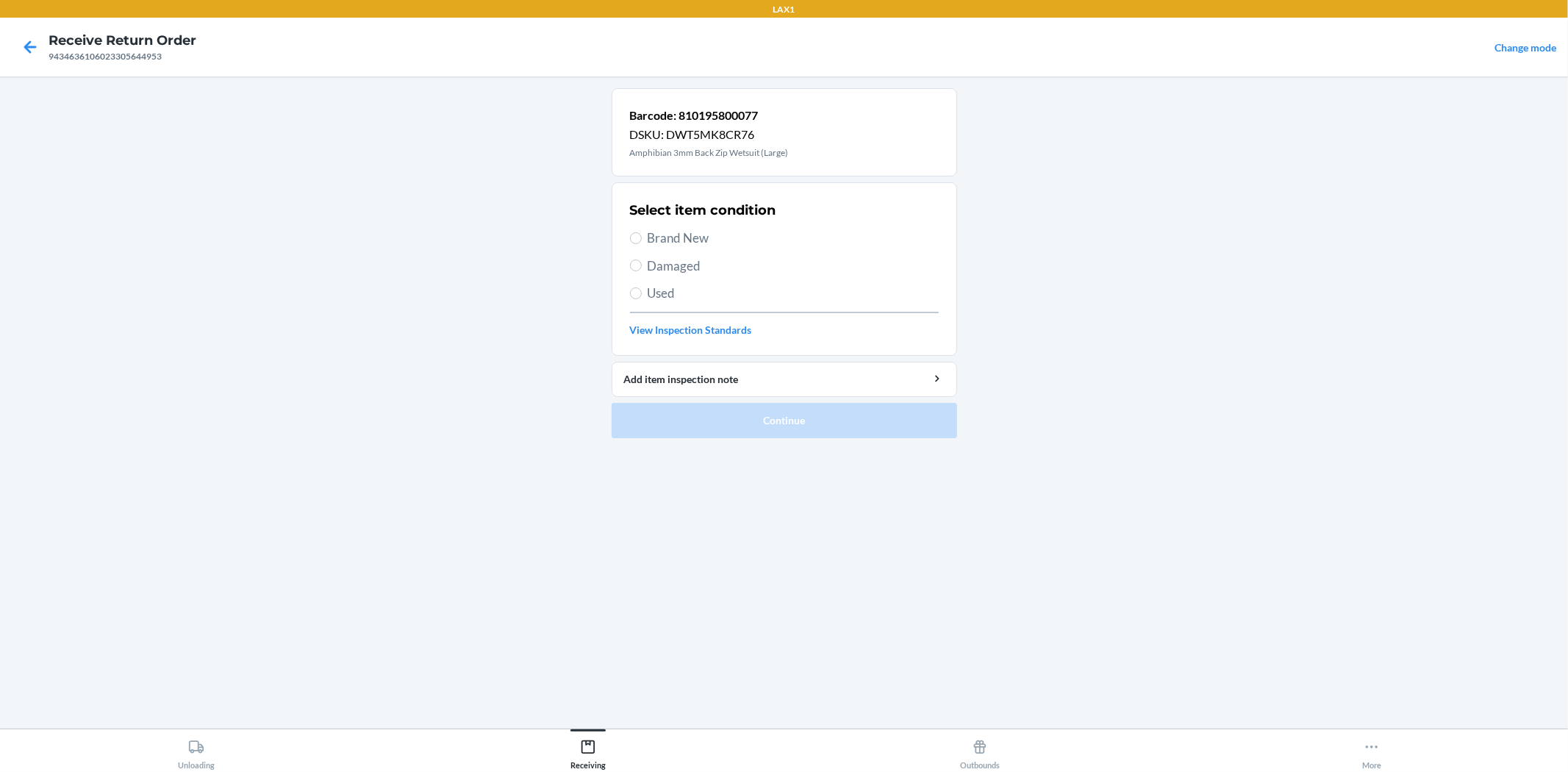
click at [694, 275] on span "Damaged" at bounding box center [793, 266] width 291 height 19
click at [642, 271] on input "Damaged" at bounding box center [635, 265] width 12 height 12
radio input "true"
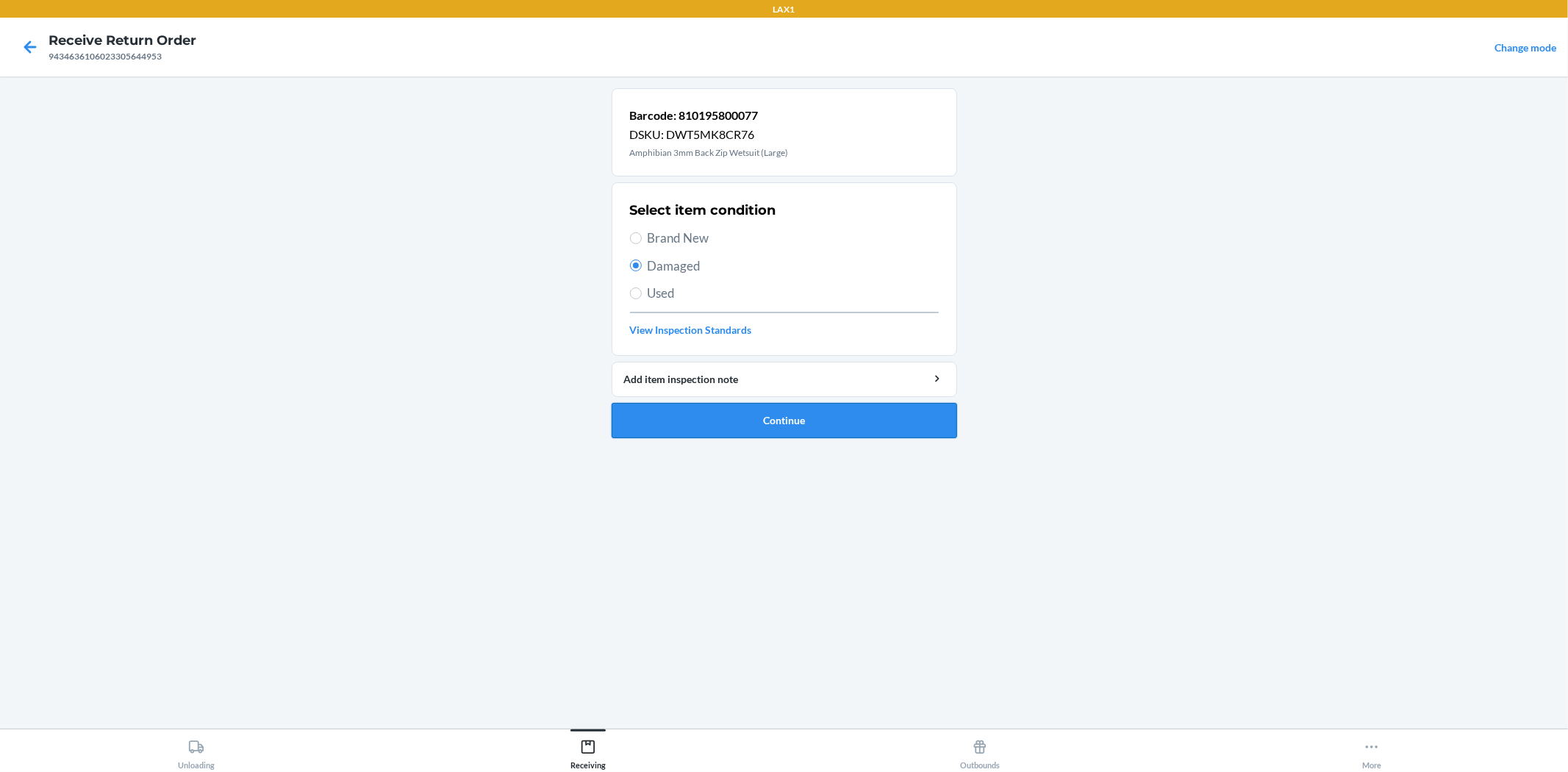
click at [755, 424] on button "Continue" at bounding box center [784, 420] width 345 height 36
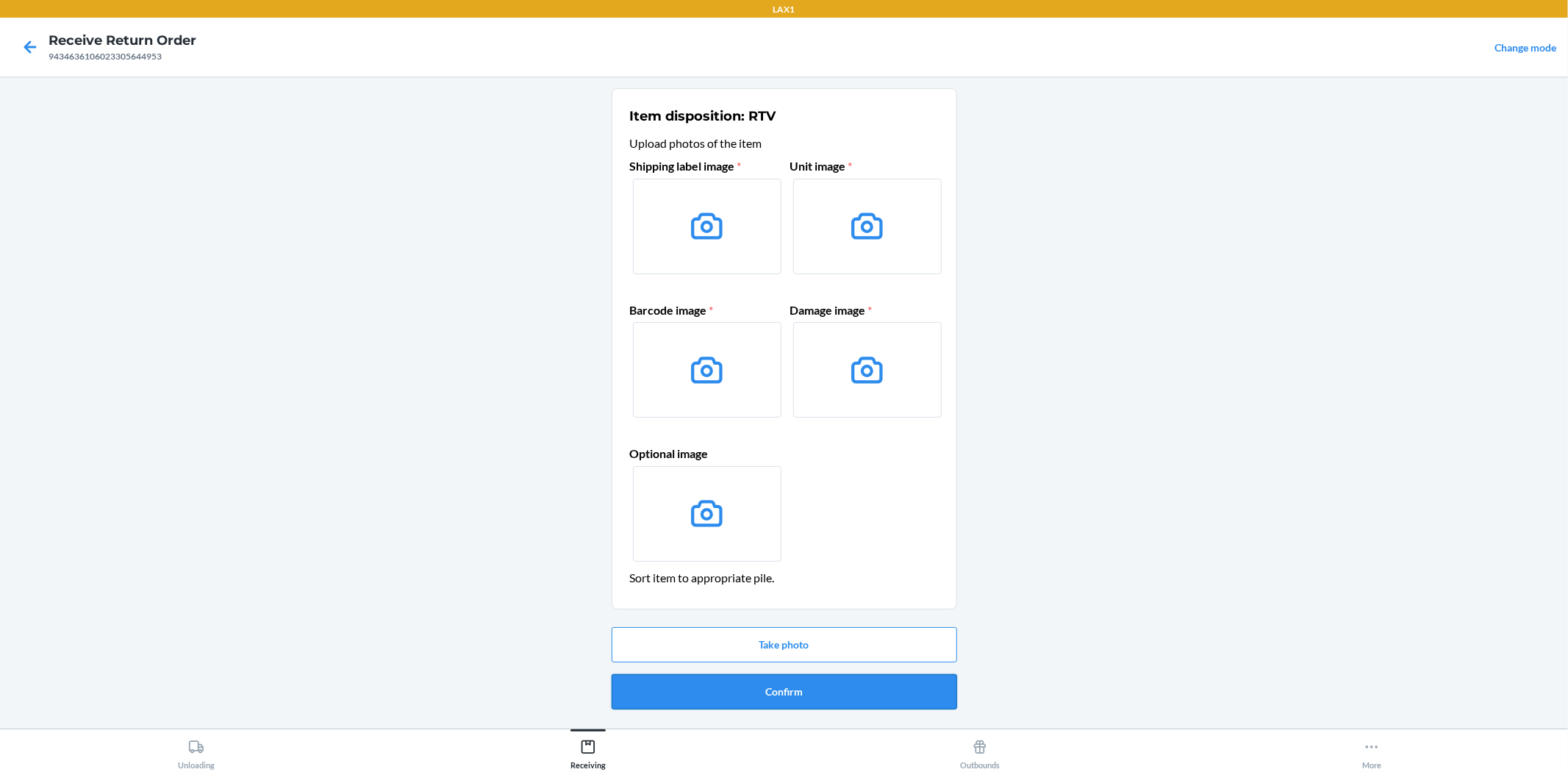
click at [743, 703] on button "Confirm" at bounding box center [784, 691] width 345 height 36
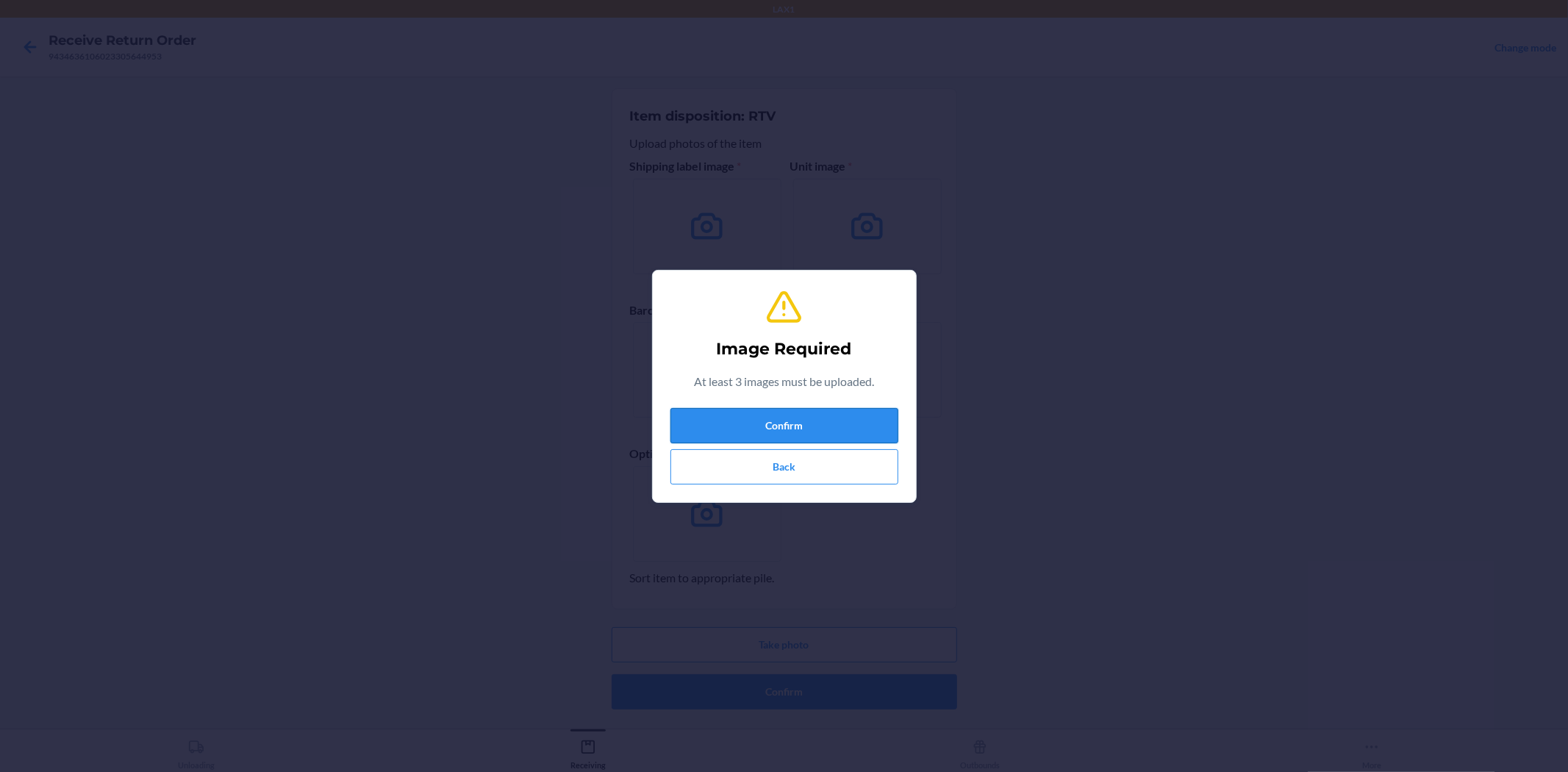
click at [815, 420] on button "Confirm" at bounding box center [784, 426] width 228 height 36
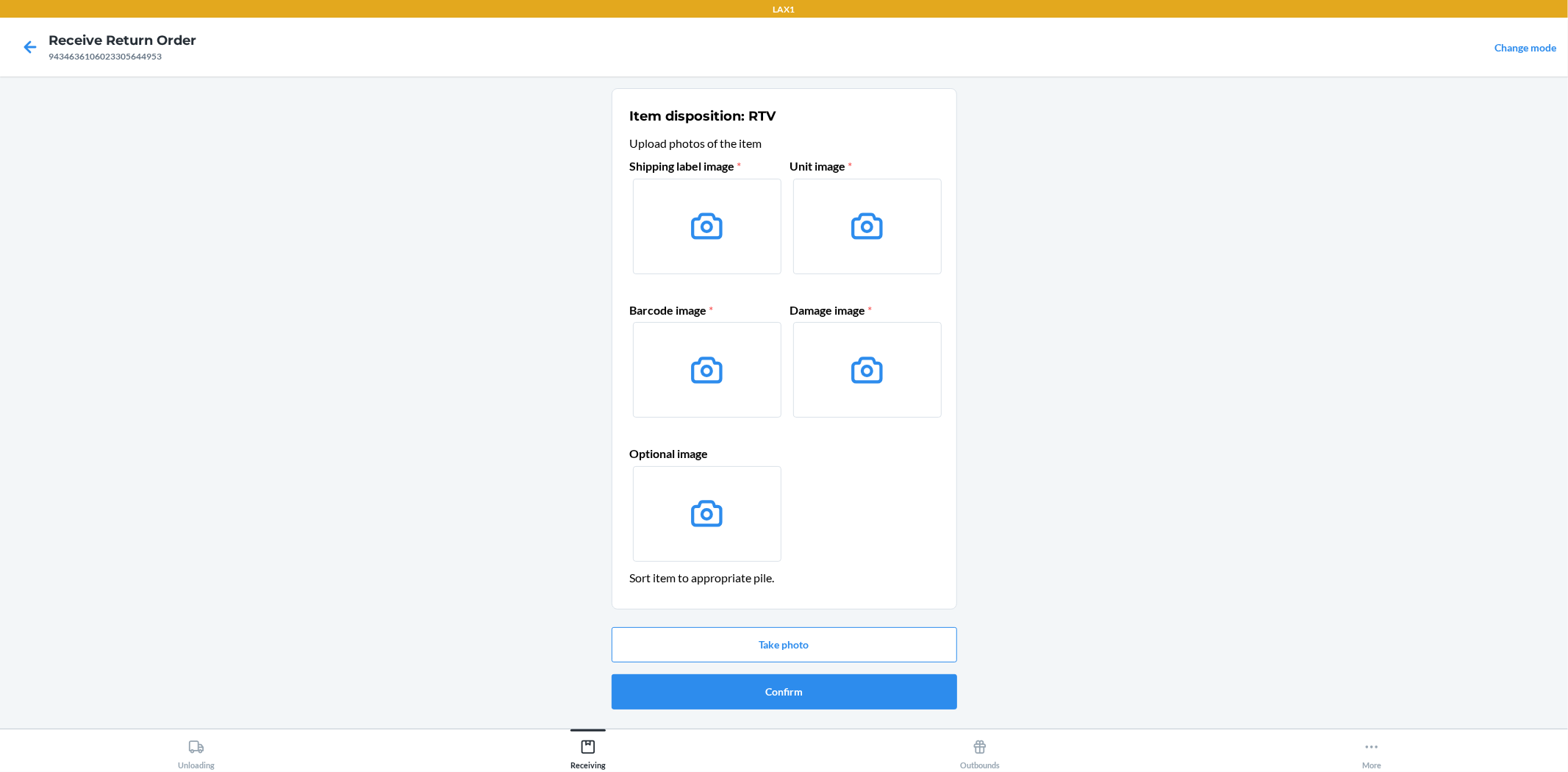
click at [728, 224] on label at bounding box center [707, 226] width 148 height 95
click at [0, 0] on input "file" at bounding box center [0, 0] width 0 height 0
click at [828, 650] on button "Take photo" at bounding box center [784, 645] width 345 height 36
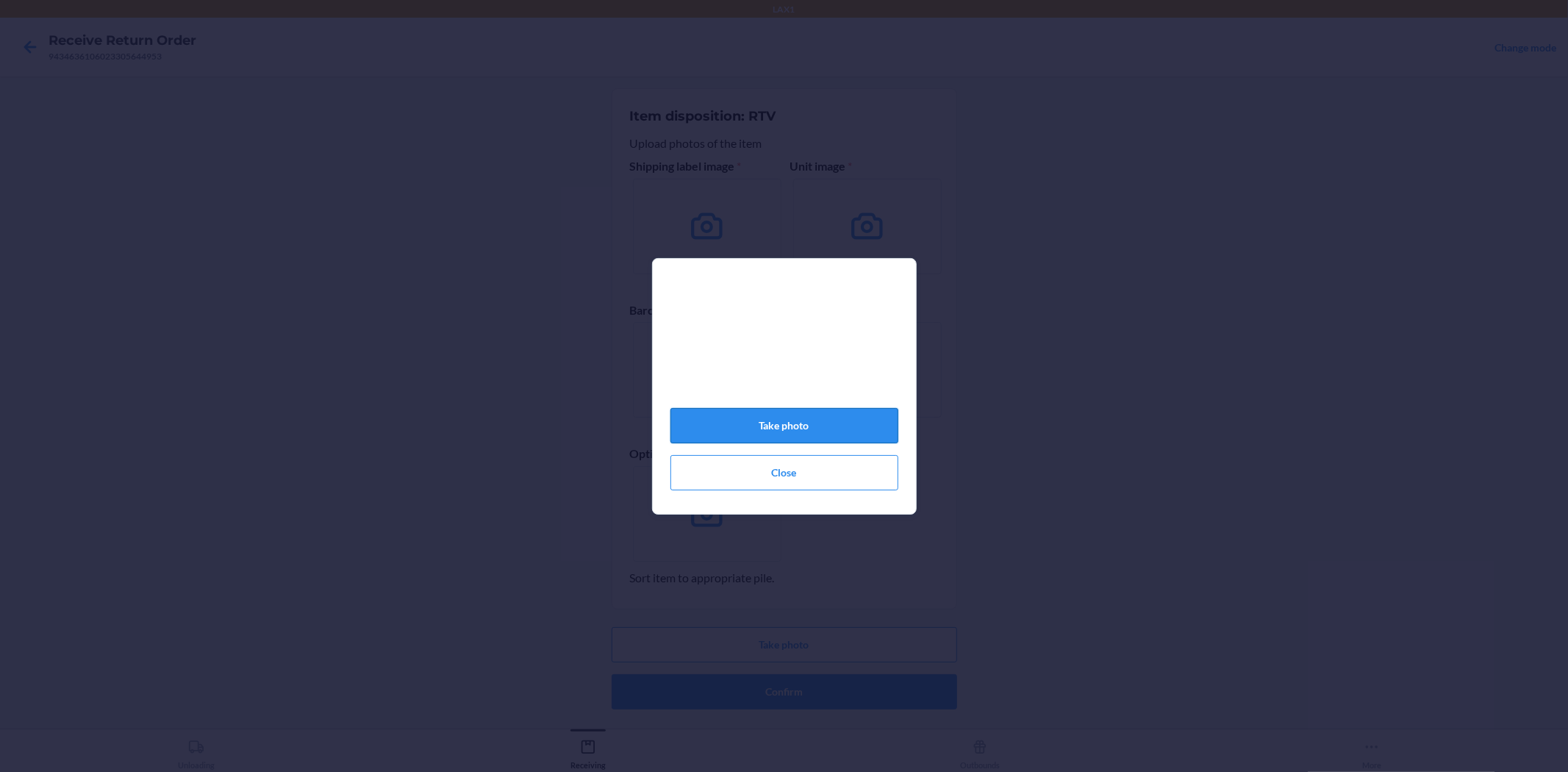
click at [782, 431] on button "Take photo" at bounding box center [784, 426] width 228 height 36
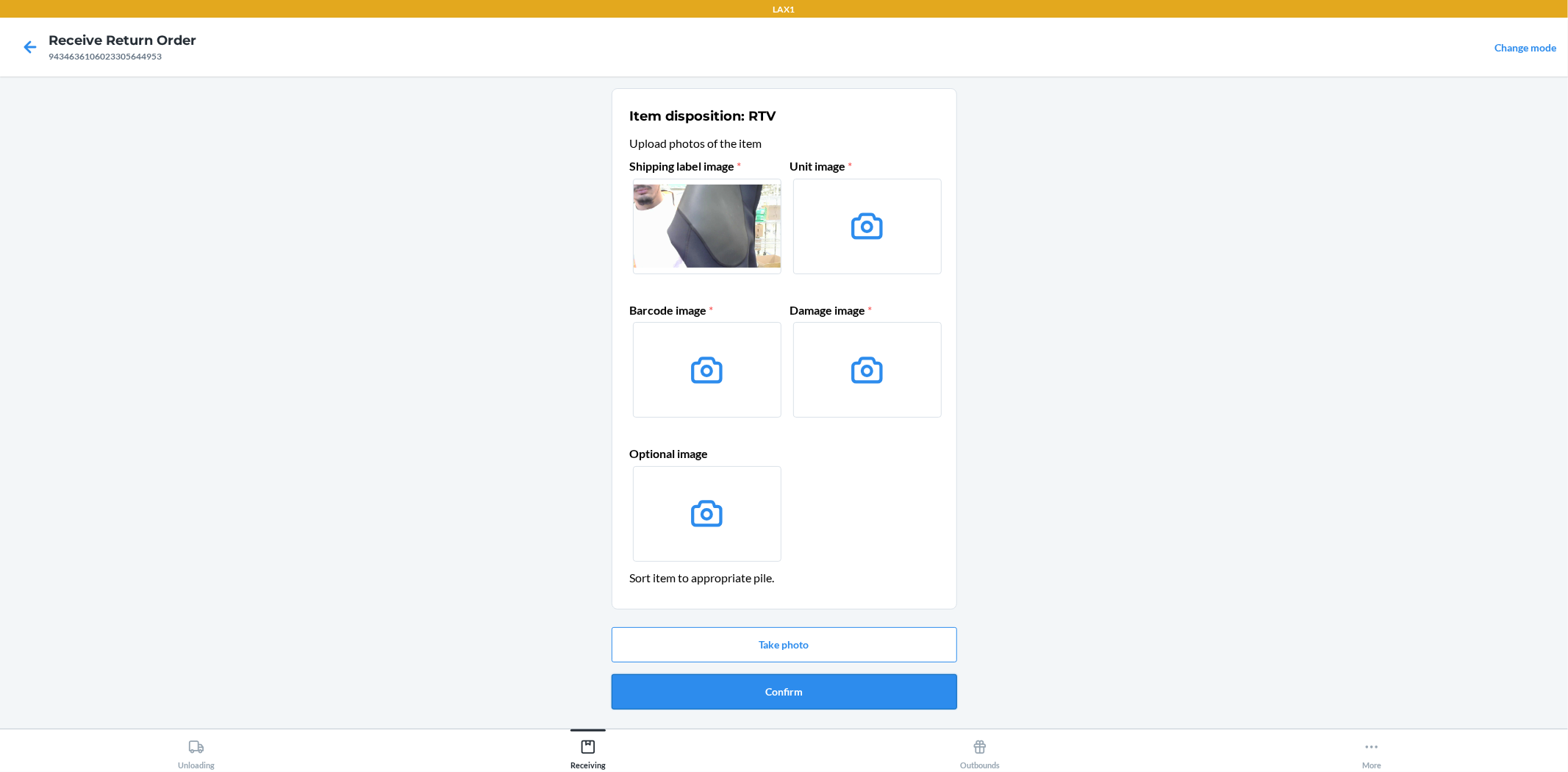
click at [803, 689] on button "Confirm" at bounding box center [784, 691] width 345 height 36
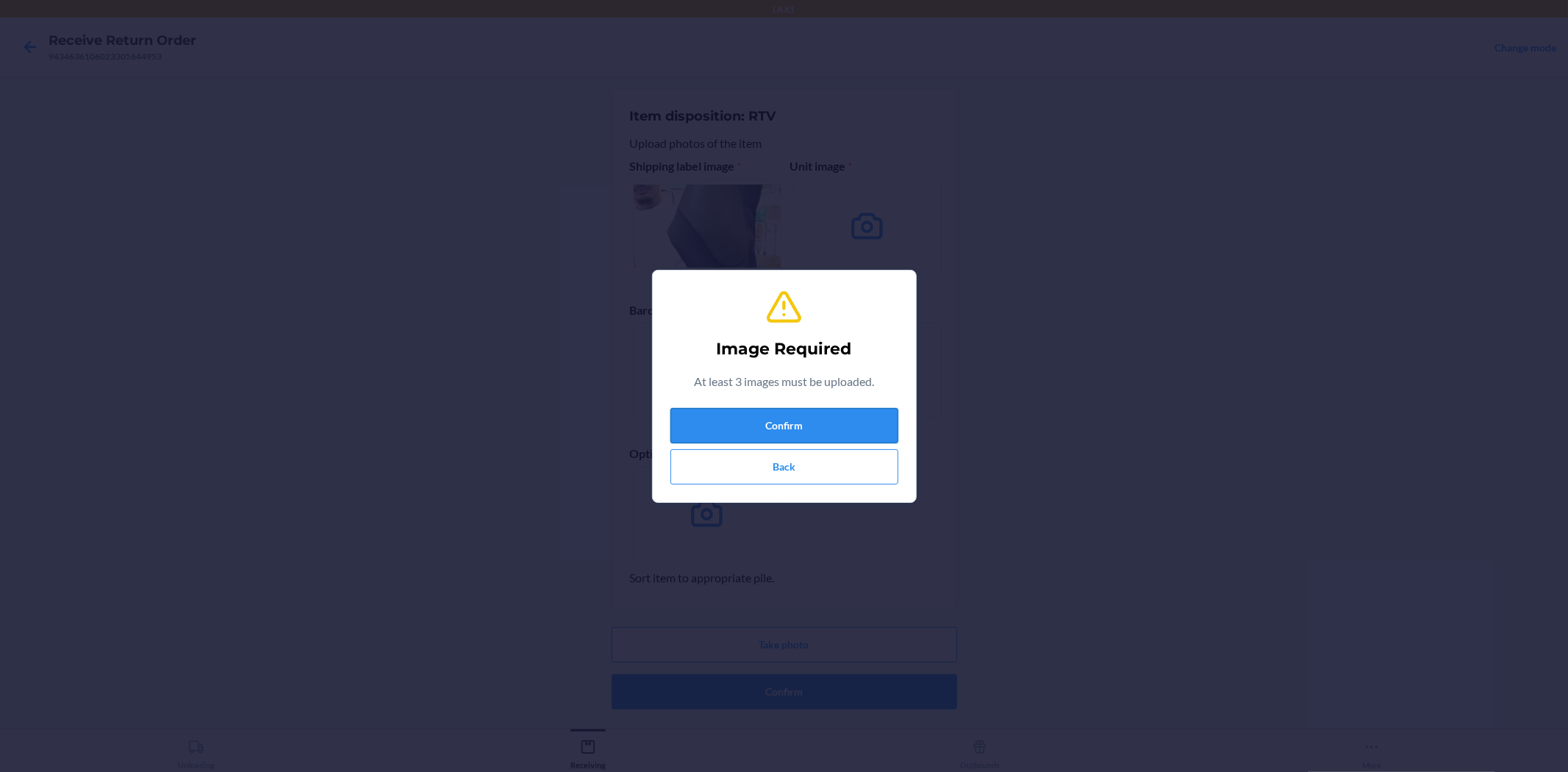
click at [803, 421] on button "Confirm" at bounding box center [784, 426] width 228 height 36
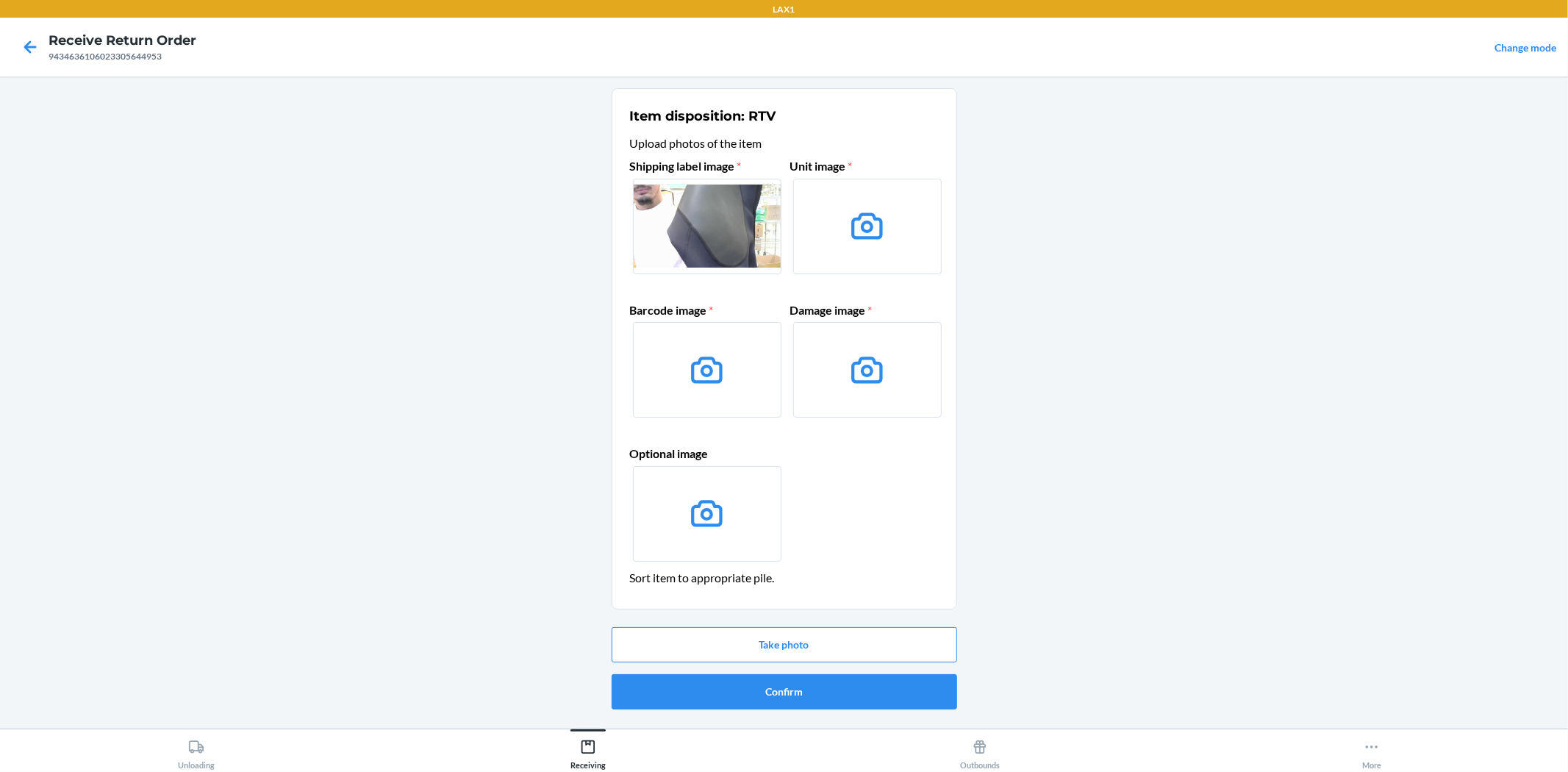
click at [870, 244] on icon at bounding box center [867, 225] width 38 height 38
click at [0, 0] on input "file" at bounding box center [0, 0] width 0 height 0
click at [871, 384] on icon at bounding box center [867, 370] width 38 height 38
click at [0, 0] on input "file" at bounding box center [0, 0] width 0 height 0
click at [803, 630] on button "Take photo" at bounding box center [784, 645] width 345 height 36
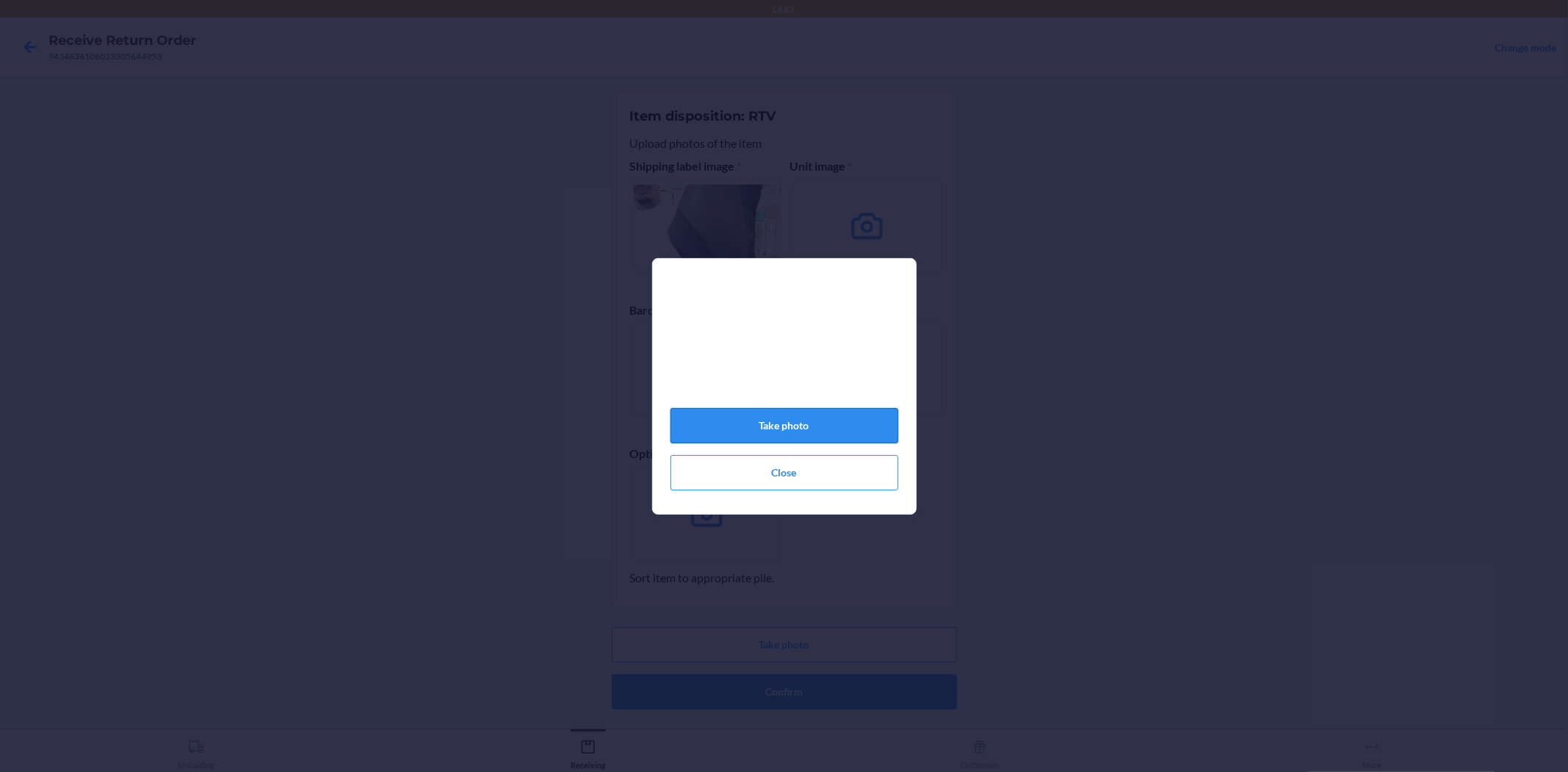
click at [819, 429] on button "Take photo" at bounding box center [784, 426] width 228 height 36
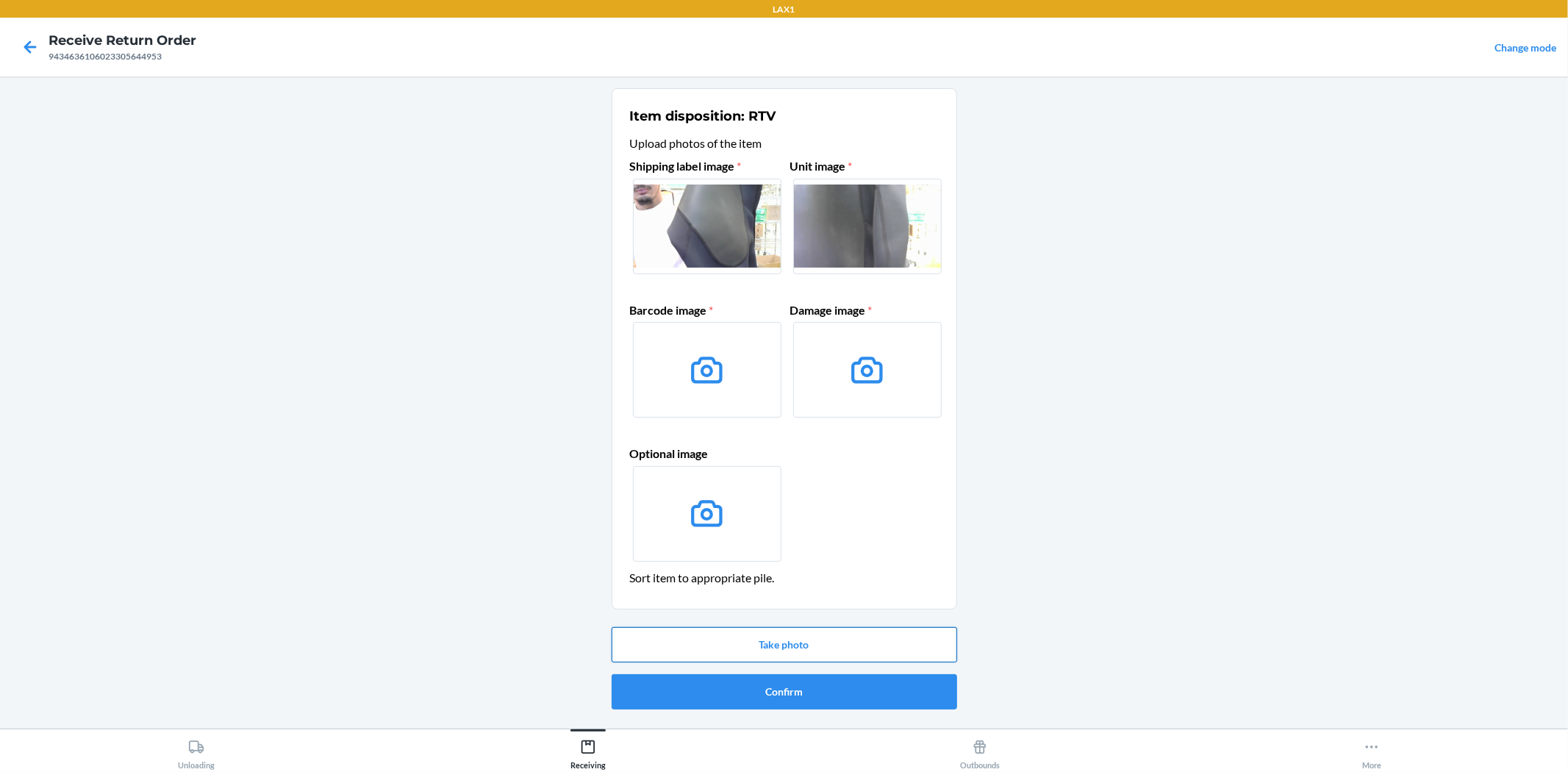
click at [842, 638] on button "Take photo" at bounding box center [784, 645] width 345 height 36
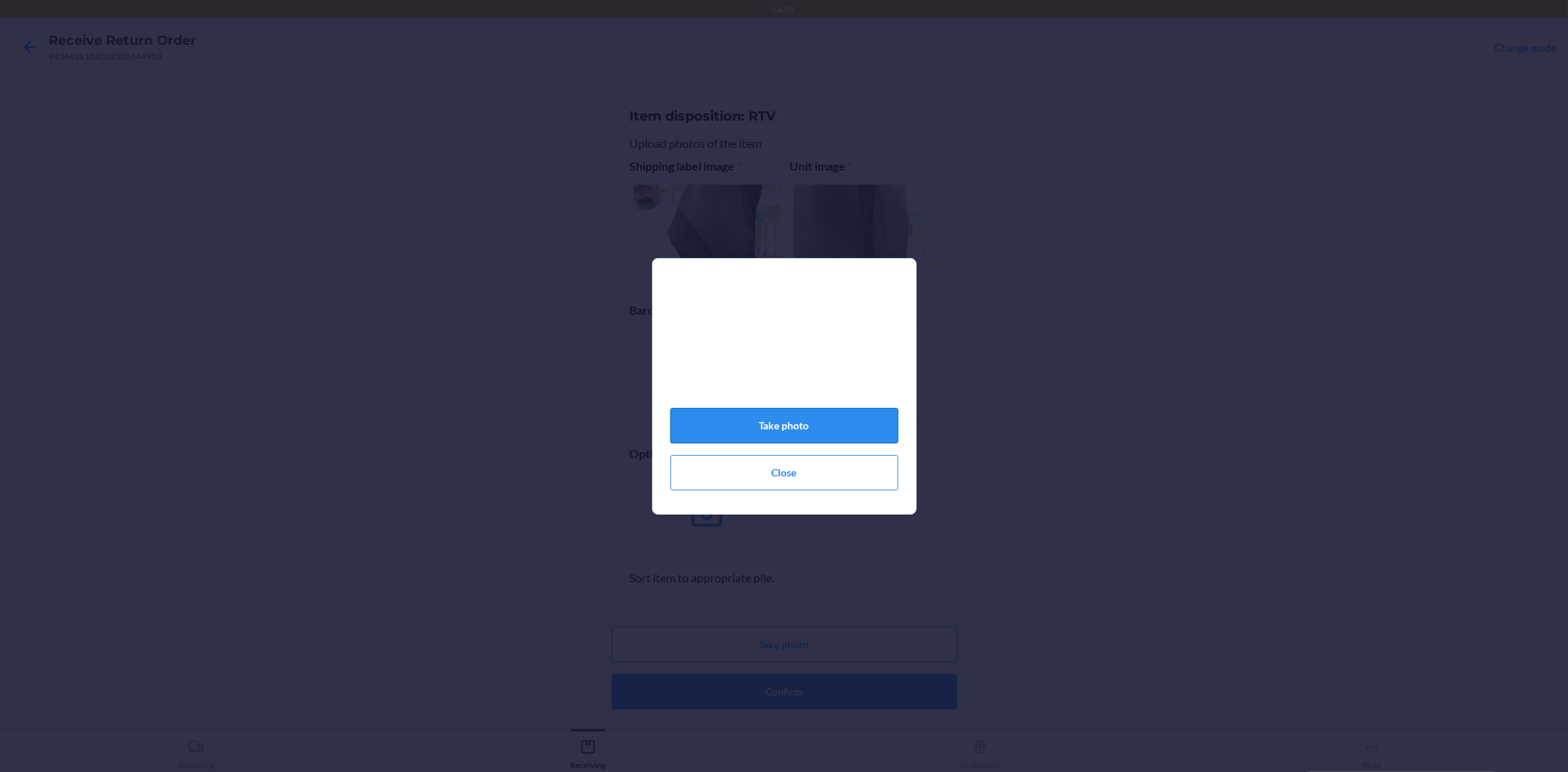
click at [855, 416] on button "Take photo" at bounding box center [784, 426] width 228 height 36
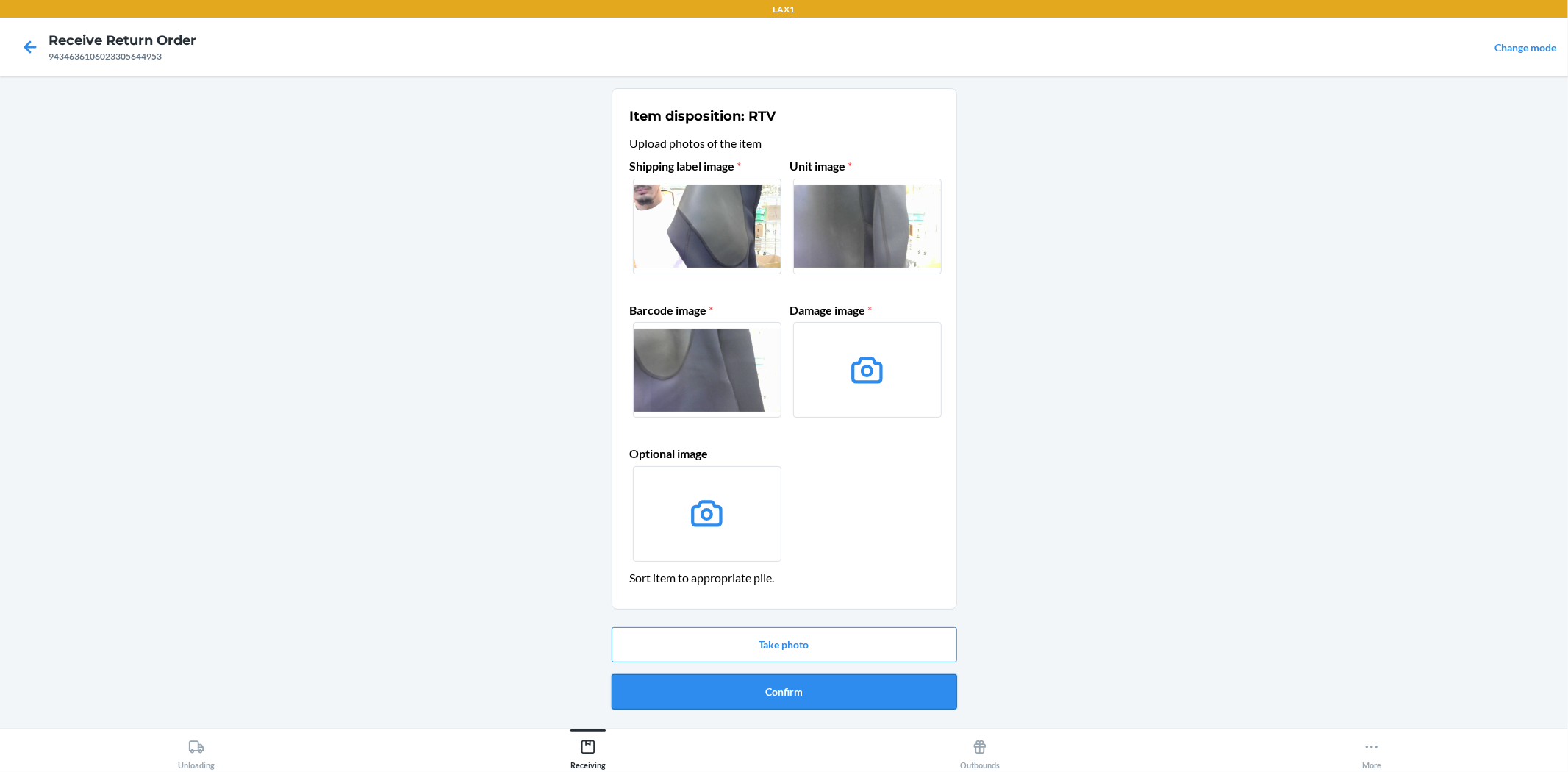
click at [857, 696] on button "Confirm" at bounding box center [784, 691] width 345 height 36
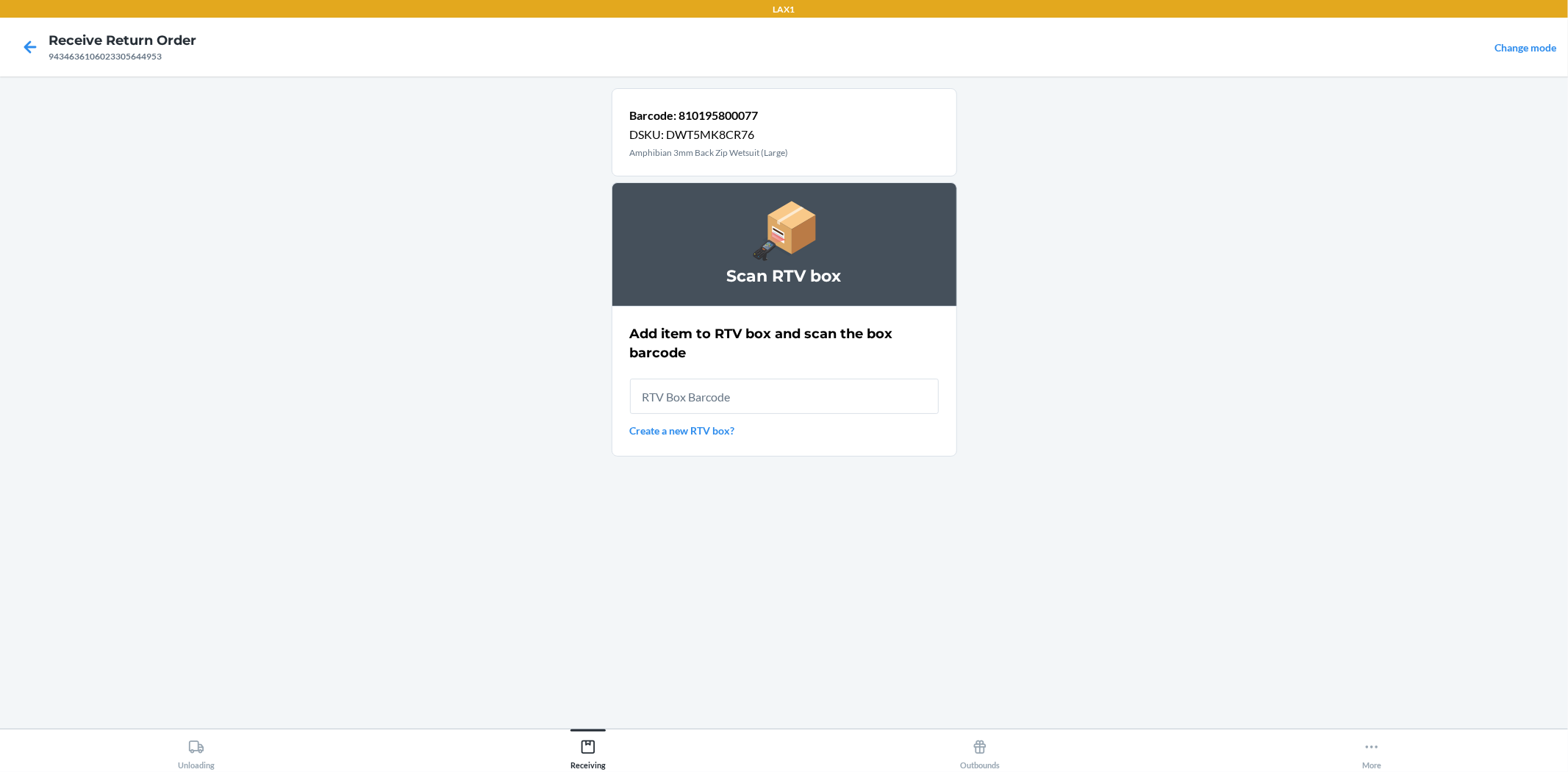
click at [696, 430] on link "Create a new RTV box?" at bounding box center [784, 430] width 308 height 16
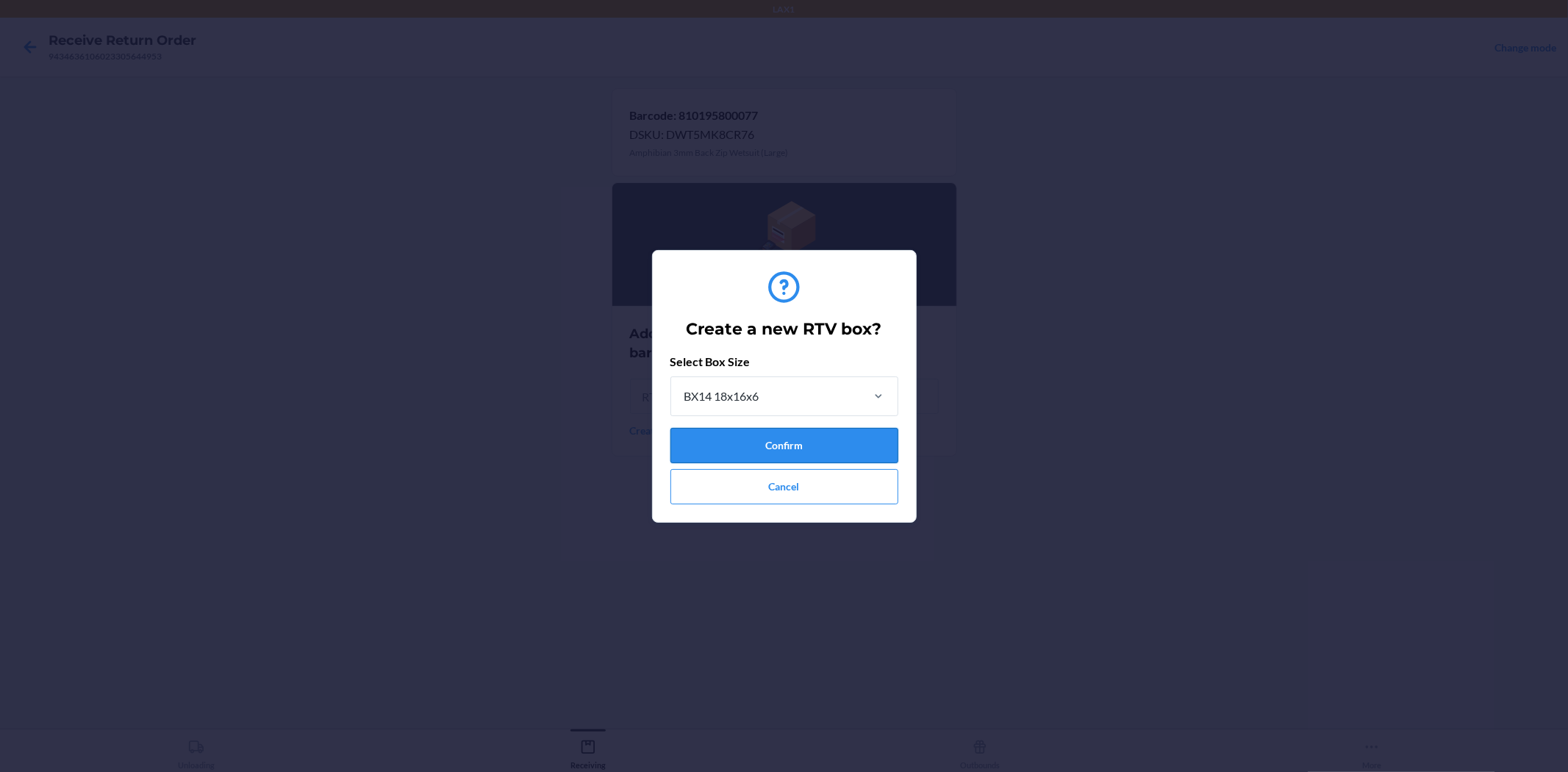
click at [715, 430] on button "Confirm" at bounding box center [784, 445] width 228 height 36
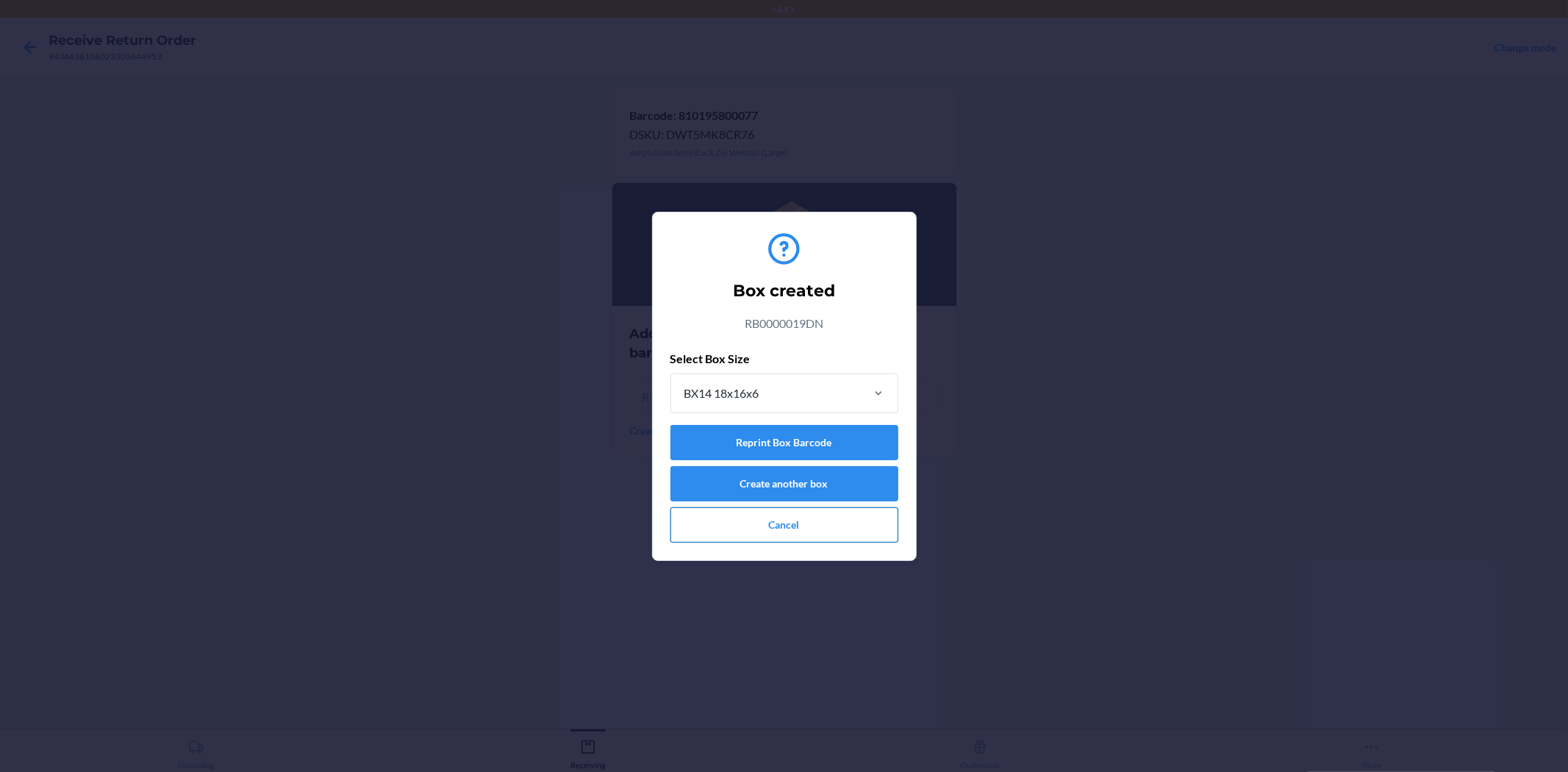
click at [810, 527] on button "Cancel" at bounding box center [784, 525] width 228 height 36
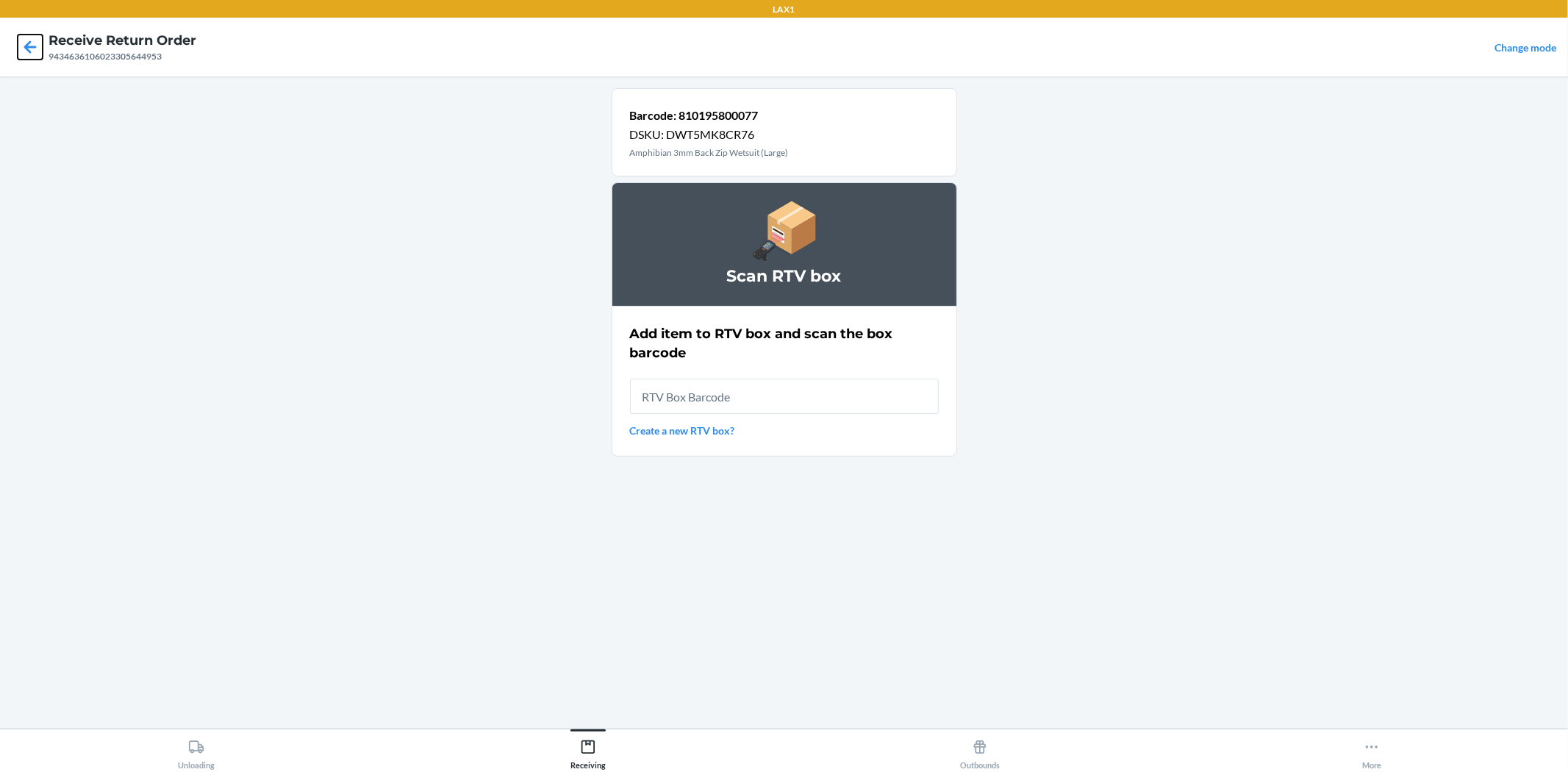
click at [23, 39] on icon at bounding box center [29, 47] width 25 height 25
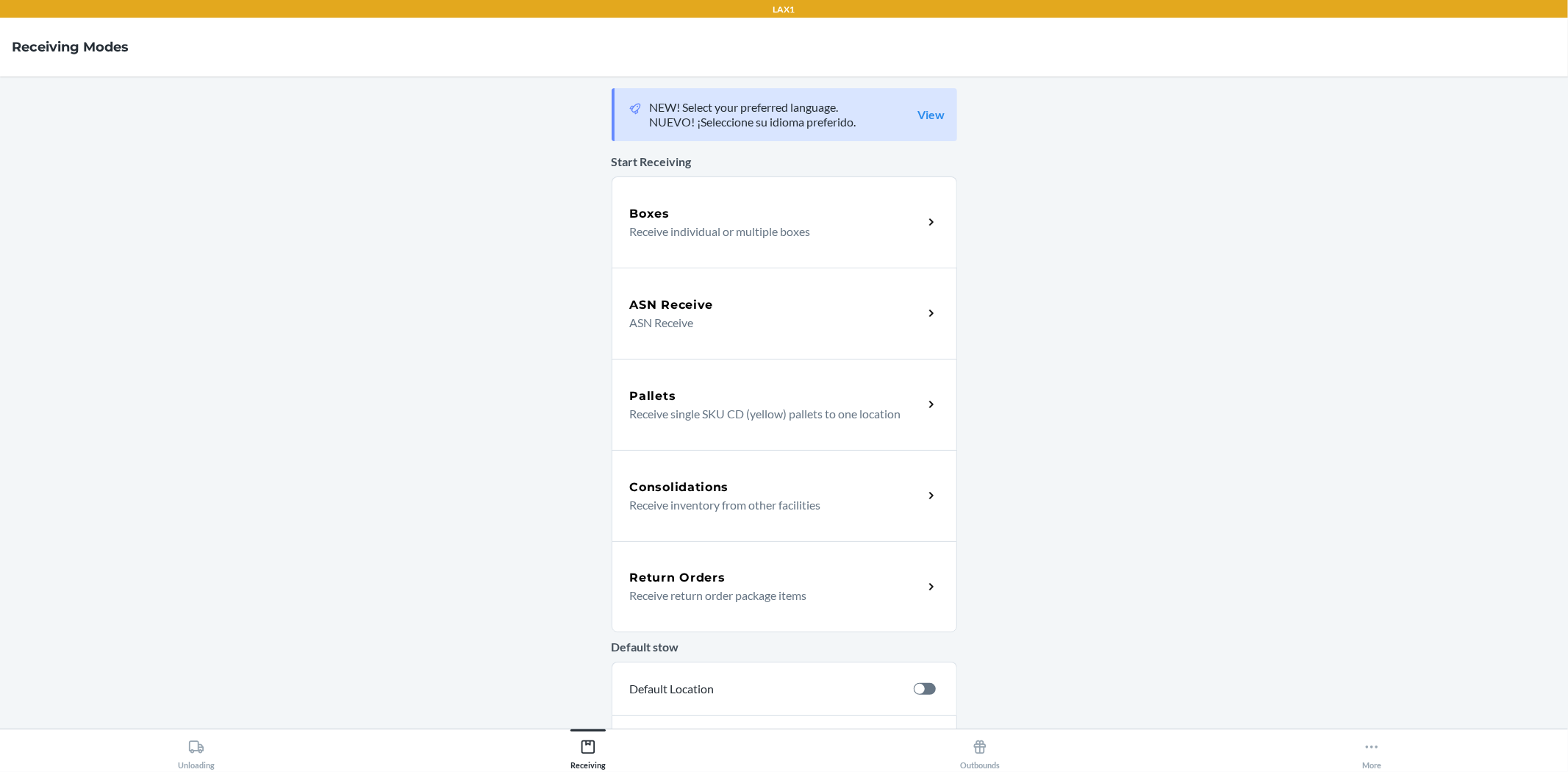
click at [726, 545] on div "Return Orders Receive return order package items" at bounding box center [784, 587] width 345 height 92
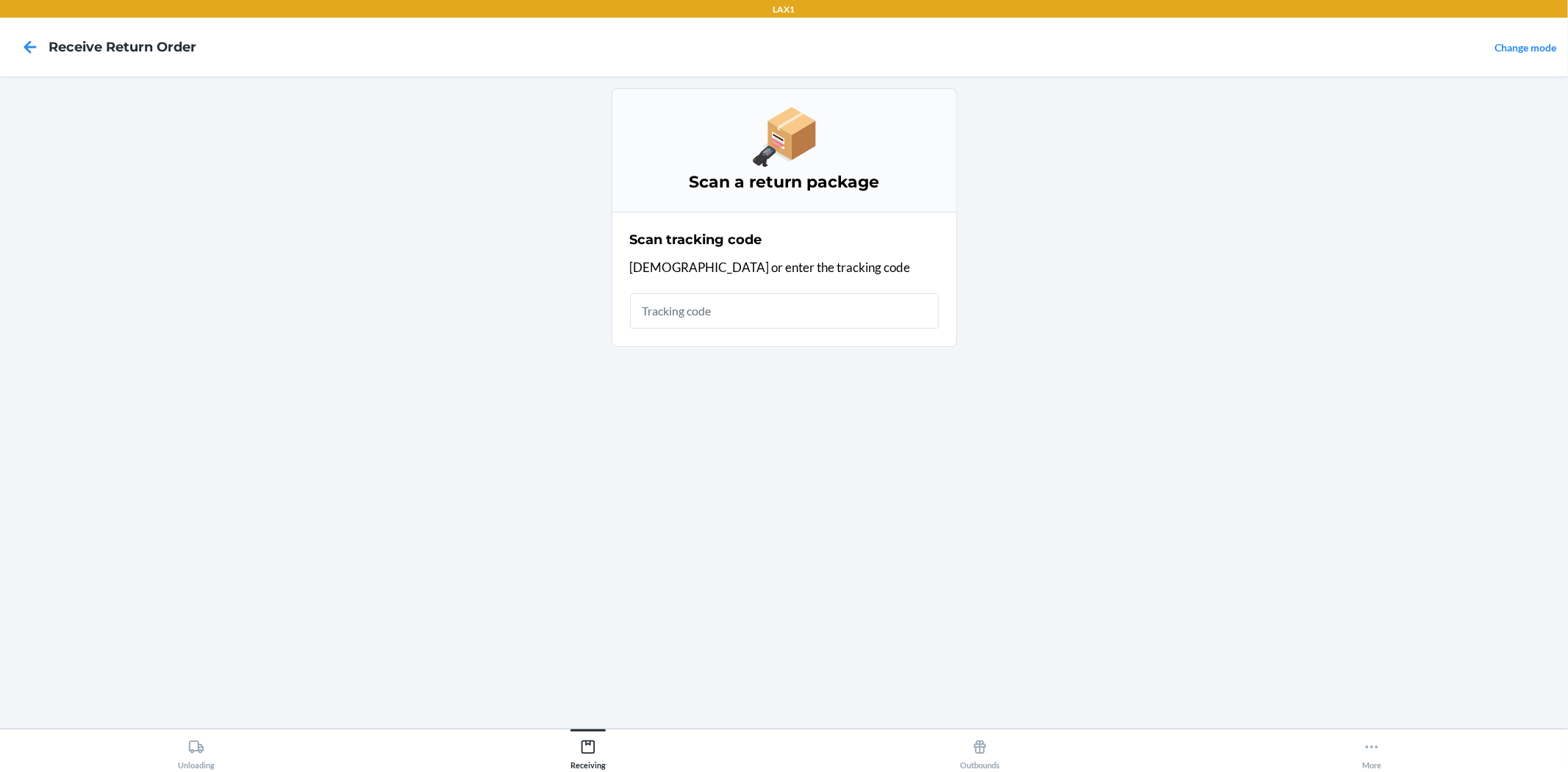
click at [47, 36] on div at bounding box center [30, 47] width 37 height 37
click at [45, 38] on div at bounding box center [30, 47] width 37 height 37
click at [38, 42] on icon at bounding box center [29, 47] width 25 height 25
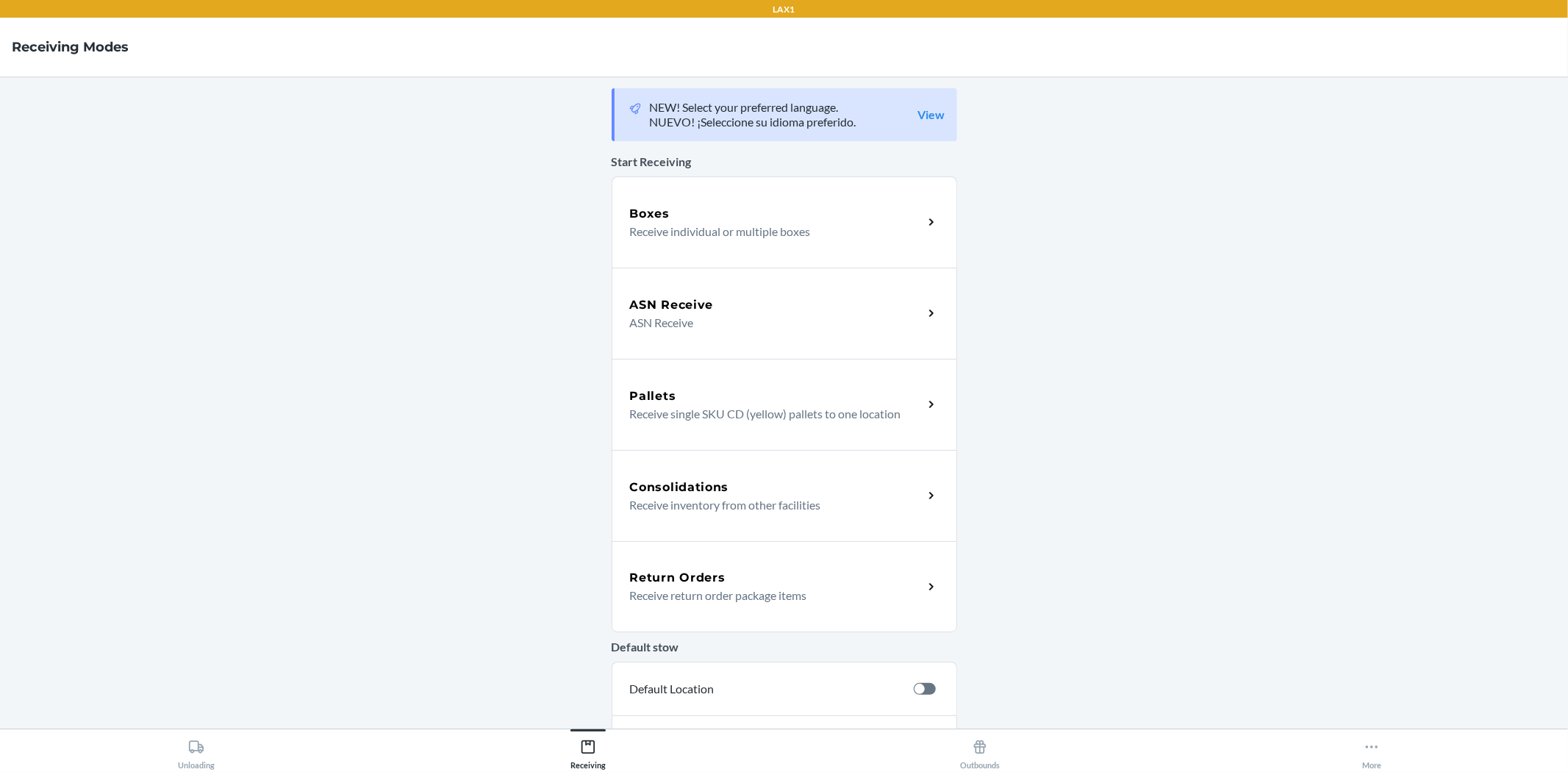
click at [725, 612] on div "Return Orders Receive return order package items" at bounding box center [784, 587] width 345 height 92
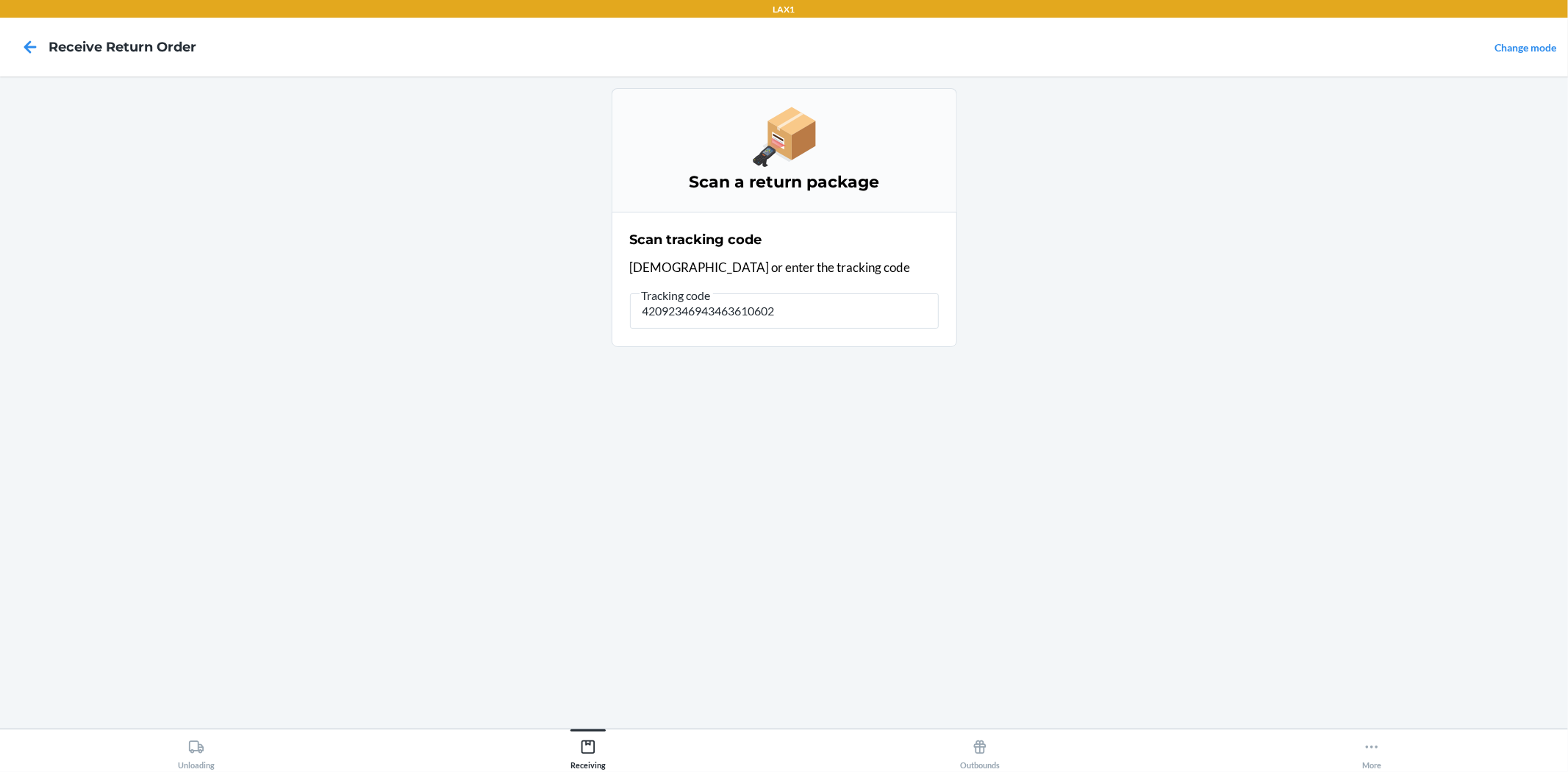
type input "420923469434636106023"
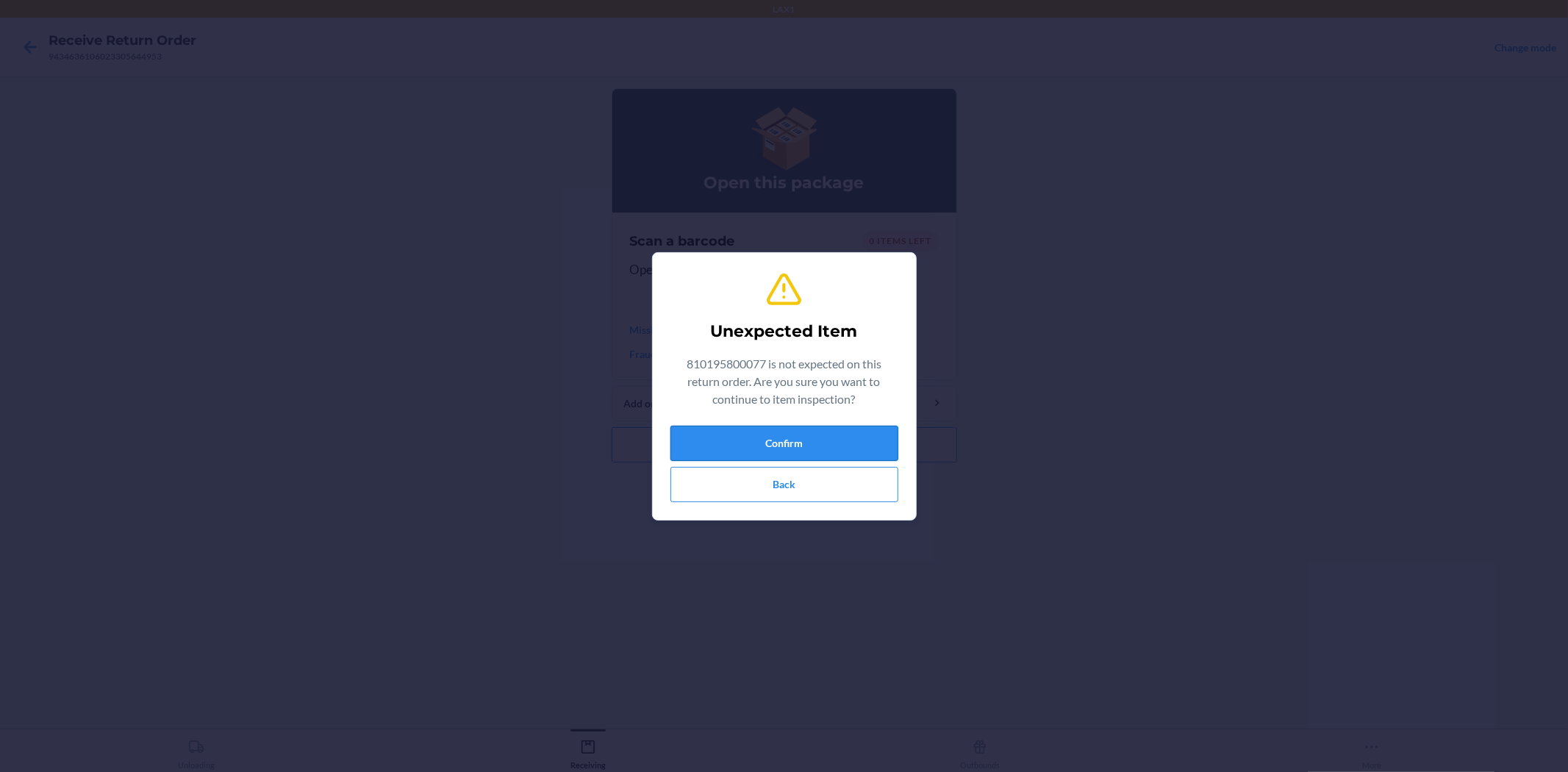
click at [818, 439] on button "Confirm" at bounding box center [784, 443] width 228 height 36
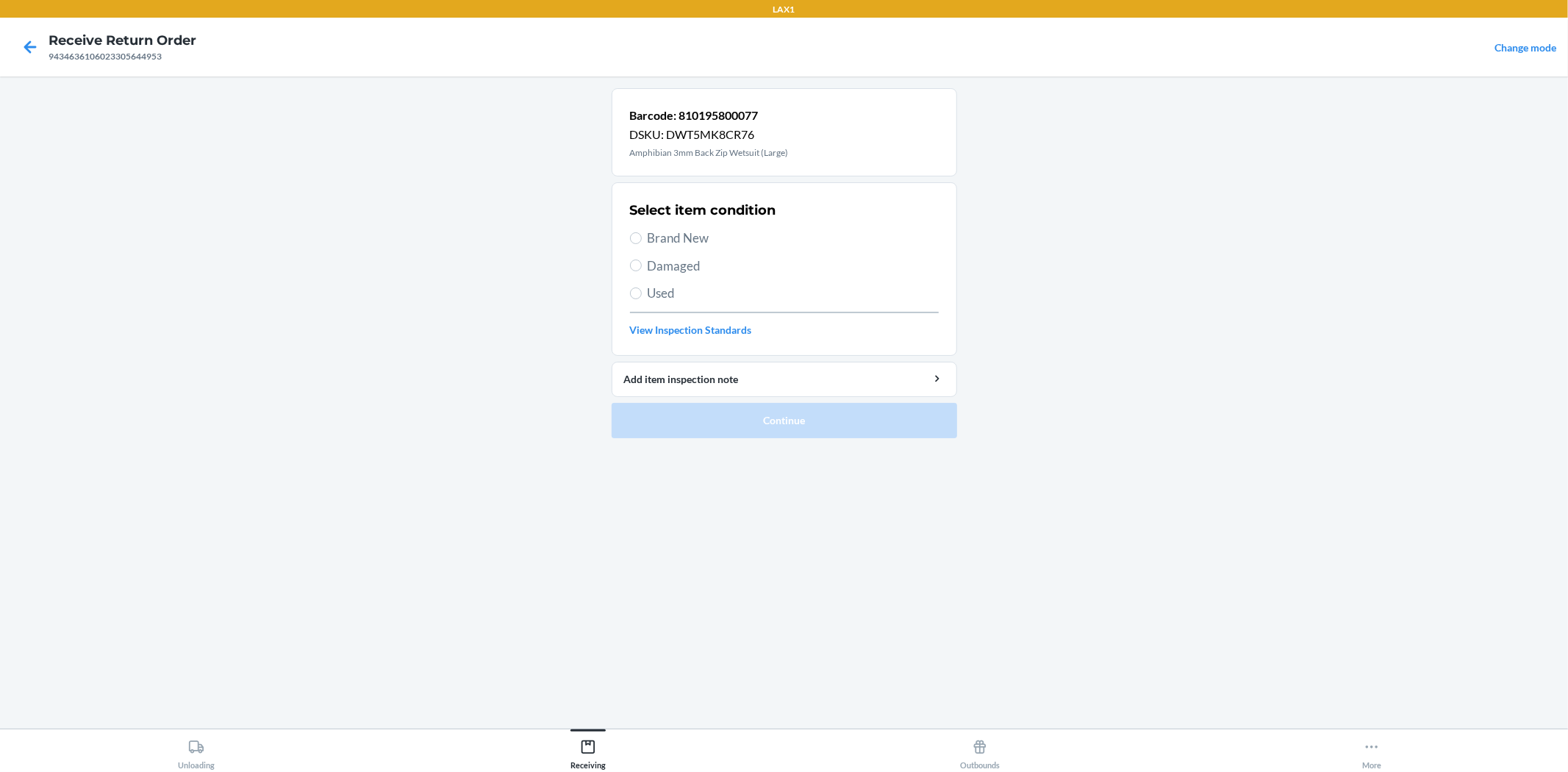
click at [650, 266] on span "Damaged" at bounding box center [793, 266] width 291 height 19
click at [642, 266] on input "Damaged" at bounding box center [635, 265] width 12 height 12
radio input "true"
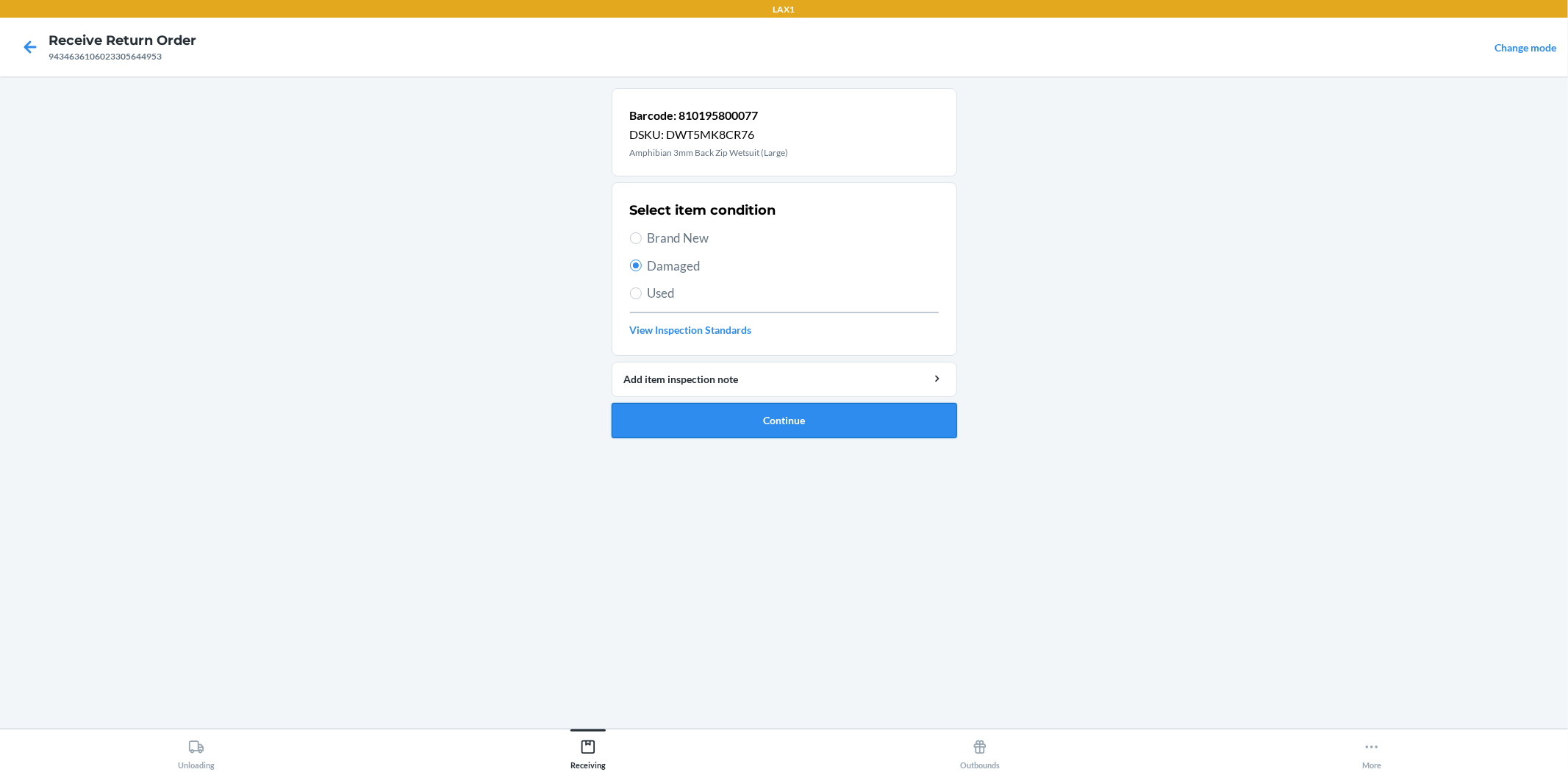
click at [760, 412] on button "Continue" at bounding box center [784, 420] width 345 height 36
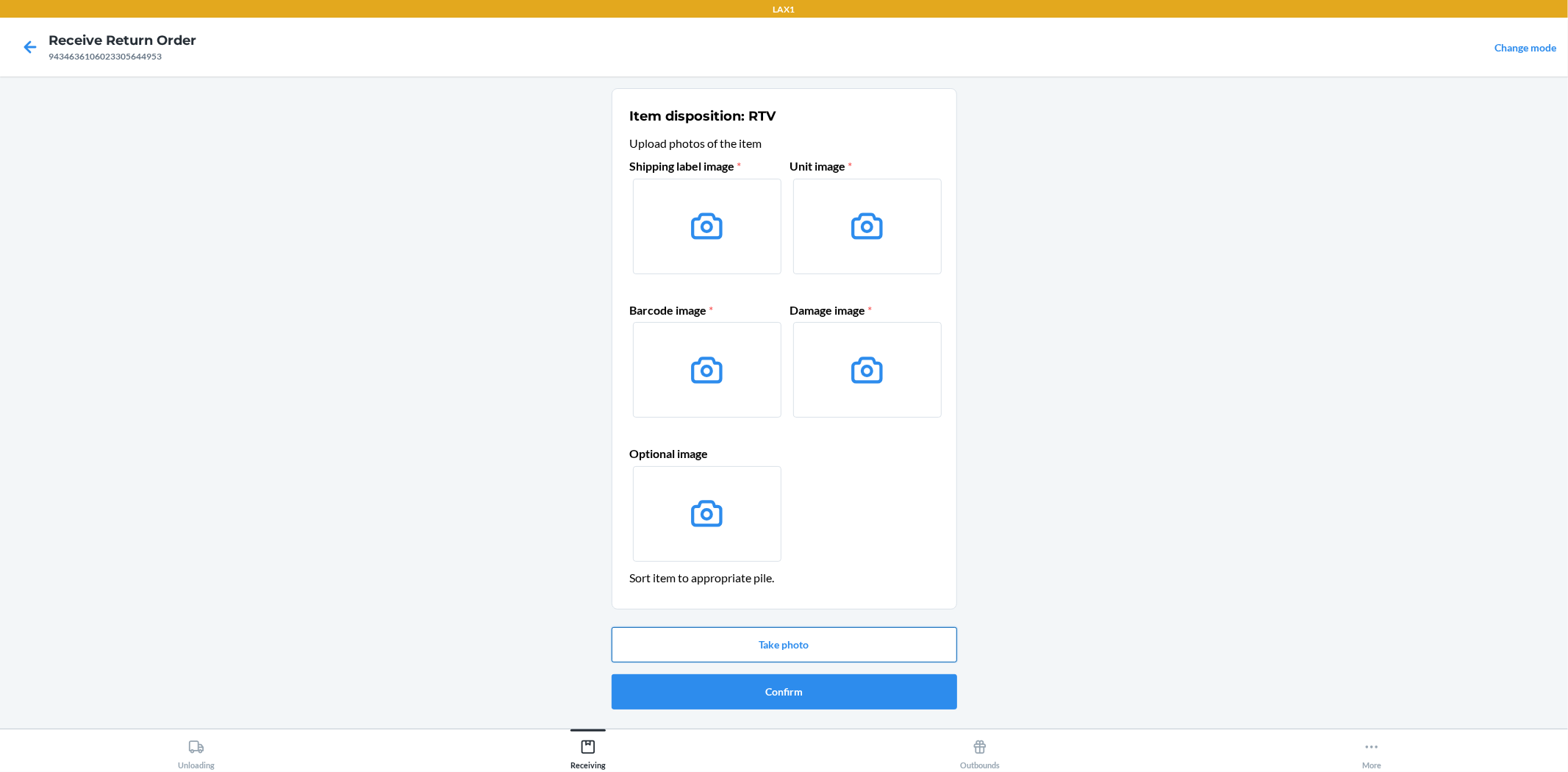
click at [798, 641] on button "Take photo" at bounding box center [784, 645] width 345 height 36
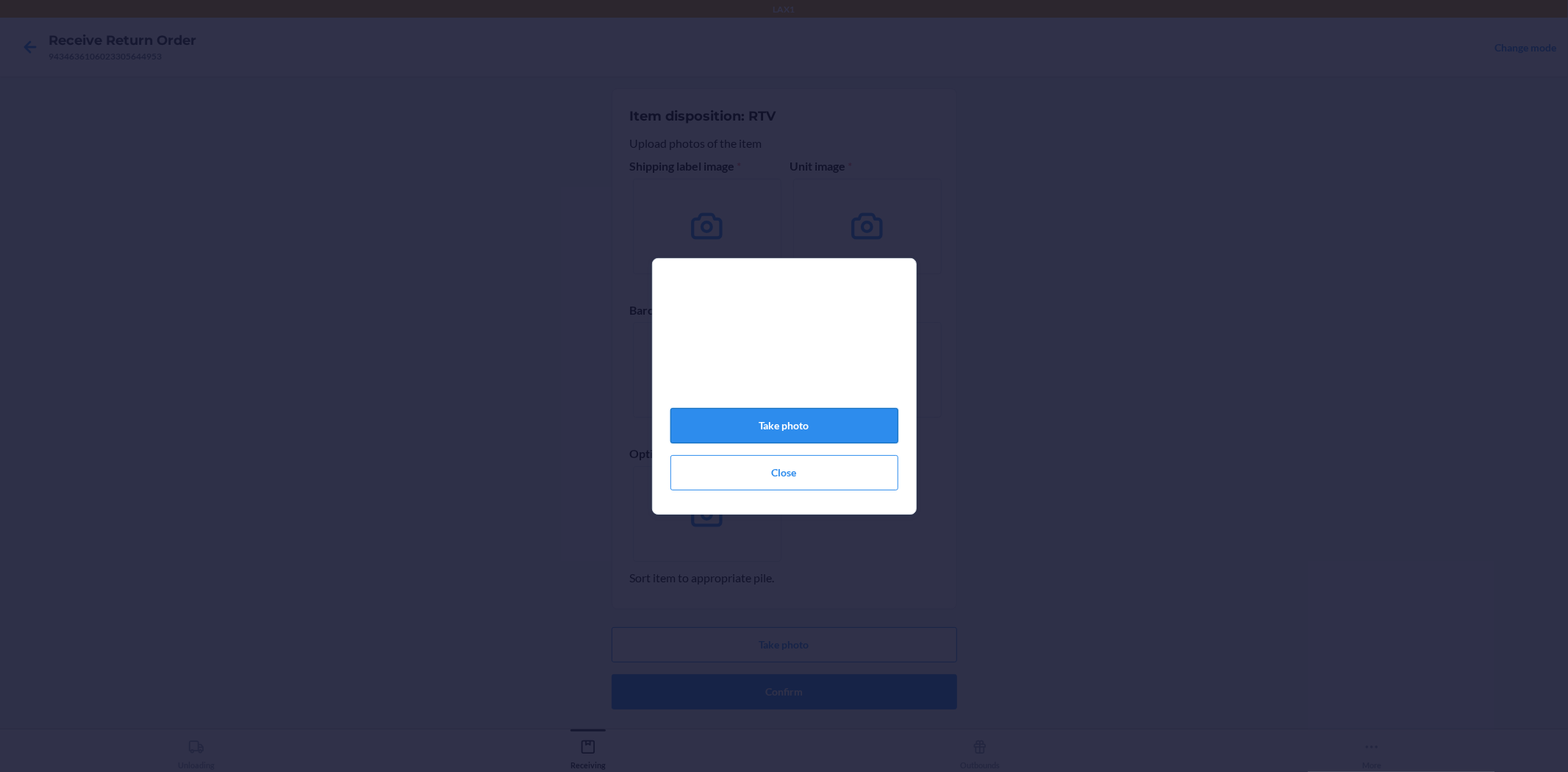
click at [817, 439] on button "Take photo" at bounding box center [784, 426] width 228 height 36
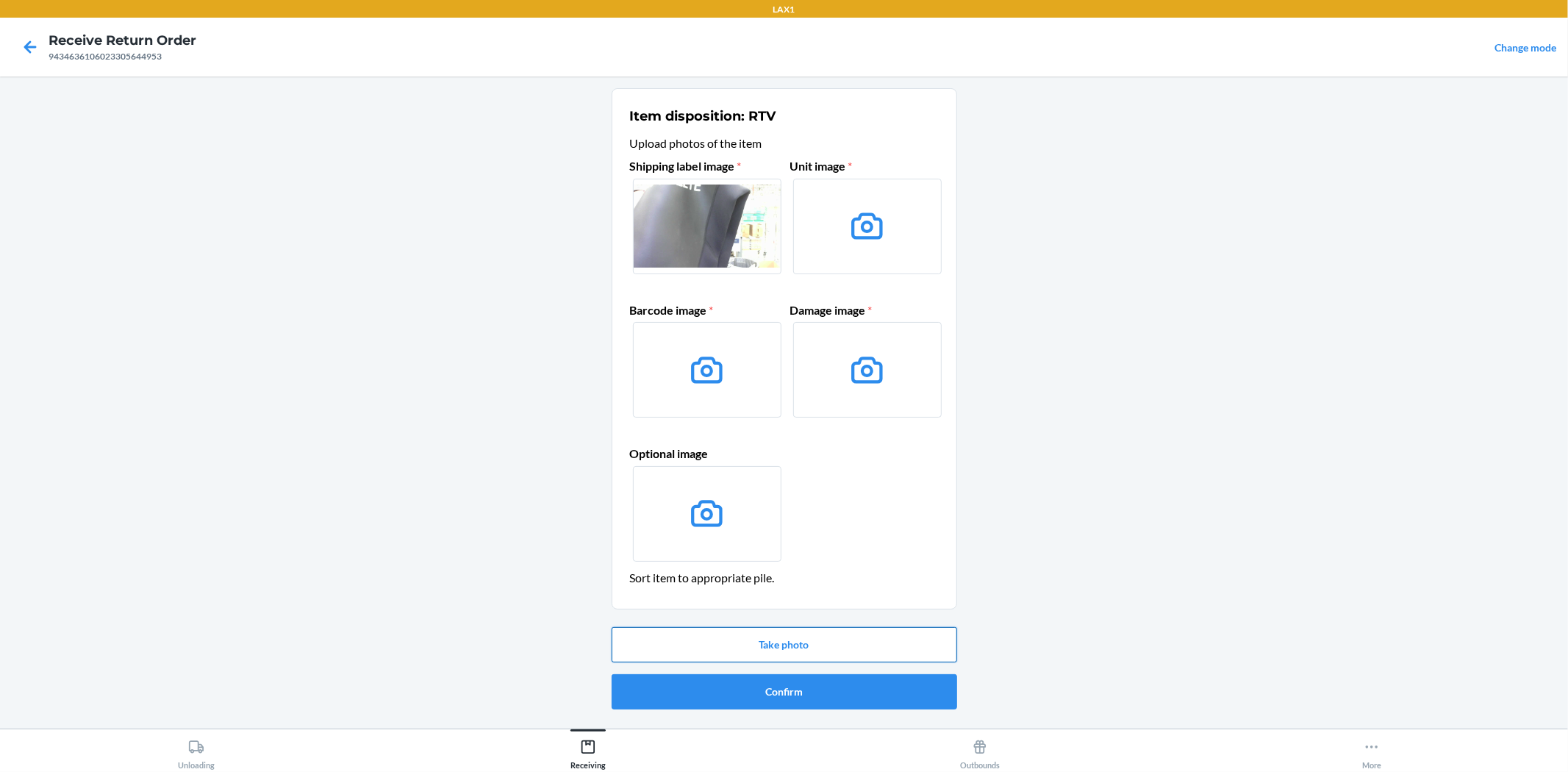
click at [932, 643] on button "Take photo" at bounding box center [784, 645] width 345 height 36
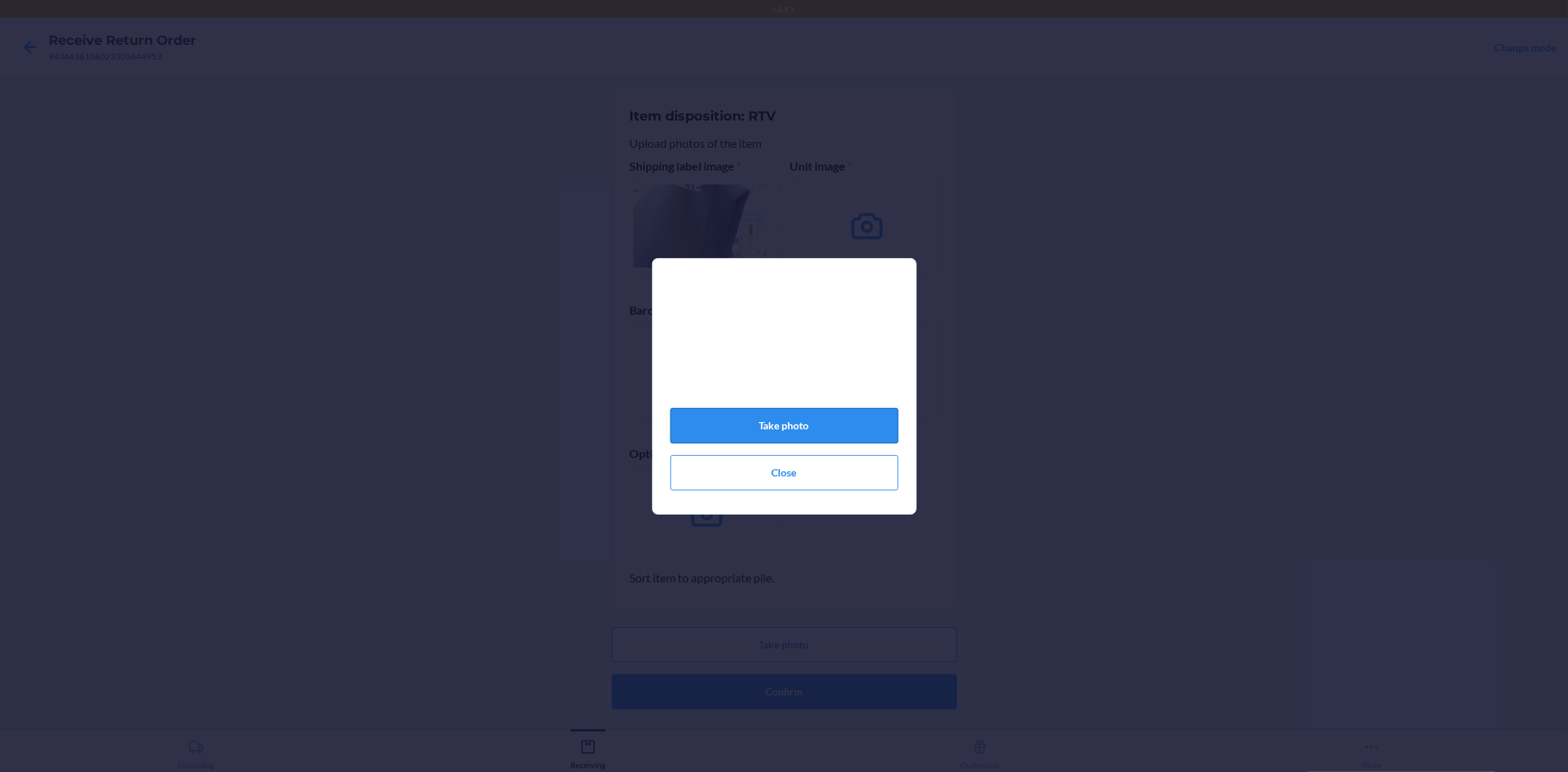
click at [812, 436] on button "Take photo" at bounding box center [784, 426] width 228 height 36
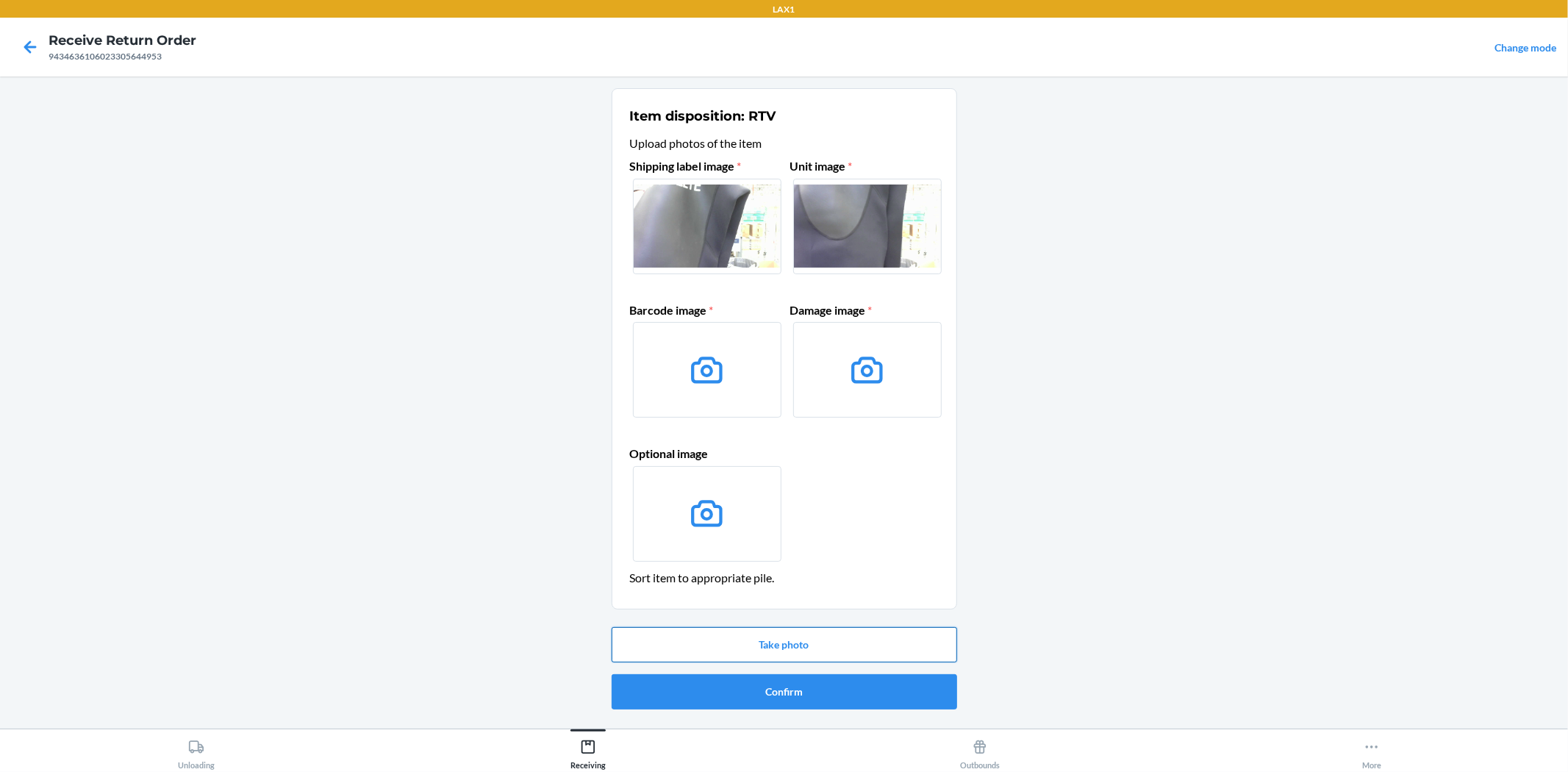
click at [823, 638] on button "Take photo" at bounding box center [784, 645] width 345 height 36
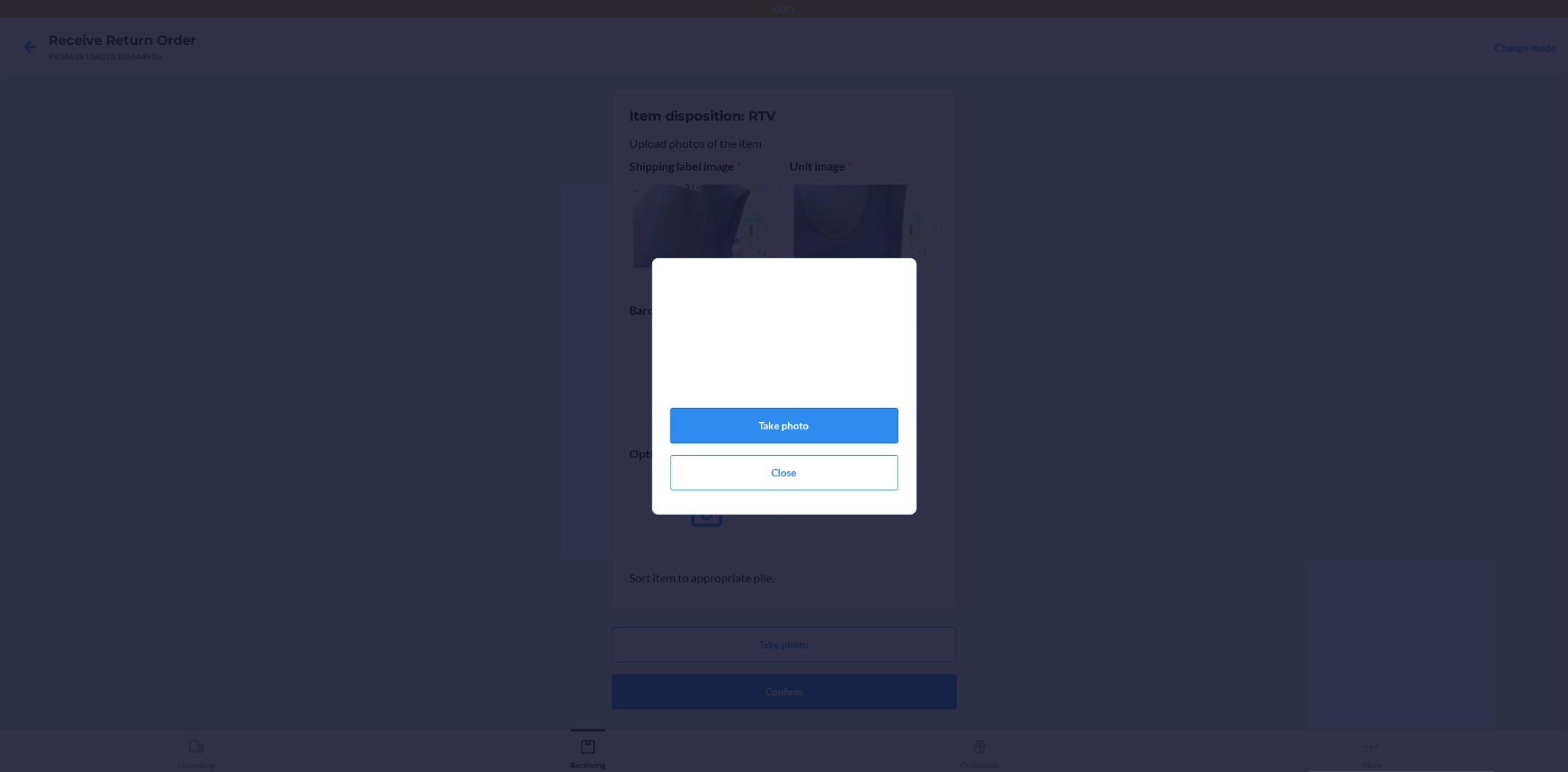
click at [836, 435] on button "Take photo" at bounding box center [784, 426] width 228 height 36
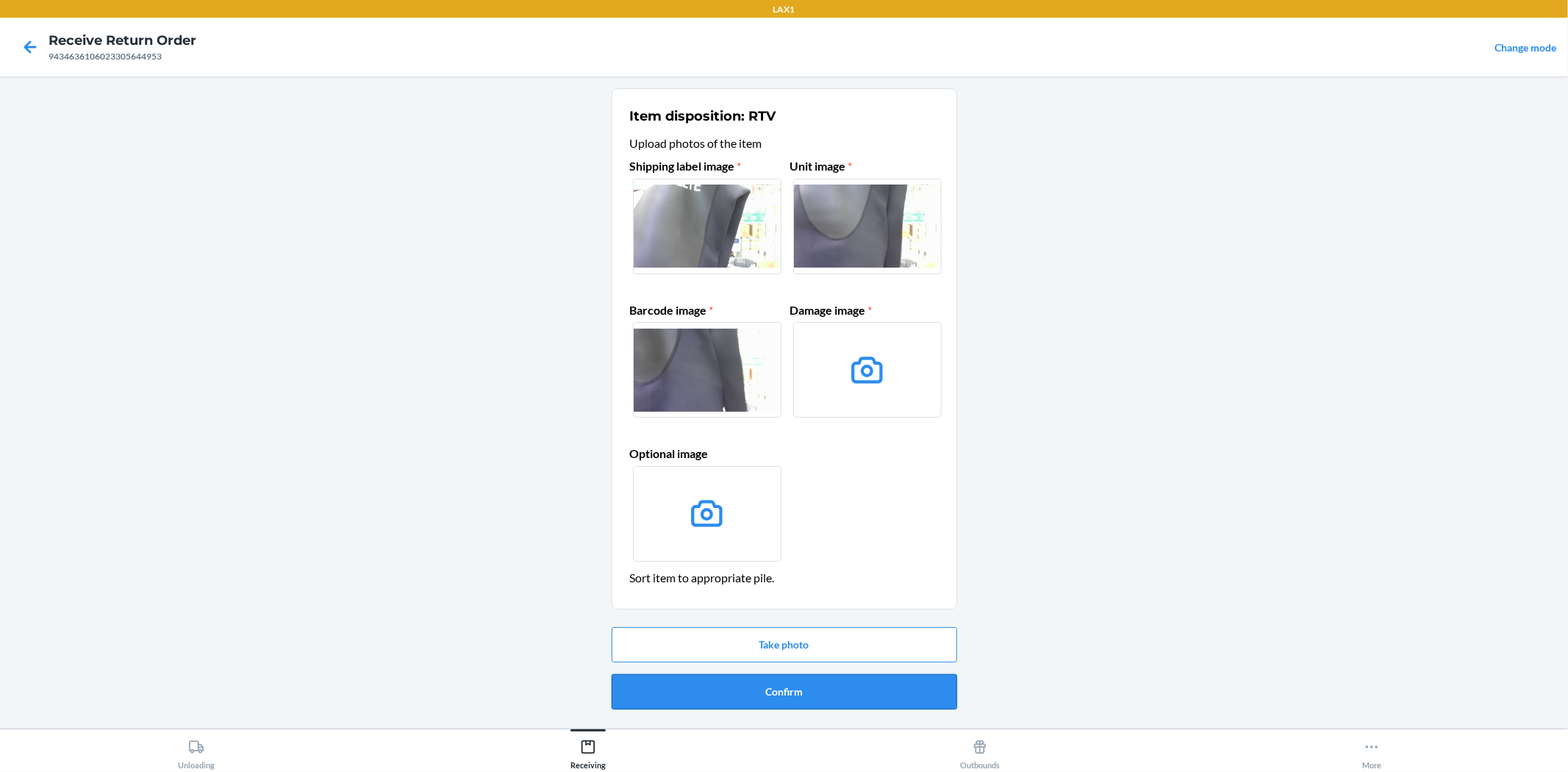
click at [890, 682] on button "Confirm" at bounding box center [784, 691] width 345 height 36
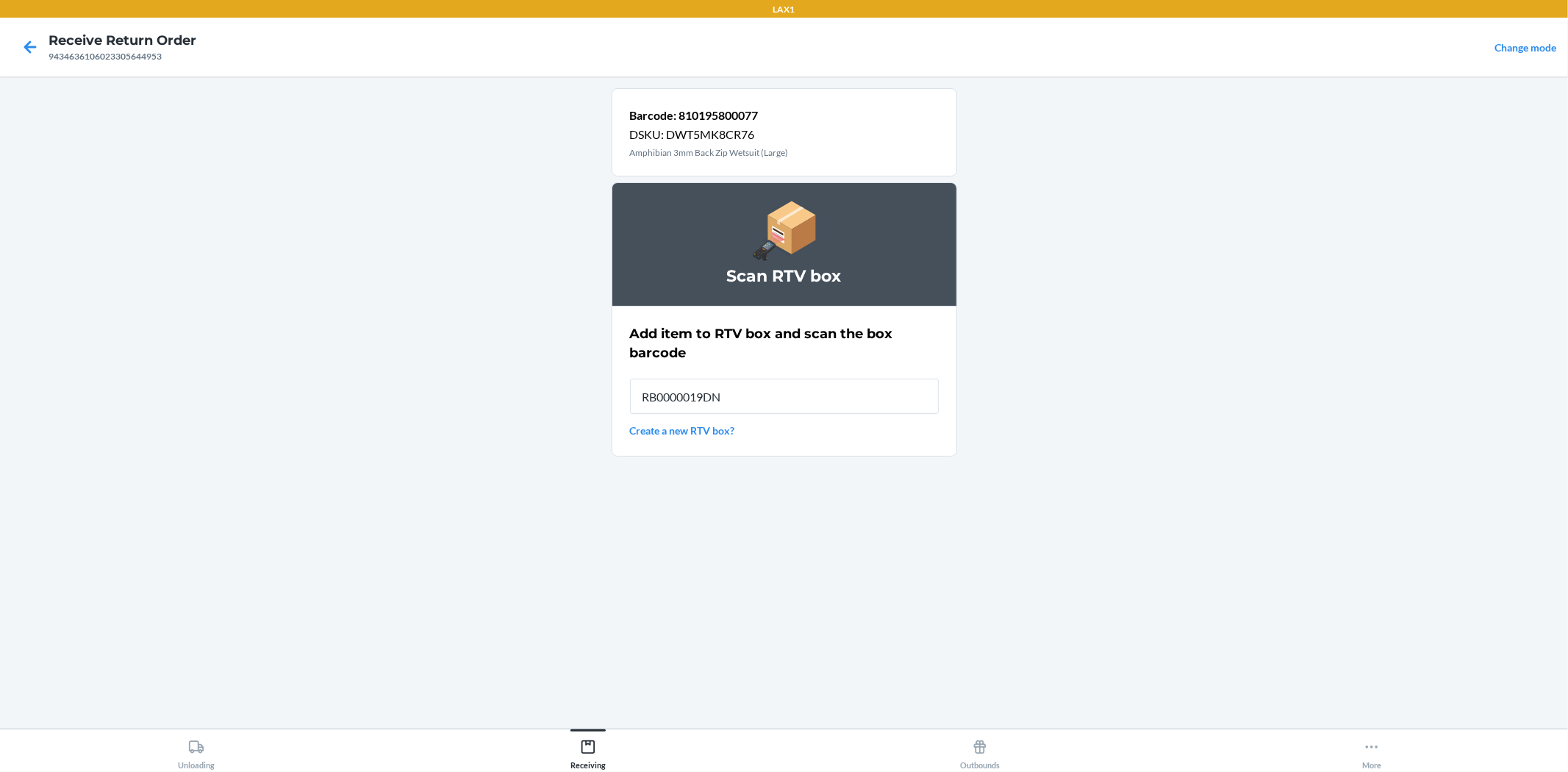
type input "RB0000019DN"
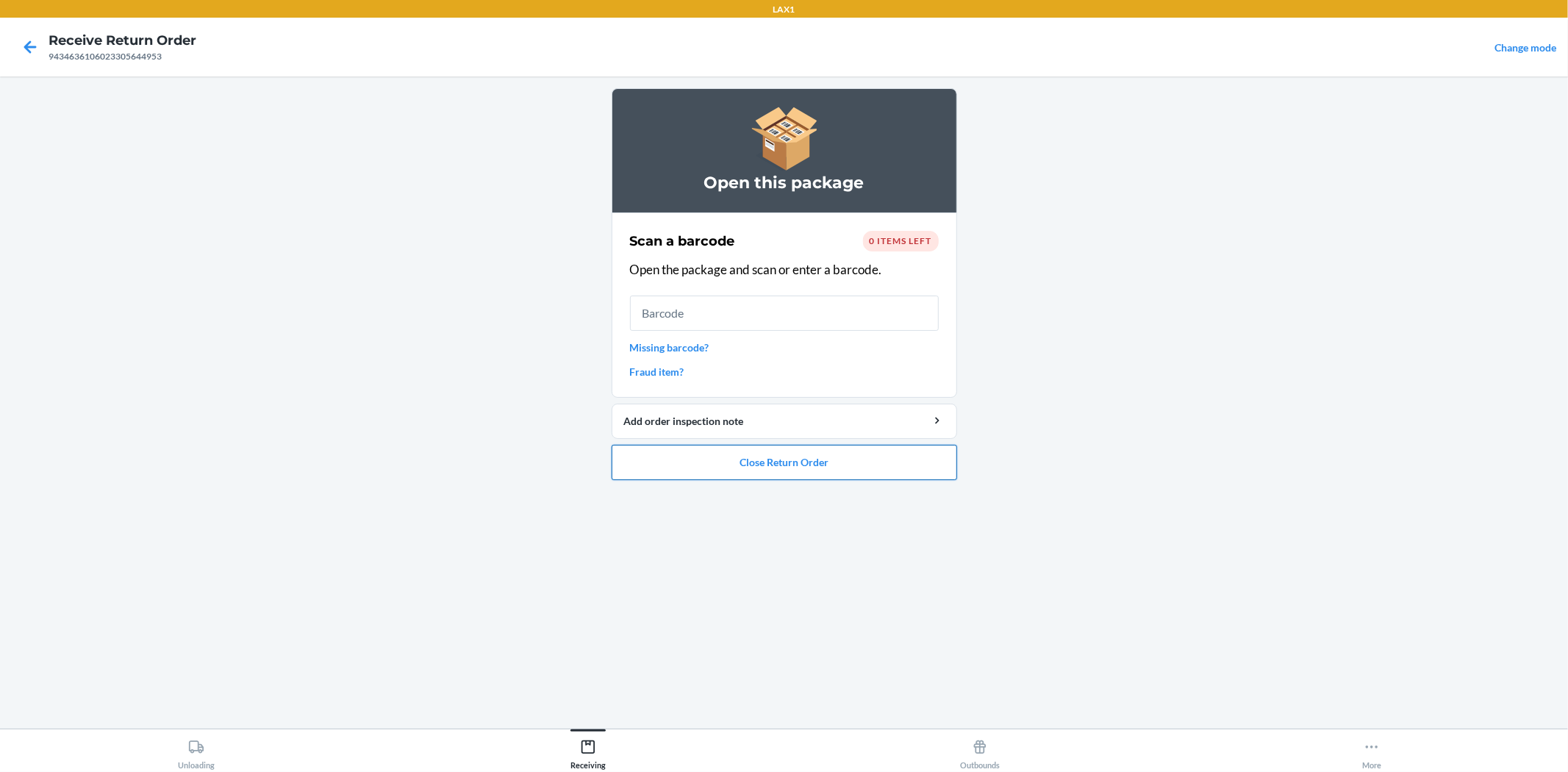
click at [831, 474] on button "Close Return Order" at bounding box center [784, 462] width 345 height 36
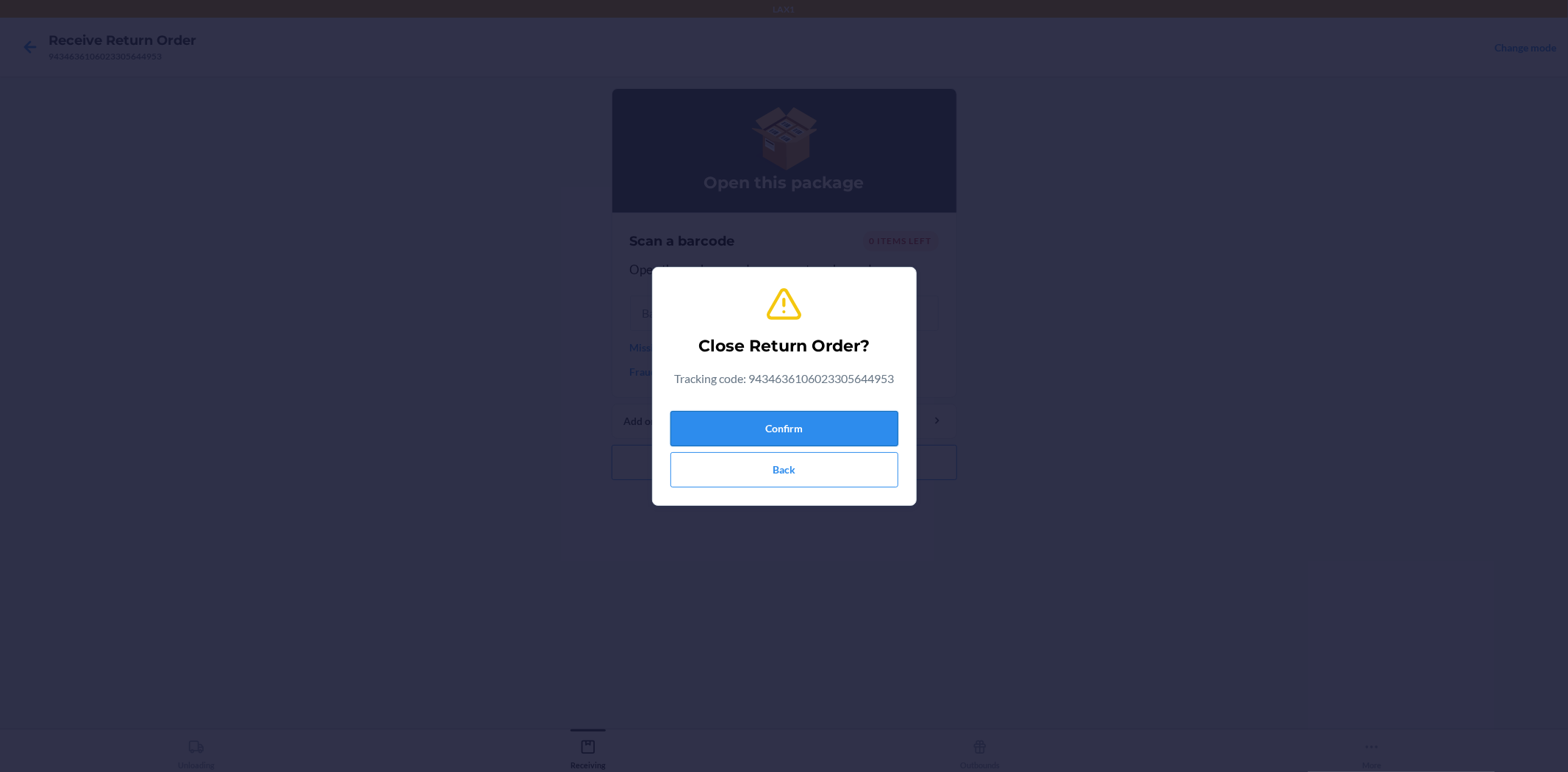
click at [827, 435] on button "Confirm" at bounding box center [784, 429] width 228 height 36
